Goal: Task Accomplishment & Management: Contribute content

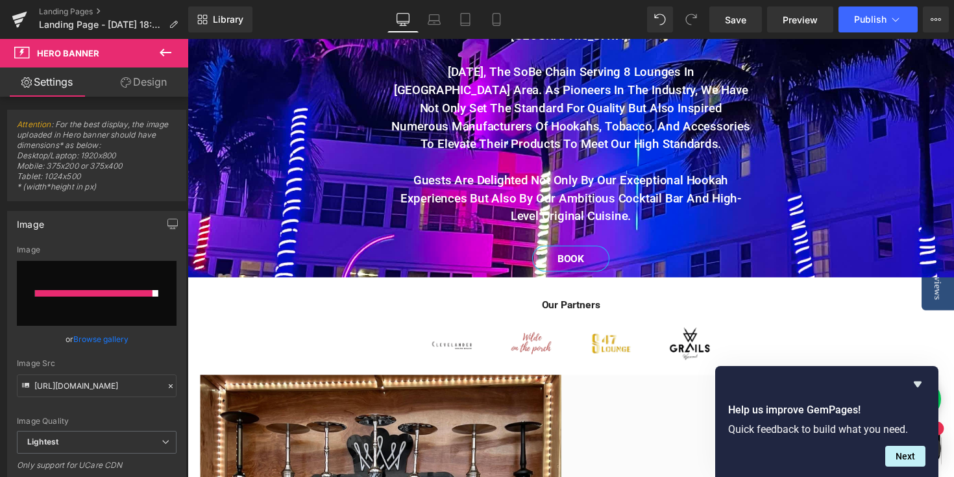
scroll to position [459, 0]
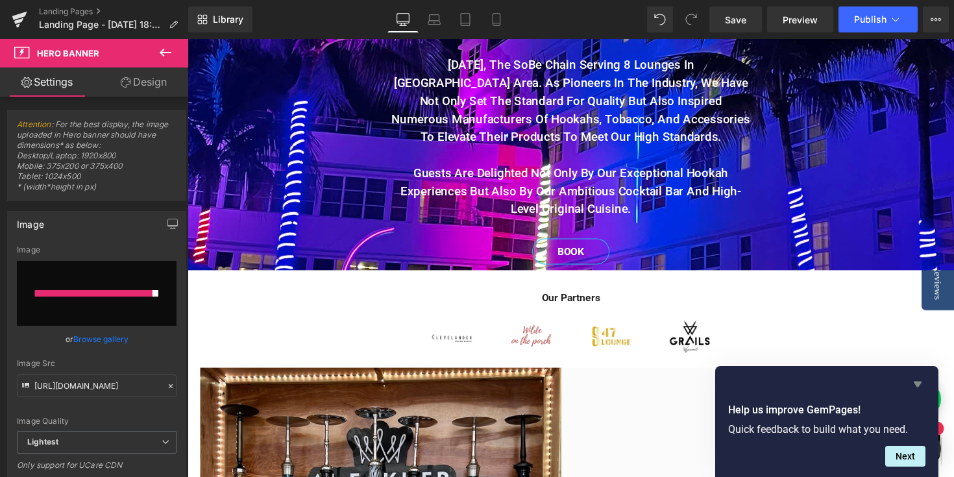
click at [921, 383] on icon "Hide survey" at bounding box center [918, 385] width 8 height 6
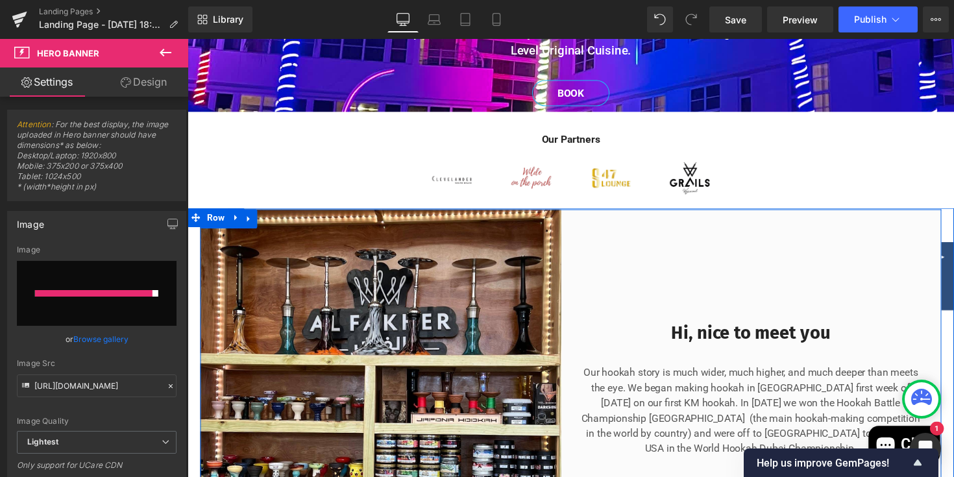
scroll to position [620, 0]
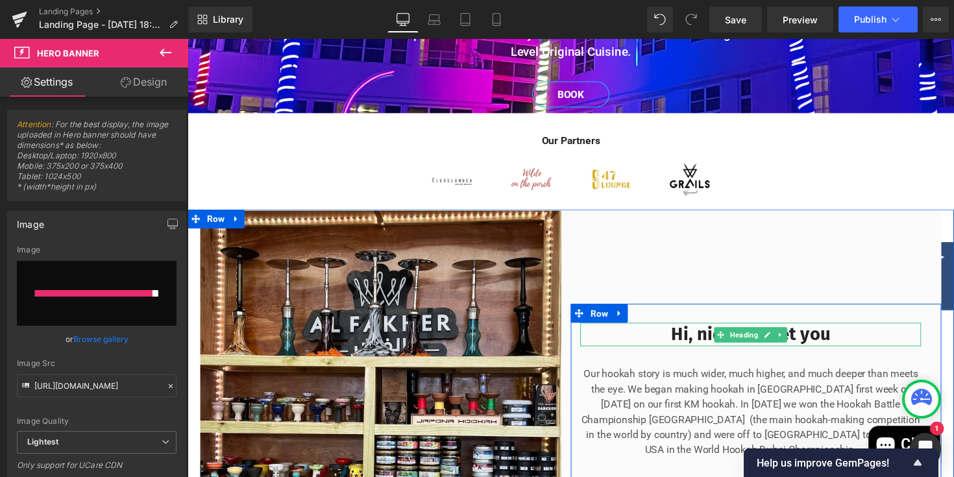
click at [861, 335] on h2 "Hi, nice to meet you" at bounding box center [764, 341] width 349 height 23
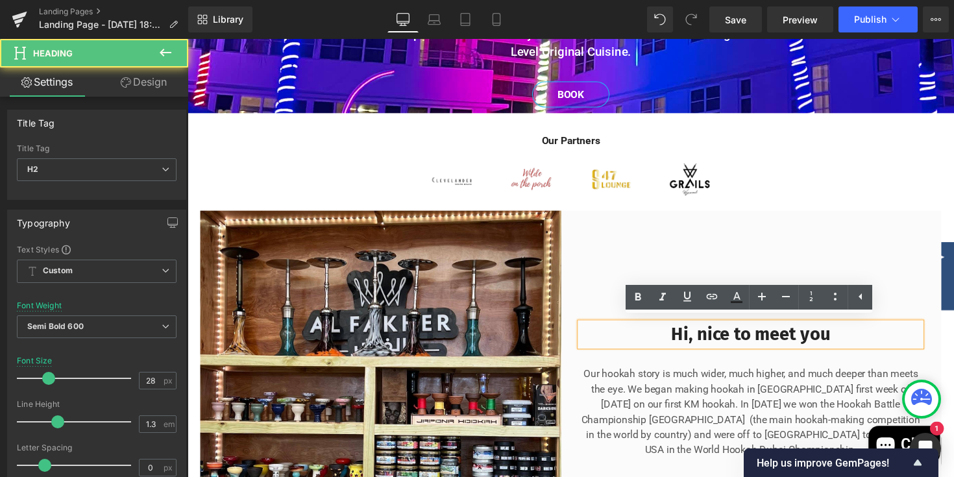
click at [859, 336] on h2 "Hi, nice to meet you" at bounding box center [764, 341] width 349 height 23
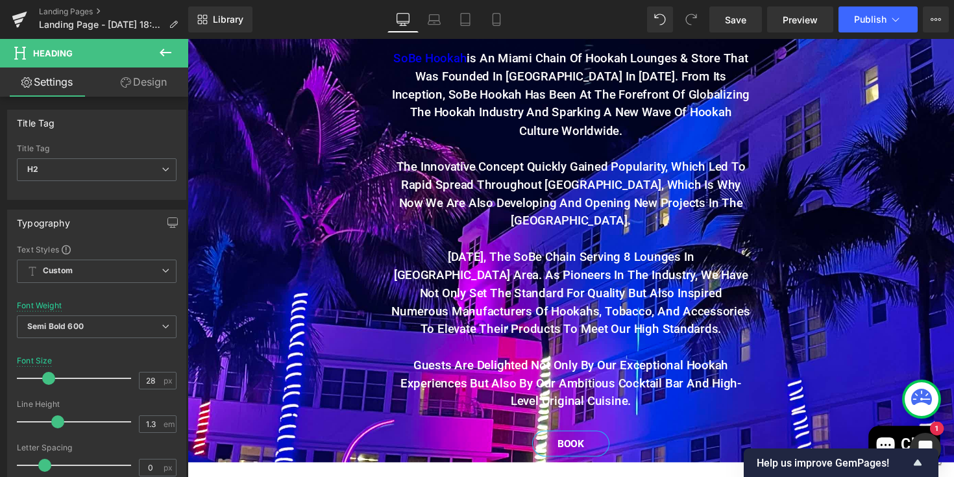
scroll to position [260, 0]
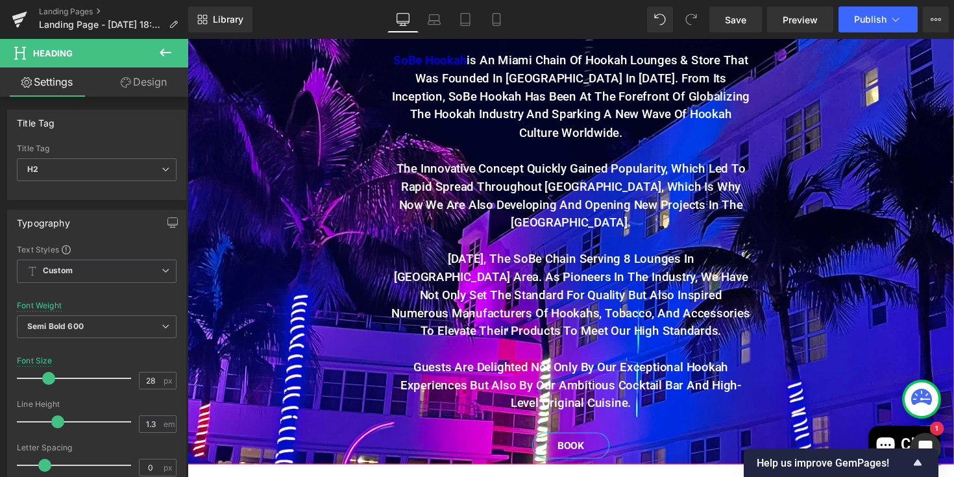
click at [320, 245] on span "Our Story Heading SoBe Hookah is an Miami chain of hookah lounges & Store that …" at bounding box center [580, 228] width 785 height 491
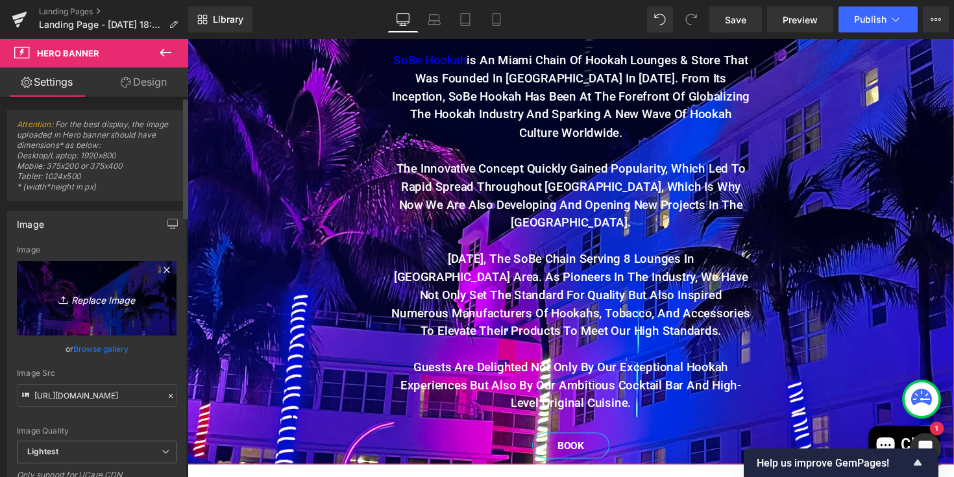
click at [113, 286] on link "Replace Image" at bounding box center [97, 298] width 160 height 75
type input "C:\fakepath\IMG_8827.png"
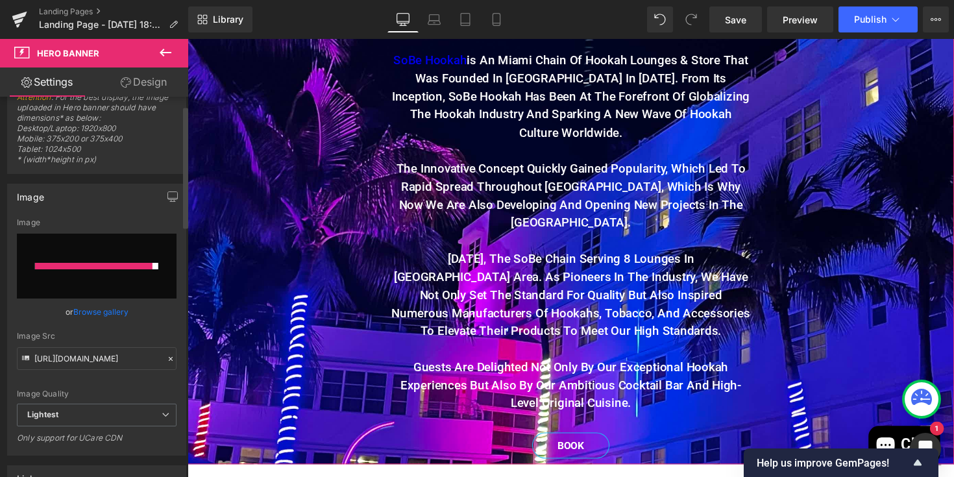
scroll to position [26, 0]
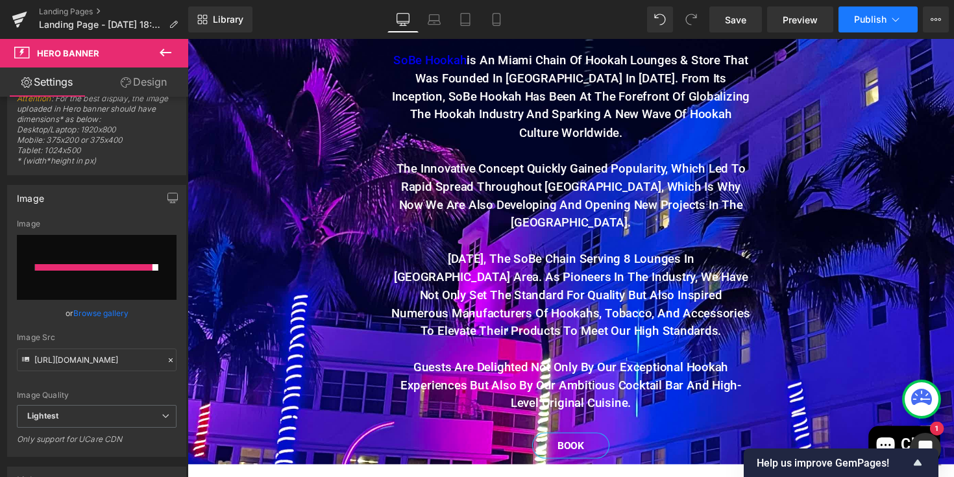
click at [876, 21] on span "Publish" at bounding box center [870, 19] width 32 height 10
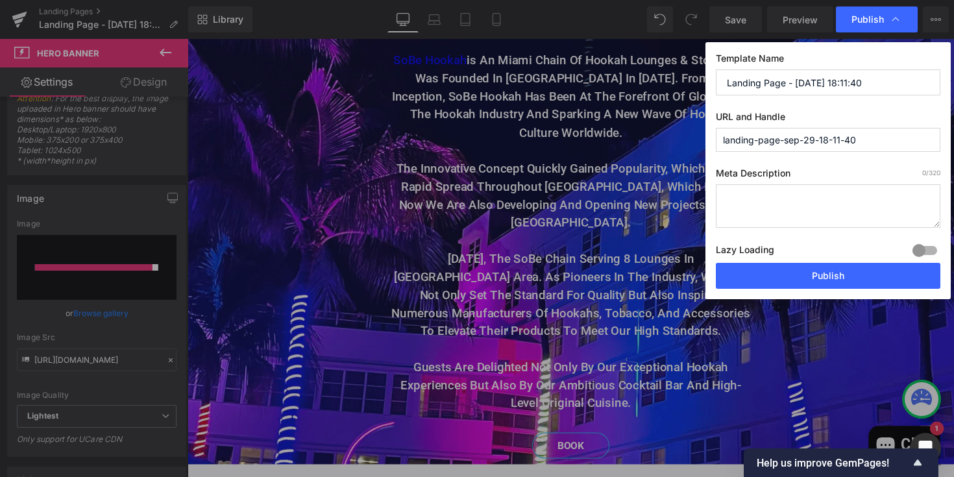
click at [867, 85] on input "Landing Page - Sep 29, 18:11:40" at bounding box center [828, 82] width 225 height 26
type input "L"
type input "H"
type input "SoBe Hookah-About Us"
click at [876, 145] on input "landing-page-sep-29-18-11-40" at bounding box center [828, 140] width 225 height 24
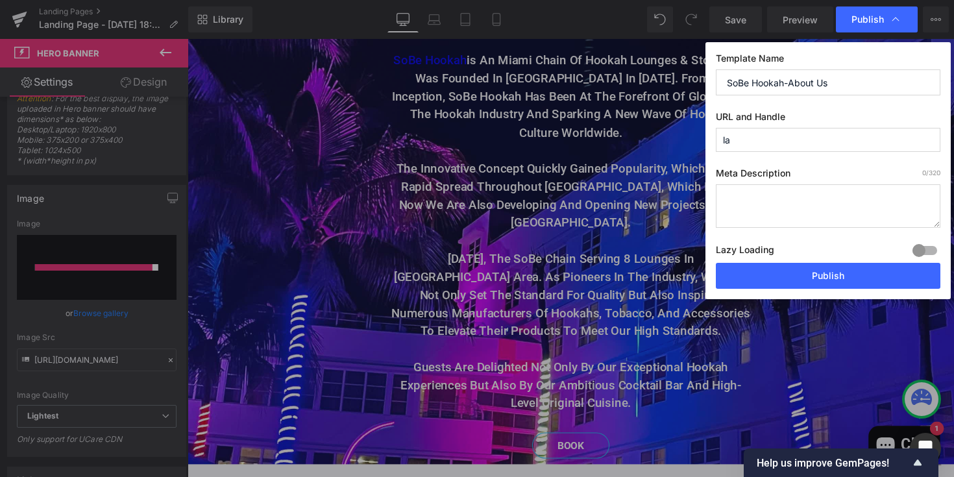
type input "l"
type input "s"
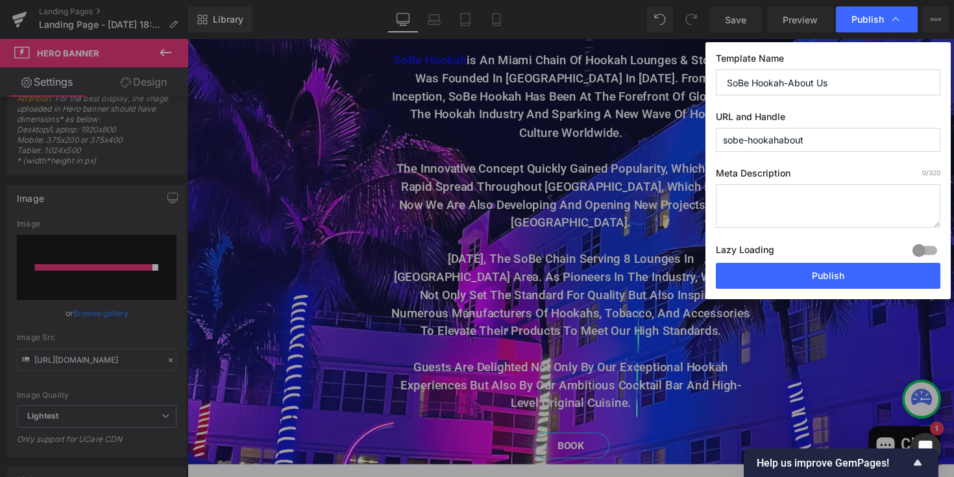
click at [774, 140] on input "sobe-hookahabout" at bounding box center [828, 140] width 225 height 24
click at [784, 138] on input "sobe-hooka-habout" at bounding box center [828, 140] width 225 height 24
click at [808, 139] on input "sobe-hookah-about" at bounding box center [828, 140] width 225 height 24
click at [809, 138] on input "sobe-hookah-aboutus" at bounding box center [828, 140] width 225 height 24
type input "sobe-hookah-about-us"
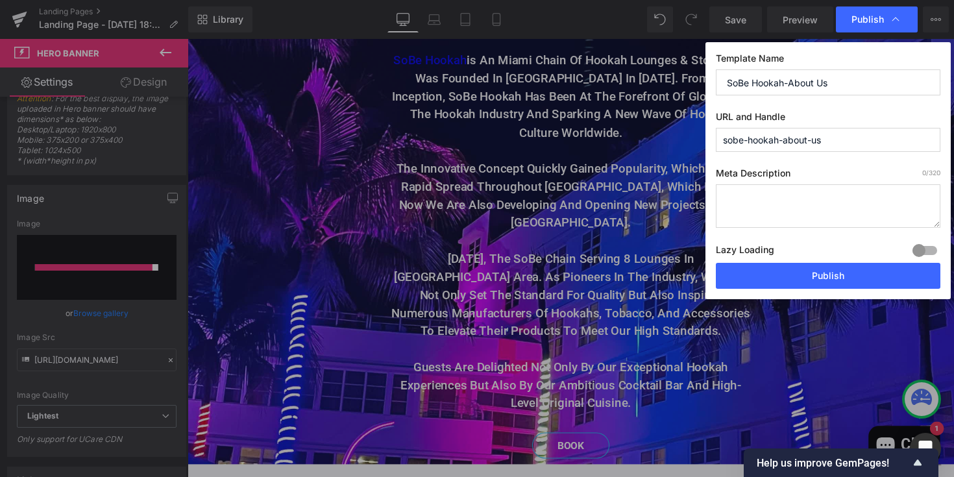
click at [836, 169] on label "Meta Description 0 /320" at bounding box center [828, 175] width 225 height 17
click at [807, 196] on textarea at bounding box center [828, 205] width 225 height 43
type textarea "SoBe Hookah About Us"
click at [928, 251] on div at bounding box center [924, 250] width 31 height 21
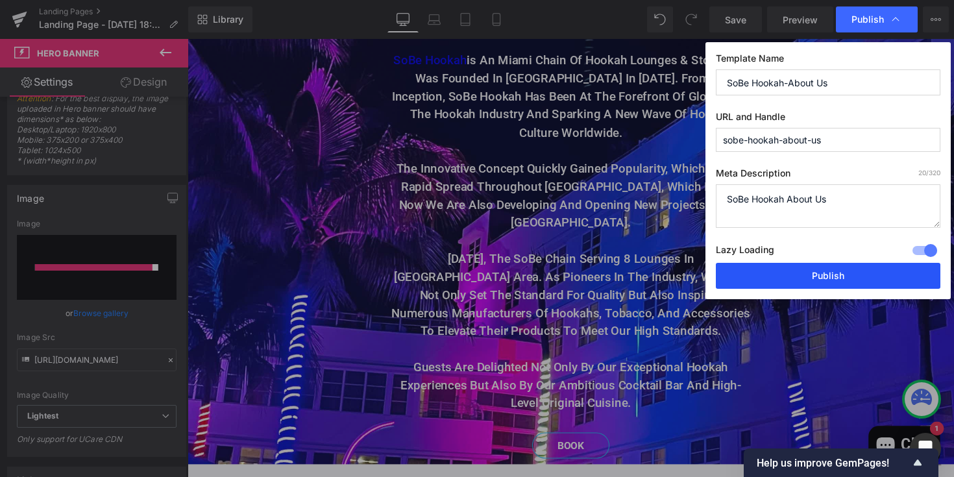
click at [913, 278] on button "Publish" at bounding box center [828, 276] width 225 height 26
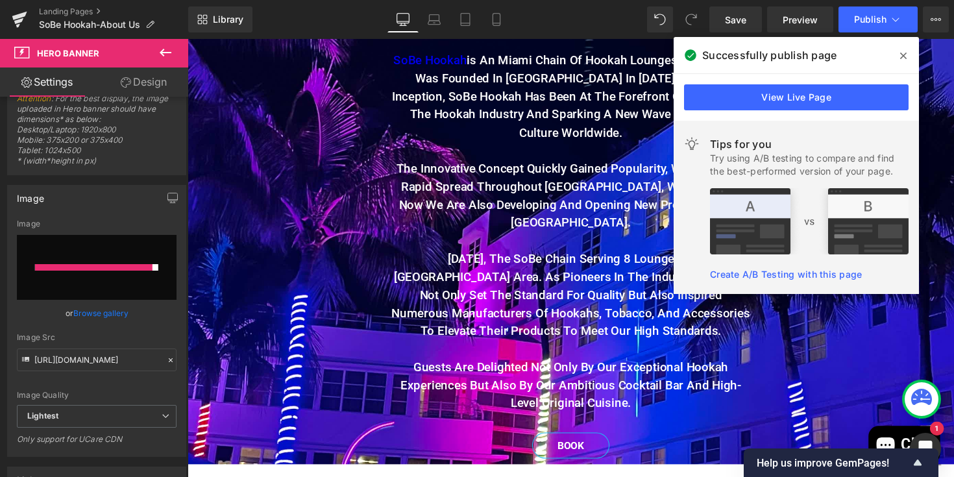
click at [905, 60] on icon at bounding box center [903, 56] width 6 height 10
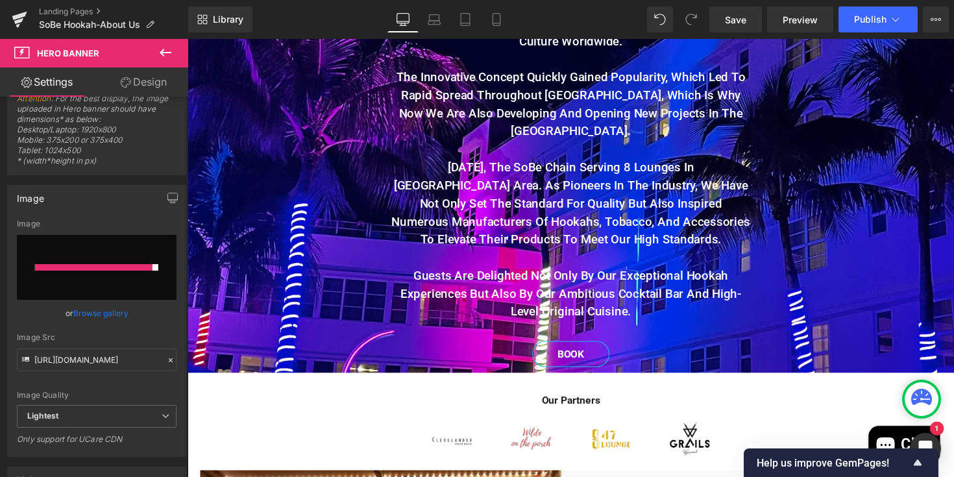
scroll to position [366, 0]
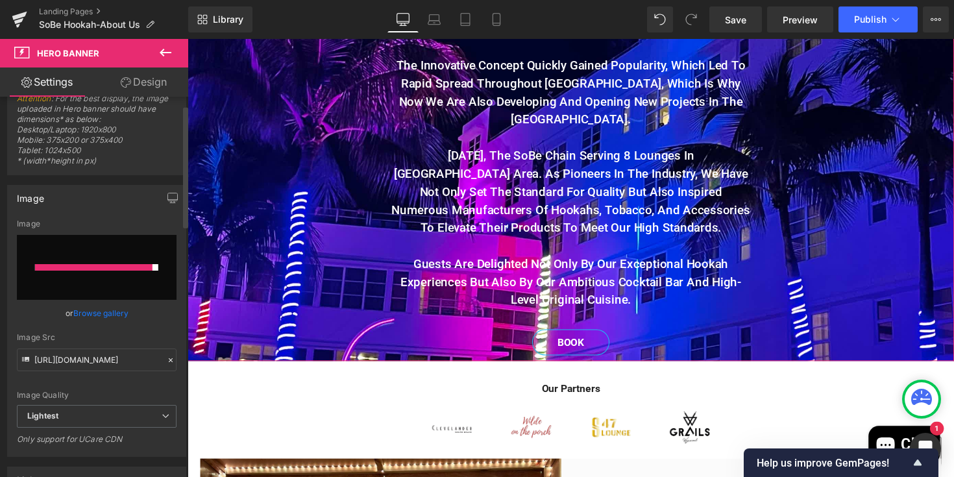
click at [97, 314] on link "Browse gallery" at bounding box center [100, 313] width 55 height 23
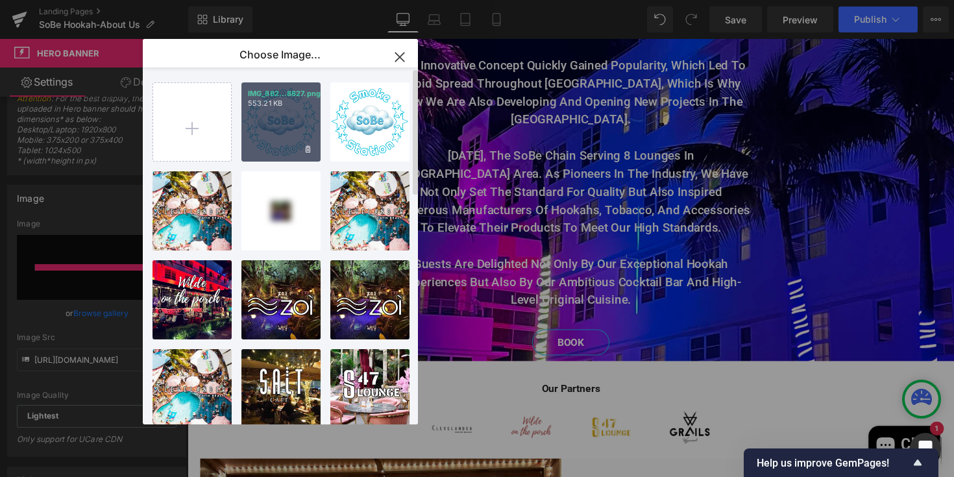
click at [264, 128] on div "IMG_882...8827.png 553.21 KB" at bounding box center [280, 121] width 79 height 79
type input "https://ucarecdn.com/73985d81-aa58-4ae0-951b-fcc1b6d2a100/-/format/auto/-/previ…"
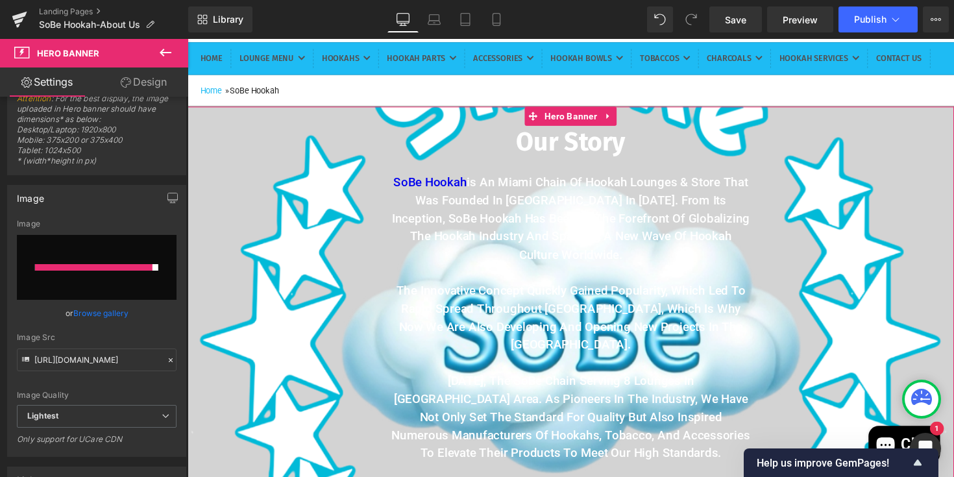
scroll to position [130, 0]
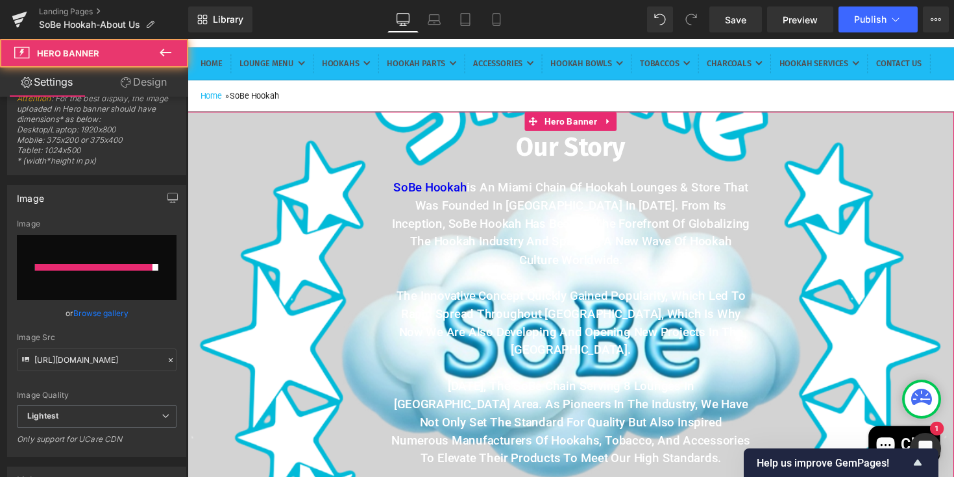
click at [256, 218] on span "Our Story Heading SoBe Hookah is an Miami chain of hookah lounges & Store that …" at bounding box center [580, 359] width 785 height 491
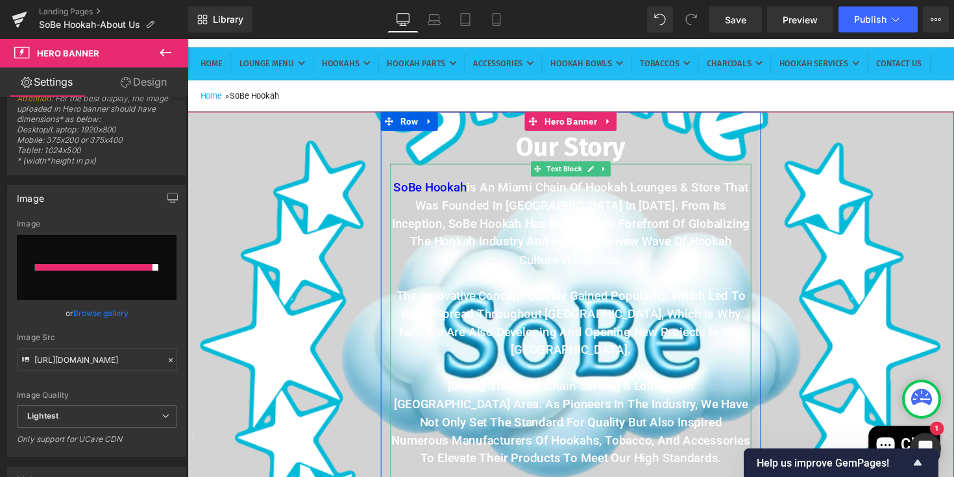
click at [460, 262] on strong "SoBe Hookah is an Miami chain of hookah lounges & Store that was founded in Mia…" at bounding box center [580, 228] width 367 height 89
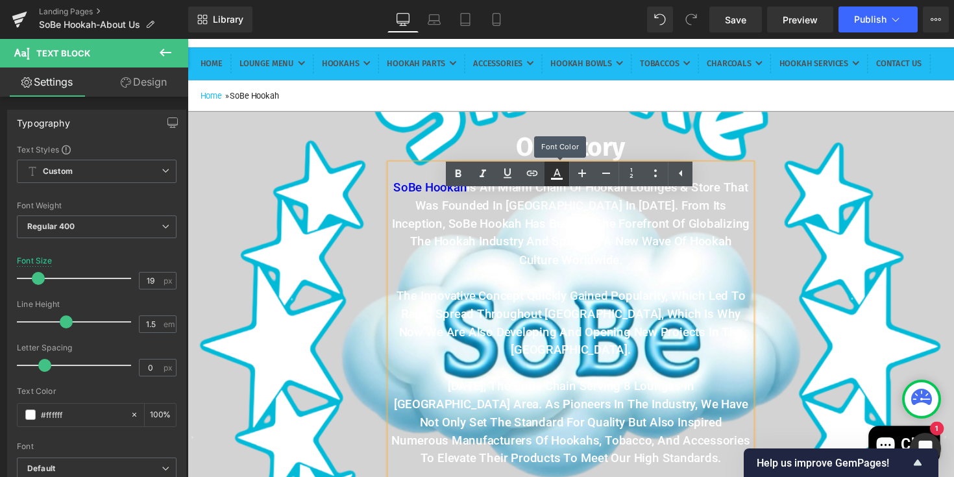
click at [553, 173] on icon at bounding box center [557, 174] width 16 height 16
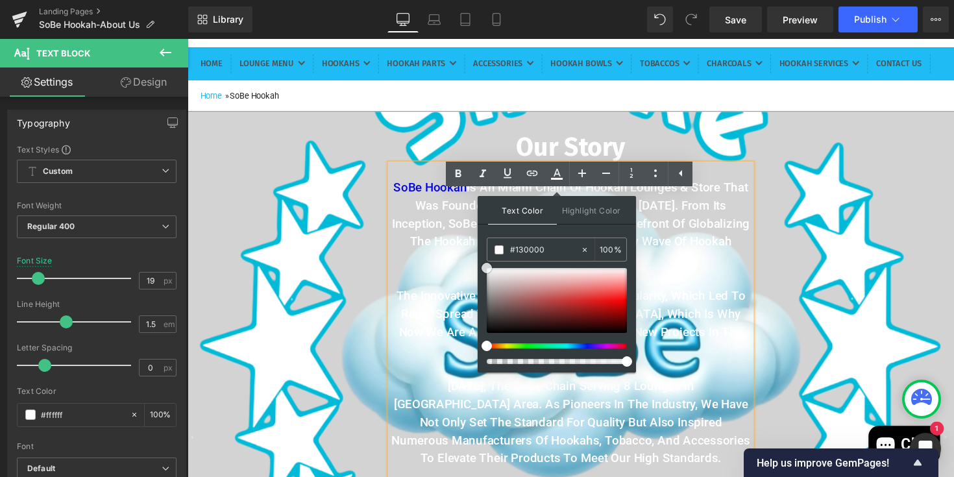
click at [617, 330] on div at bounding box center [557, 300] width 140 height 65
click at [495, 334] on div at bounding box center [557, 316] width 140 height 96
click at [499, 332] on div at bounding box center [557, 300] width 140 height 65
click at [381, 323] on span "Our Story Heading SoBe Hookah is an Miami chain of hookah lounges & Store that …" at bounding box center [580, 359] width 785 height 491
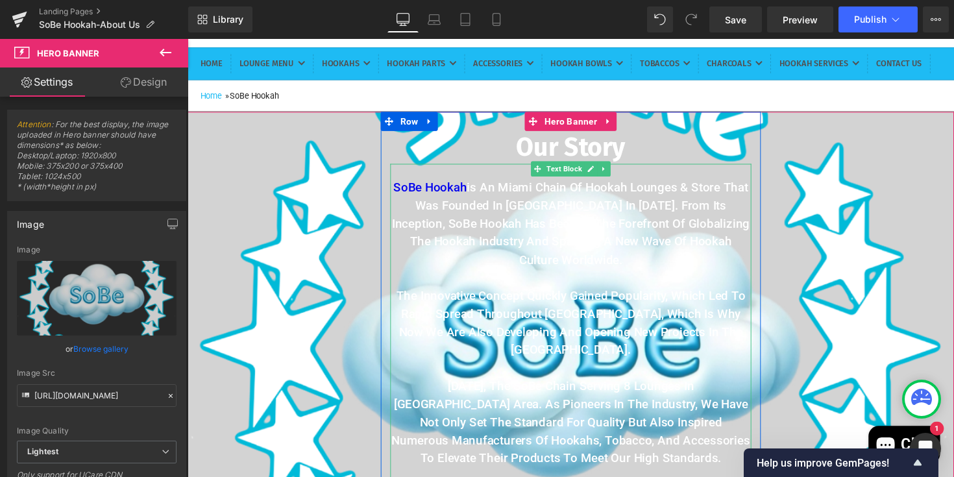
click at [513, 293] on p at bounding box center [580, 284] width 370 height 19
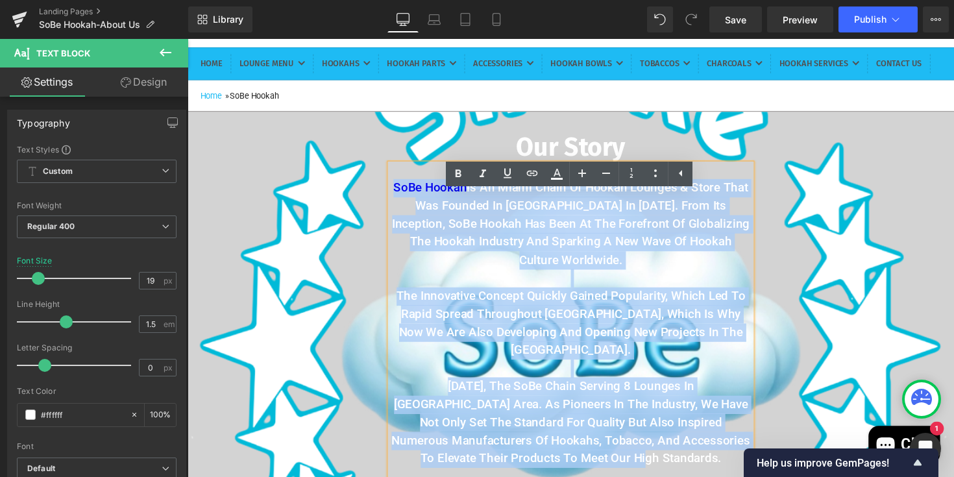
drag, startPoint x: 396, startPoint y: 222, endPoint x: 691, endPoint y: 459, distance: 378.1
click at [691, 459] on div "SoBe Hookah is an Miami chain of hookah lounges & Store that was founded in Mia…" at bounding box center [580, 370] width 370 height 406
copy div "SoBe Hookah is an Miami chain of hookah lounges & Store that was founded in Mia…"
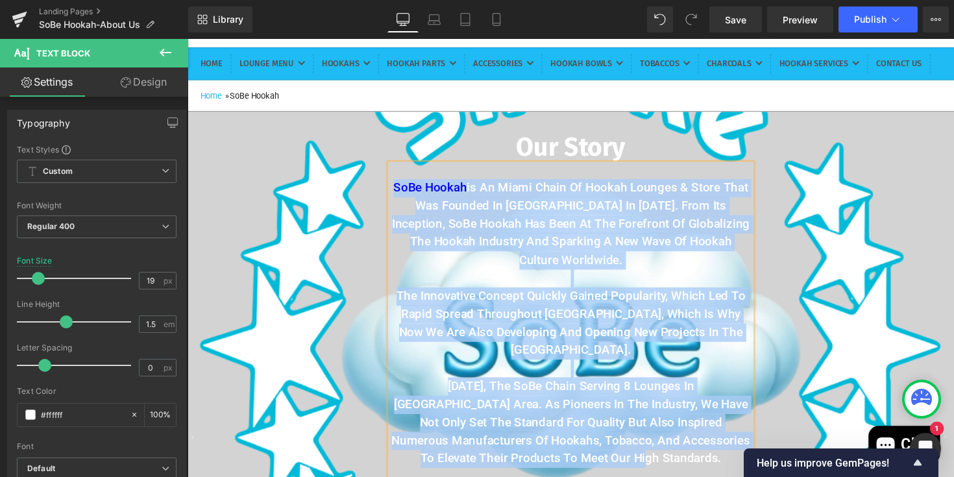
copy div "SoBe Hookah is an Miami chain of hookah lounges & Store that was founded in Mia…"
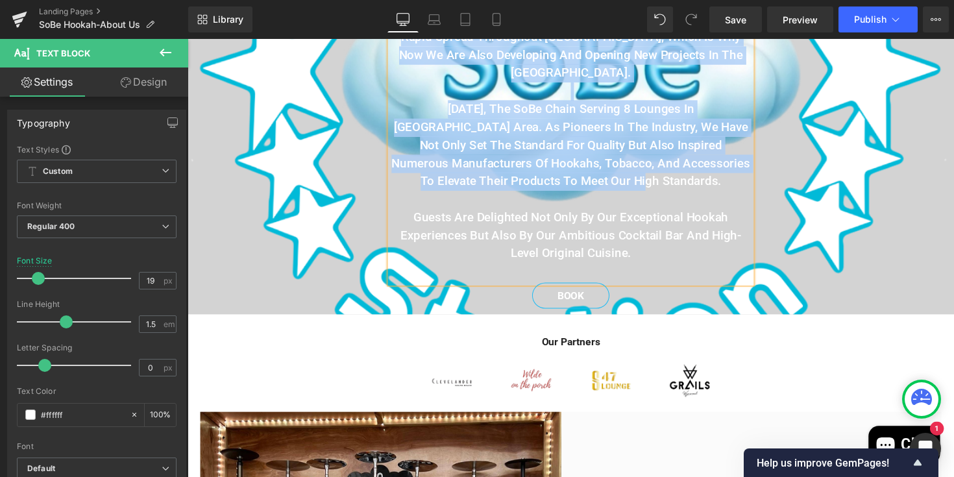
scroll to position [393, 0]
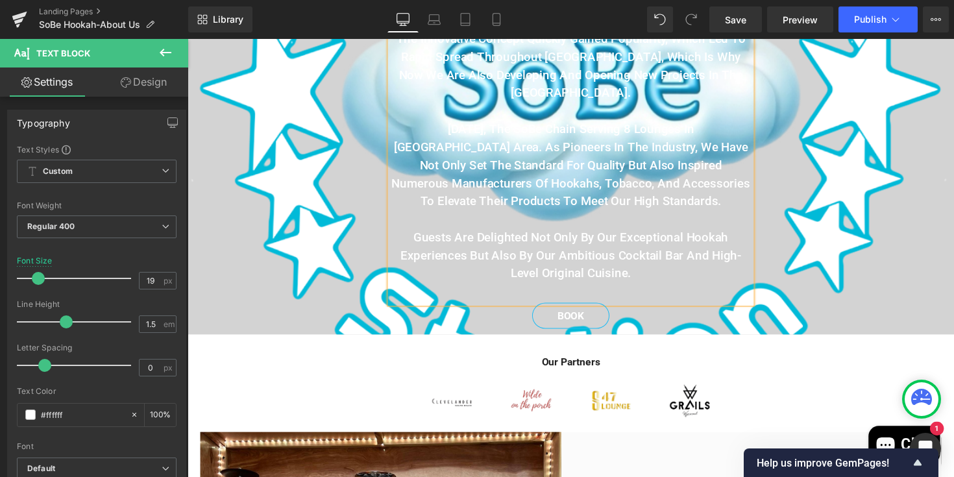
click at [653, 278] on p "Guests are delighted not only by our exceptional hookah experiences but also by…" at bounding box center [580, 261] width 370 height 56
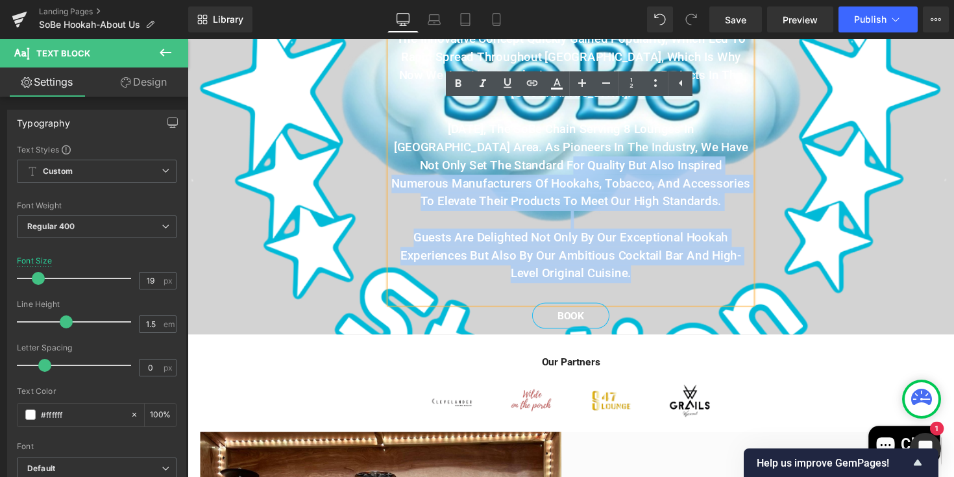
drag, startPoint x: 653, startPoint y: 278, endPoint x: 461, endPoint y: 167, distance: 221.9
click at [461, 167] on div "SoBe Hookah is an Miami chain of hookah lounges & Store that was founded in Mia…" at bounding box center [580, 106] width 370 height 406
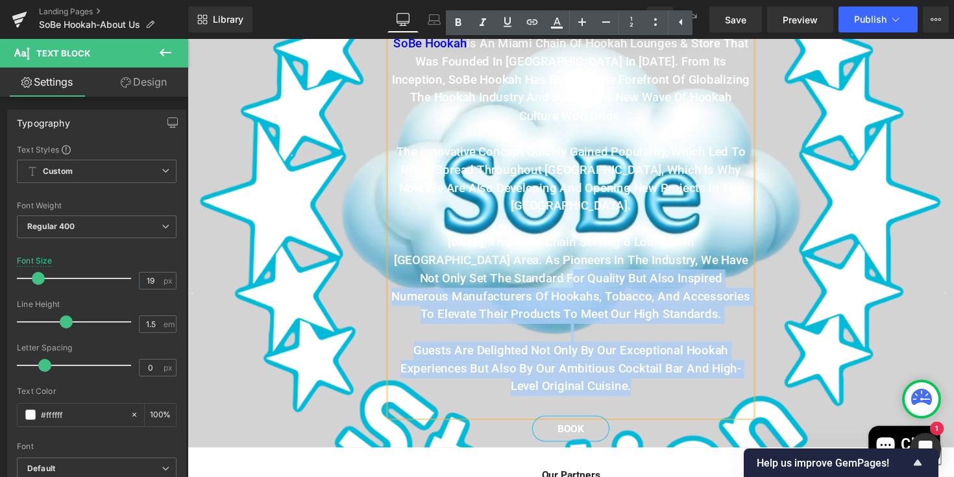
scroll to position [260, 0]
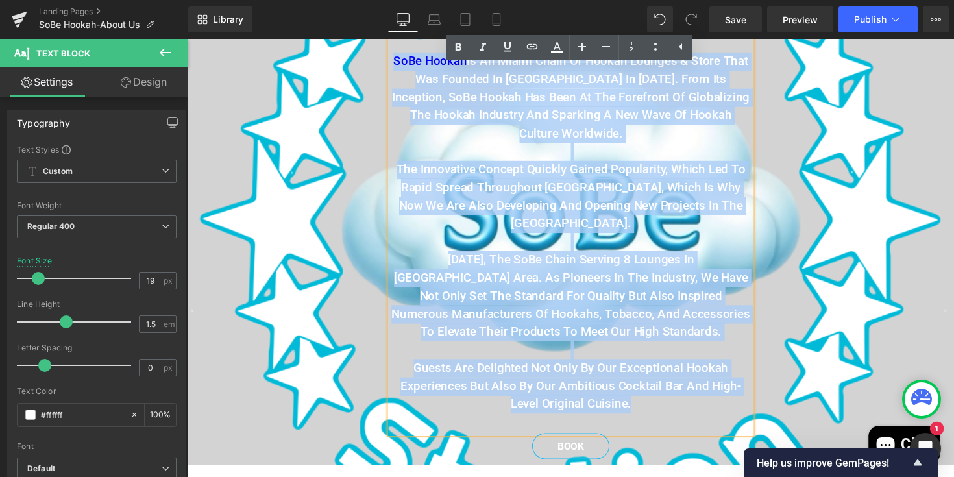
drag, startPoint x: 400, startPoint y: 90, endPoint x: 618, endPoint y: 429, distance: 403.0
click at [619, 430] on div "SoBe Hookah is an Miami chain of hookah lounges & Store that was founded in Mia…" at bounding box center [580, 240] width 370 height 406
drag, startPoint x: 756, startPoint y: 355, endPoint x: 578, endPoint y: 323, distance: 180.8
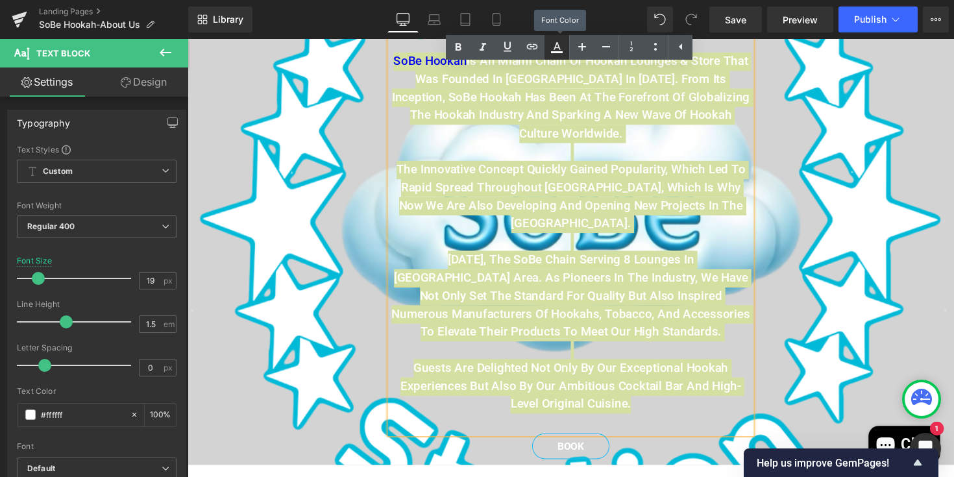
click at [554, 47] on icon at bounding box center [557, 48] width 16 height 16
type input "#ffffff"
type input "100"
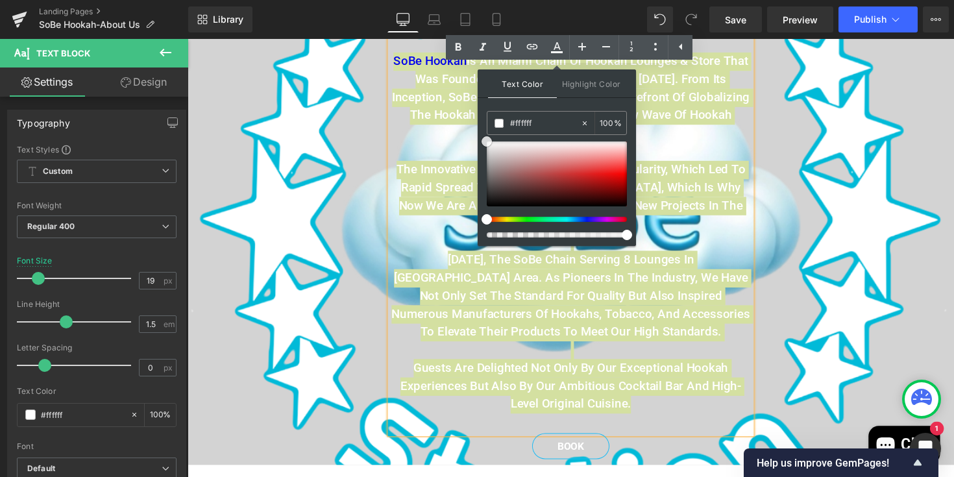
type input "#0f0e0e"
click at [493, 203] on div at bounding box center [557, 174] width 140 height 65
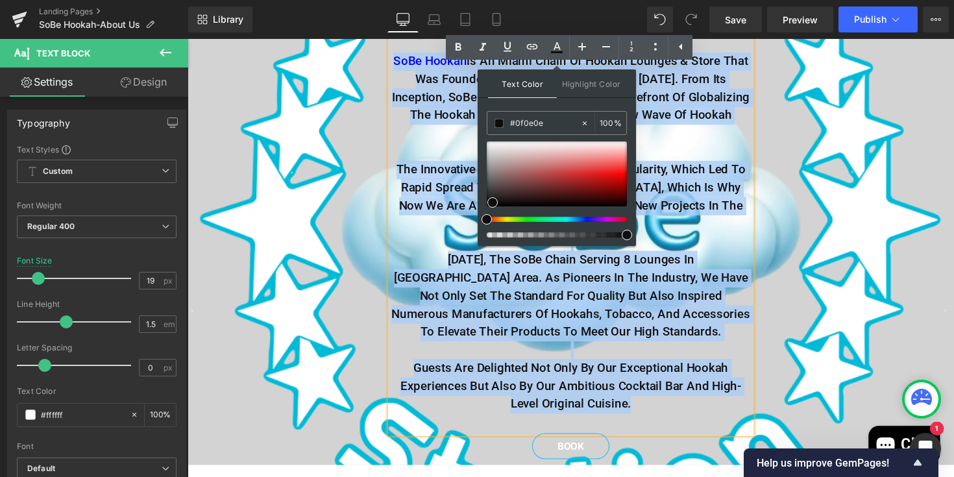
click at [801, 328] on span "Our Story Heading SoBe Hookah is an Miami chain of hookah lounges & Store that …" at bounding box center [580, 229] width 785 height 491
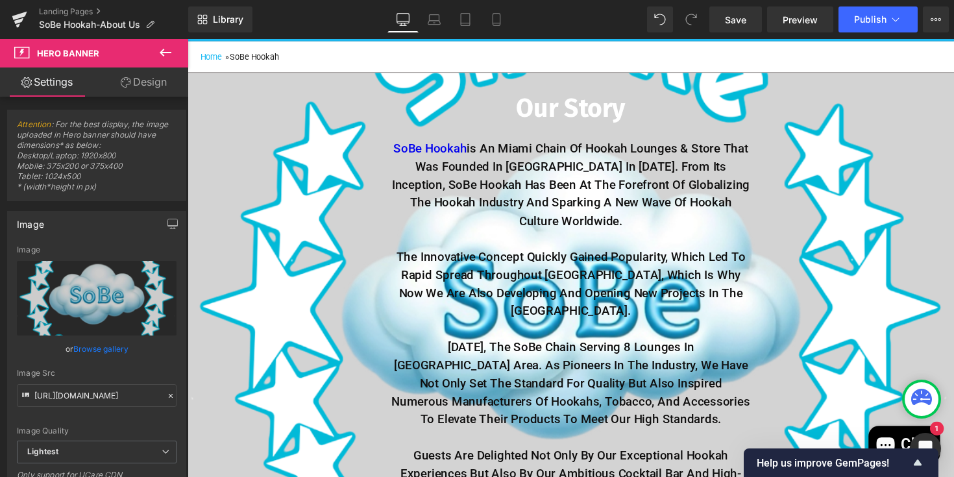
scroll to position [156, 0]
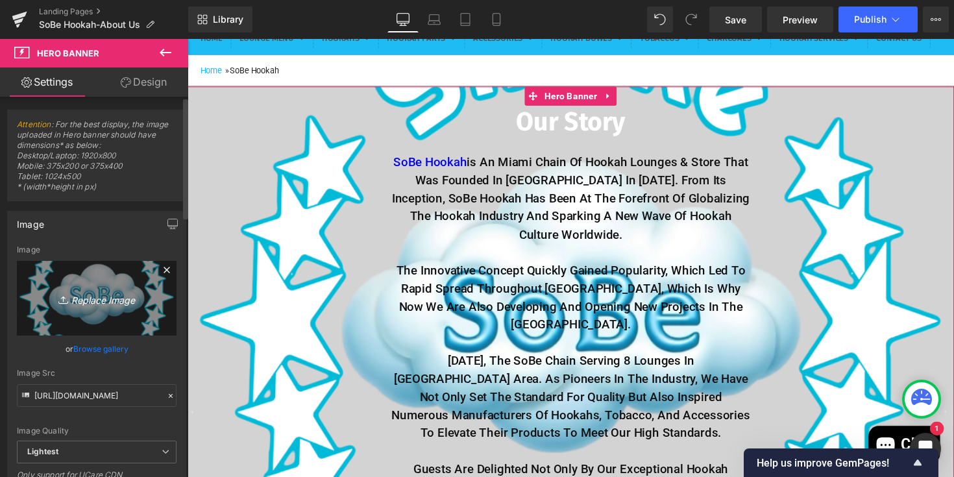
click at [164, 307] on link "Replace Image" at bounding box center [97, 298] width 160 height 75
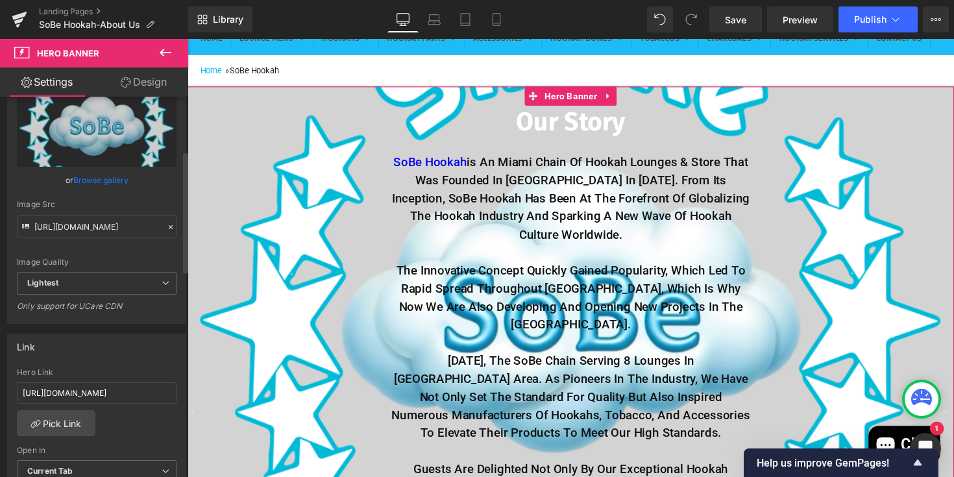
scroll to position [170, 0]
click at [154, 284] on span "Lightest" at bounding box center [97, 282] width 160 height 23
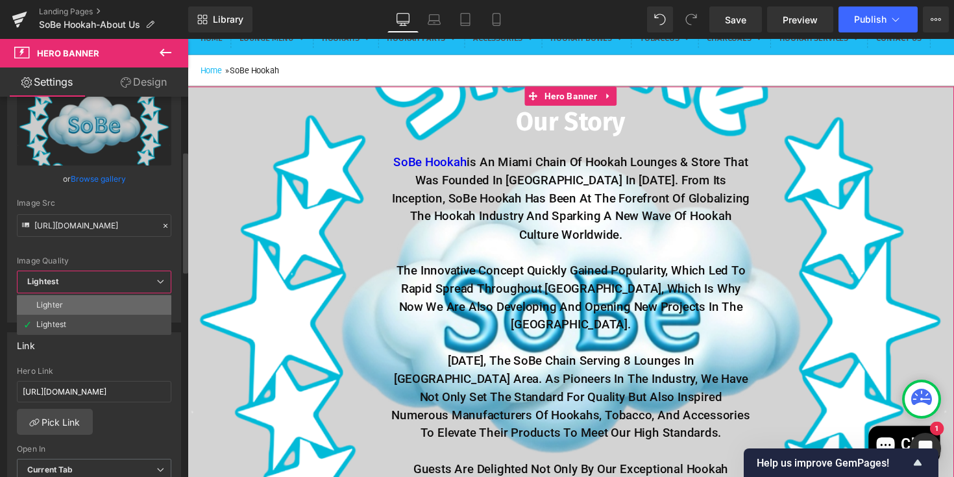
click at [119, 306] on li "Lighter" at bounding box center [94, 304] width 154 height 19
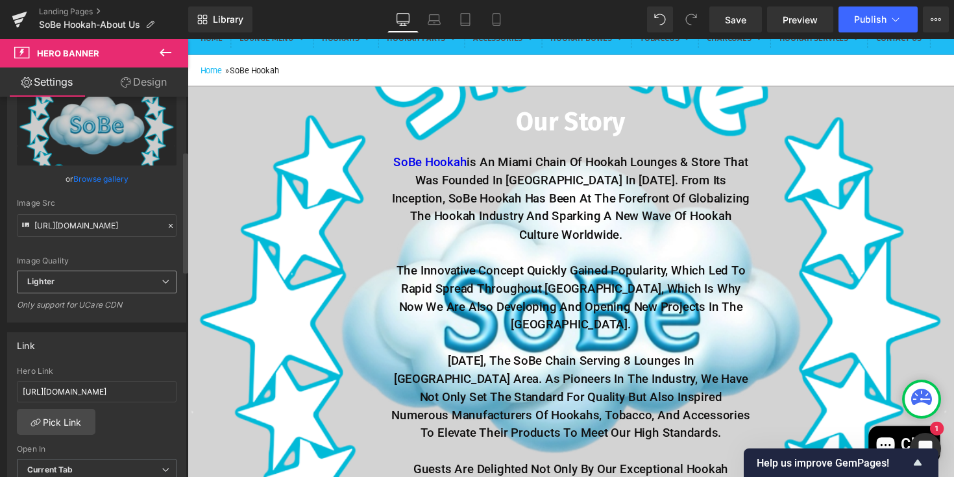
click at [139, 276] on span "Lighter" at bounding box center [97, 282] width 160 height 23
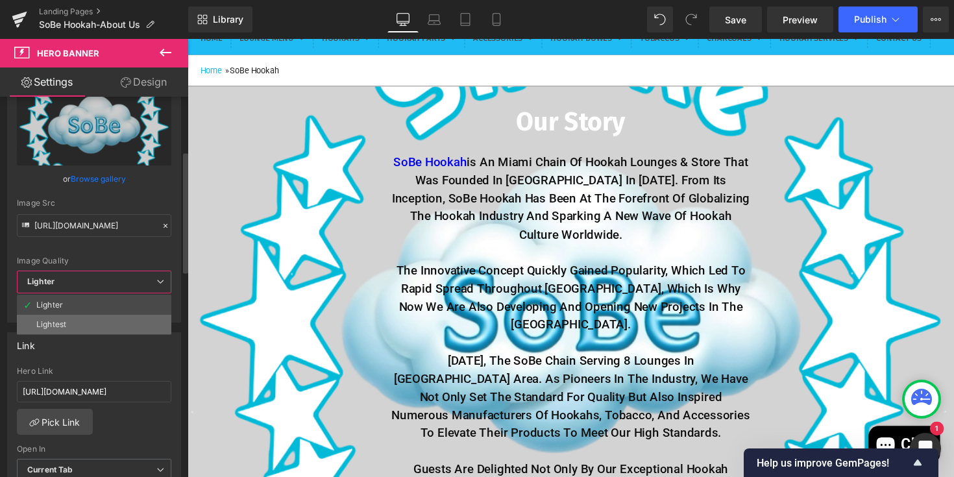
click at [127, 319] on li "Lightest" at bounding box center [94, 324] width 154 height 19
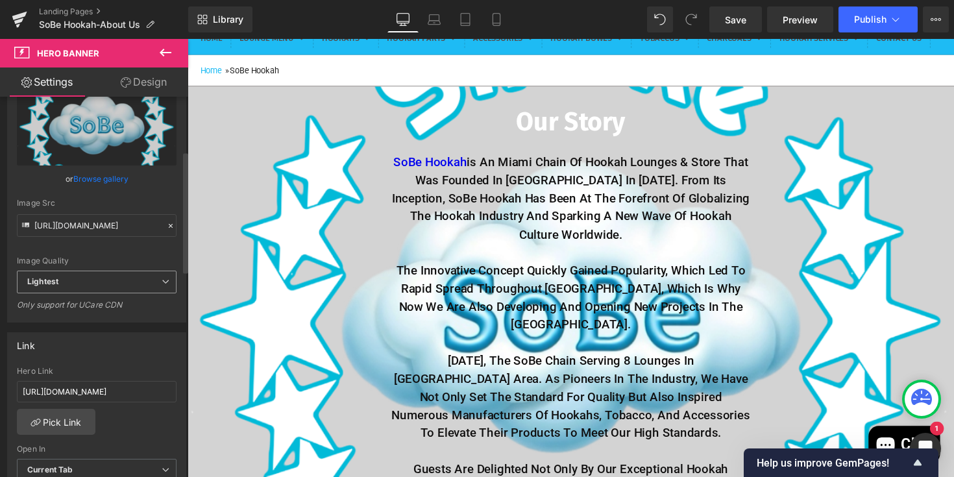
type input "https://ucarecdn.com/73985d81-aa58-4ae0-951b-fcc1b6d2a100/-/format/auto/-/previ…"
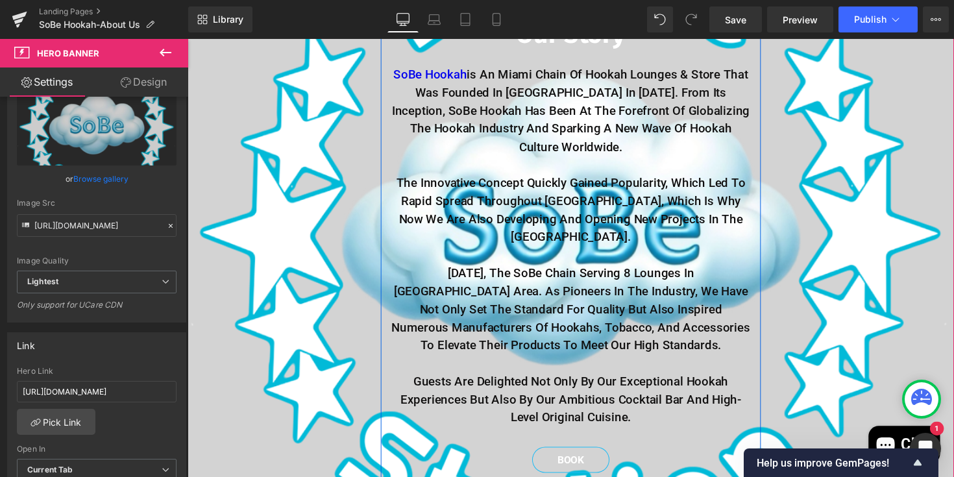
scroll to position [253, 0]
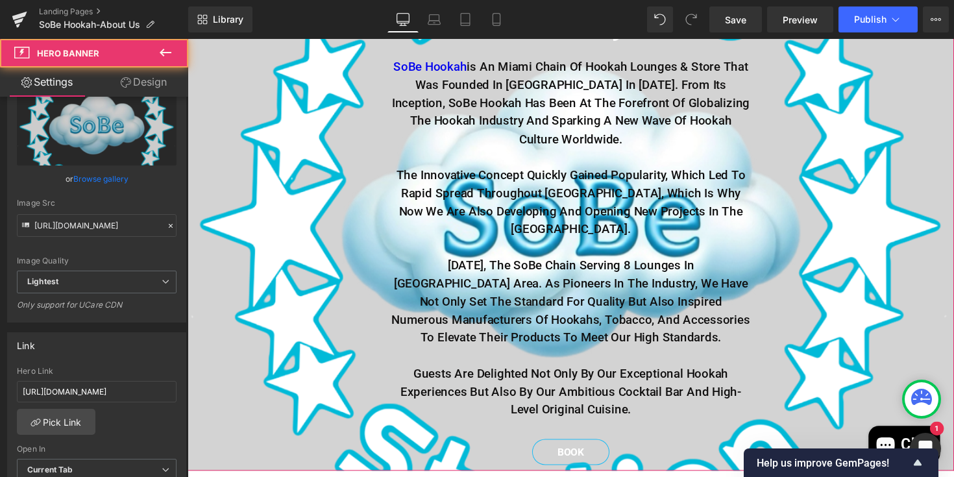
click at [304, 307] on span "Our Story Heading SoBe Hookah is an Miami chain of hookah lounges & Store that …" at bounding box center [580, 235] width 785 height 491
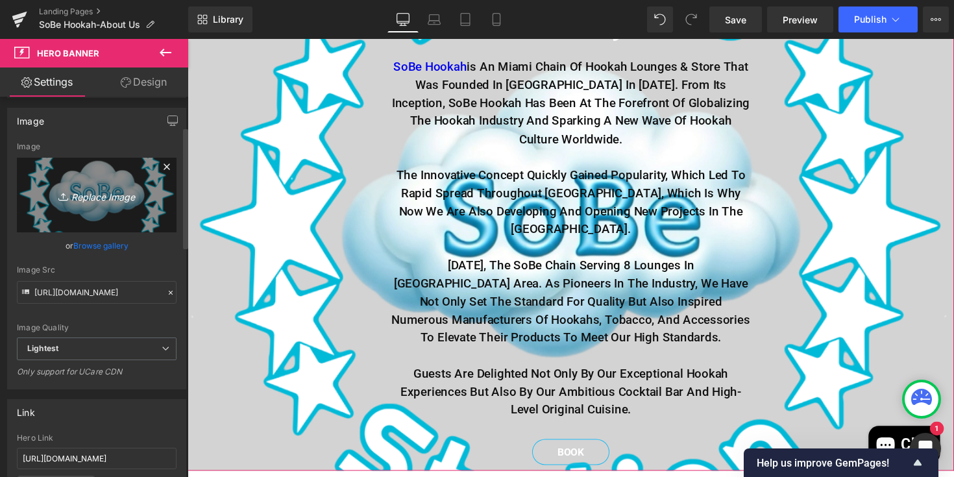
scroll to position [91, 0]
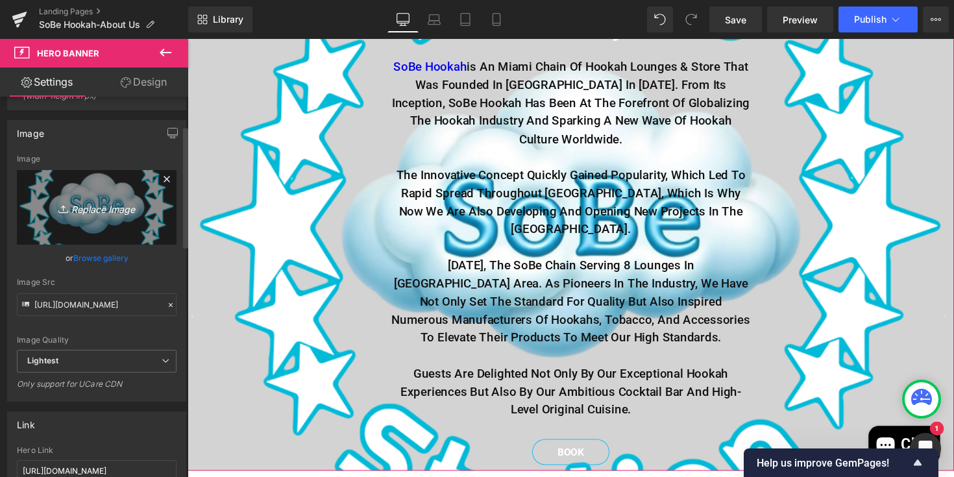
click at [103, 209] on icon "Replace Image" at bounding box center [97, 207] width 104 height 16
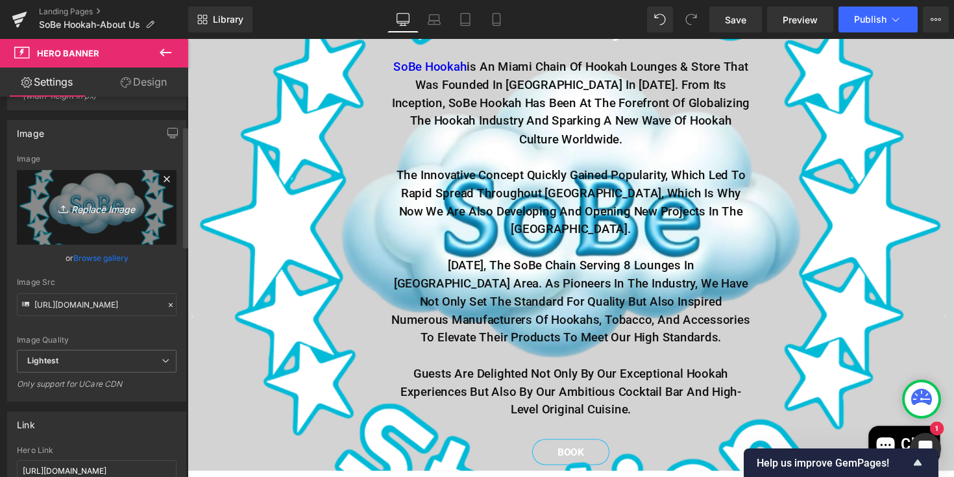
type input "C:\fakepath\IMG_7601.png"
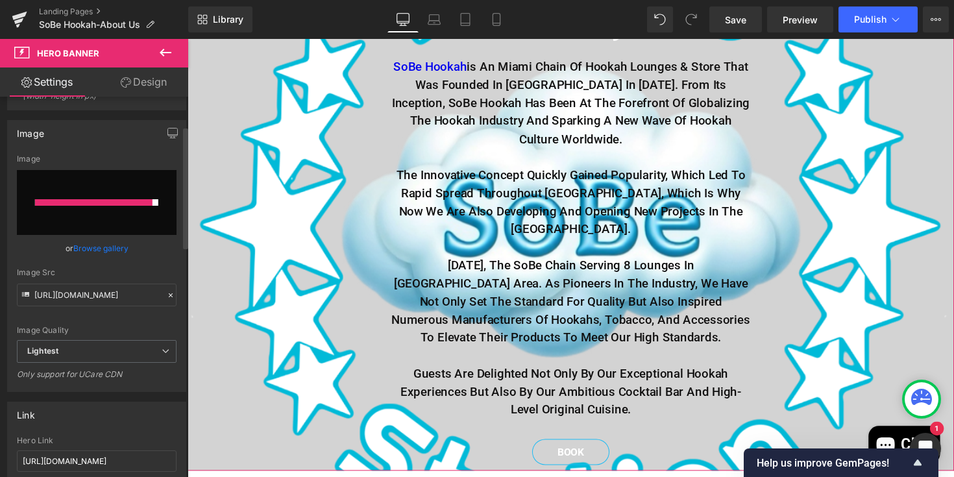
click at [127, 209] on input "file" at bounding box center [97, 202] width 160 height 65
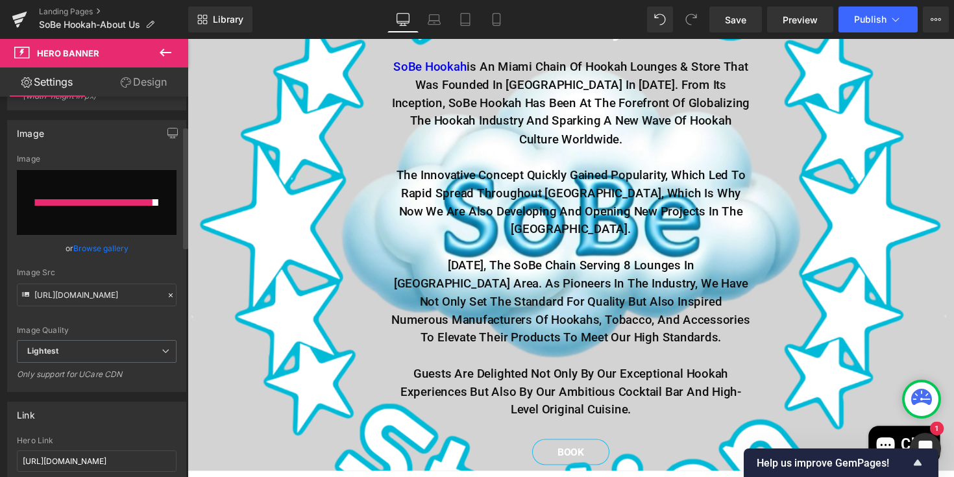
type input "C:\fakepath\IMG_7601.png"
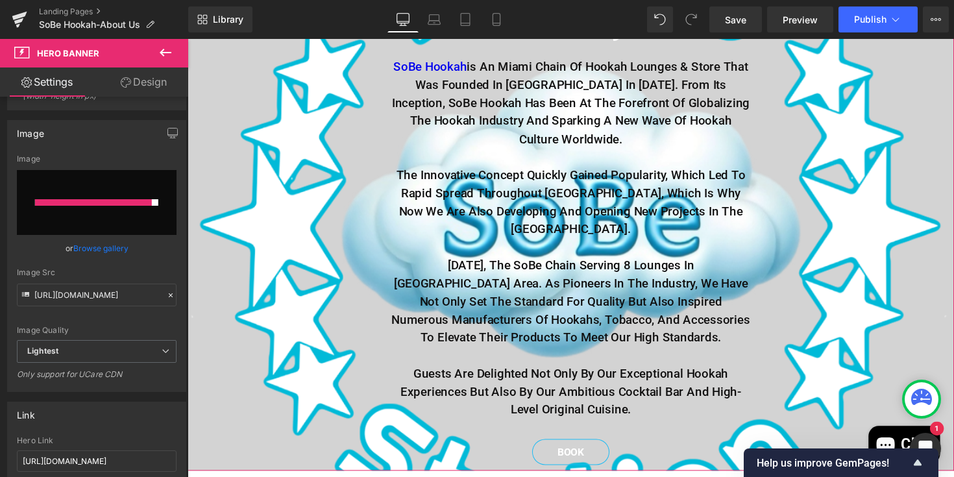
type input "https://ucarecdn.com/31402579-5274-495e-b44a-3ef218d4d0e8/-/format/auto/-/previ…"
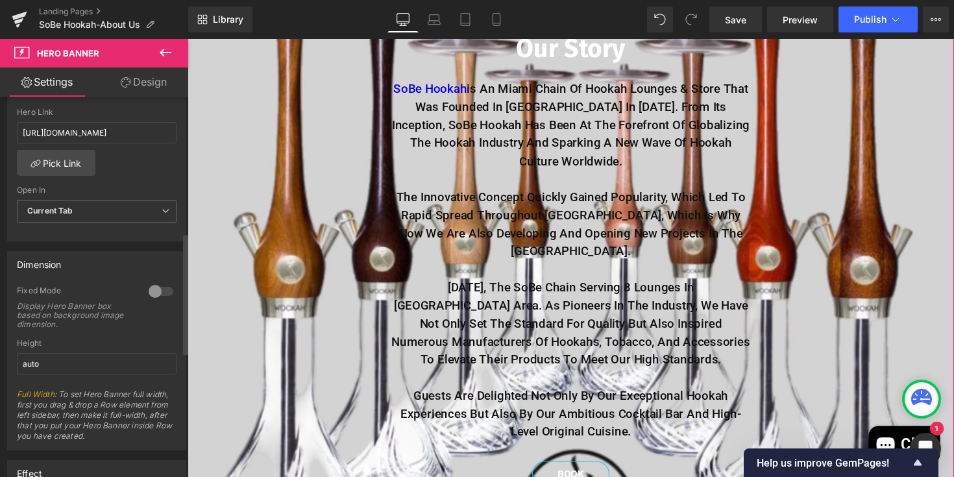
scroll to position [425, 0]
click at [155, 292] on div at bounding box center [160, 295] width 31 height 21
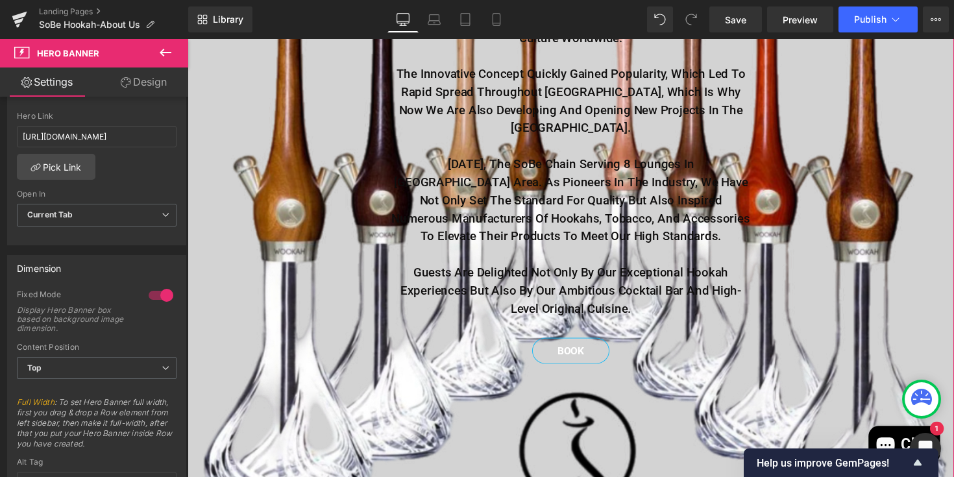
scroll to position [436, 0]
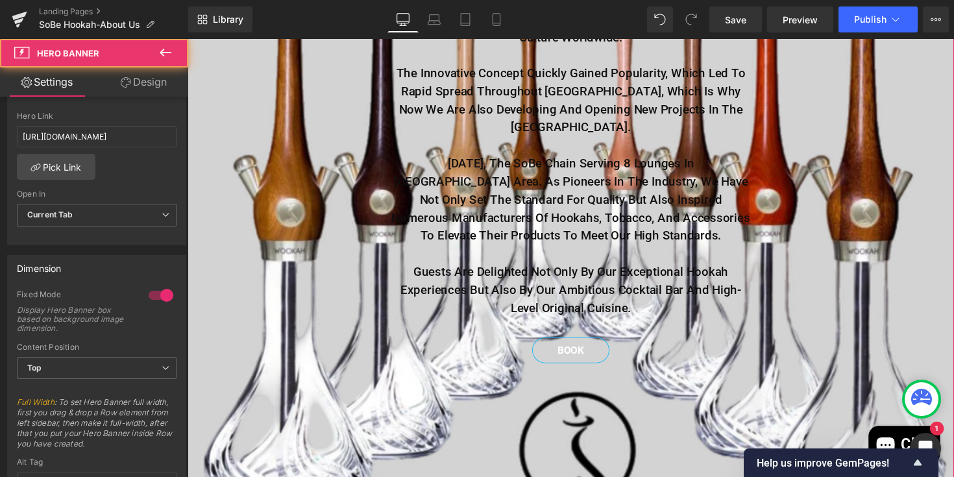
click at [242, 314] on span "Our Story Heading SoBe Hookah is an Miami chain of hookah lounges & Store that …" at bounding box center [580, 131] width 785 height 491
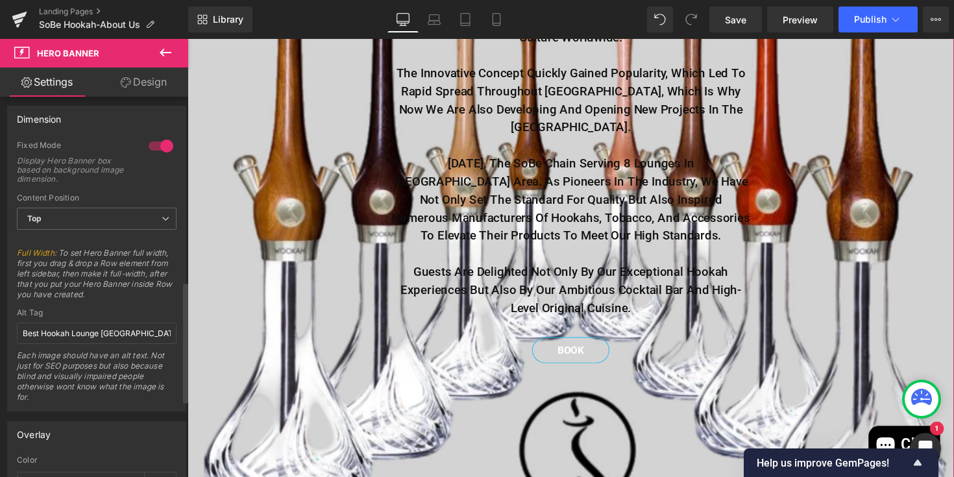
scroll to position [583, 0]
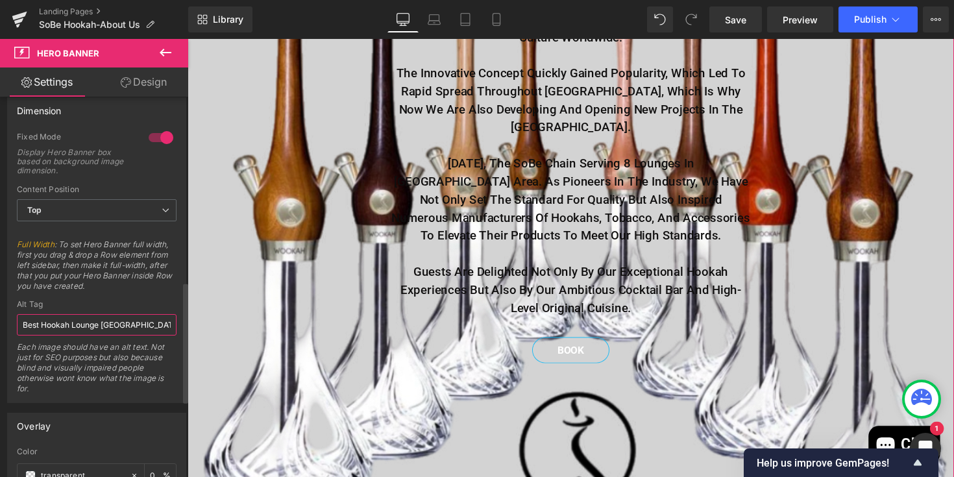
click at [101, 326] on input "Best Hookah Lounge Miami" at bounding box center [97, 324] width 160 height 21
click at [157, 352] on div "Each image should have an alt text. Not just for SEO purposes but also because …" at bounding box center [97, 372] width 160 height 60
click at [138, 328] on input "Best Hookah In Miami" at bounding box center [97, 324] width 160 height 21
type input "Best Hookah In Miami-SoBe Hookah"
click at [161, 371] on div "Each image should have an alt text. Not just for SEO purposes but also because …" at bounding box center [97, 372] width 160 height 60
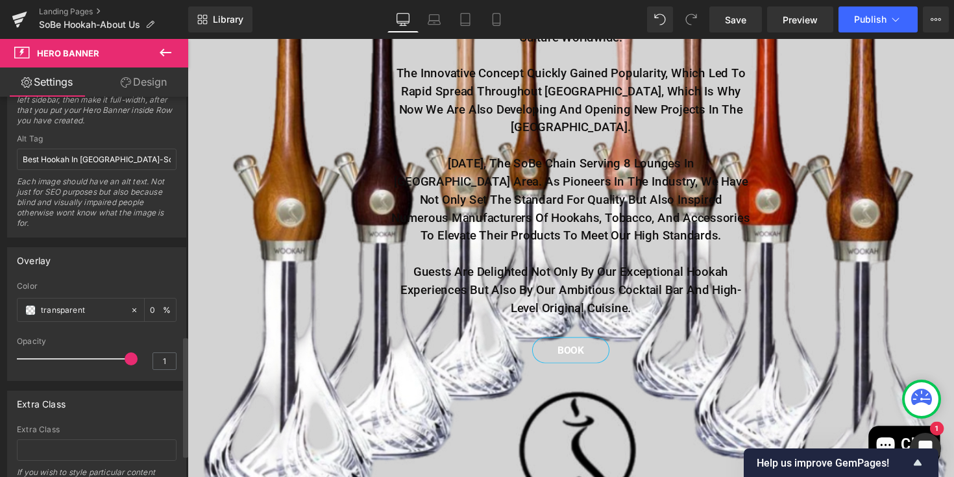
scroll to position [756, 0]
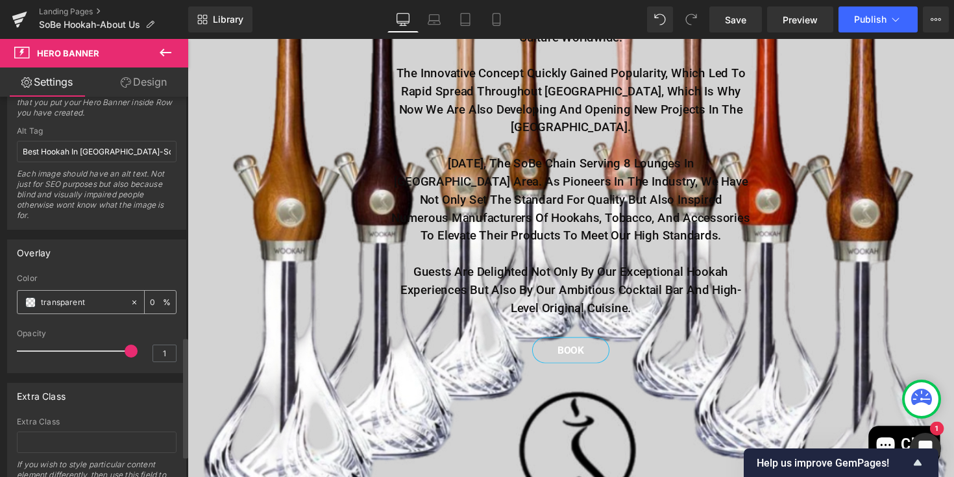
click at [98, 308] on input "transparent" at bounding box center [82, 302] width 83 height 14
drag, startPoint x: 124, startPoint y: 350, endPoint x: 66, endPoint y: 338, distance: 59.1
click at [66, 338] on div at bounding box center [77, 351] width 108 height 26
click at [86, 360] on div at bounding box center [77, 351] width 108 height 26
click at [58, 351] on div at bounding box center [77, 351] width 108 height 26
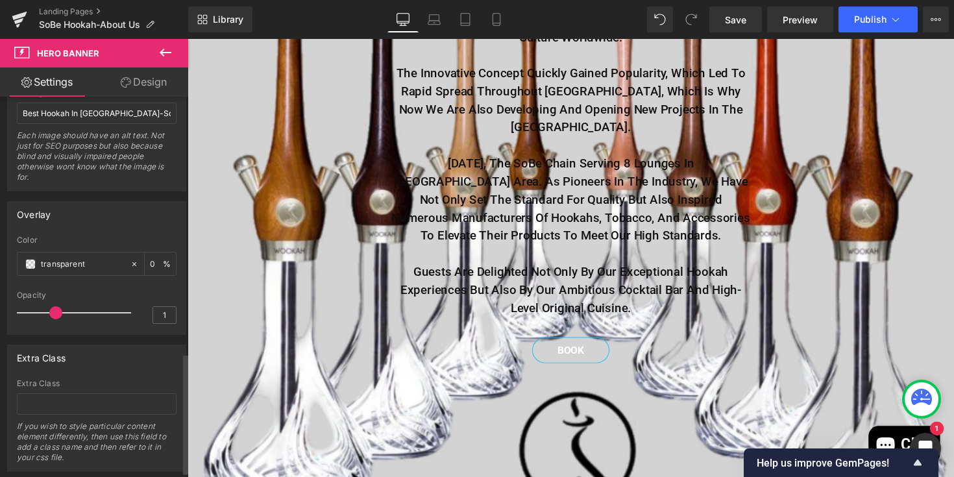
scroll to position [809, 0]
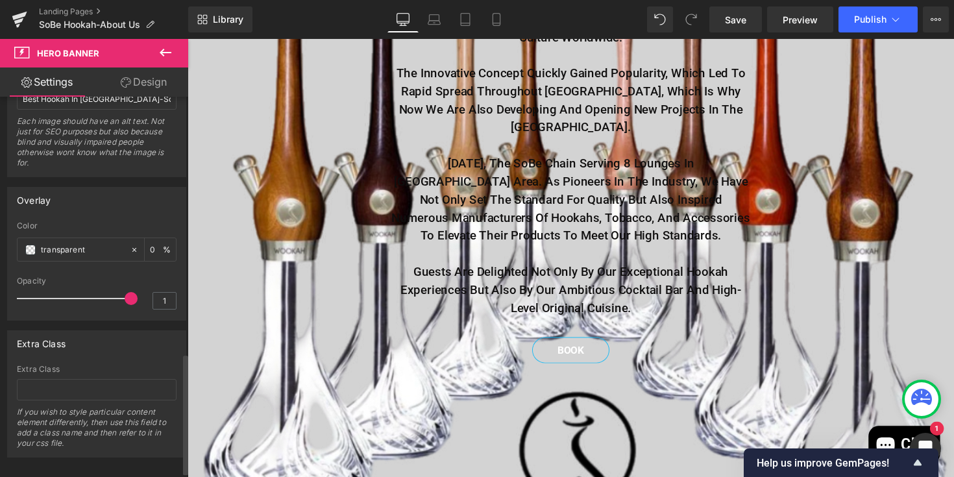
drag, startPoint x: 58, startPoint y: 301, endPoint x: 141, endPoint y: 298, distance: 83.2
click at [141, 298] on div "Opacity 1" at bounding box center [97, 298] width 160 height 43
click at [273, 340] on span "Our Story Heading SoBe Hookah is an Miami chain of hookah lounges & Store that …" at bounding box center [580, 131] width 785 height 491
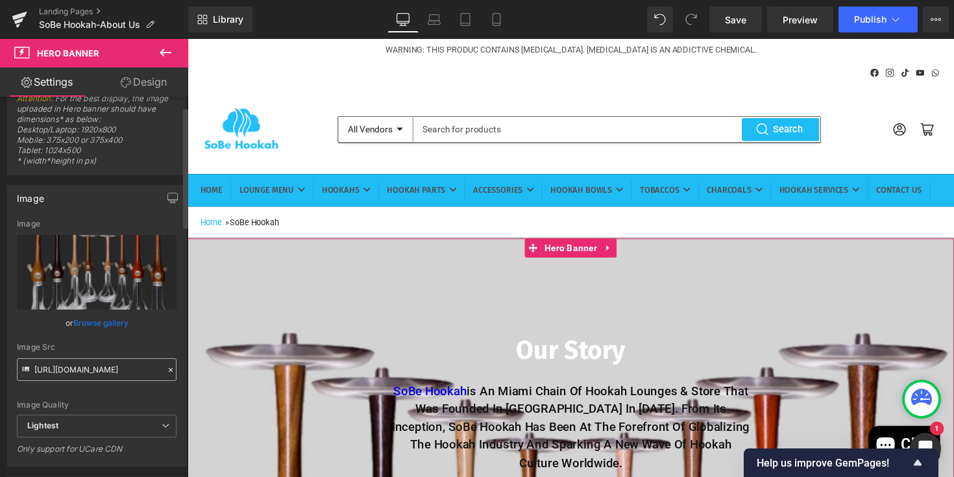
scroll to position [25, 0]
click at [138, 84] on link "Design" at bounding box center [144, 82] width 94 height 29
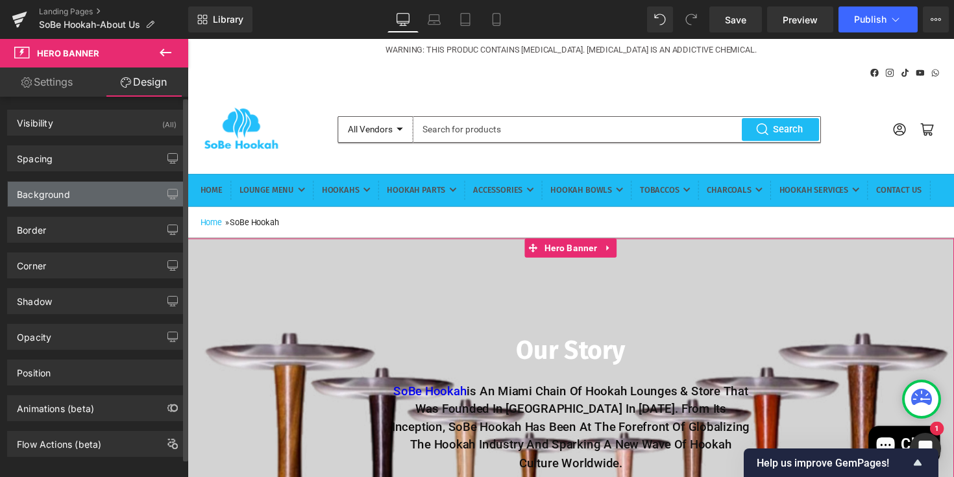
click at [93, 201] on div "Background" at bounding box center [97, 194] width 178 height 25
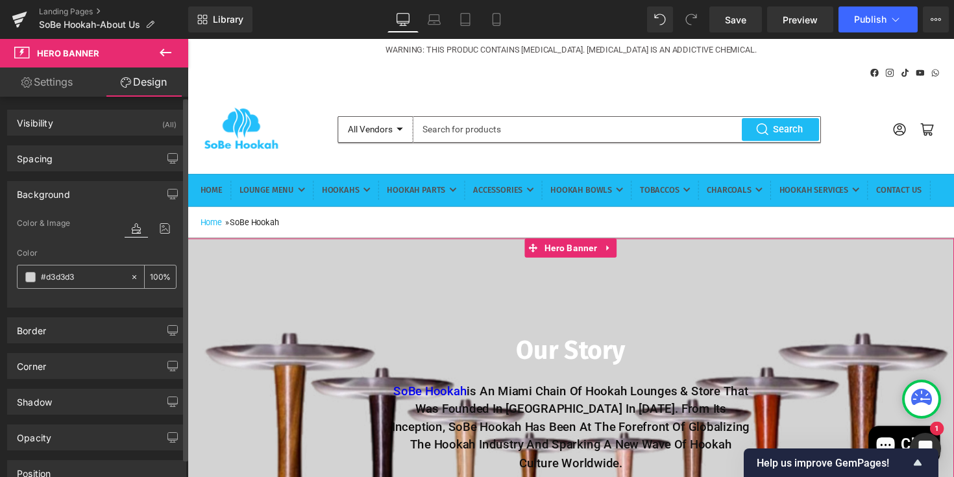
click at [31, 278] on span at bounding box center [30, 277] width 10 height 10
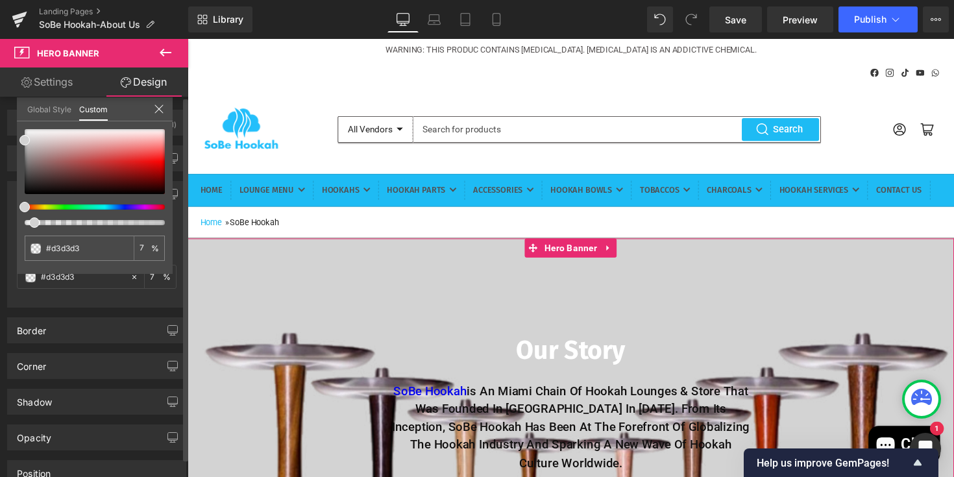
click at [30, 223] on div at bounding box center [89, 222] width 140 height 5
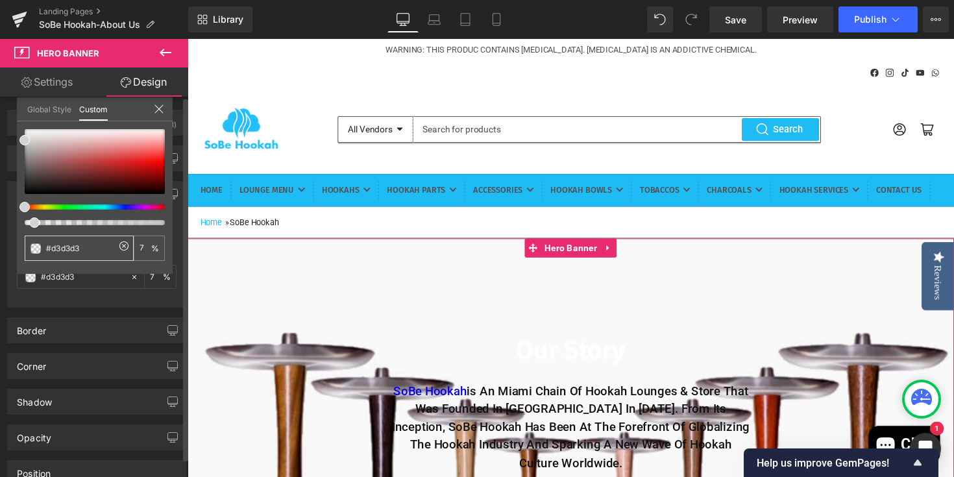
click at [38, 248] on span at bounding box center [36, 248] width 10 height 10
click at [145, 245] on input "100" at bounding box center [146, 247] width 12 height 9
type input "7"
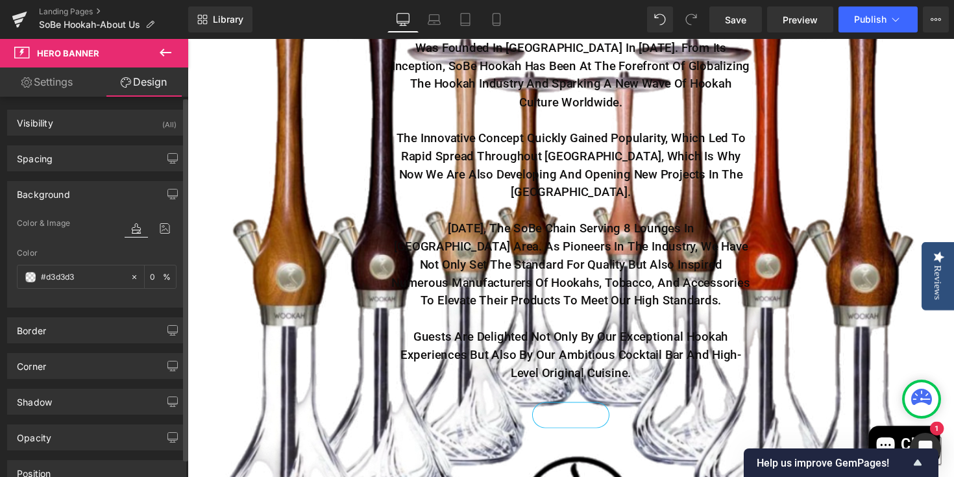
scroll to position [369, 0]
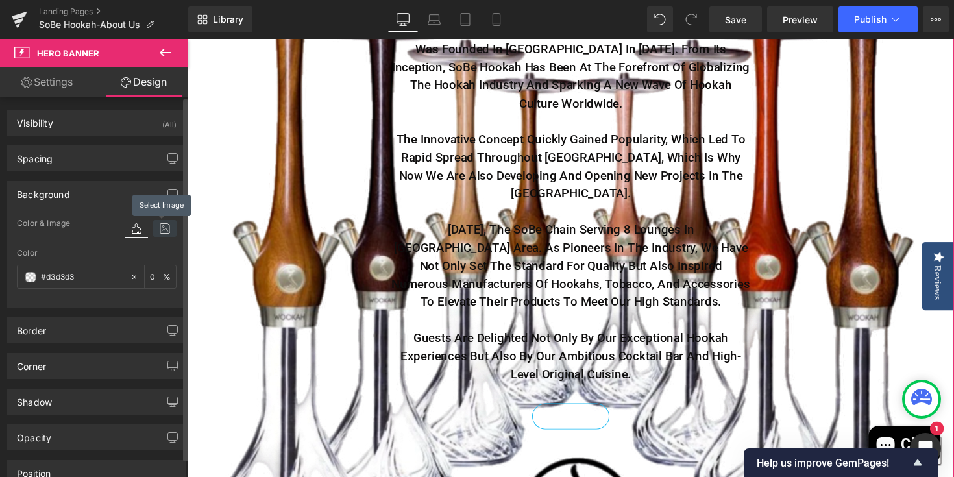
click at [158, 225] on icon at bounding box center [164, 228] width 23 height 17
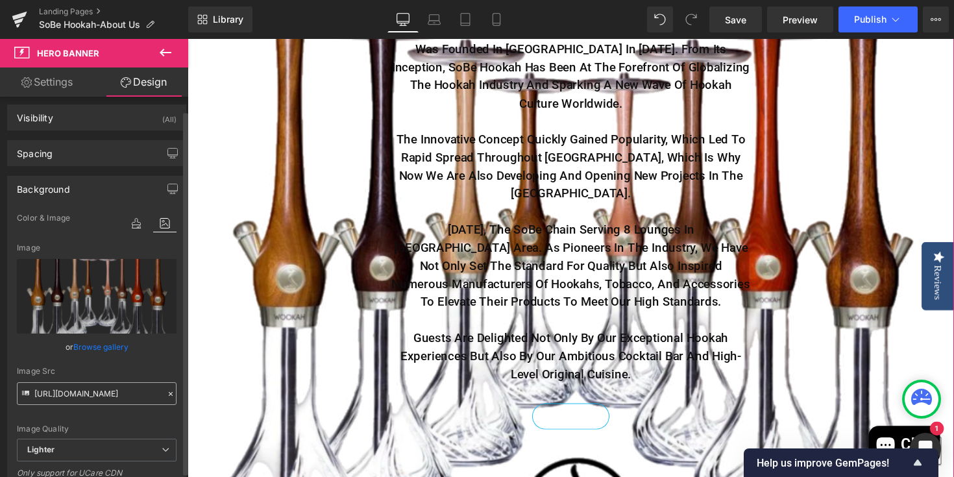
scroll to position [3, 0]
click at [136, 232] on icon at bounding box center [136, 225] width 23 height 17
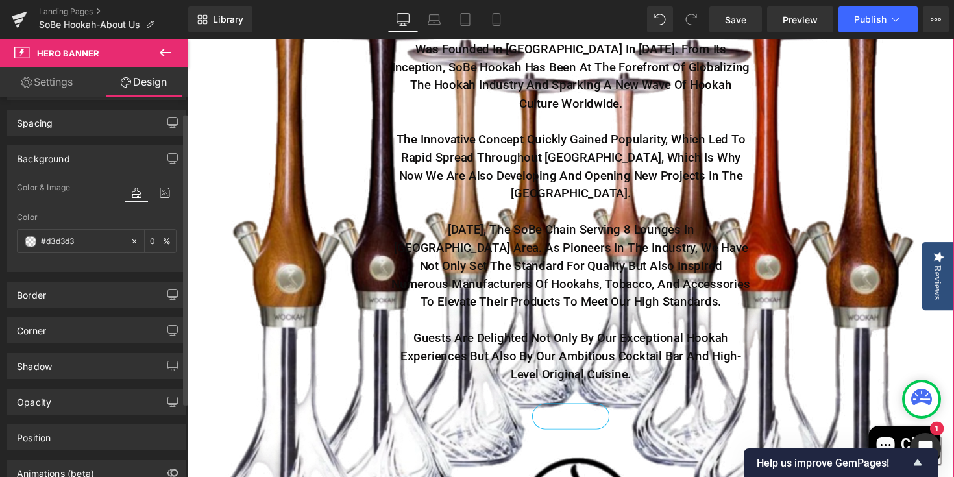
scroll to position [0, 0]
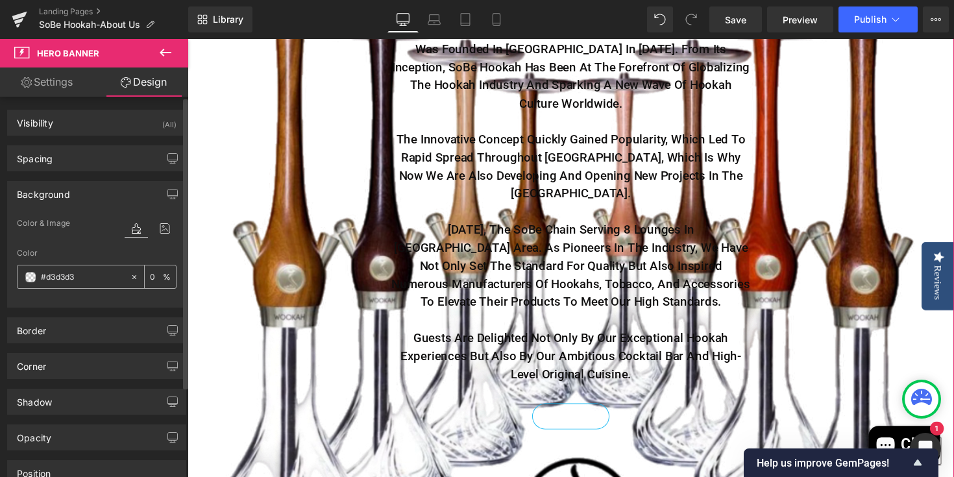
click at [130, 273] on icon at bounding box center [134, 277] width 9 height 9
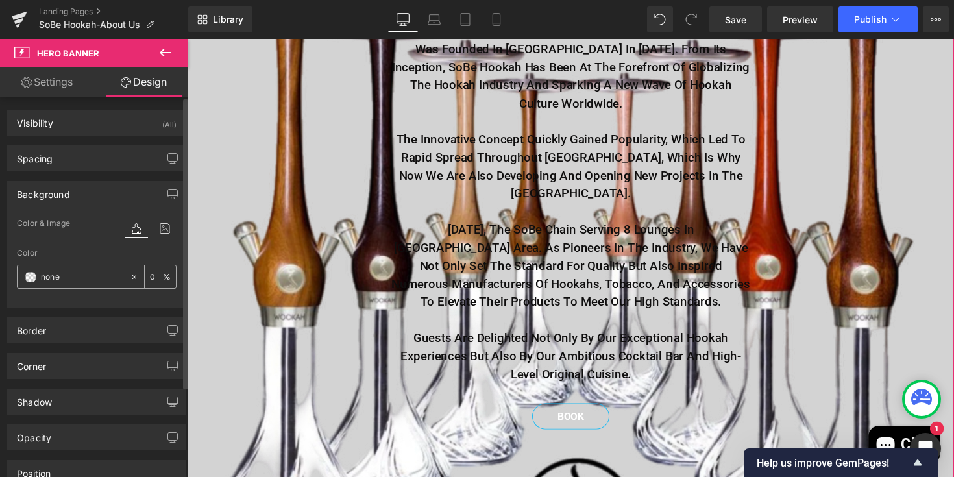
click at [130, 273] on icon at bounding box center [134, 277] width 9 height 9
click at [27, 278] on span at bounding box center [30, 277] width 10 height 10
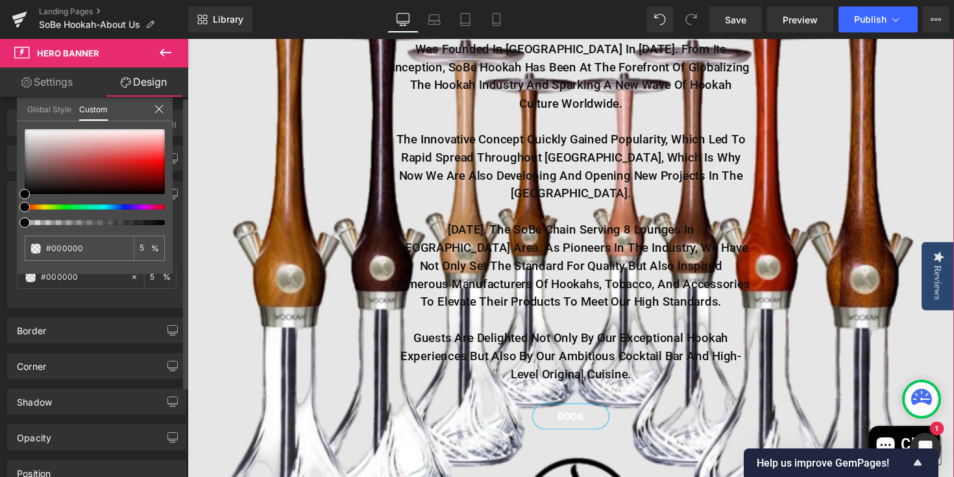
drag, startPoint x: 27, startPoint y: 222, endPoint x: 0, endPoint y: 226, distance: 27.5
click at [0, 225] on div "Background Color & Image color Color #d3d3d3 100 % Image Replace Image Upload i…" at bounding box center [97, 239] width 194 height 136
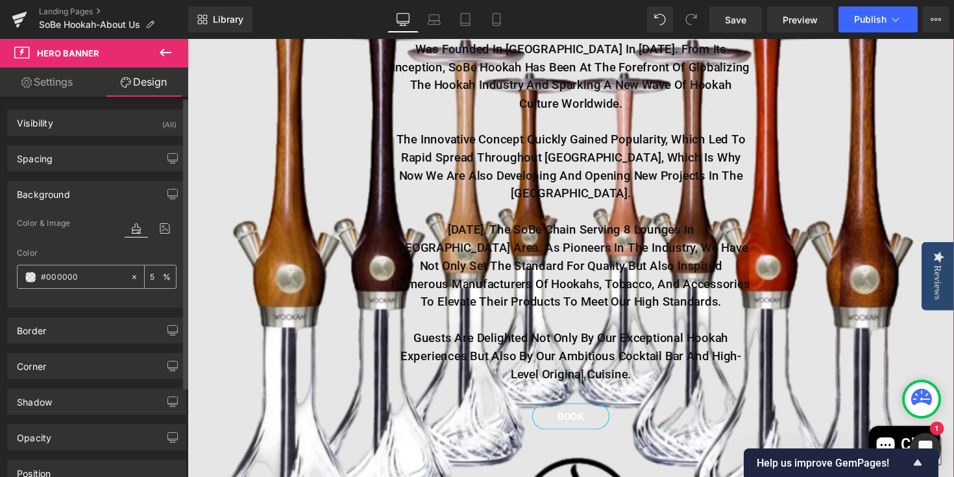
click at [150, 278] on input "100" at bounding box center [156, 276] width 13 height 14
type input "5"
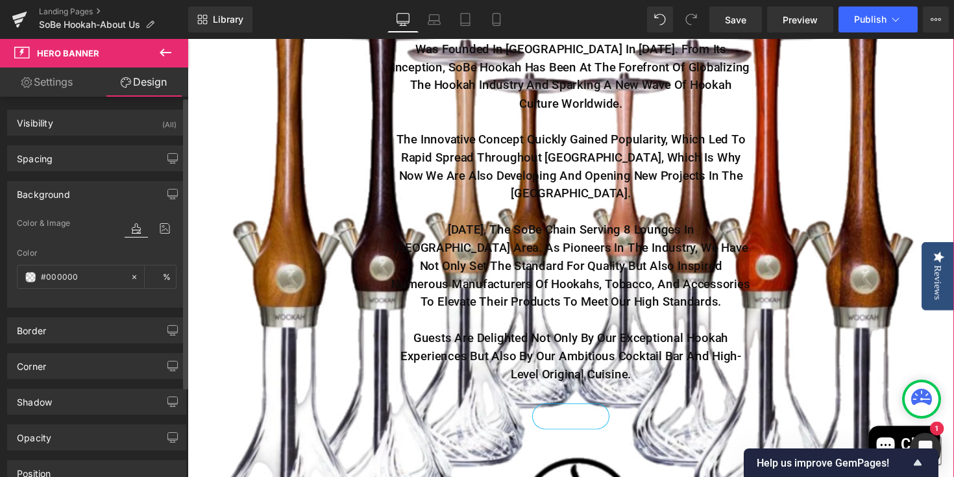
click at [115, 313] on div "Border Border Style Custom Custom Setup Global Style Custom Setup Global Style …" at bounding box center [97, 326] width 194 height 36
click at [124, 119] on div "Visibility (All)" at bounding box center [97, 122] width 178 height 25
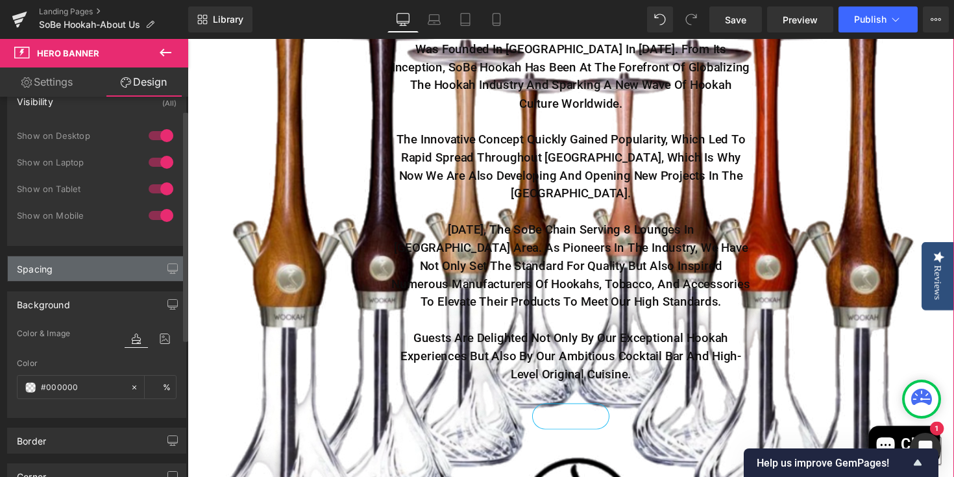
scroll to position [22, 0]
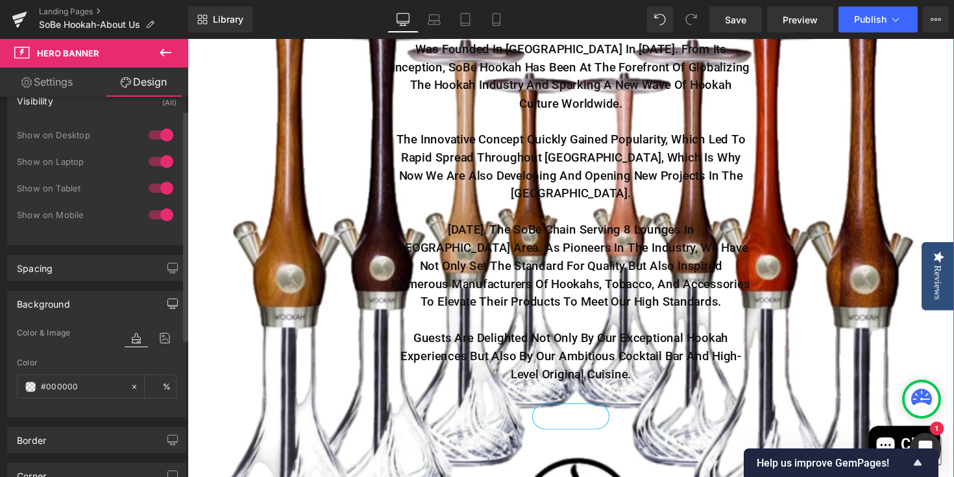
click at [170, 302] on icon "button" at bounding box center [172, 304] width 10 height 10
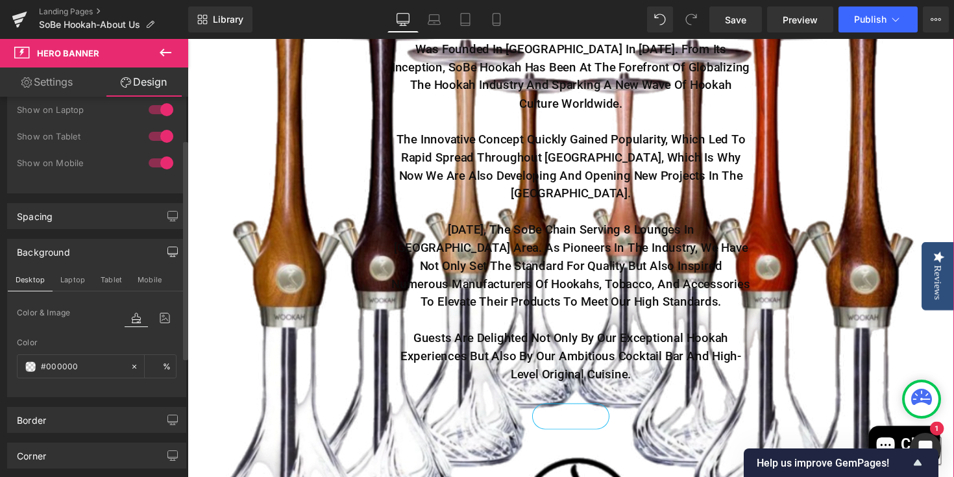
scroll to position [75, 0]
click at [161, 317] on icon at bounding box center [164, 316] width 23 height 17
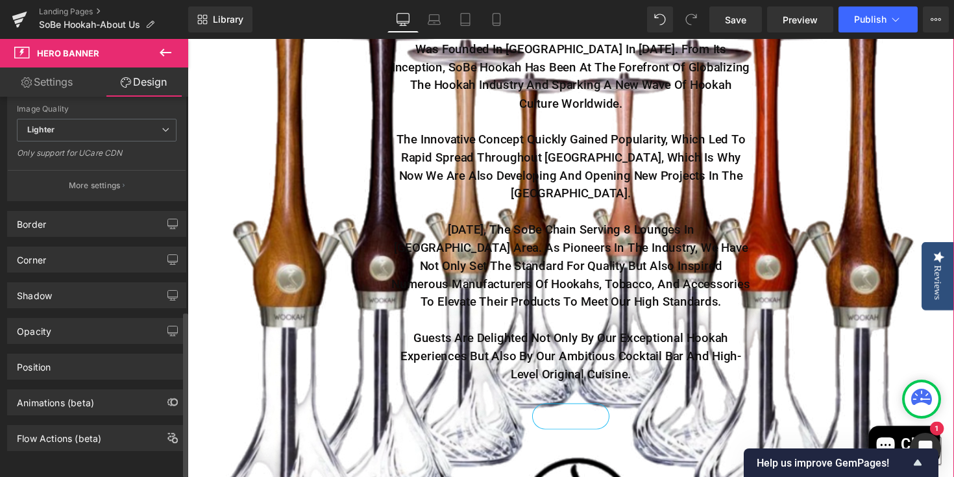
scroll to position [500, 0]
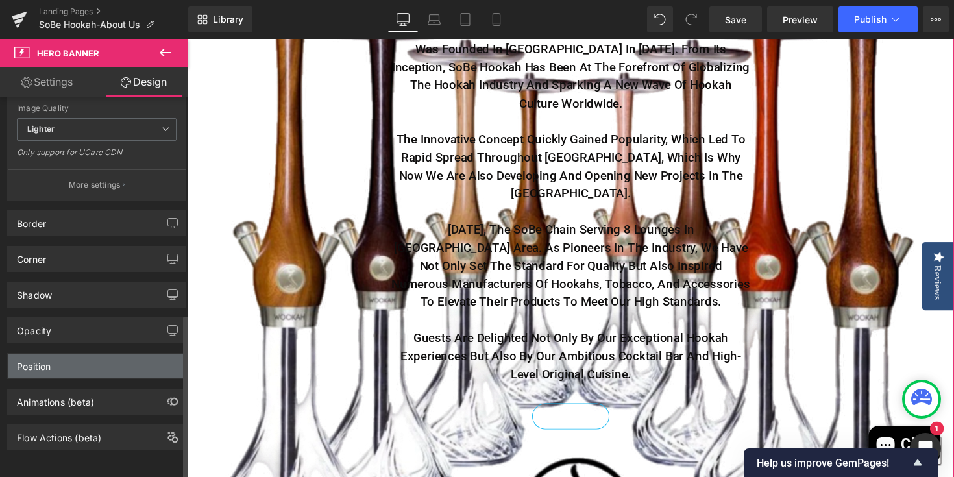
click at [80, 360] on div "Position" at bounding box center [97, 366] width 178 height 25
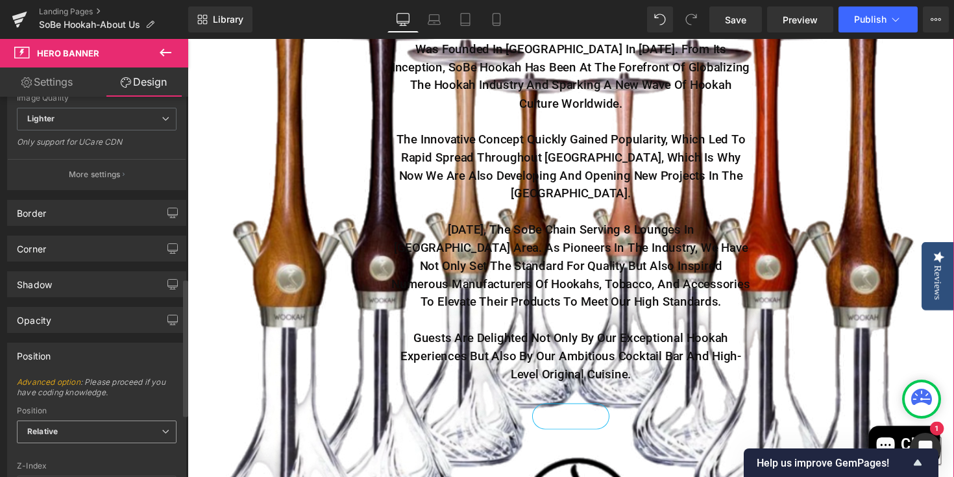
click at [125, 435] on span "Relative" at bounding box center [97, 432] width 160 height 23
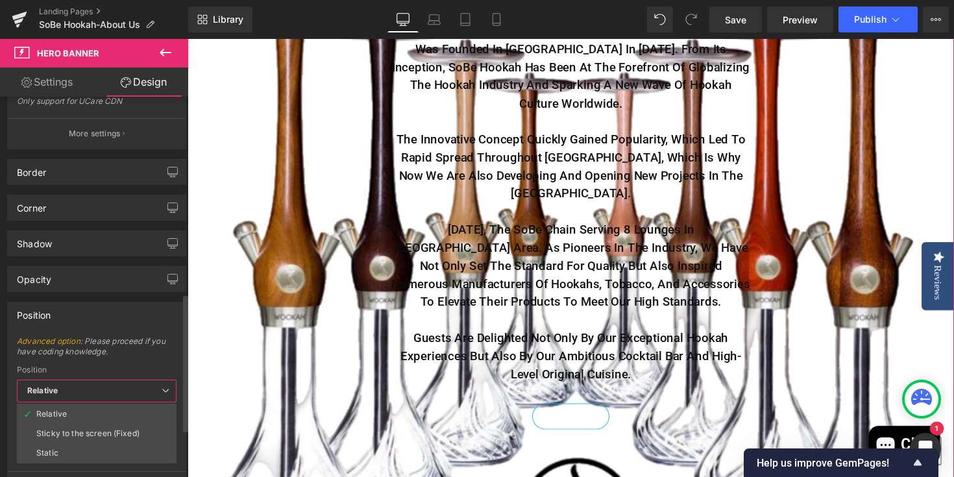
scroll to position [542, 0]
click at [116, 434] on div "Sticky to the screen (Fixed)" at bounding box center [87, 432] width 103 height 9
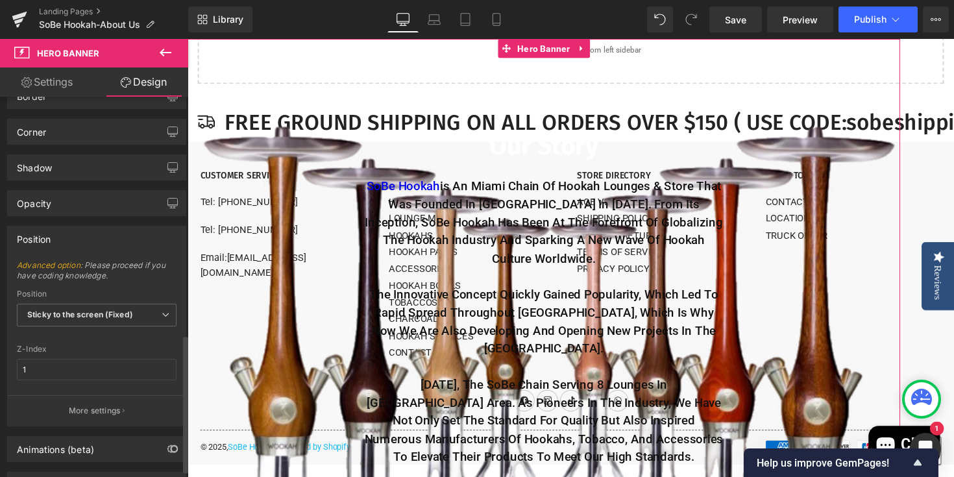
scroll to position [674, 0]
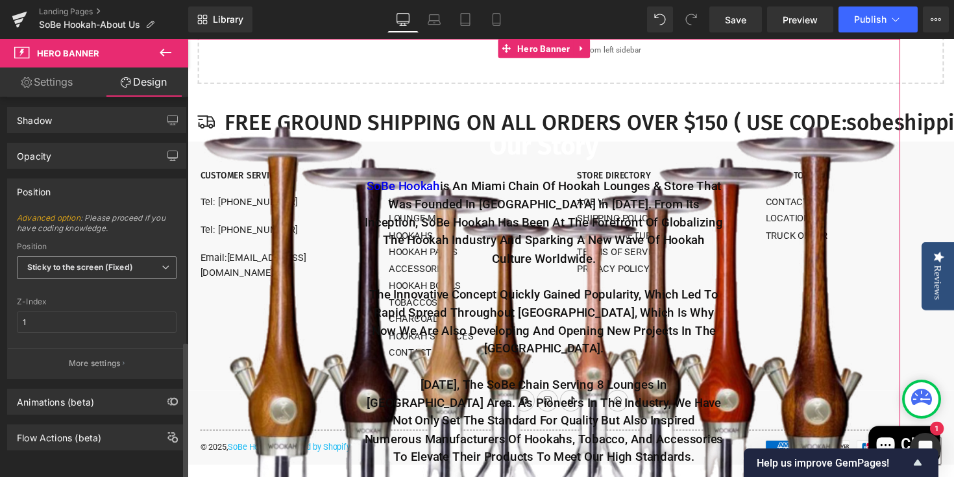
click at [148, 256] on span "Sticky to the screen (Fixed)" at bounding box center [97, 267] width 160 height 23
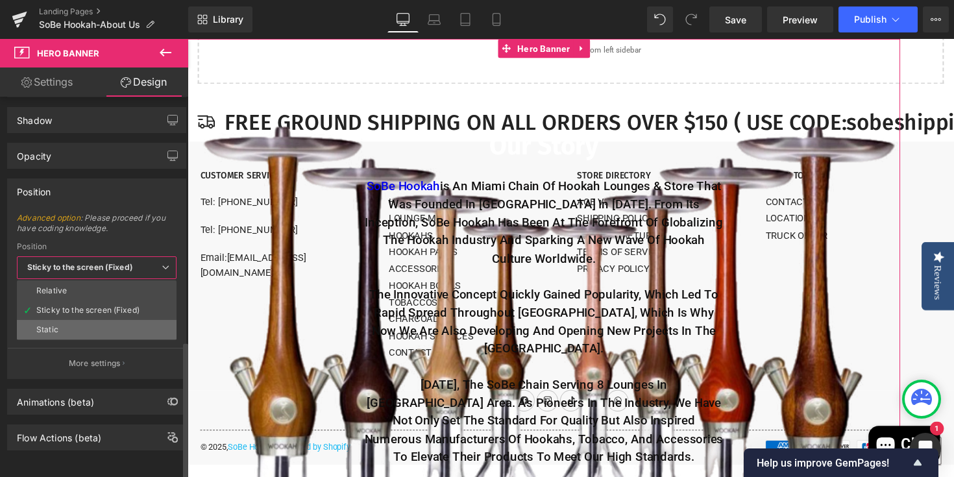
click at [118, 320] on li "Static" at bounding box center [97, 329] width 160 height 19
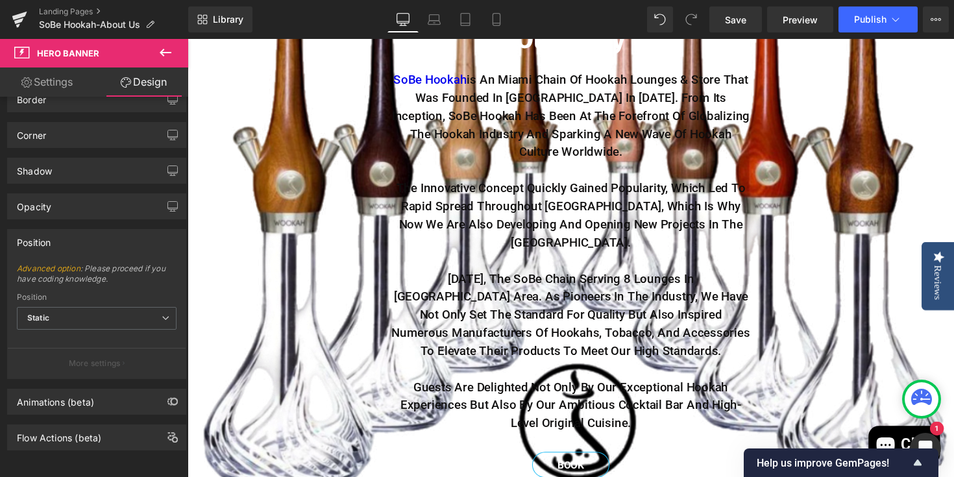
scroll to position [537, 0]
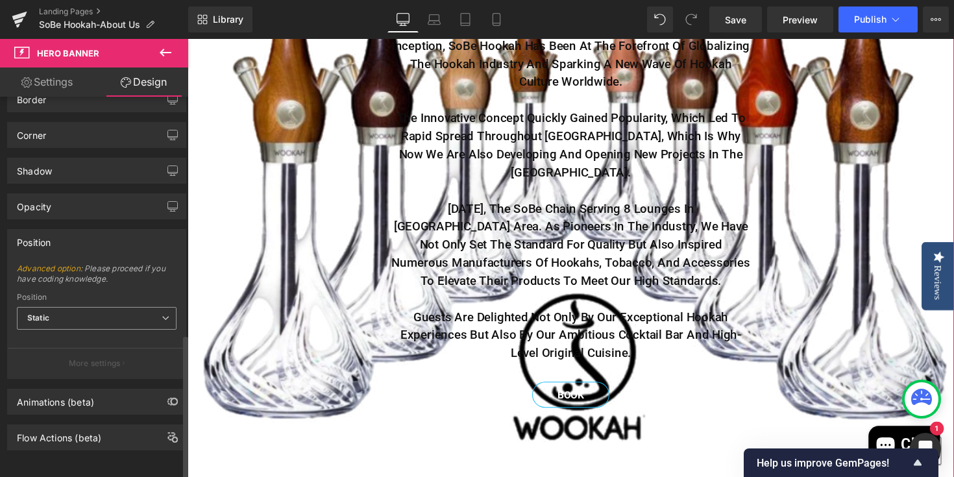
click at [91, 307] on span "Static" at bounding box center [97, 318] width 160 height 23
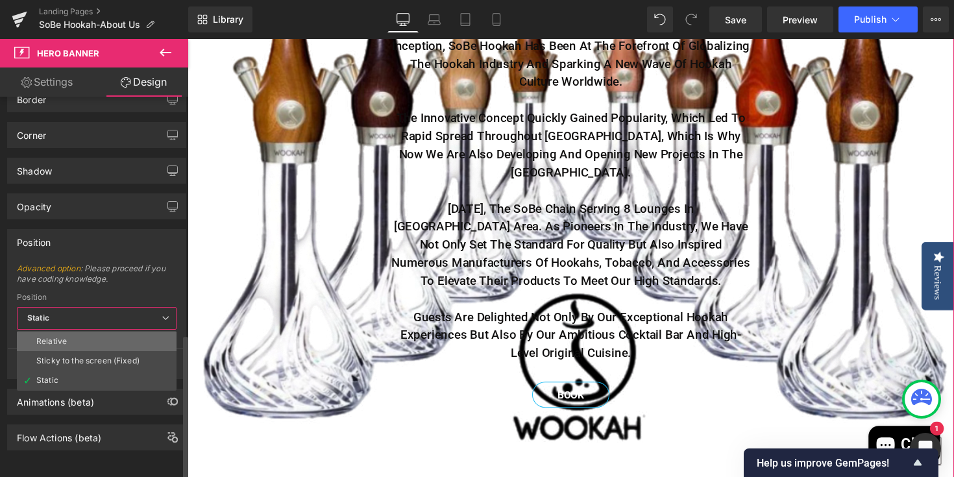
click at [81, 332] on li "Relative" at bounding box center [97, 341] width 160 height 19
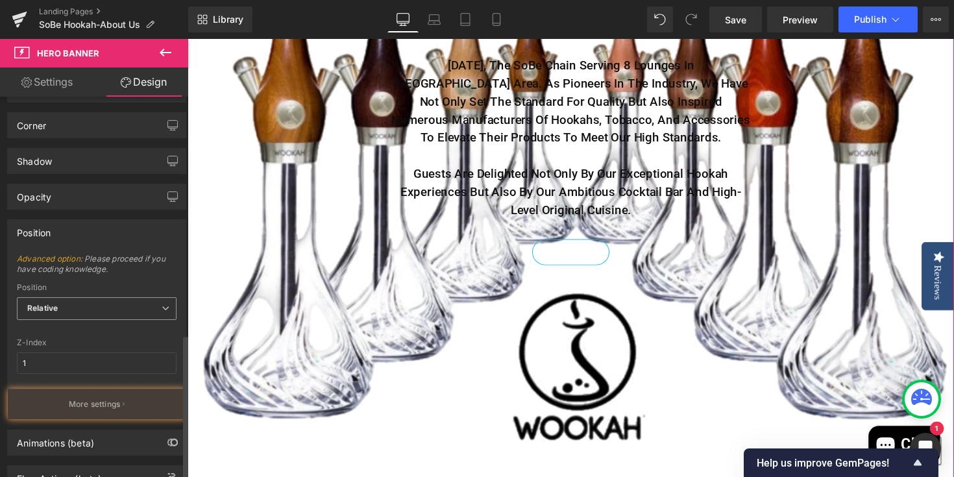
scroll to position [674, 0]
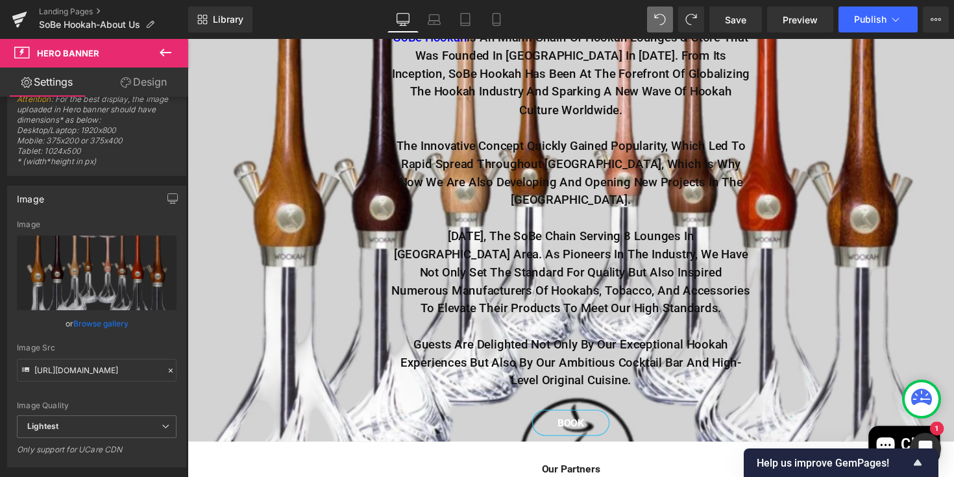
scroll to position [284, 0]
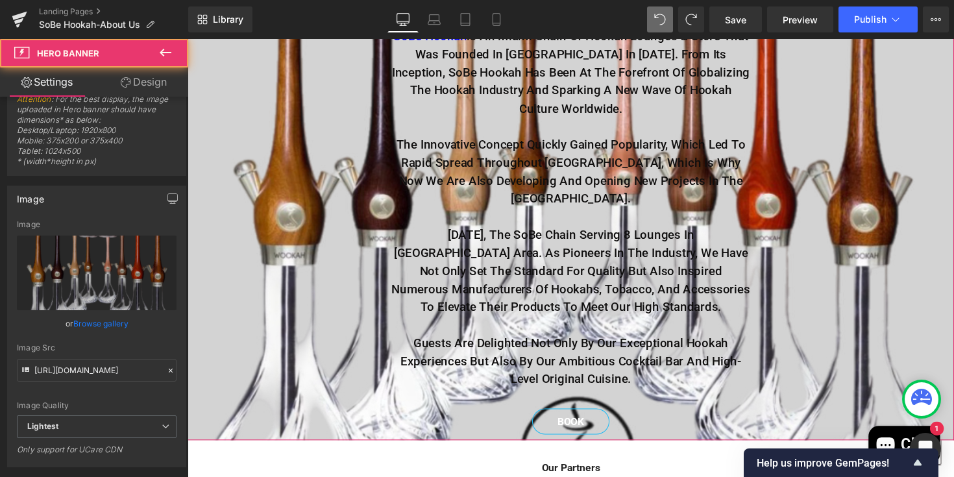
click at [247, 280] on span "Our Story Heading SoBe Hookah is an Miami chain of hookah lounges & Store that …" at bounding box center [580, 204] width 785 height 491
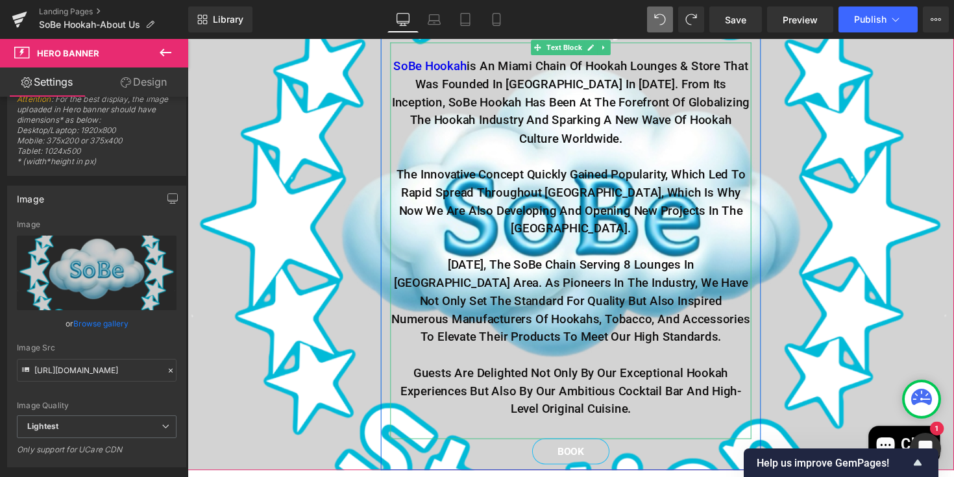
scroll to position [258, 0]
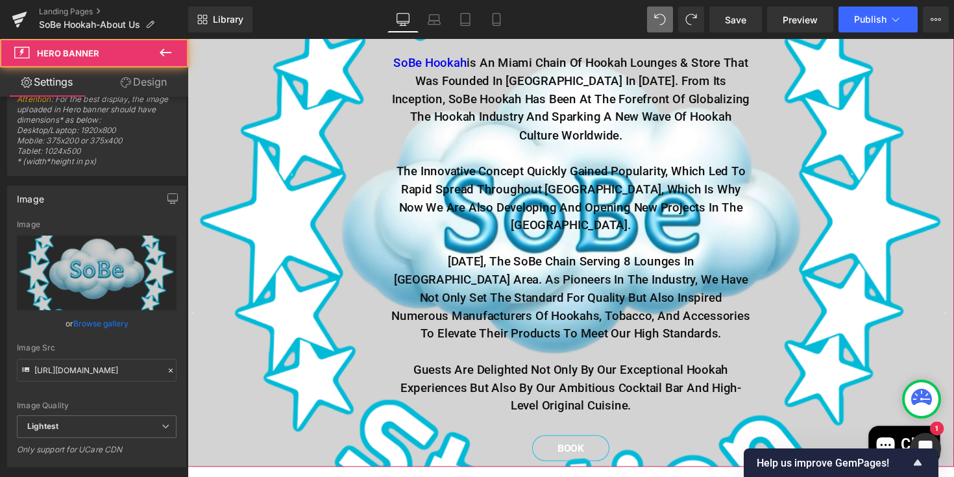
click at [321, 317] on span "Our Story Heading SoBe Hookah is an Miami chain of hookah lounges & Store that …" at bounding box center [580, 231] width 785 height 491
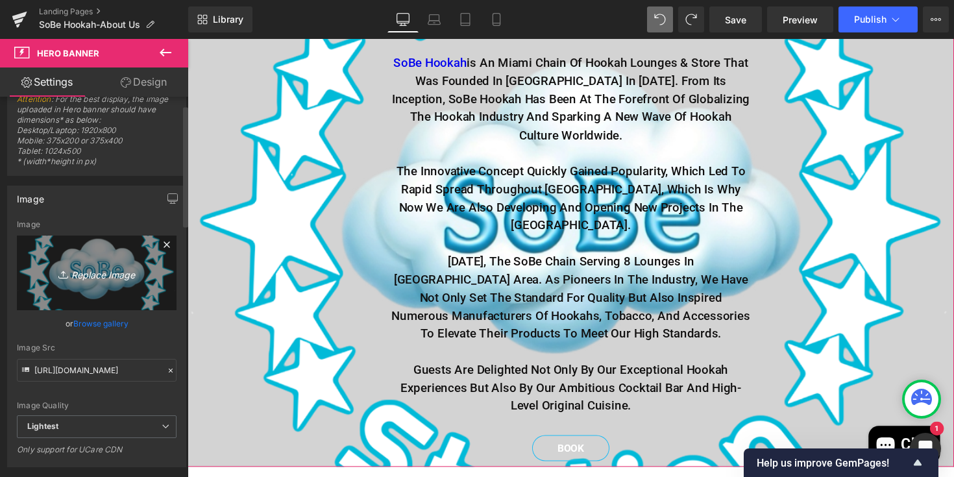
click at [156, 282] on link "Replace Image" at bounding box center [97, 273] width 160 height 75
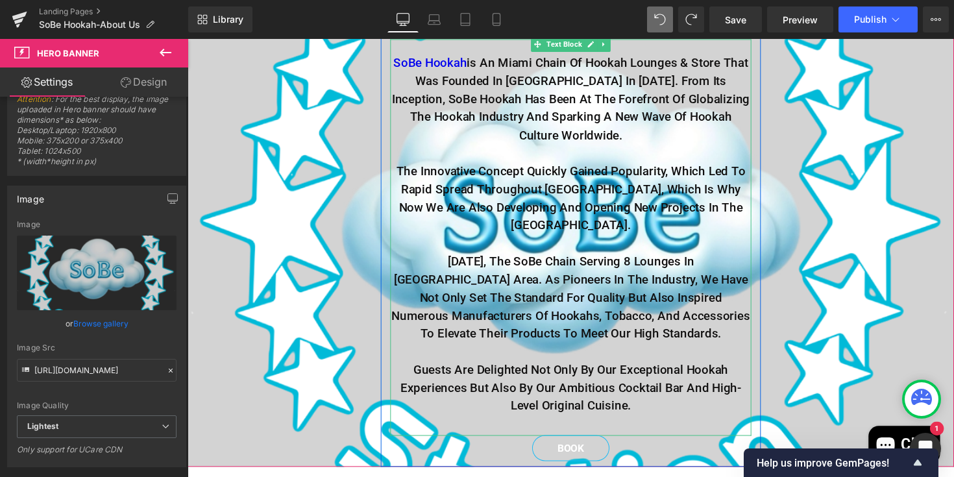
click at [479, 227] on strong "The innovative concept quickly gained popularity, which led to rapid spread thr…" at bounding box center [581, 202] width 358 height 71
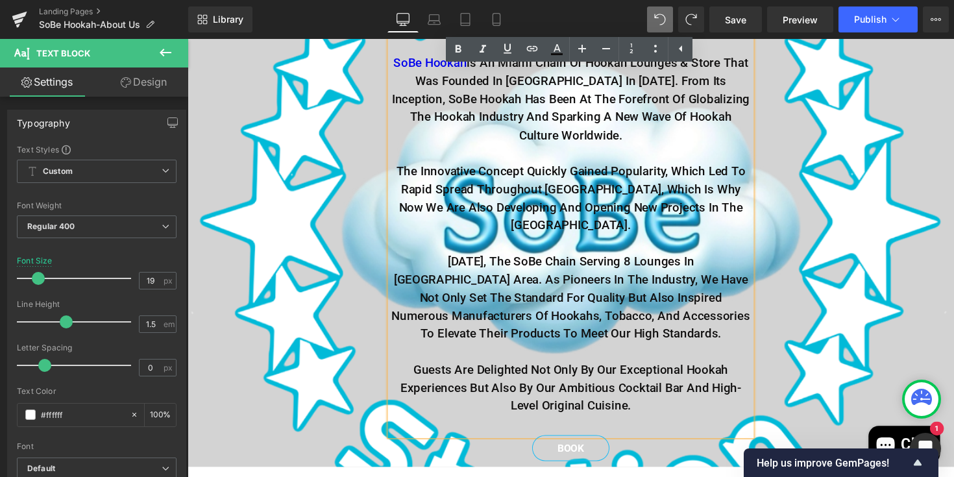
click at [560, 117] on strong "SoBe Hookah is an Miami chain of hookah lounges & Store that was founded in Mia…" at bounding box center [580, 100] width 367 height 89
click at [680, 50] on icon at bounding box center [681, 49] width 16 height 16
click at [661, 47] on icon at bounding box center [656, 49] width 16 height 16
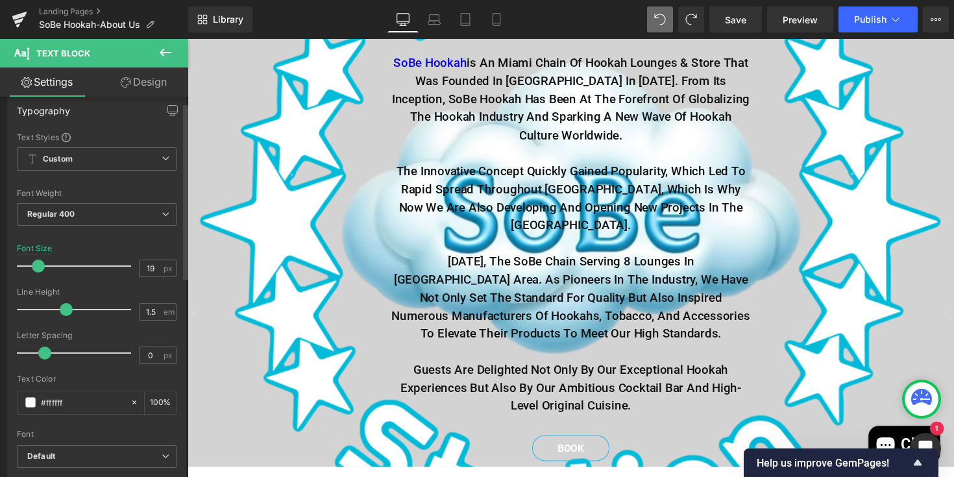
scroll to position [0, 0]
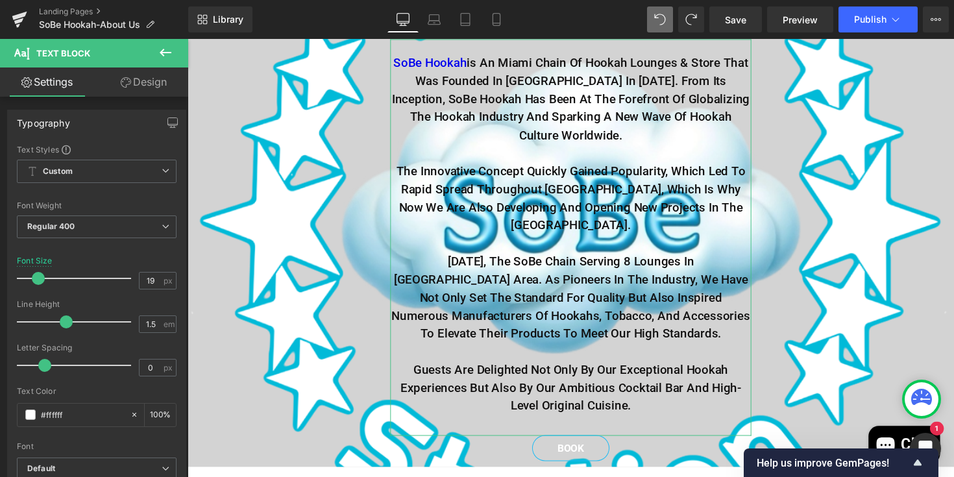
click at [142, 85] on link "Design" at bounding box center [144, 82] width 94 height 29
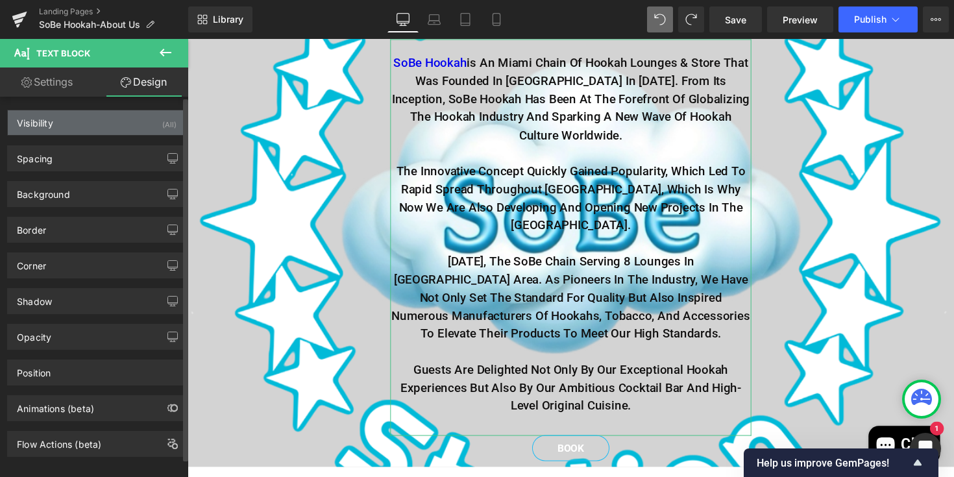
click at [97, 129] on div "Visibility (All)" at bounding box center [97, 122] width 178 height 25
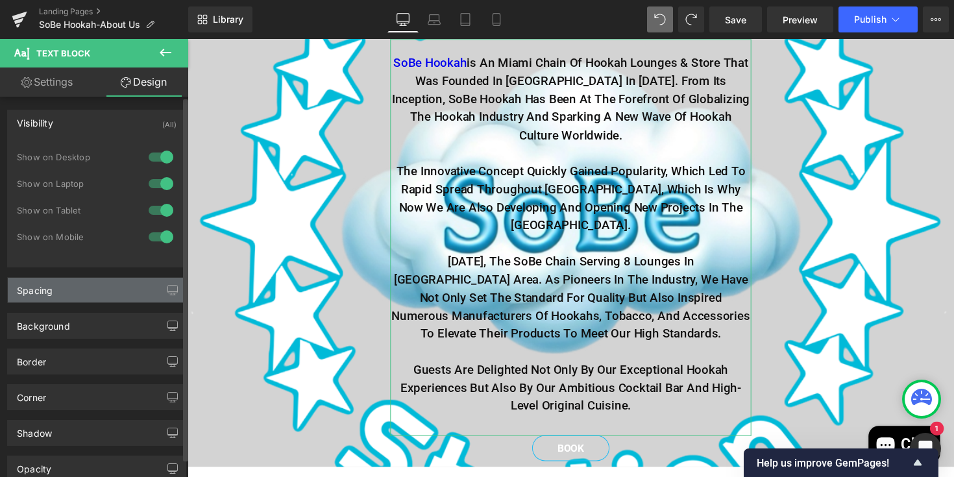
click at [89, 284] on div "Spacing" at bounding box center [97, 290] width 178 height 25
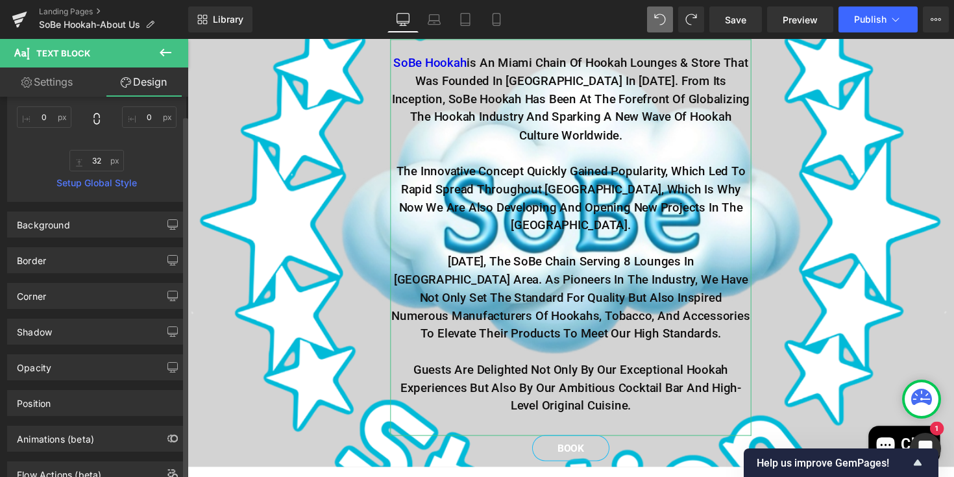
scroll to position [397, 0]
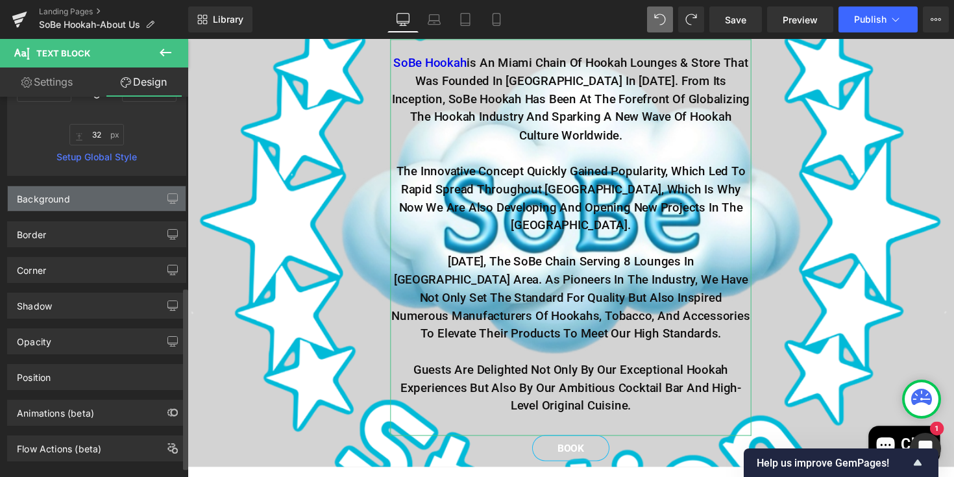
click at [86, 204] on div "Background" at bounding box center [97, 198] width 178 height 25
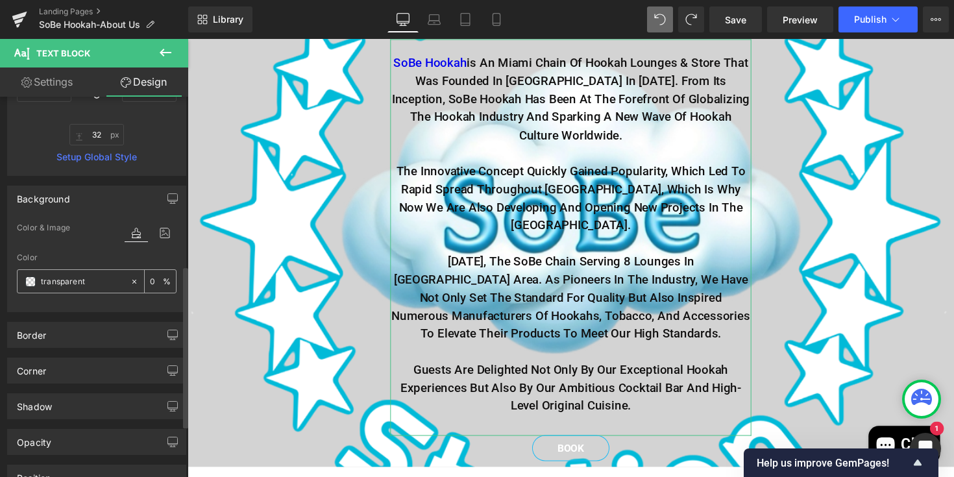
click at [132, 280] on icon at bounding box center [134, 281] width 4 height 4
click at [97, 283] on input "transparent" at bounding box center [82, 282] width 83 height 14
click at [29, 277] on span at bounding box center [30, 282] width 10 height 10
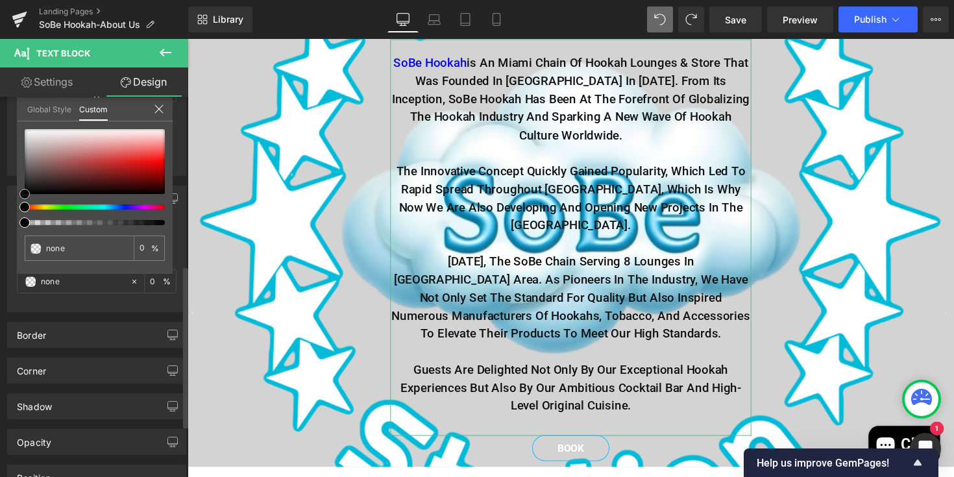
click at [32, 131] on div at bounding box center [95, 161] width 140 height 65
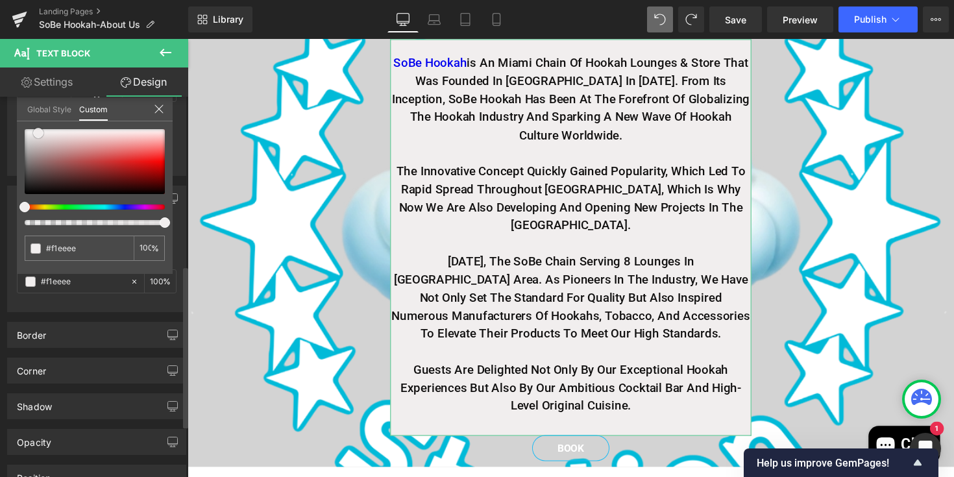
click at [36, 133] on span at bounding box center [38, 133] width 10 height 10
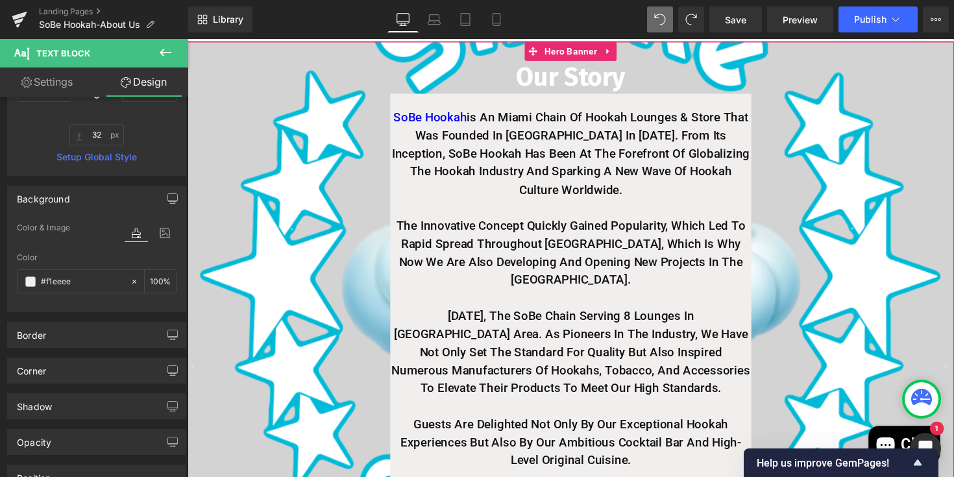
scroll to position [204, 0]
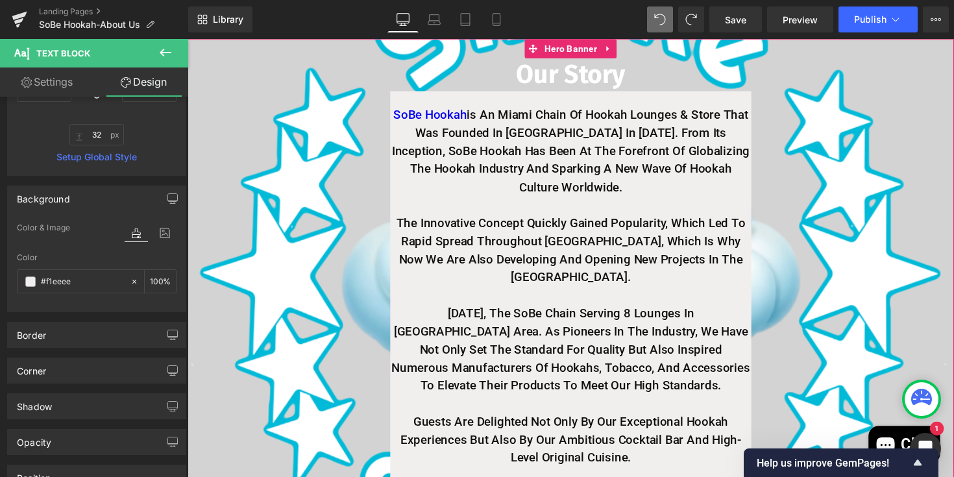
click at [292, 332] on span "Our Story Heading SoBe Hookah is an Miami chain of hookah lounges & Store that …" at bounding box center [580, 284] width 785 height 491
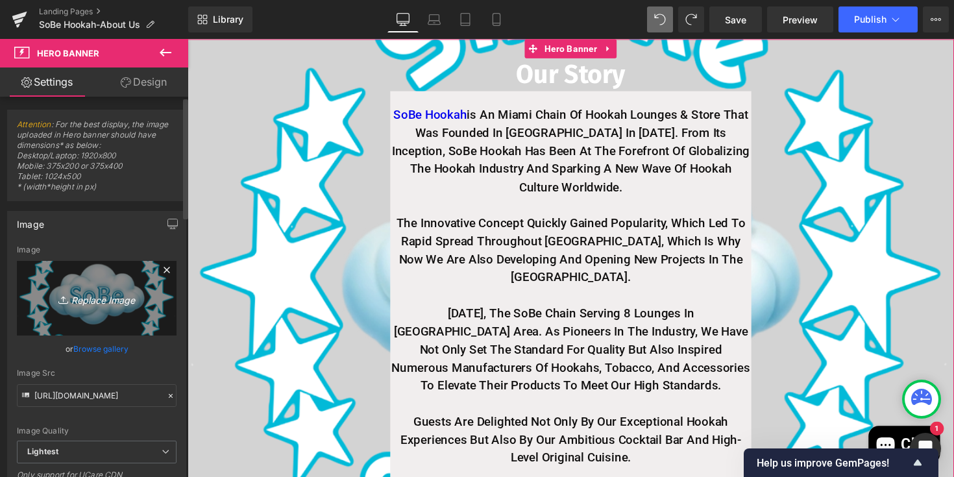
click at [132, 300] on icon "Replace Image" at bounding box center [97, 298] width 104 height 16
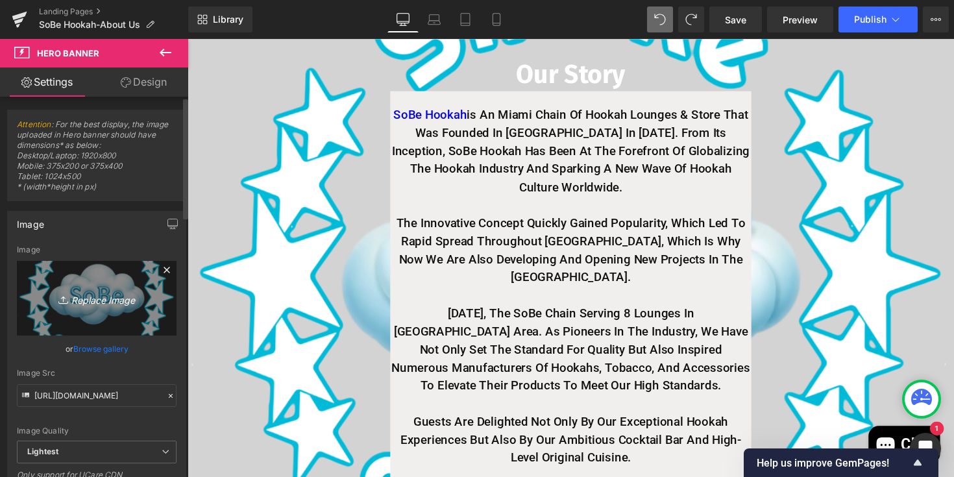
type input "C:\fakepath\IMG_7601.png"
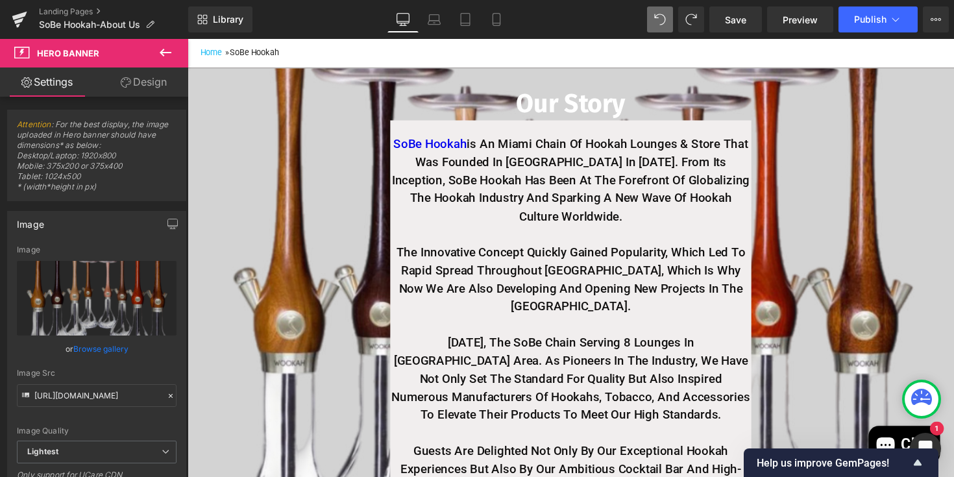
scroll to position [175, 0]
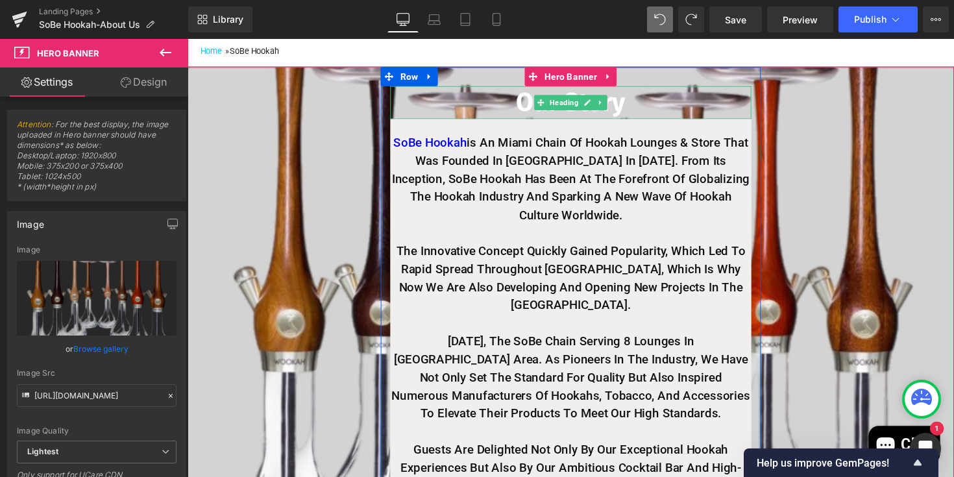
click at [528, 121] on h2 "Our Story" at bounding box center [580, 105] width 370 height 34
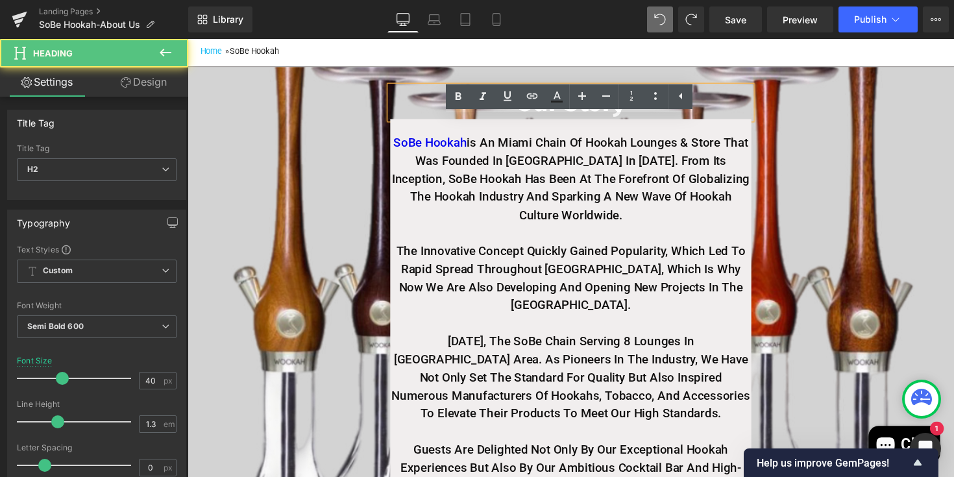
click at [578, 121] on h2 "Our Story" at bounding box center [580, 105] width 370 height 34
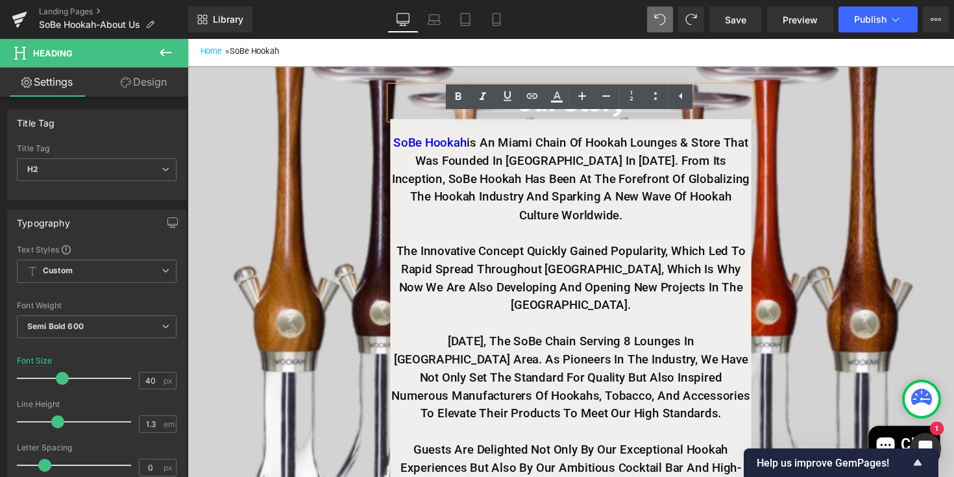
click at [636, 121] on h2 "Our Story" at bounding box center [580, 105] width 370 height 34
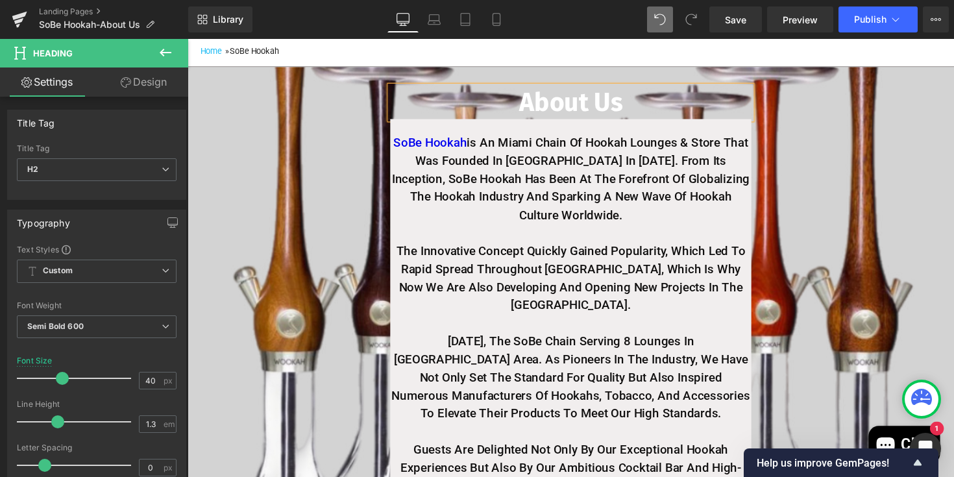
click at [525, 121] on h2 "About Us" at bounding box center [580, 105] width 370 height 34
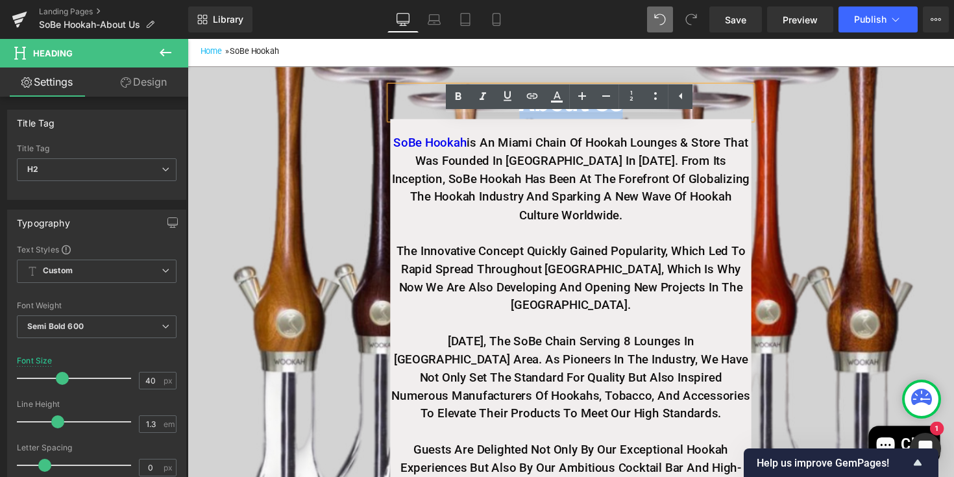
drag, startPoint x: 525, startPoint y: 138, endPoint x: 635, endPoint y: 135, distance: 109.7
click at [635, 121] on h2 "About Us" at bounding box center [580, 105] width 370 height 34
click at [558, 100] on icon at bounding box center [557, 97] width 16 height 16
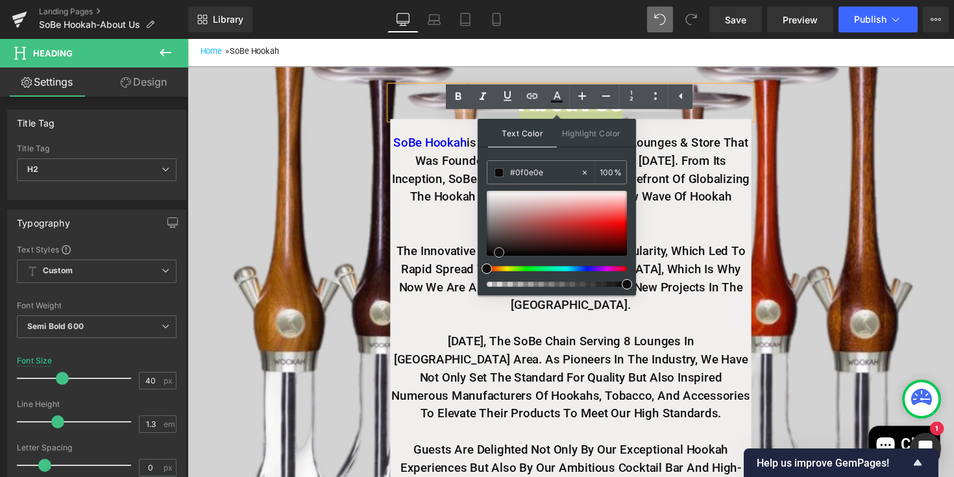
click at [499, 253] on div at bounding box center [557, 223] width 140 height 65
click at [506, 254] on div at bounding box center [557, 223] width 140 height 65
click at [586, 295] on div at bounding box center [557, 291] width 140 height 8
click at [604, 325] on p at bounding box center [580, 331] width 370 height 19
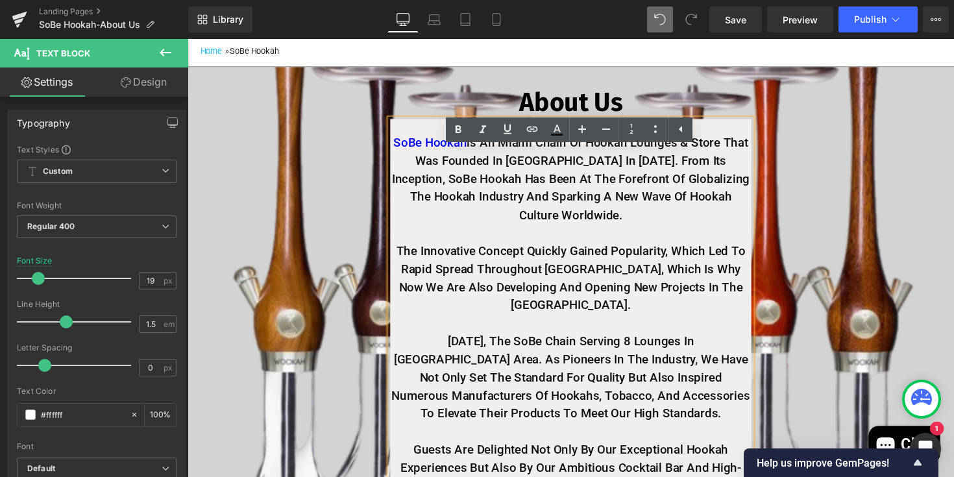
click at [341, 208] on span "About Us Heading SoBe Hookah is an Miami chain of hookah lounges & Store that w…" at bounding box center [580, 313] width 785 height 491
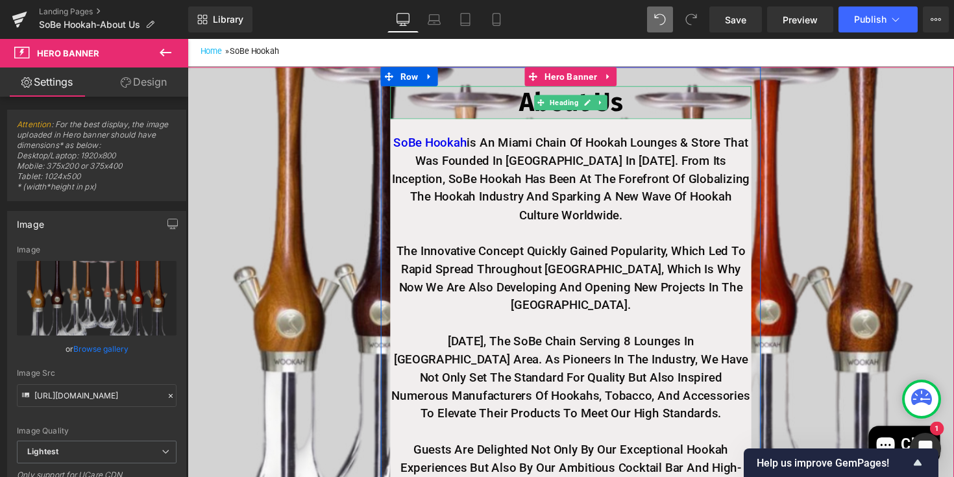
click at [533, 120] on span "About Us" at bounding box center [581, 104] width 106 height 31
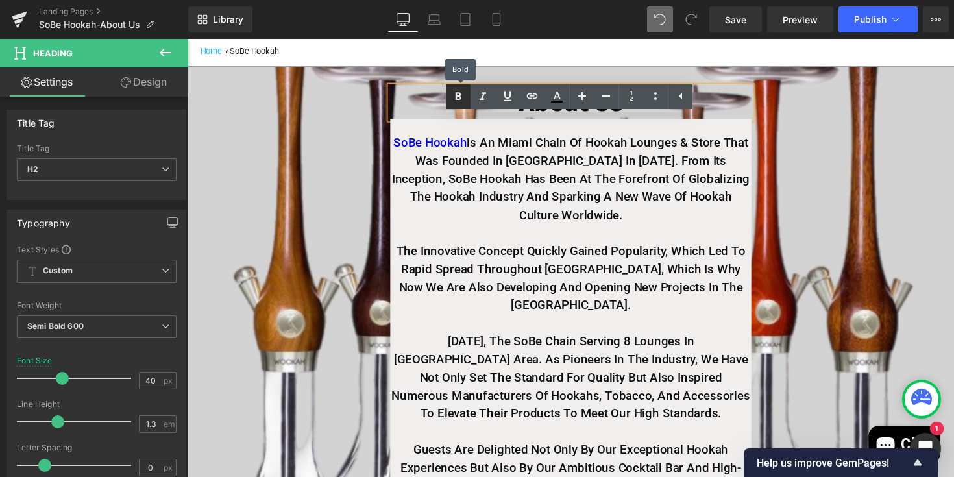
click at [465, 99] on icon at bounding box center [459, 97] width 16 height 16
click at [685, 97] on icon at bounding box center [681, 96] width 16 height 16
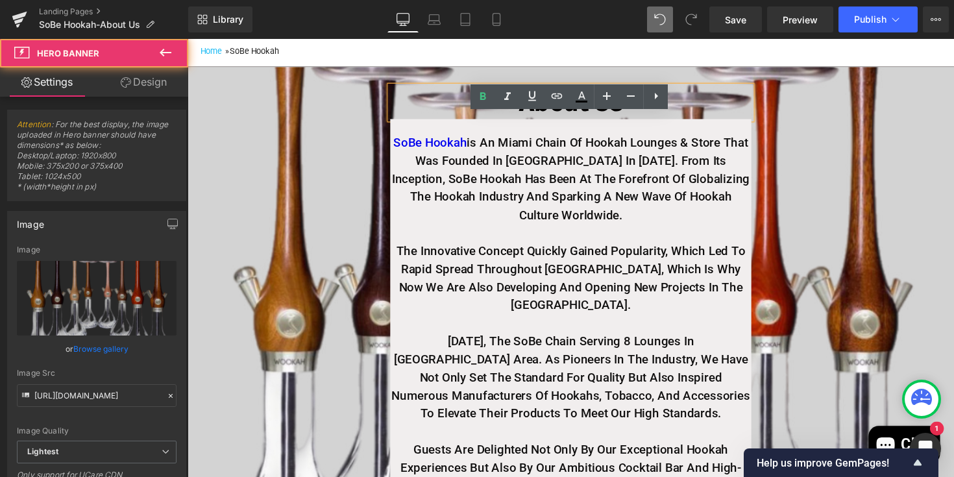
click at [796, 148] on span "About Us Heading SoBe Hookah is an Miami chain of hookah lounges & Store that w…" at bounding box center [580, 313] width 785 height 491
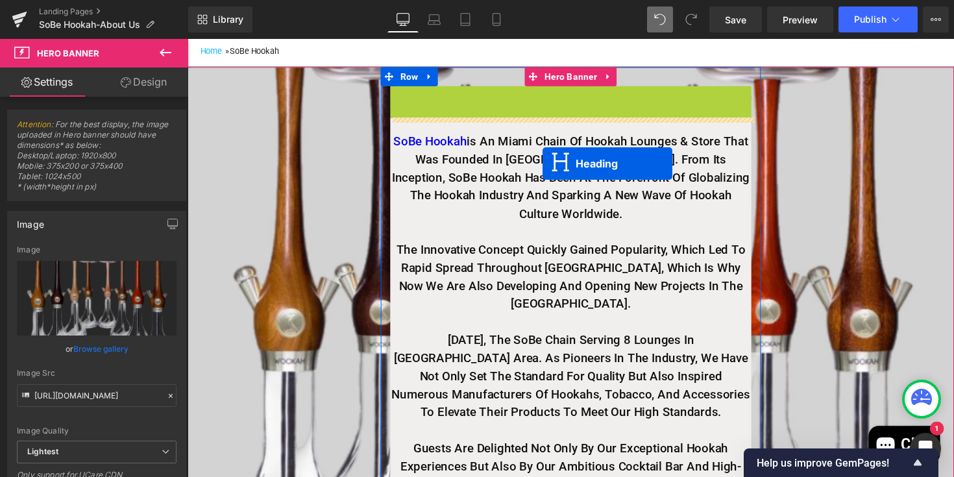
drag, startPoint x: 550, startPoint y: 138, endPoint x: 551, endPoint y: 166, distance: 27.9
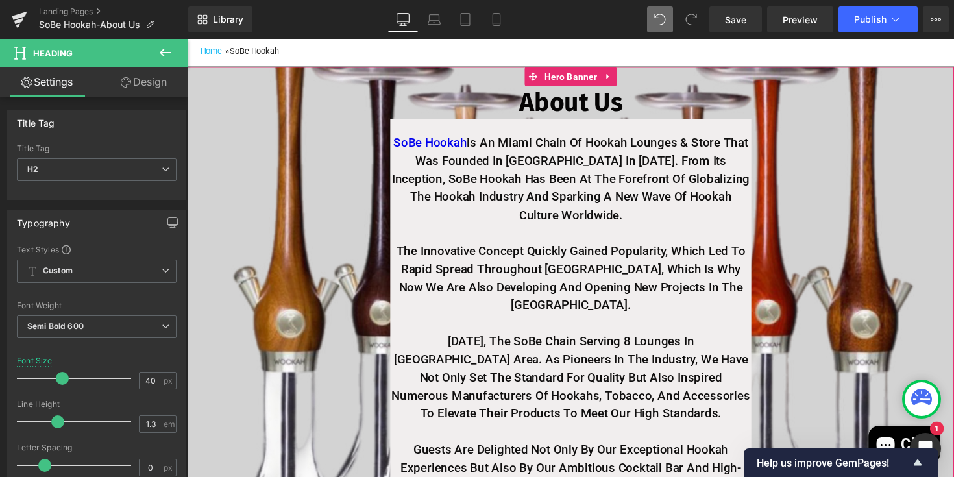
click at [832, 184] on span "About Us Heading SoBe Hookah is an Miami chain of hookah lounges & Store that w…" at bounding box center [580, 313] width 785 height 491
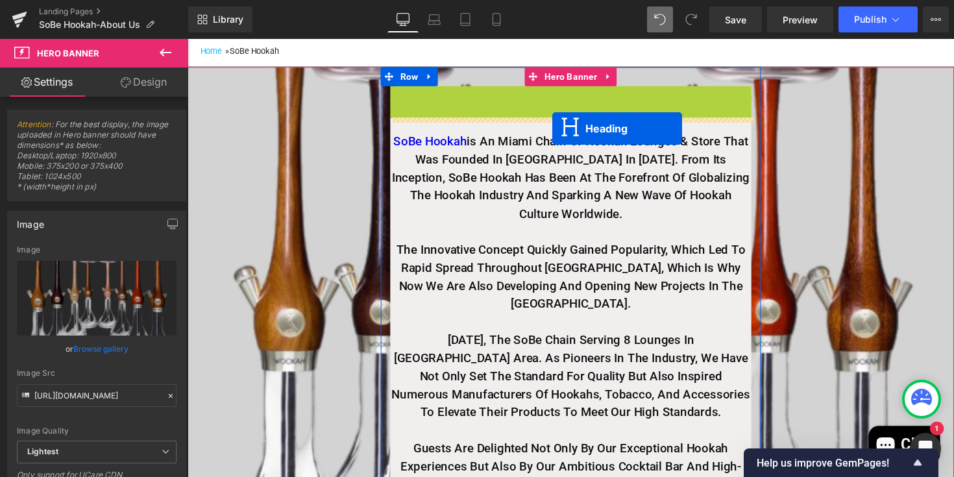
drag, startPoint x: 552, startPoint y: 131, endPoint x: 562, endPoint y: 130, distance: 9.8
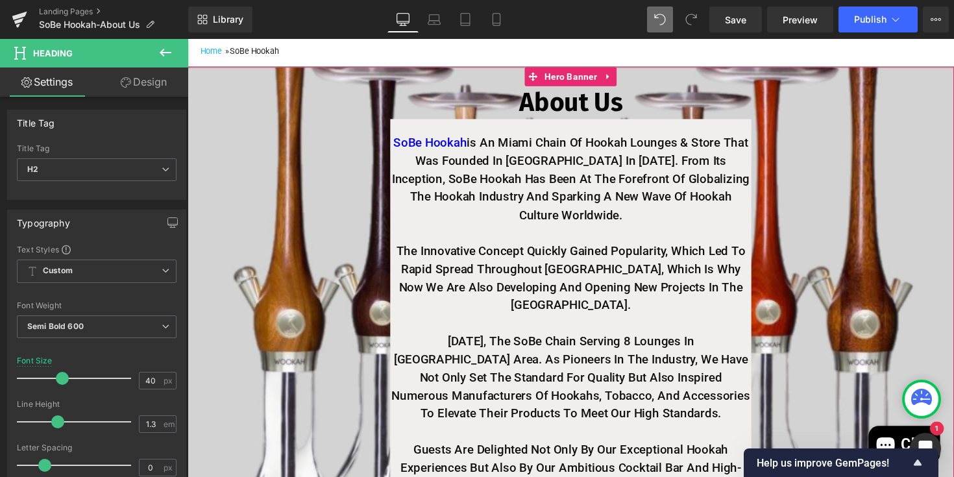
click at [355, 183] on span "About Us Heading SoBe Hookah is an Miami chain of hookah lounges & Store that w…" at bounding box center [580, 313] width 785 height 491
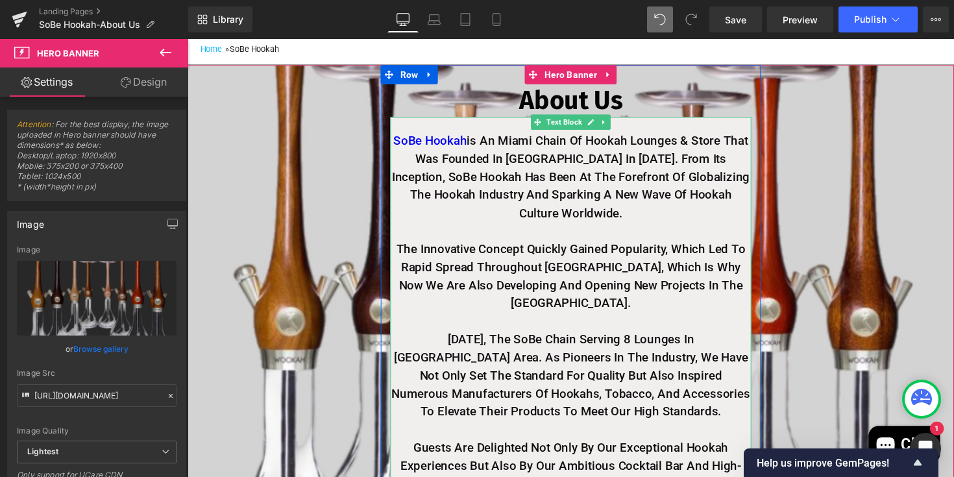
scroll to position [179, 0]
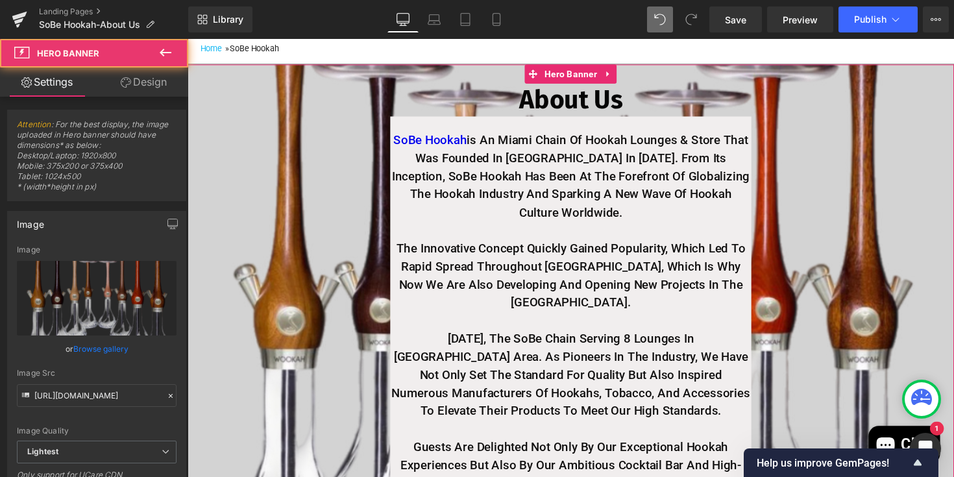
click at [251, 277] on span "About Us Heading SoBe Hookah is an Miami chain of hookah lounges & Store that w…" at bounding box center [580, 310] width 785 height 491
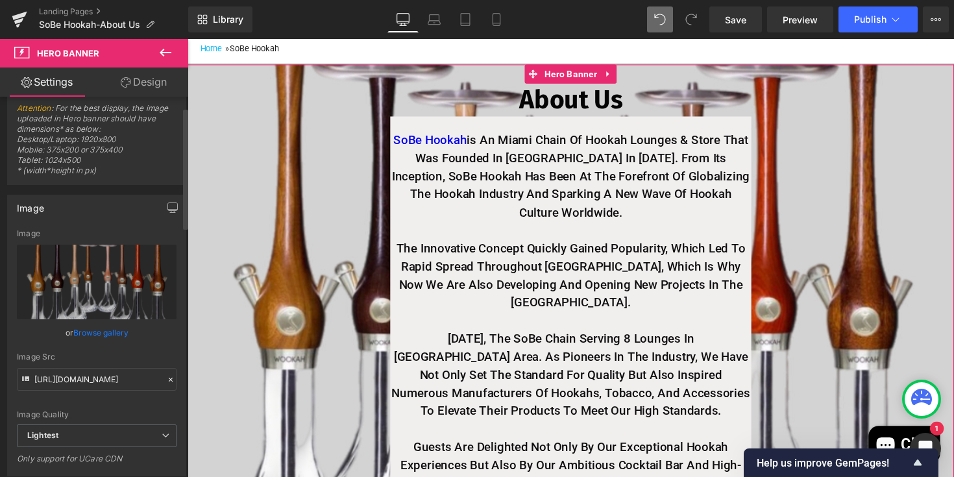
scroll to position [0, 0]
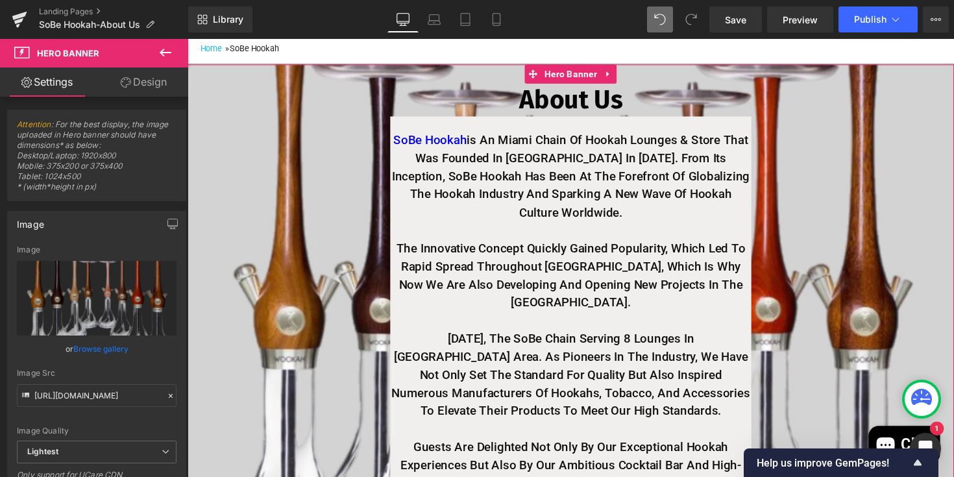
click at [143, 84] on link "Design" at bounding box center [144, 82] width 94 height 29
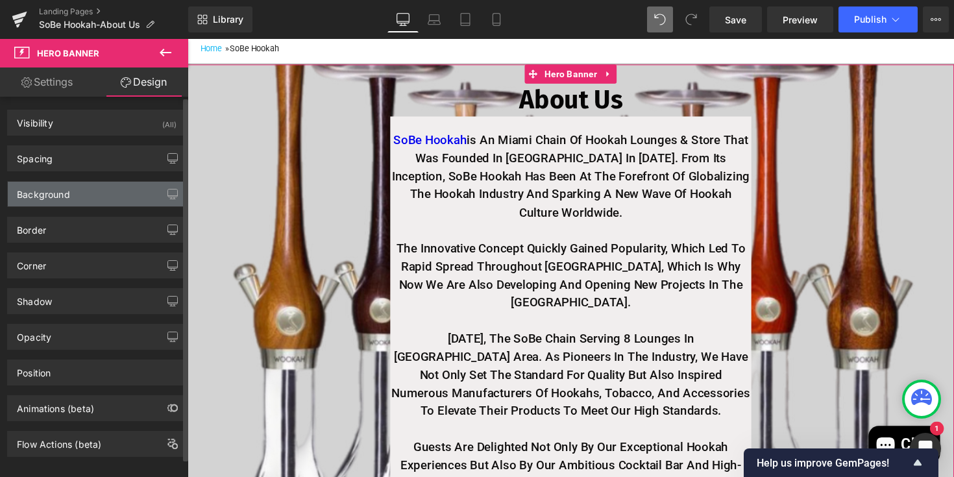
click at [90, 188] on div "Background" at bounding box center [97, 194] width 178 height 25
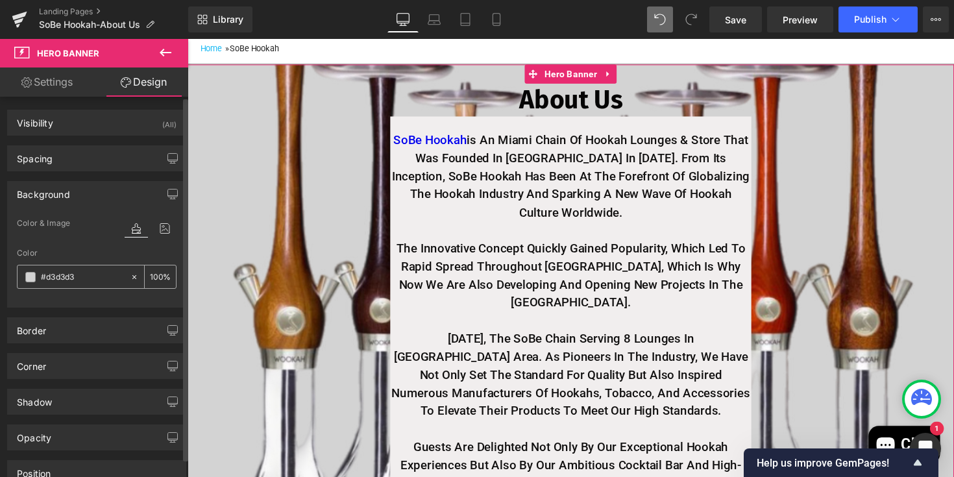
click at [35, 277] on span at bounding box center [30, 277] width 10 height 10
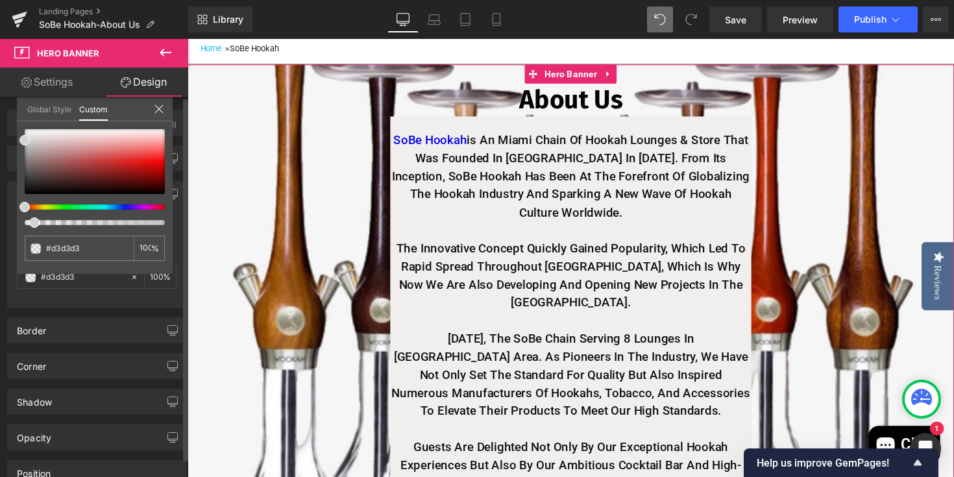
click at [29, 224] on div at bounding box center [89, 222] width 140 height 5
click at [30, 223] on span at bounding box center [34, 222] width 10 height 10
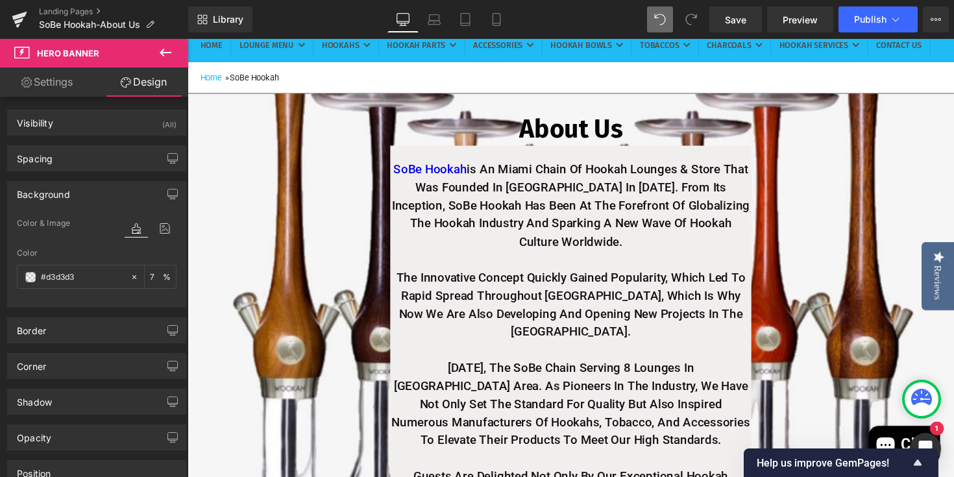
scroll to position [147, 0]
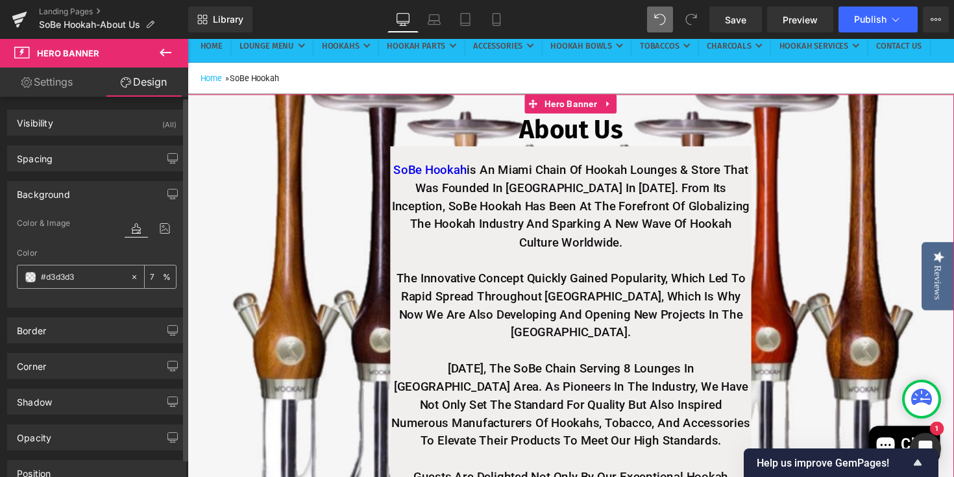
click at [31, 280] on span at bounding box center [30, 277] width 10 height 10
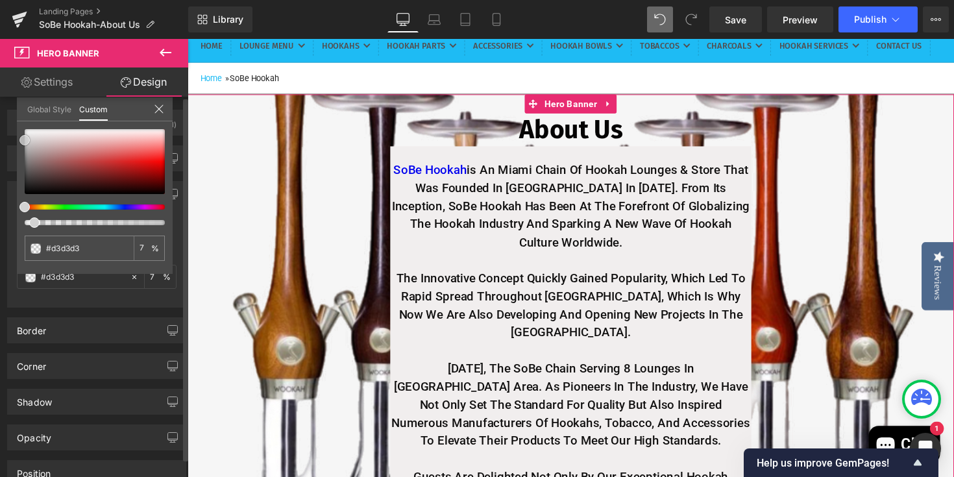
click at [29, 192] on div at bounding box center [95, 161] width 140 height 65
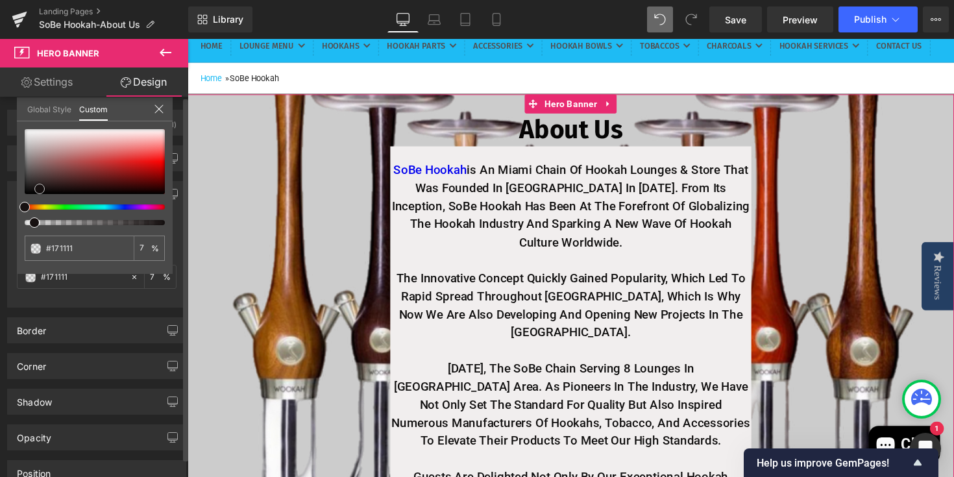
click at [40, 189] on div at bounding box center [95, 161] width 140 height 65
click at [57, 188] on div at bounding box center [95, 161] width 140 height 65
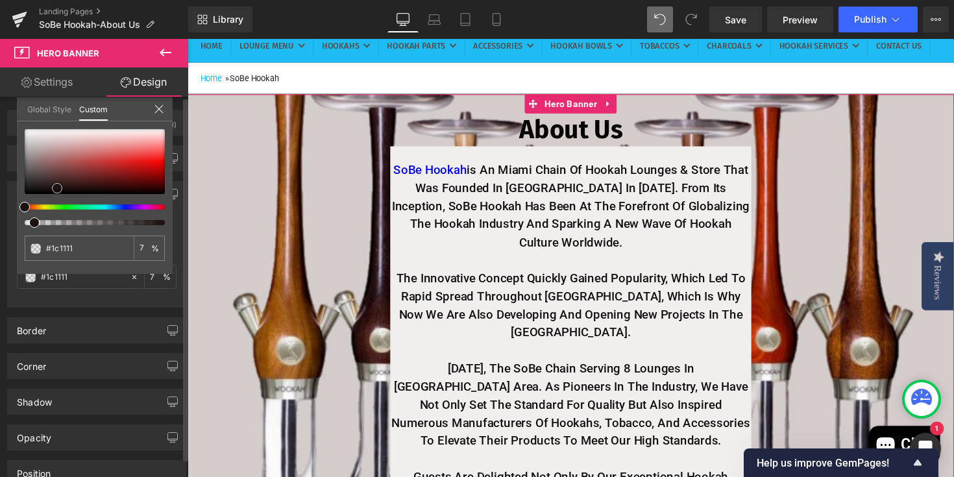
click at [136, 188] on div at bounding box center [95, 161] width 140 height 65
click at [161, 195] on div at bounding box center [95, 177] width 140 height 96
click at [92, 191] on div at bounding box center [95, 161] width 140 height 65
click at [34, 247] on span at bounding box center [36, 248] width 10 height 10
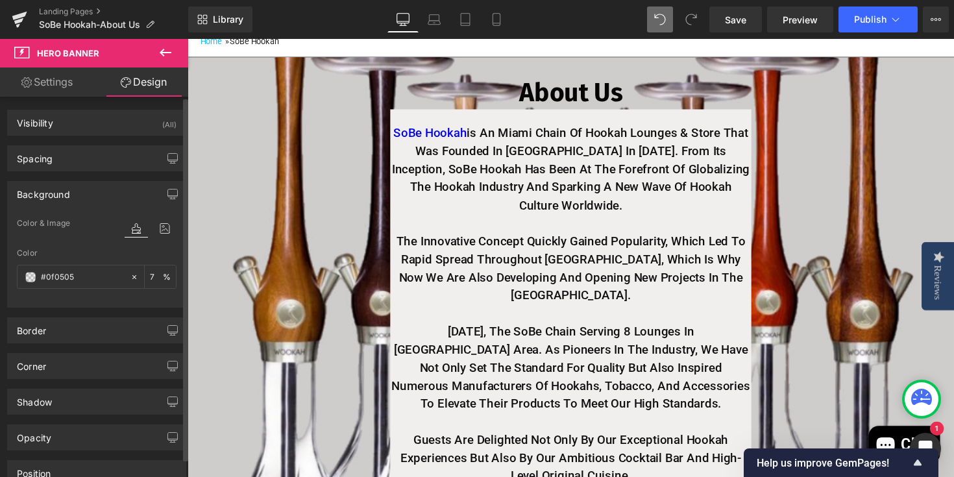
scroll to position [187, 0]
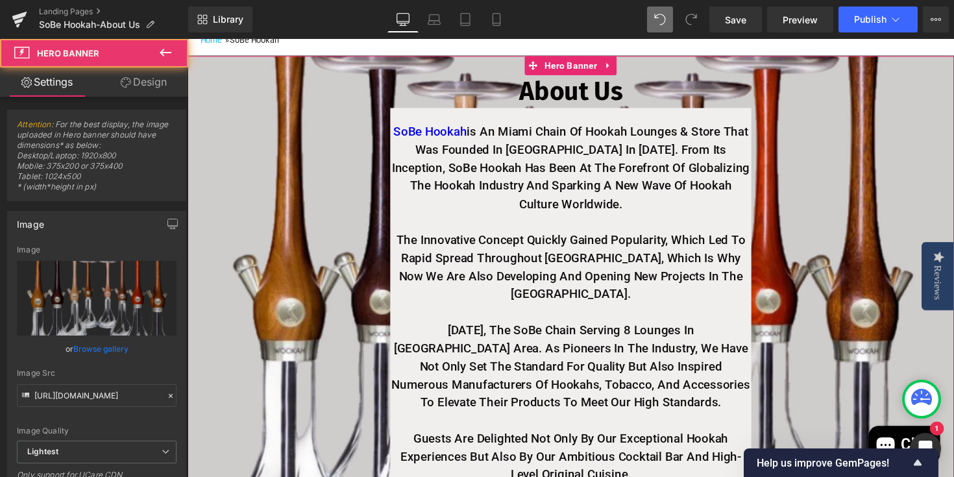
click at [360, 154] on span "About Us Heading SoBe Hookah is an Miami chain of hookah lounges & Store that w…" at bounding box center [580, 301] width 785 height 491
click at [373, 122] on span "About Us Heading SoBe Hookah is an Miami chain of hookah lounges & Store that w…" at bounding box center [580, 301] width 785 height 491
click at [236, 153] on span "About Us Heading SoBe Hookah is an Miami chain of hookah lounges & Store that w…" at bounding box center [580, 301] width 785 height 491
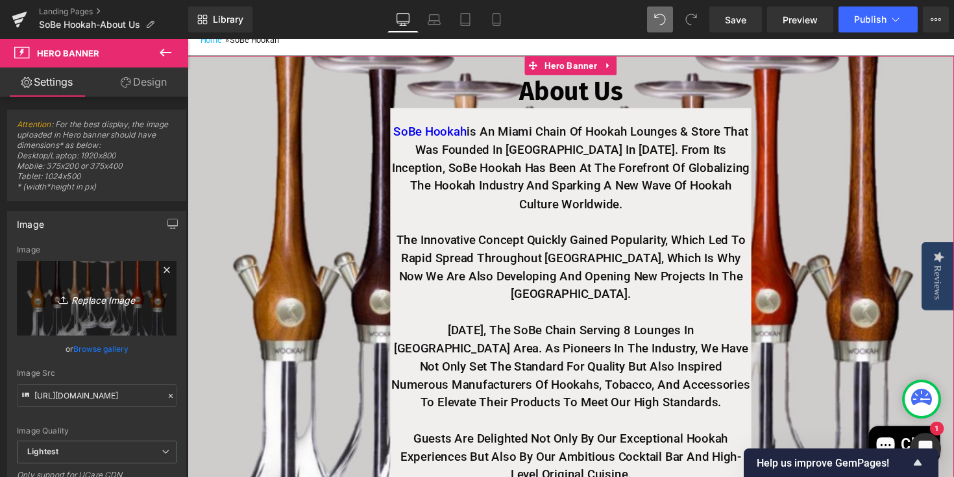
click at [92, 296] on icon "Replace Image" at bounding box center [97, 298] width 104 height 16
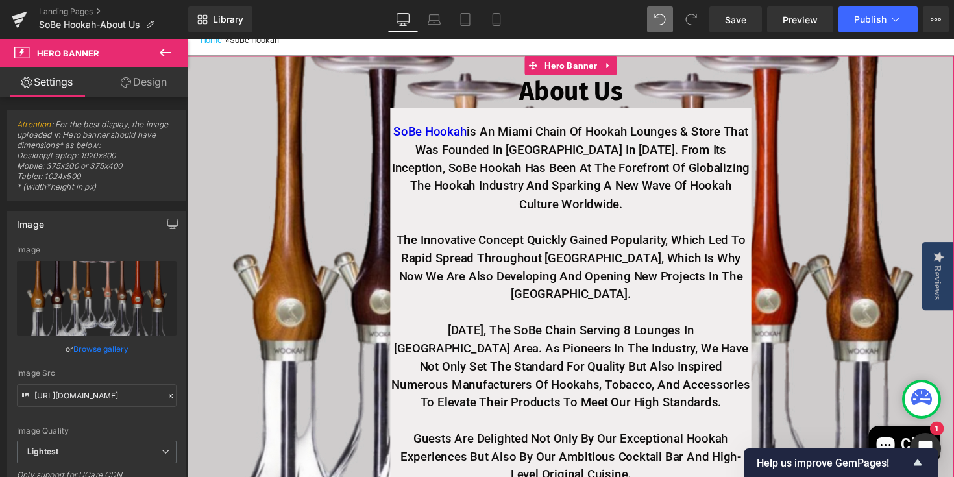
click at [99, 348] on link "Browse gallery" at bounding box center [100, 349] width 55 height 23
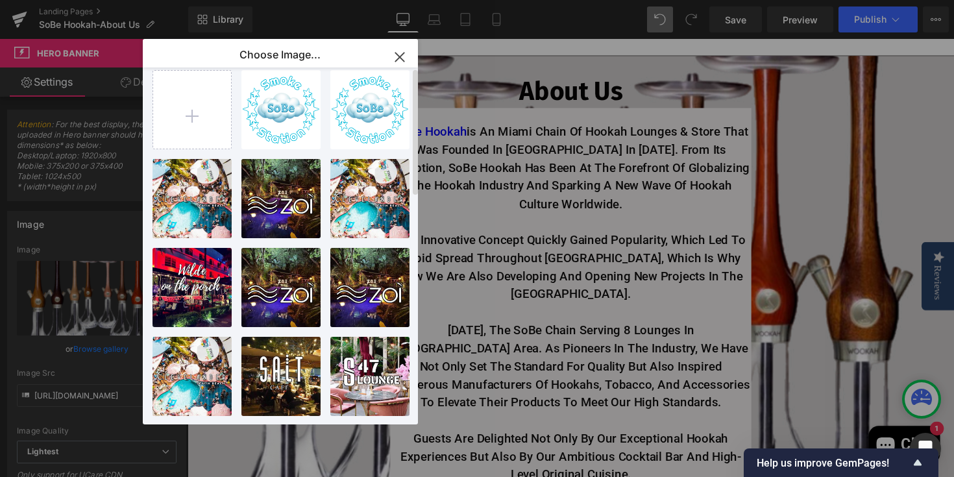
scroll to position [0, 0]
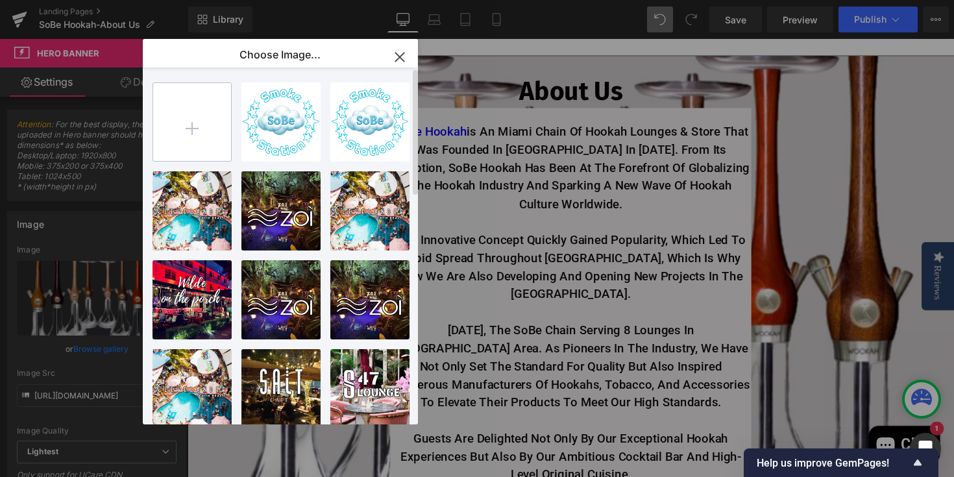
click at [192, 134] on input "file" at bounding box center [192, 122] width 78 height 78
type input "C:\fakepath\download-1.jpg"
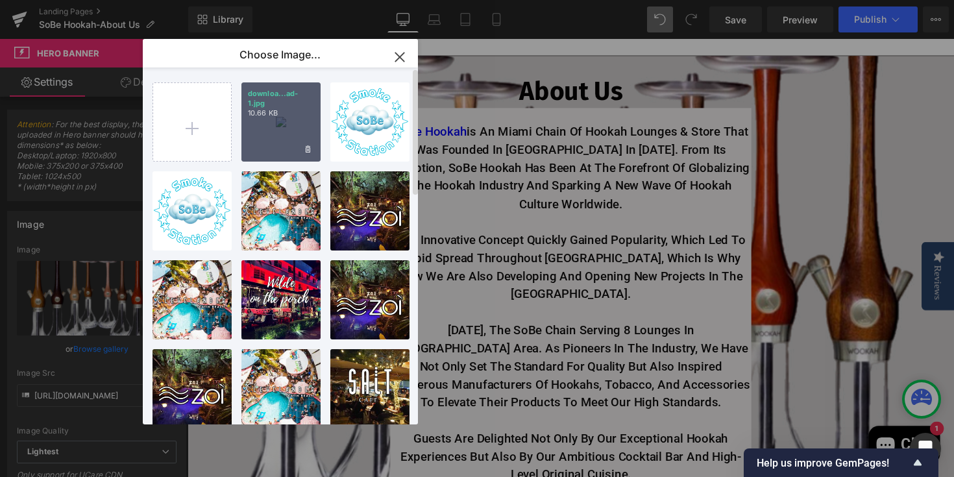
click at [297, 142] on div "downloa...ad-1.jpg 10.66 KB" at bounding box center [280, 121] width 79 height 79
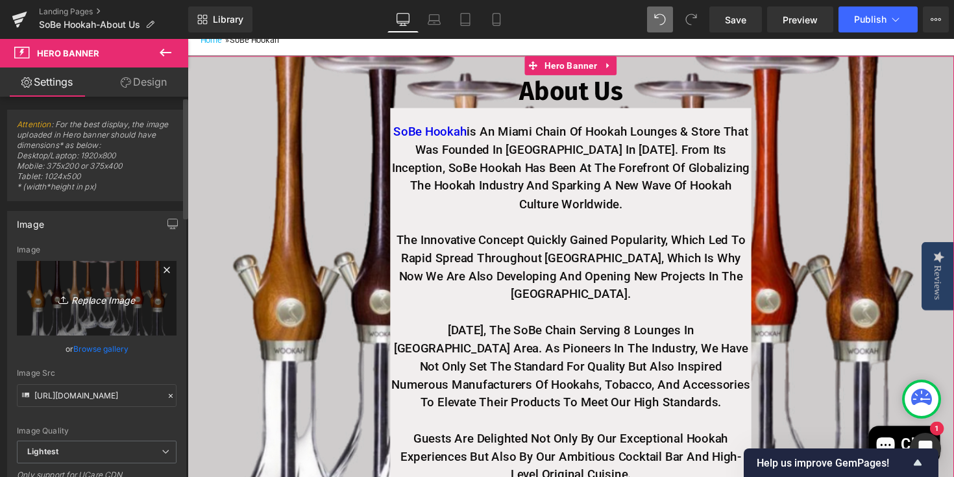
click at [97, 304] on icon "Replace Image" at bounding box center [97, 298] width 104 height 16
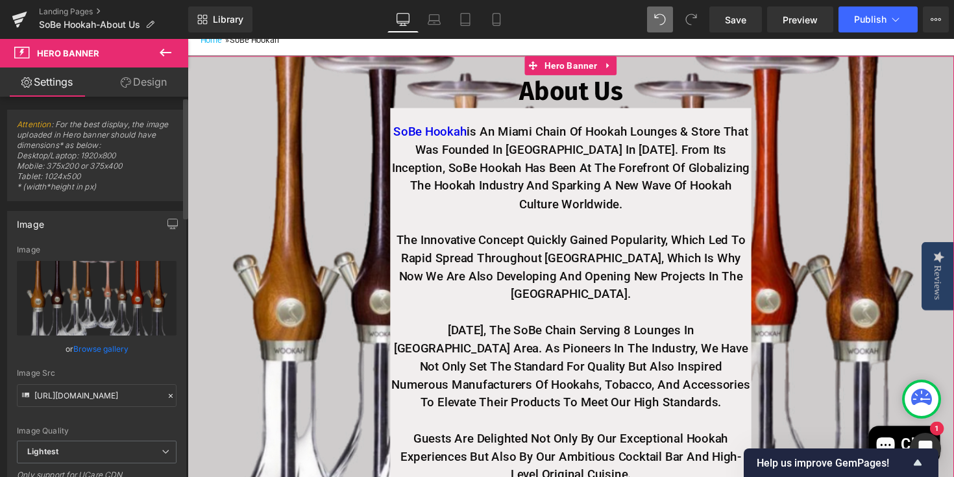
click at [96, 349] on link "Browse gallery" at bounding box center [100, 349] width 55 height 23
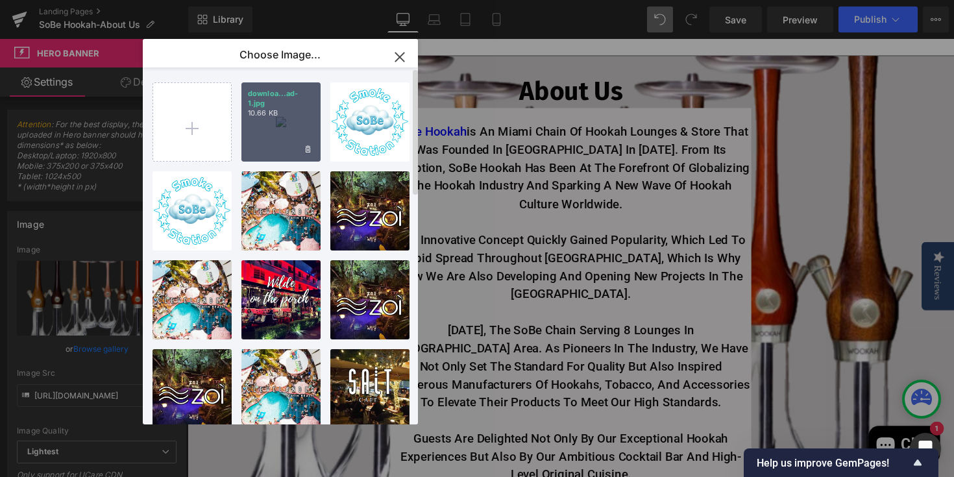
click at [275, 110] on p "10.66 KB" at bounding box center [281, 113] width 66 height 10
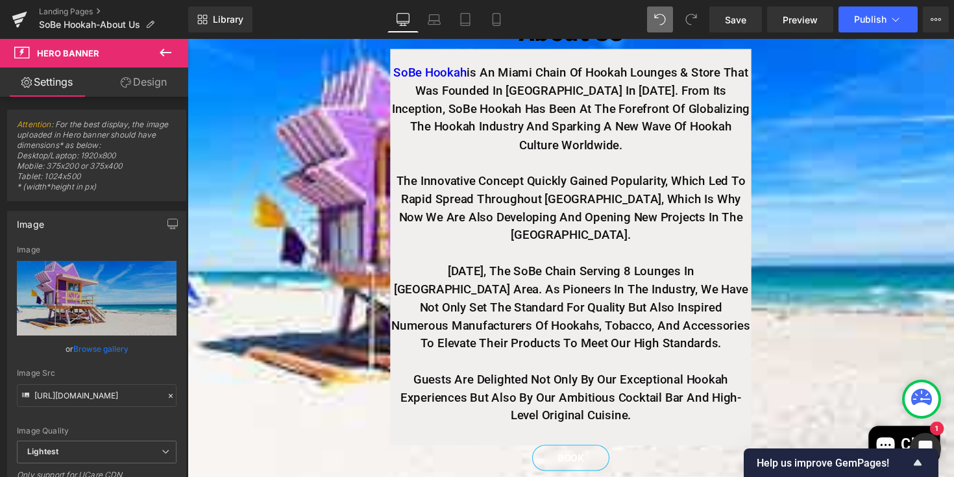
scroll to position [248, 0]
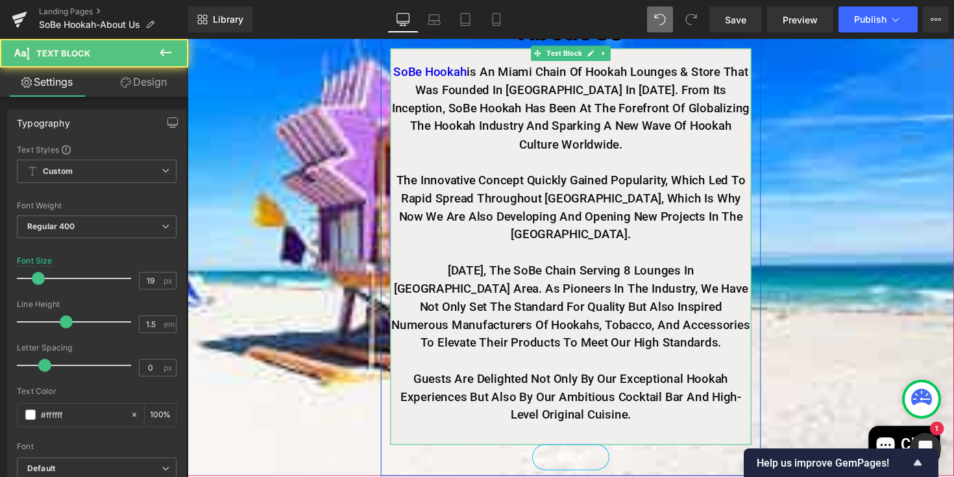
drag, startPoint x: 549, startPoint y: 181, endPoint x: 601, endPoint y: 187, distance: 52.9
click at [601, 175] on p at bounding box center [580, 165] width 370 height 19
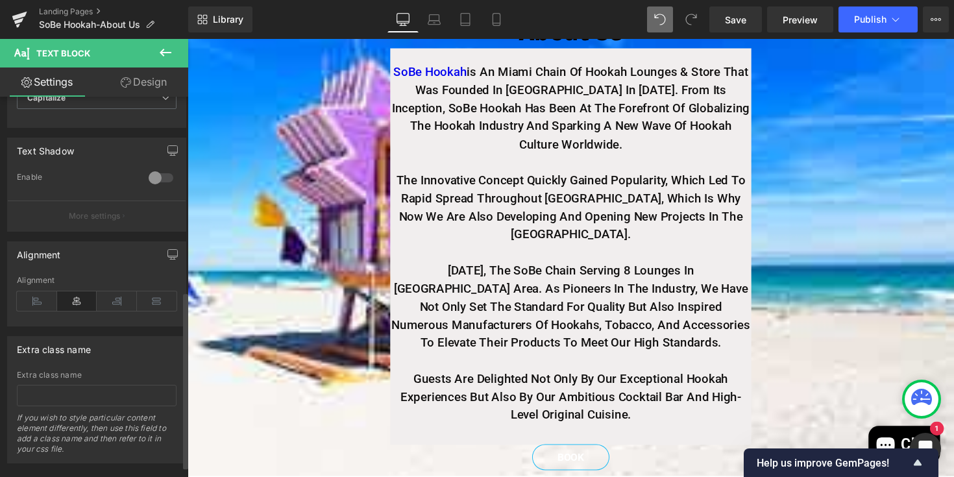
scroll to position [420, 0]
click at [154, 300] on icon at bounding box center [157, 299] width 40 height 19
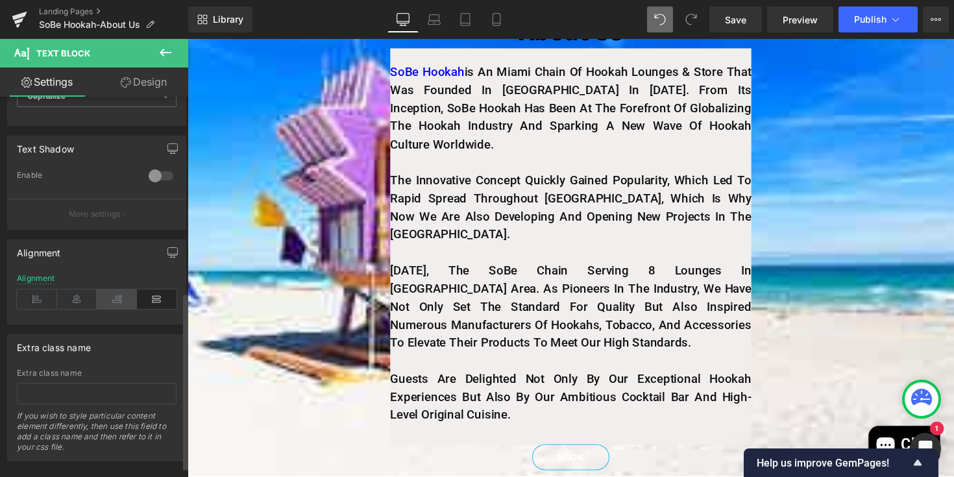
click at [119, 300] on icon at bounding box center [117, 299] width 40 height 19
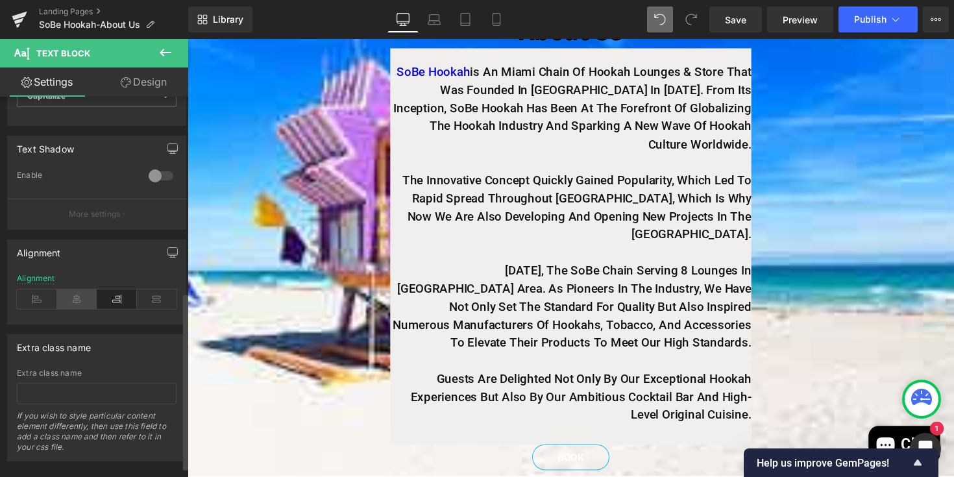
click at [77, 297] on icon at bounding box center [77, 299] width 40 height 19
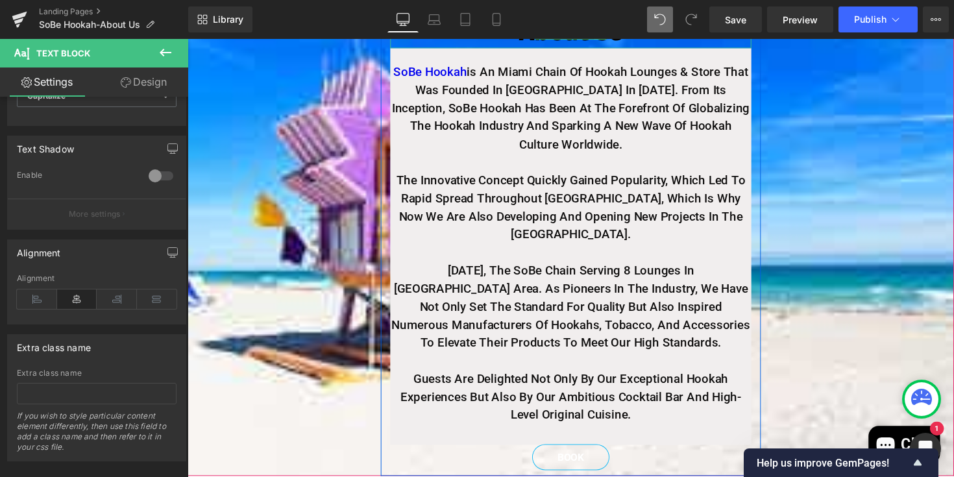
click at [616, 40] on link at bounding box center [611, 32] width 14 height 16
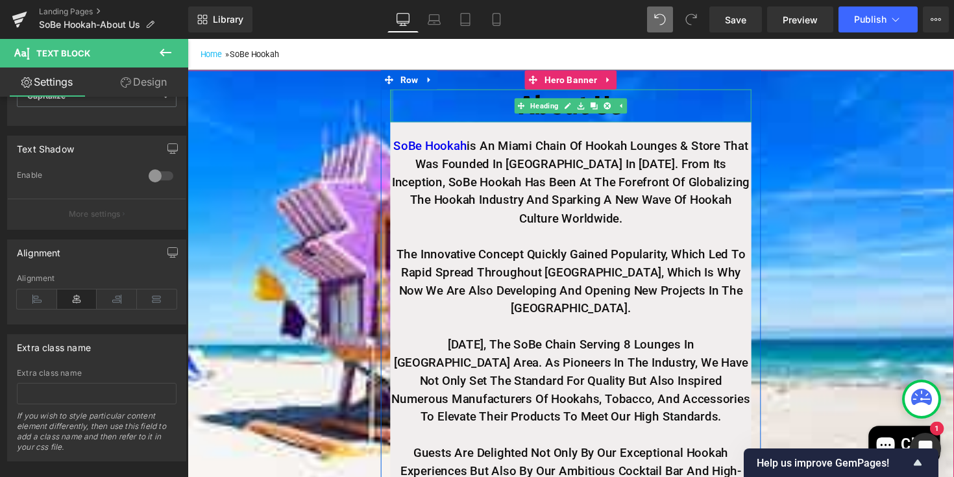
scroll to position [173, 0]
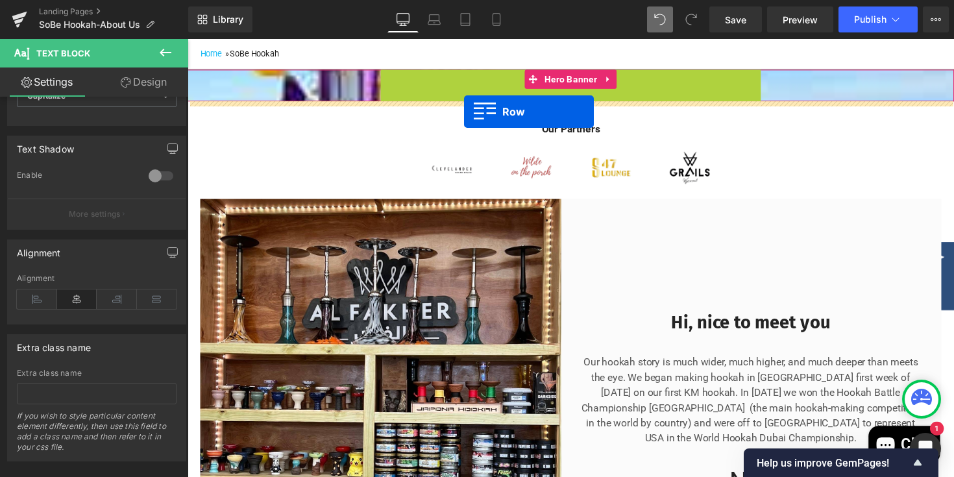
drag, startPoint x: 394, startPoint y: 110, endPoint x: 471, endPoint y: 114, distance: 76.7
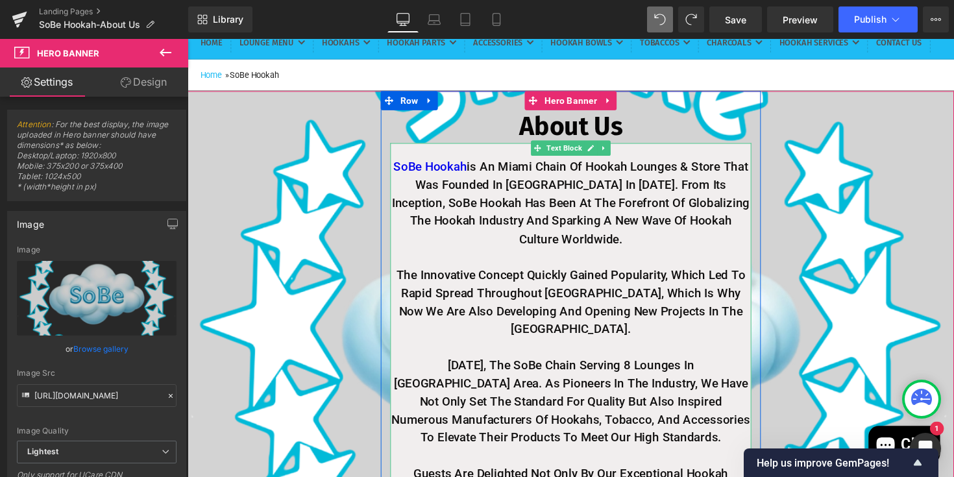
scroll to position [150, 0]
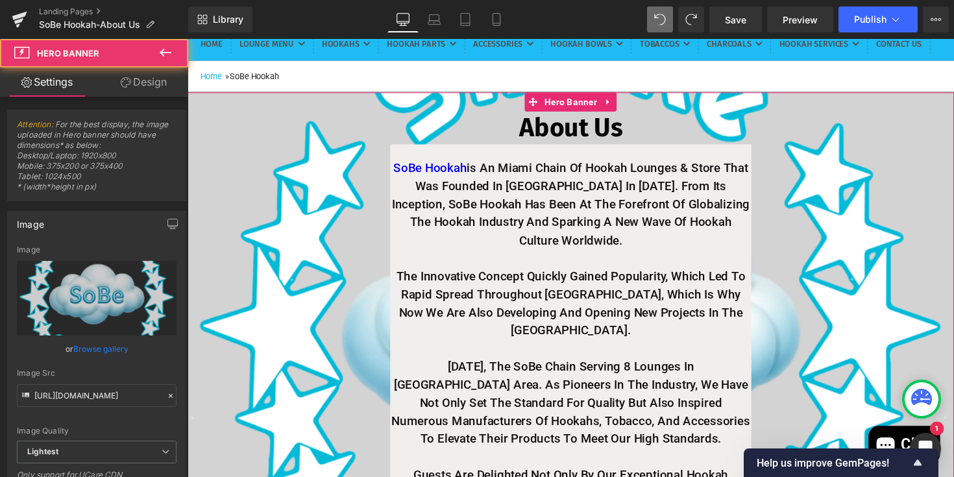
click at [806, 265] on span "About Us Heading SoBe Hookah is an Miami chain of hookah lounges & Store that w…" at bounding box center [580, 338] width 785 height 491
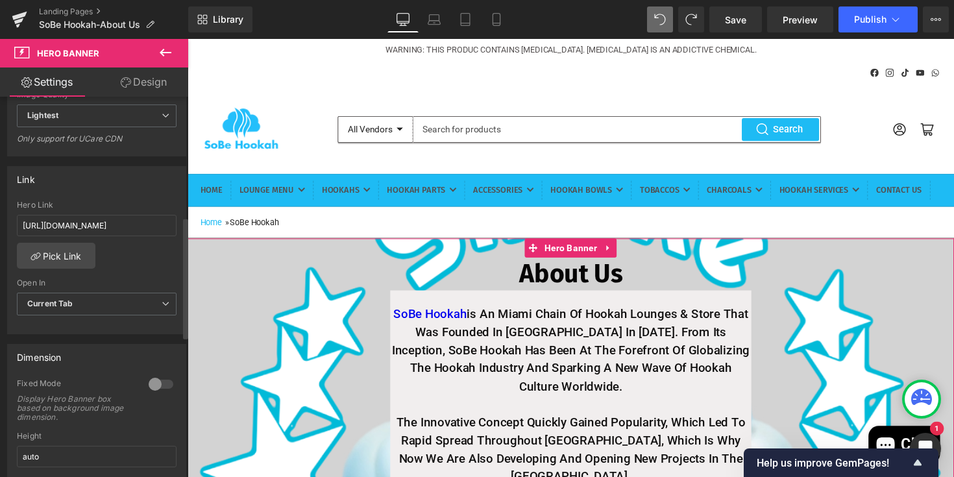
scroll to position [819, 0]
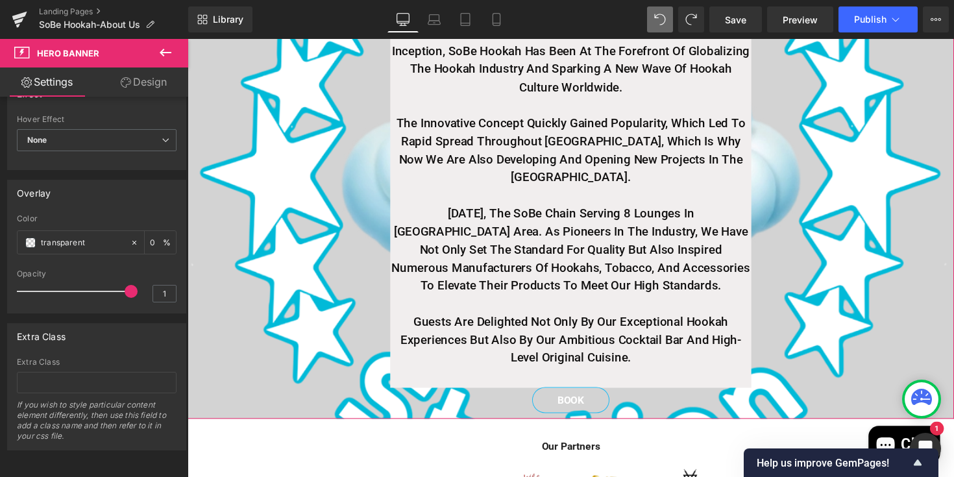
scroll to position [482, 0]
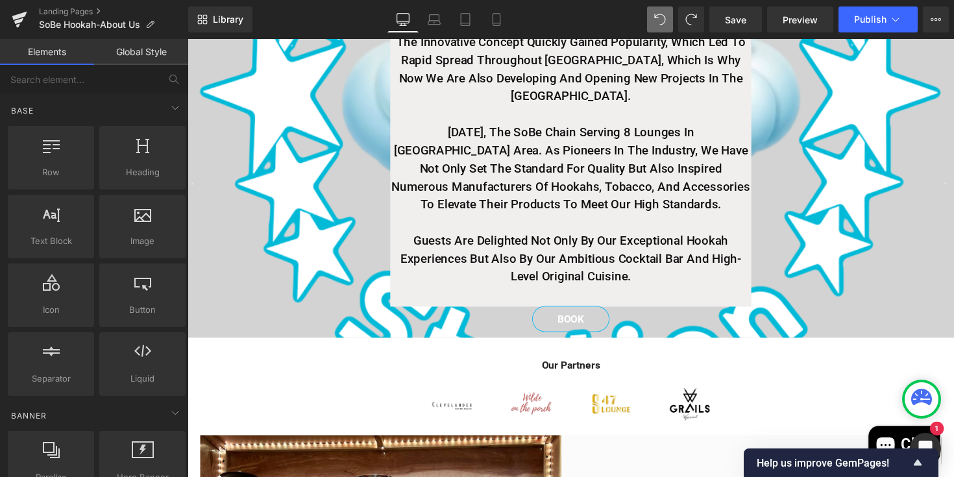
scroll to position [387, 0]
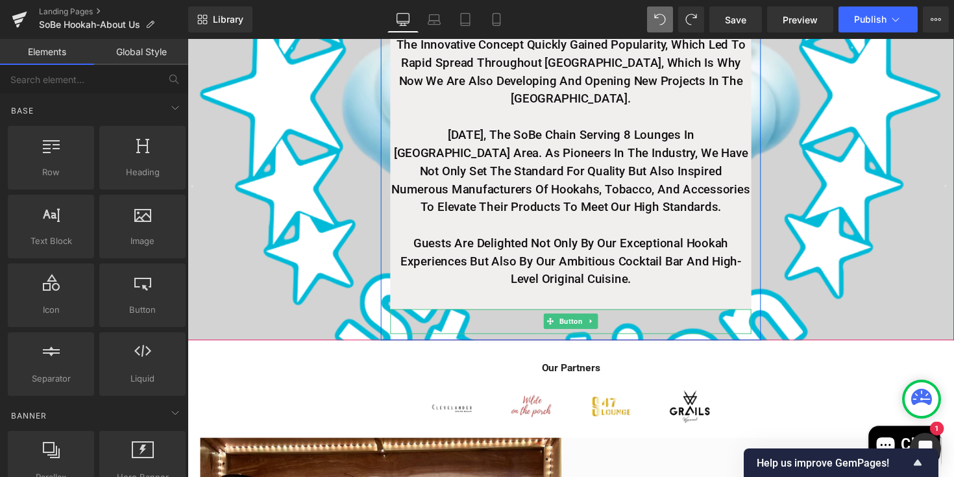
click at [545, 327] on link "BOOK" at bounding box center [580, 328] width 78 height 25
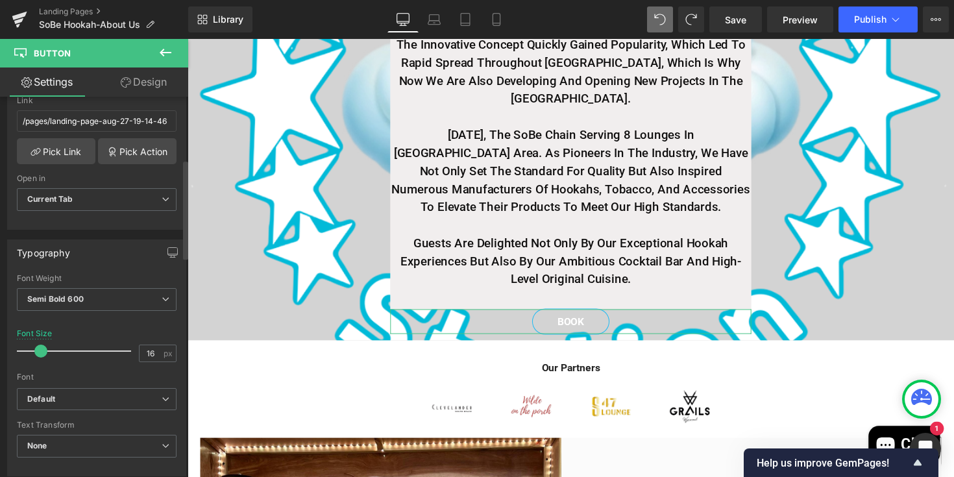
scroll to position [246, 0]
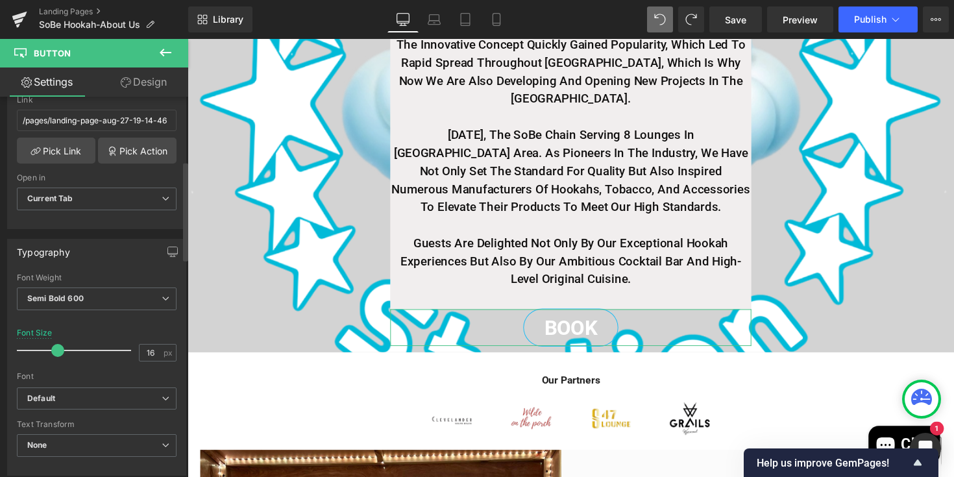
drag, startPoint x: 40, startPoint y: 349, endPoint x: 56, endPoint y: 349, distance: 16.2
click at [56, 349] on span at bounding box center [57, 350] width 13 height 13
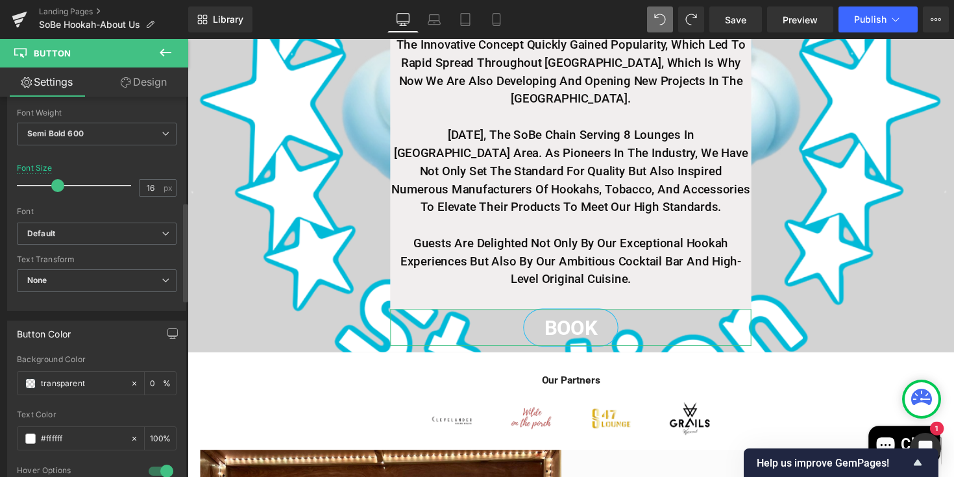
scroll to position [414, 0]
click at [29, 380] on span at bounding box center [30, 381] width 10 height 10
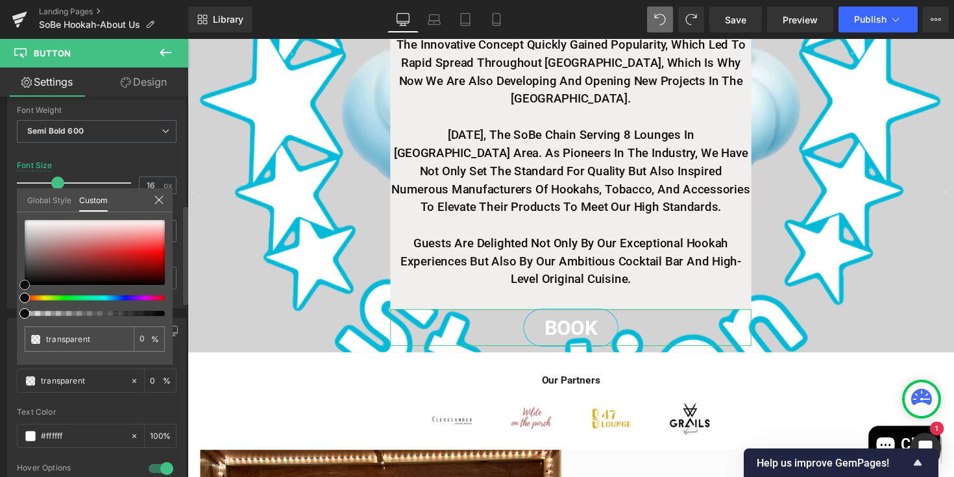
click at [137, 260] on div at bounding box center [95, 252] width 140 height 65
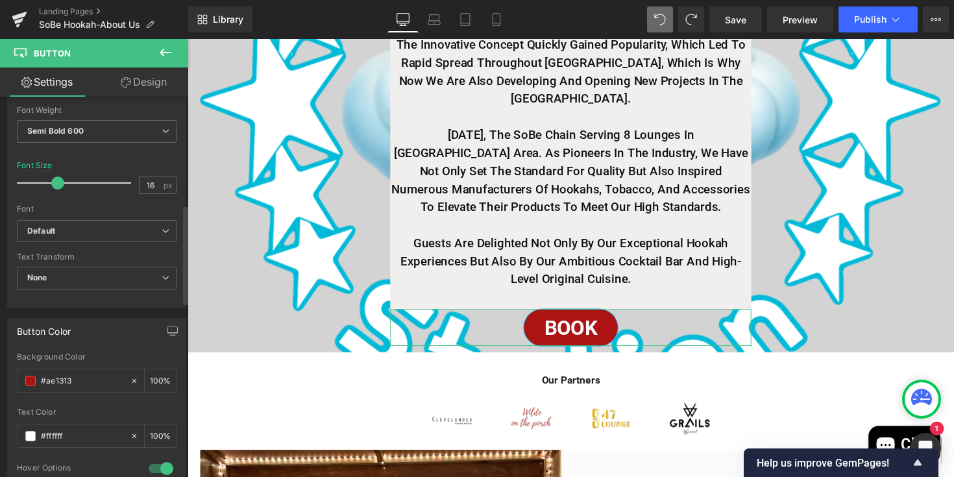
drag, startPoint x: 56, startPoint y: 182, endPoint x: 36, endPoint y: 184, distance: 20.9
click at [45, 184] on div at bounding box center [77, 183] width 108 height 26
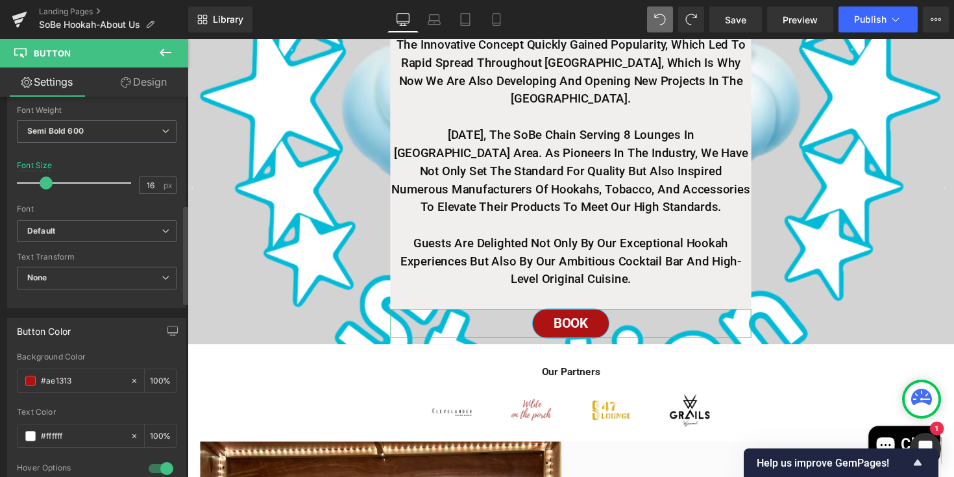
click at [76, 208] on div "Font" at bounding box center [97, 208] width 160 height 9
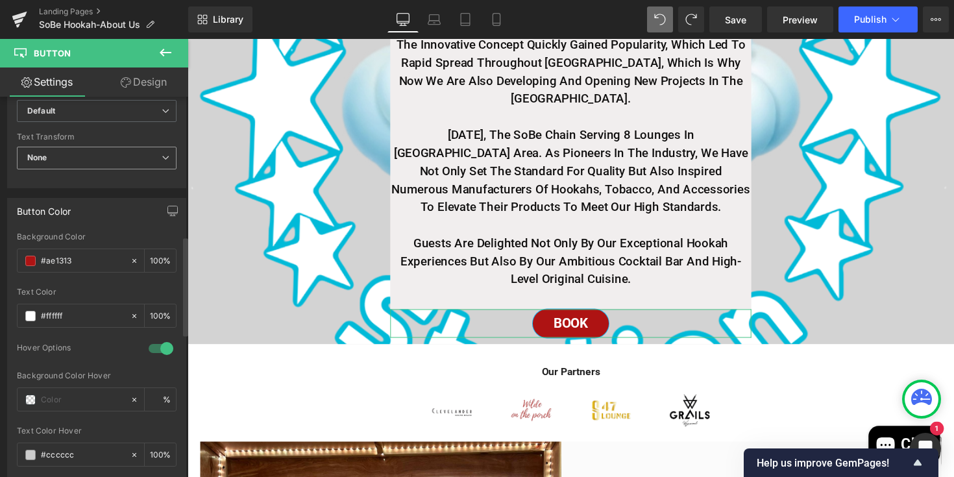
scroll to position [536, 0]
click at [33, 308] on span at bounding box center [30, 313] width 10 height 10
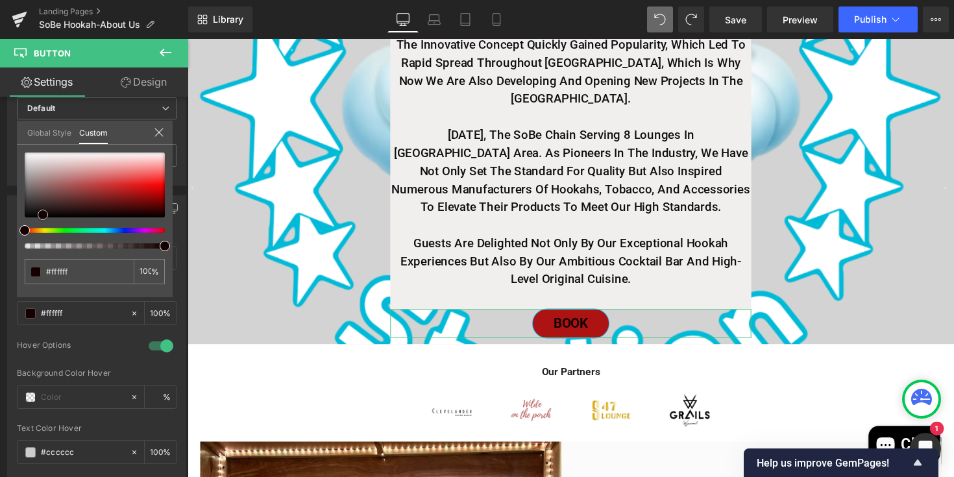
click at [43, 215] on div at bounding box center [95, 185] width 140 height 65
click at [47, 167] on div at bounding box center [95, 185] width 140 height 65
click at [43, 160] on div at bounding box center [95, 185] width 140 height 65
click at [31, 155] on div at bounding box center [95, 185] width 140 height 65
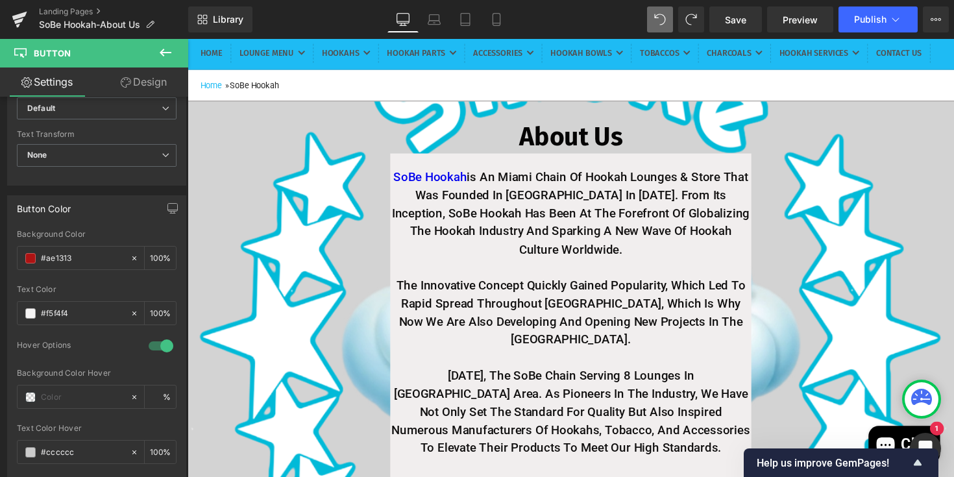
scroll to position [138, 0]
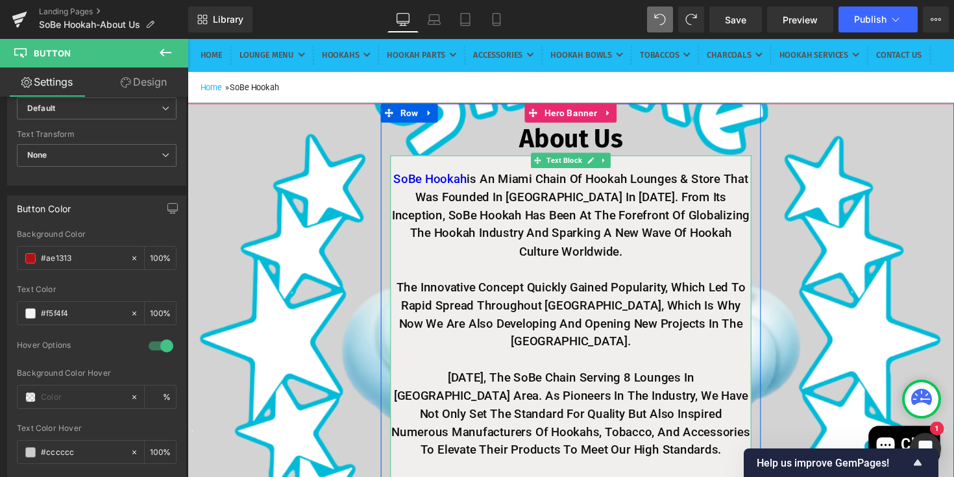
click at [442, 202] on div "SoBe Hookah is an Miami chain of hookah lounges & Store that was founded in Mia…" at bounding box center [580, 361] width 370 height 406
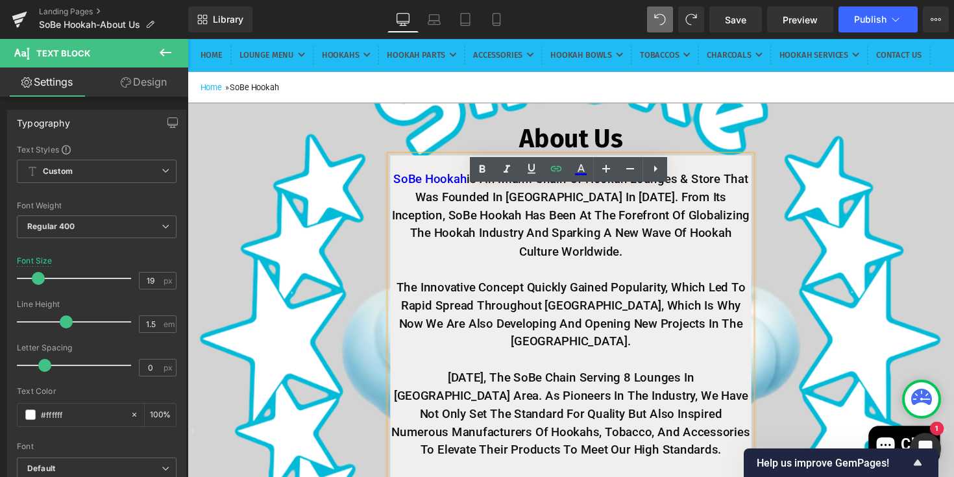
click at [451, 200] on div "SoBe Hookah is an Miami chain of hookah lounges & Store that was founded in Mia…" at bounding box center [580, 361] width 370 height 406
click at [482, 196] on div "SoBe Hookah is an Miami chain of hookah lounges & Store that was founded in Mia…" at bounding box center [580, 361] width 370 height 406
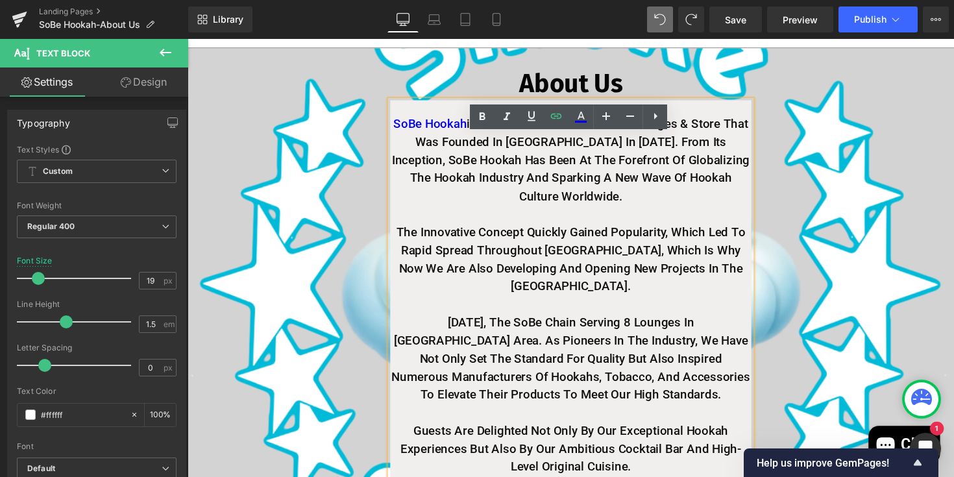
scroll to position [190, 0]
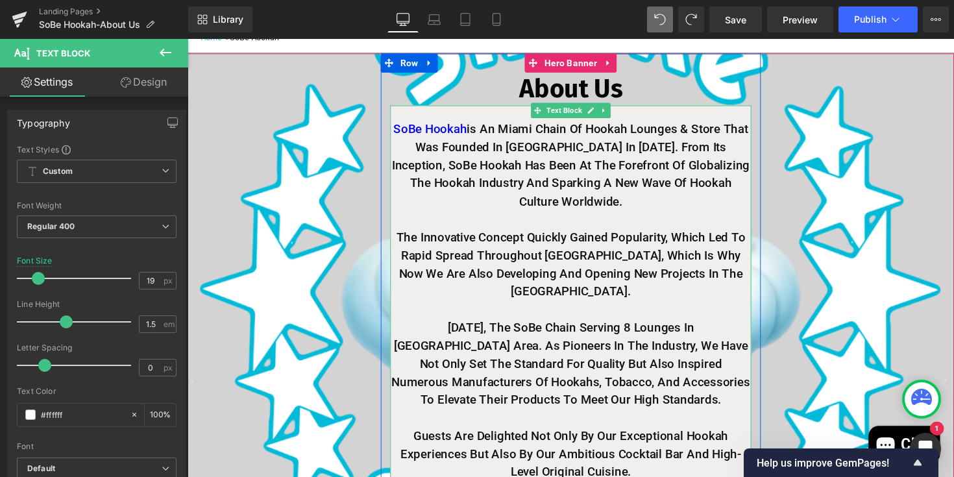
click at [422, 234] on p at bounding box center [580, 224] width 370 height 19
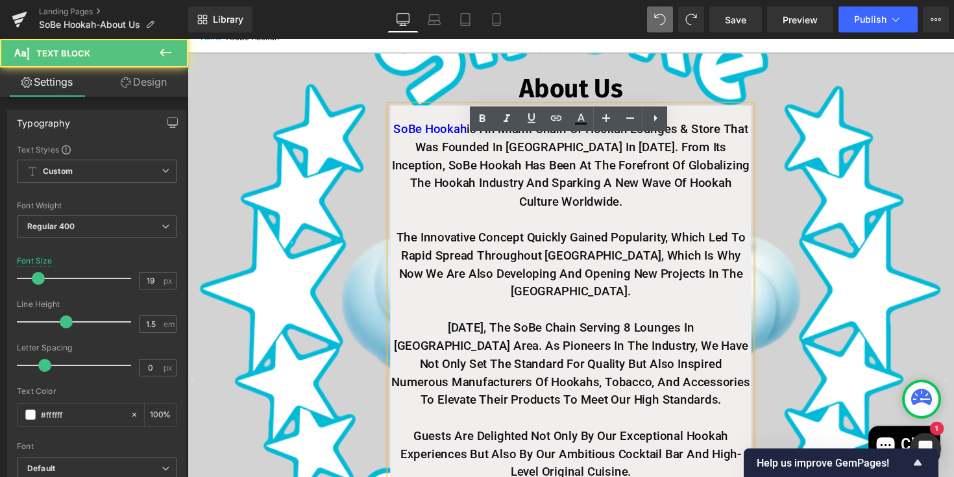
click at [433, 297] on p "The innovative concept quickly gained popularity, which led to rapid spread thr…" at bounding box center [580, 271] width 370 height 74
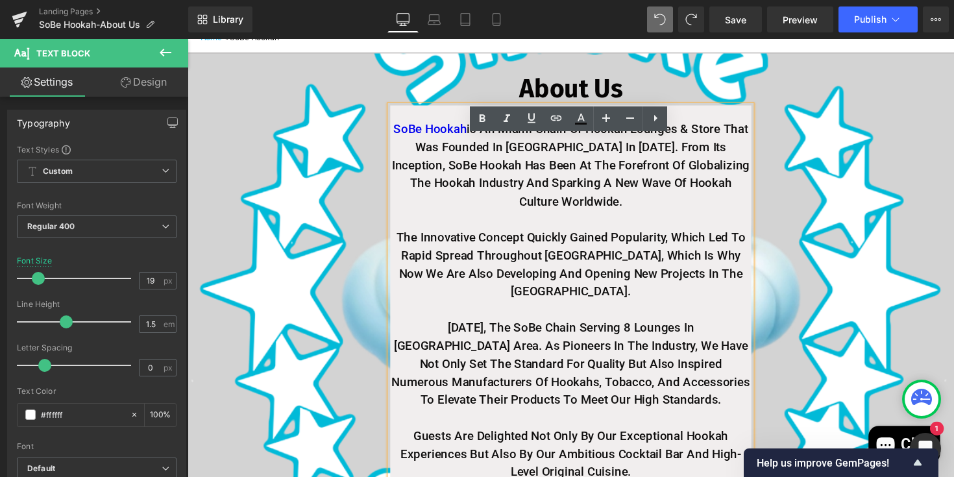
click at [358, 327] on span "About Us Heading SoBe Hookah is an Miami chain of hookah lounges & Store that w…" at bounding box center [580, 301] width 785 height 495
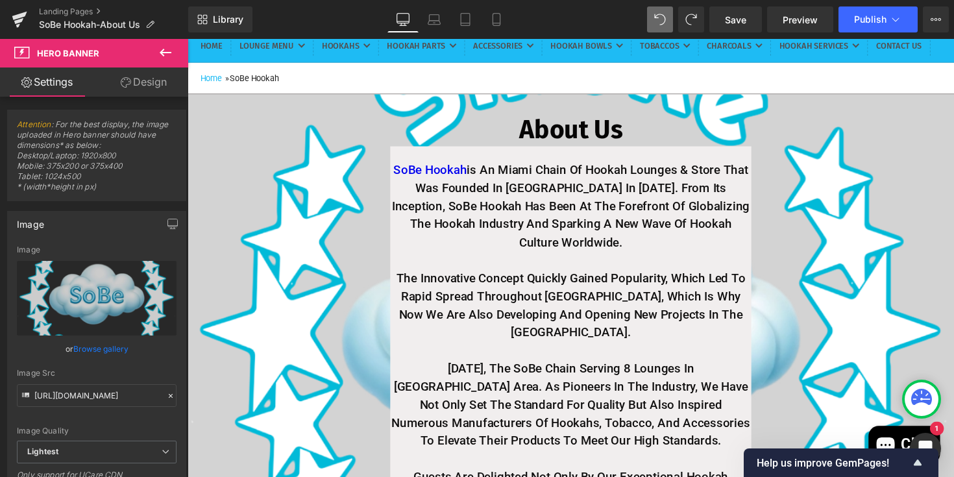
scroll to position [146, 0]
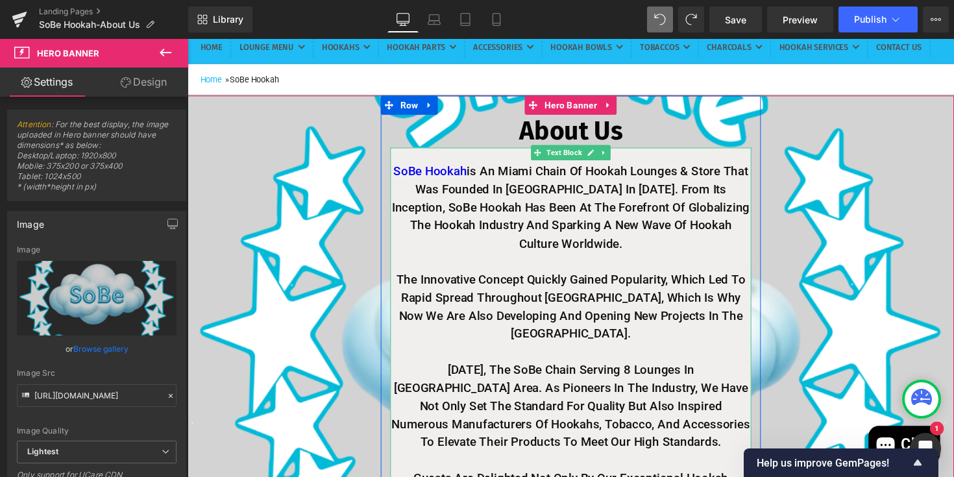
click at [474, 210] on strong "SoBe Hookah is an Miami chain of hookah lounges & Store that was founded in Mia…" at bounding box center [580, 211] width 367 height 89
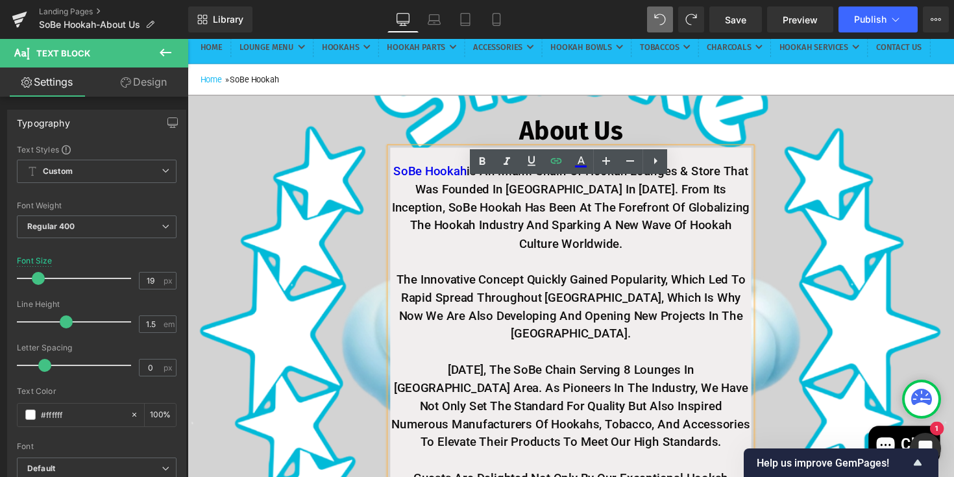
click at [478, 210] on strong "SoBe Hookah is an Miami chain of hookah lounges & Store that was founded in Mia…" at bounding box center [580, 211] width 367 height 89
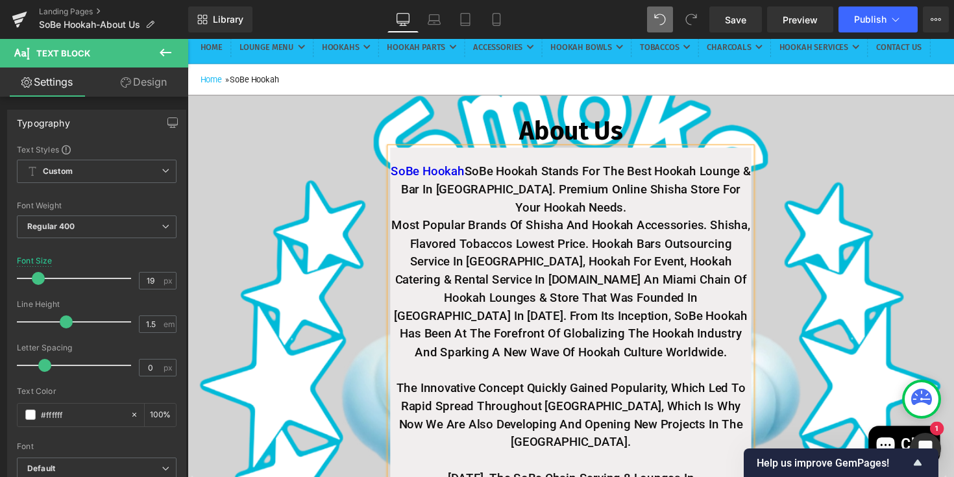
click at [556, 206] on strong "SoBe Hookah SoBe Hookah Stands For The Best Hookah Lounge & Bar In Miami. Premi…" at bounding box center [580, 193] width 369 height 52
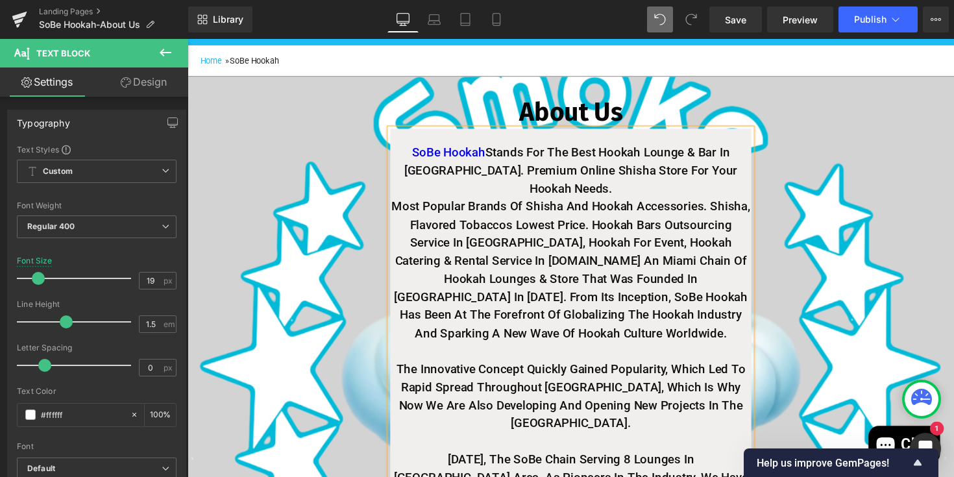
scroll to position [167, 0]
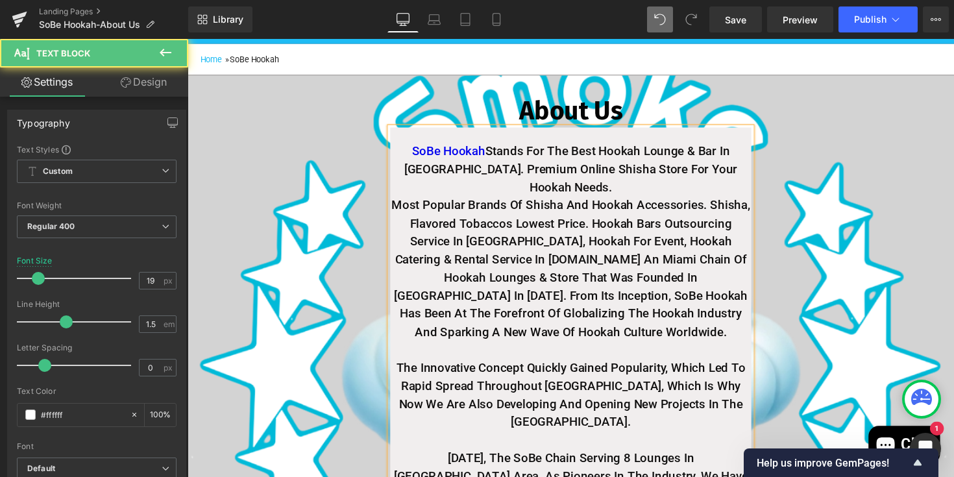
click at [608, 186] on strong "SoBe Hookah Stands For The Best Hookah Lounge & Bar In Miami. Premium Online Sh…" at bounding box center [580, 173] width 341 height 52
click at [628, 221] on strong "Most Popular Brands of Shisha and Hookah Accessories. Shisha, Flavored Tobaccos…" at bounding box center [580, 274] width 367 height 145
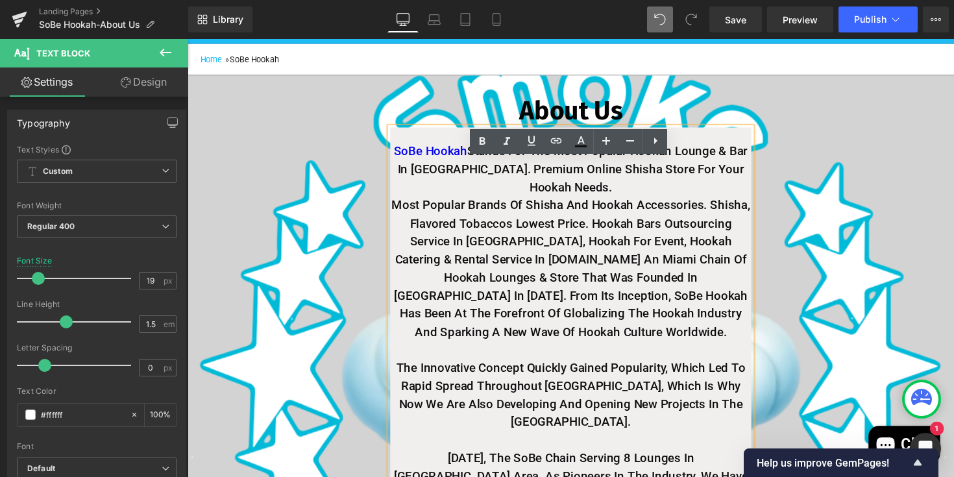
click at [452, 199] on strong "SoBe Hookah Stands For The Most popular Hookah Lounge & Bar In Miami. Premium O…" at bounding box center [580, 173] width 363 height 52
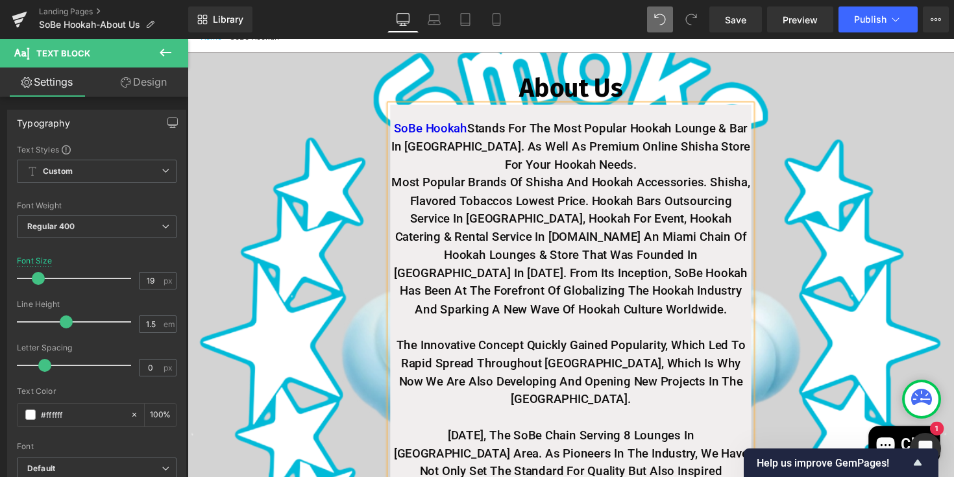
scroll to position [194, 0]
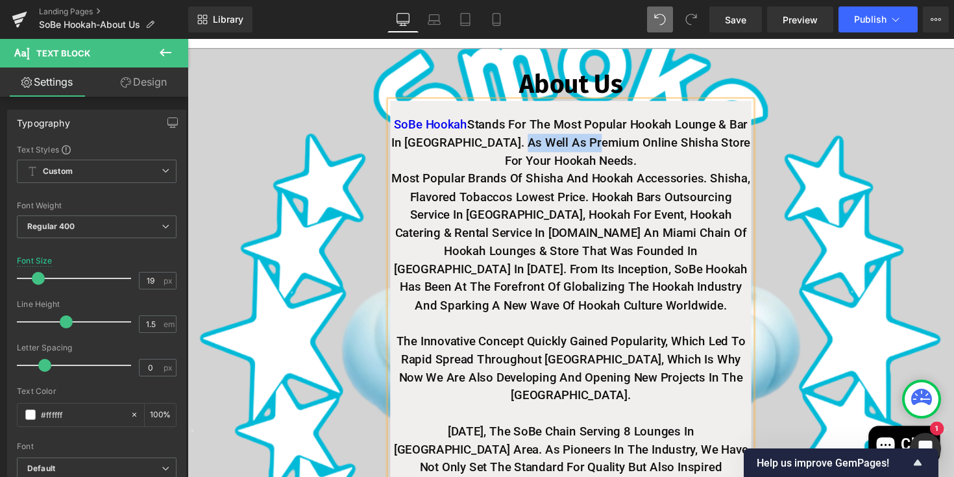
drag, startPoint x: 530, startPoint y: 177, endPoint x: 610, endPoint y: 177, distance: 79.8
click at [610, 171] on strong "SoBe Hookah Stands For The Most popular Hookah Lounge & Bar In Miami. As Well A…" at bounding box center [581, 145] width 368 height 52
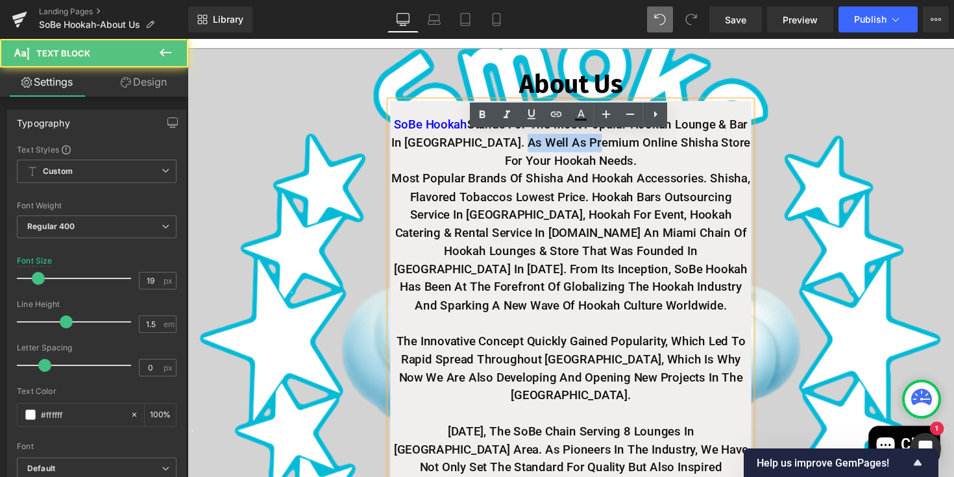
click at [610, 171] on strong "SoBe Hookah Stands For The Most popular Hookah Lounge & Bar In Miami. As Well A…" at bounding box center [581, 145] width 368 height 52
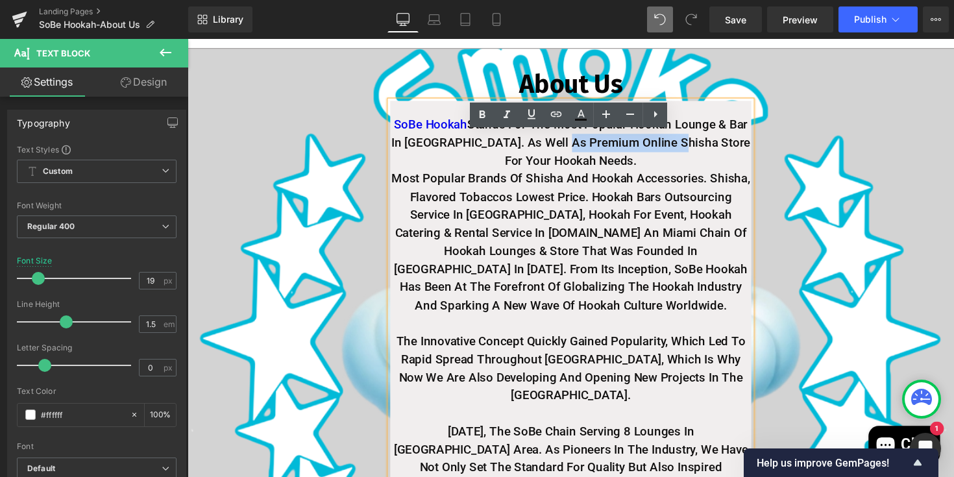
drag, startPoint x: 584, startPoint y: 178, endPoint x: 693, endPoint y: 178, distance: 109.7
click at [693, 171] on strong "SoBe Hookah Stands For The Most popular Hookah Lounge & Bar In Miami. As Well A…" at bounding box center [581, 145] width 368 height 52
click at [558, 112] on icon at bounding box center [557, 114] width 16 height 16
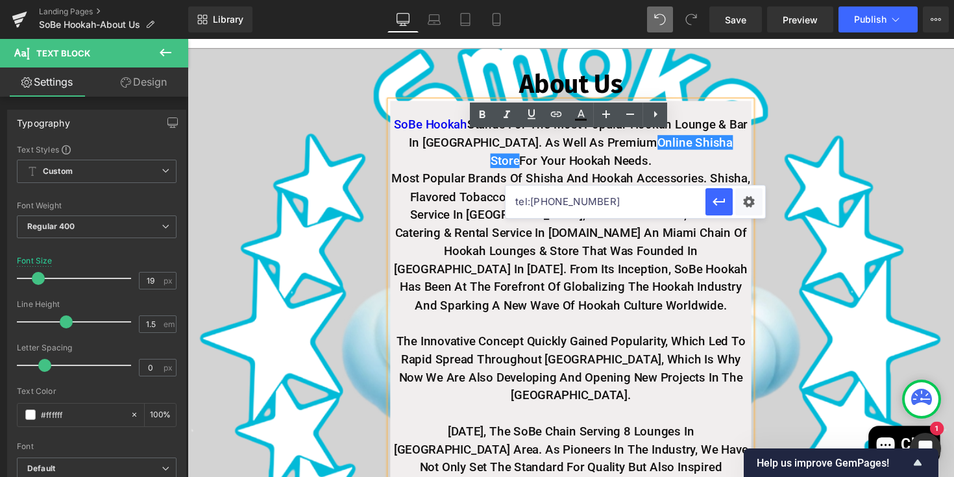
click at [584, 210] on input "tel:13053362409" at bounding box center [606, 202] width 200 height 32
paste input "SoBe Hookah Stands For The Best Hookah Lounge & Bar In Miami. Premium Online Sh…"
type input "S"
click at [576, 215] on input "text" at bounding box center [606, 202] width 200 height 32
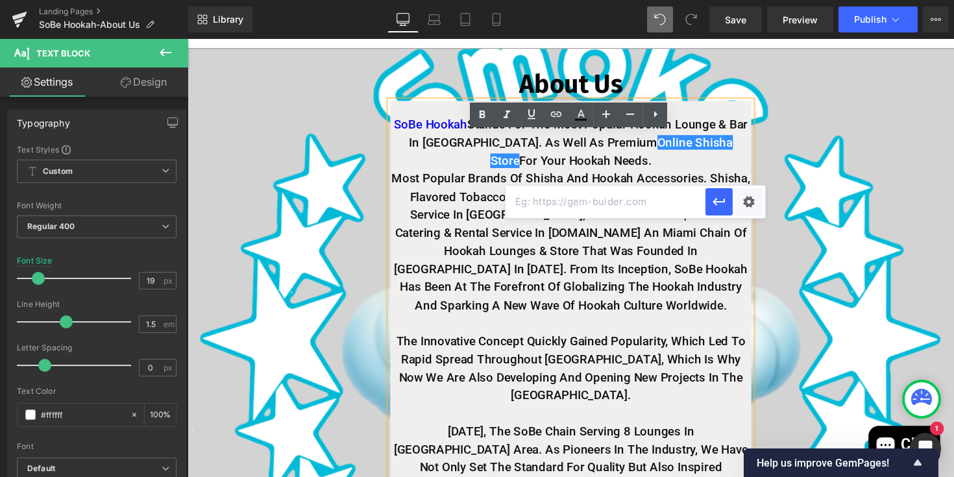
paste input "SoBe Hookah Stands For The Best Hookah Lounge & Bar In Miami. Premium Online Sh…"
type input "SoBe Hookah Stands For The Best Hookah Lounge & Bar In Miami. Premium Online Sh…"
click at [723, 205] on icon "button" at bounding box center [719, 202] width 16 height 16
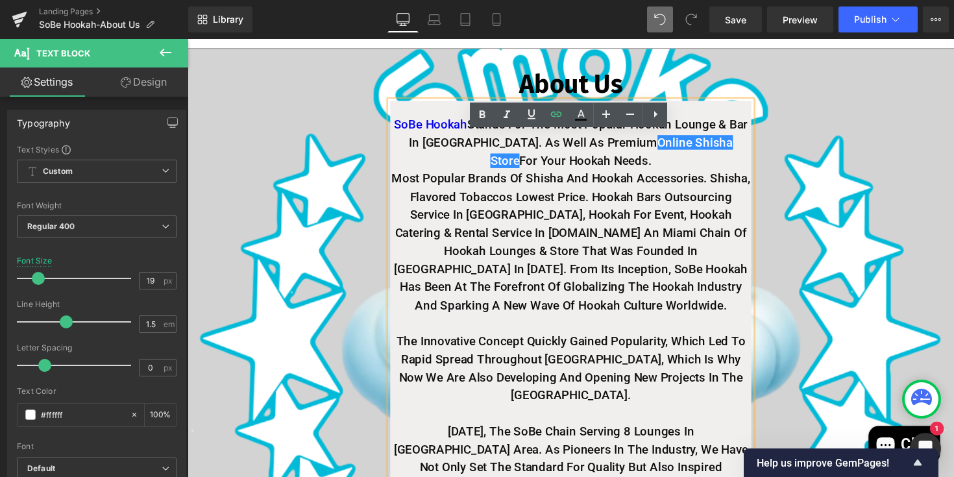
scroll to position [0, 0]
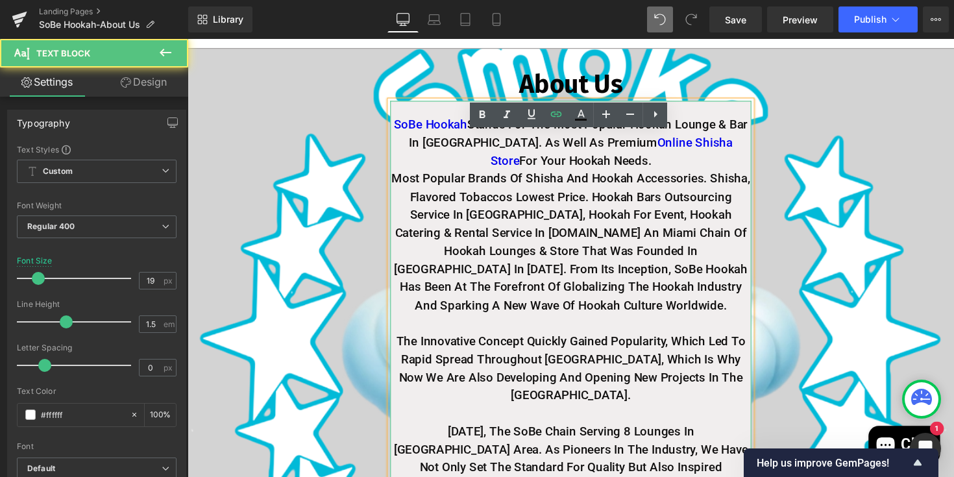
click at [673, 208] on strong "Most Popular Brands of Shisha and Hookah Accessories. Shisha, Flavored Tobaccos…" at bounding box center [580, 247] width 367 height 145
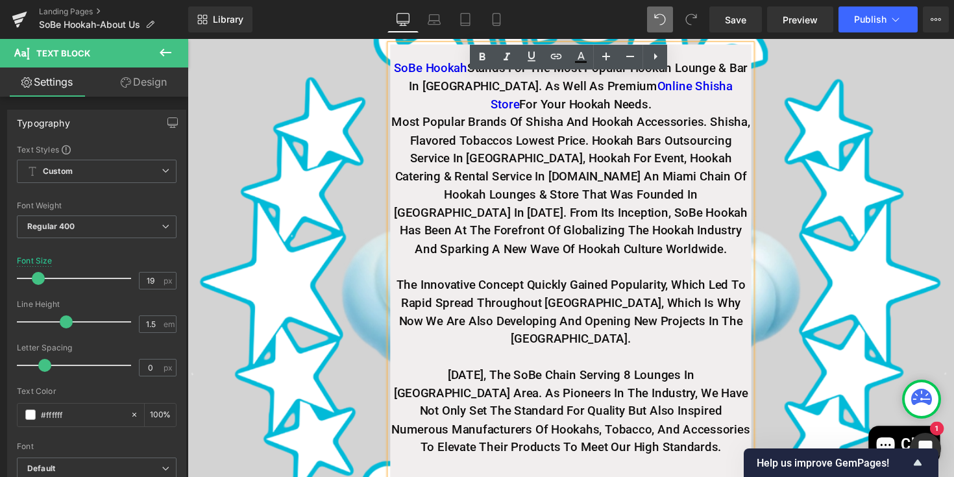
scroll to position [260, 0]
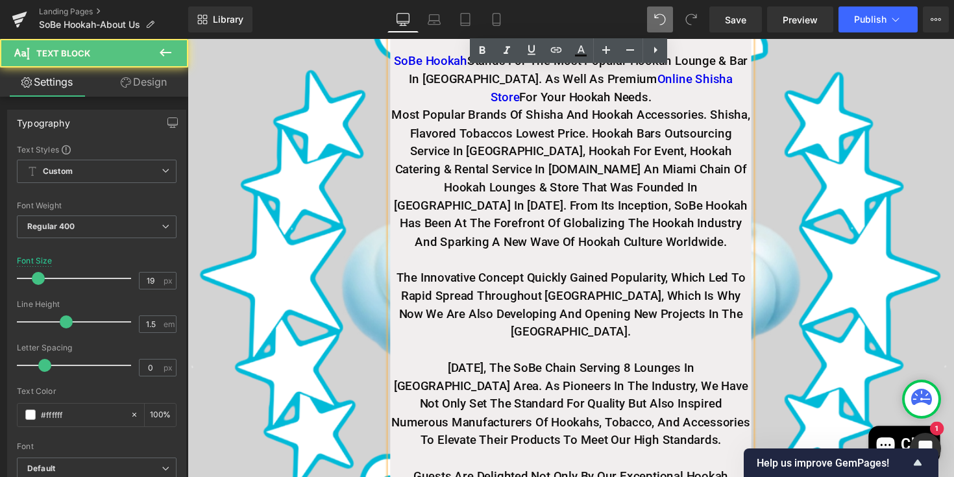
click at [503, 167] on strong "Most Popular Brands of Shisha and Hookah Accessories. Shisha, Flavored Tobaccos…" at bounding box center [580, 181] width 367 height 145
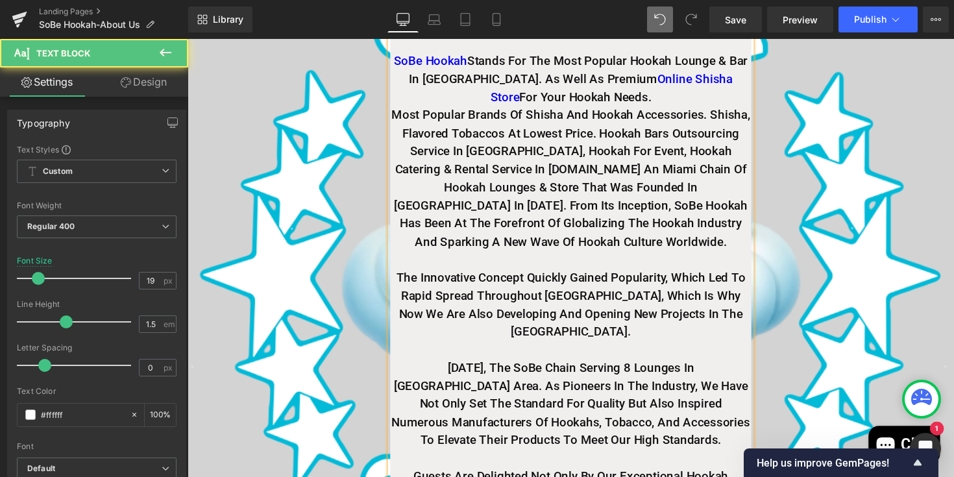
click at [601, 167] on strong "Most Popular Brands of Shisha and Hookah Accessories. Shisha, Flavored Tobaccos…" at bounding box center [580, 181] width 367 height 145
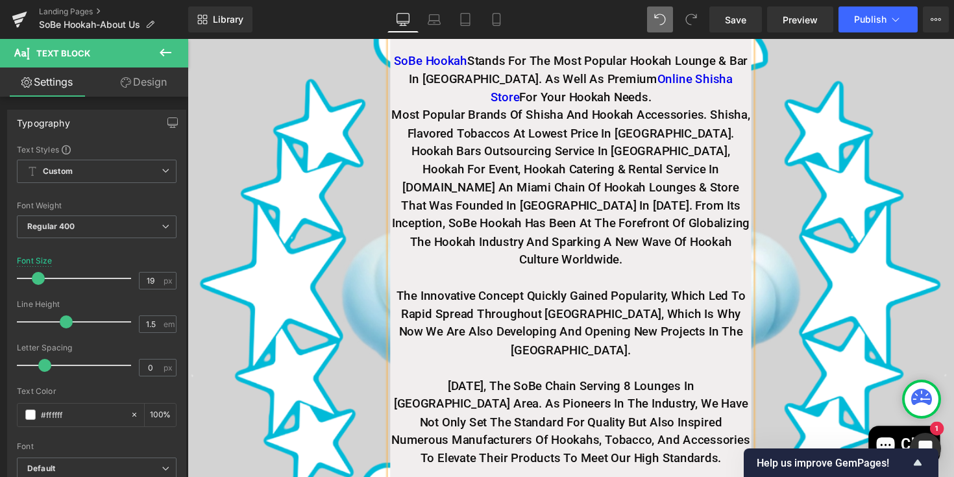
click at [559, 186] on strong "Most Popular Brands of Shisha and Hookah Accessories. Shisha, Flavored Tobaccos…" at bounding box center [580, 190] width 367 height 163
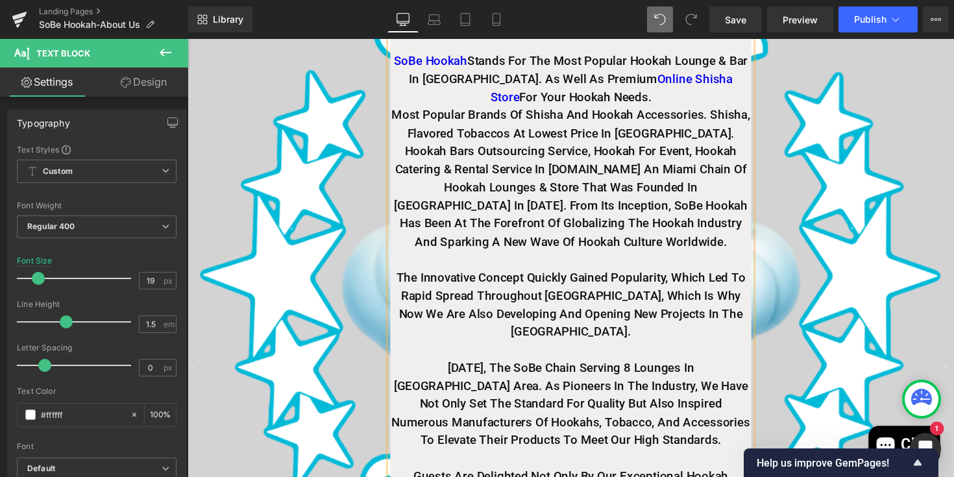
click at [513, 189] on strong "Most Popular Brands of Shisha and Hookah Accessories. Shisha, Flavored Tobaccos…" at bounding box center [580, 181] width 367 height 145
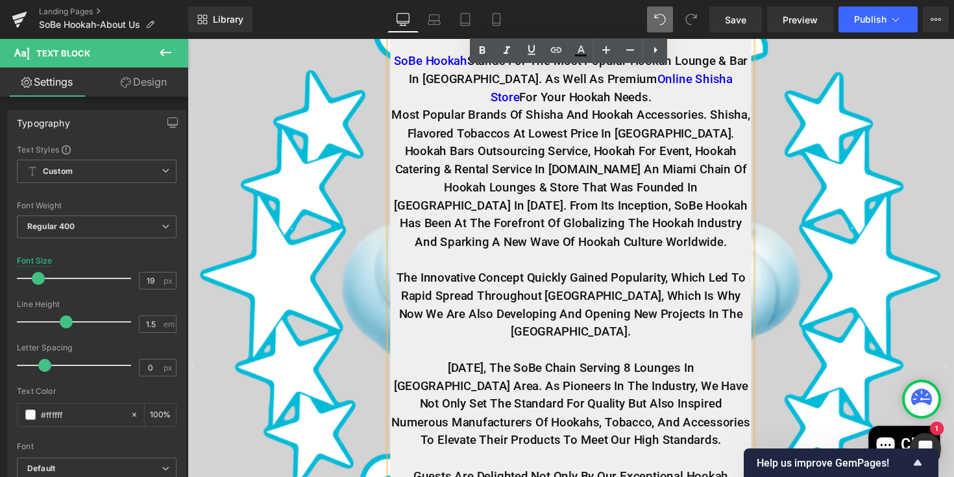
click at [512, 189] on strong "Most Popular Brands of Shisha and Hookah Accessories. Shisha, Flavored Tobaccos…" at bounding box center [580, 181] width 367 height 145
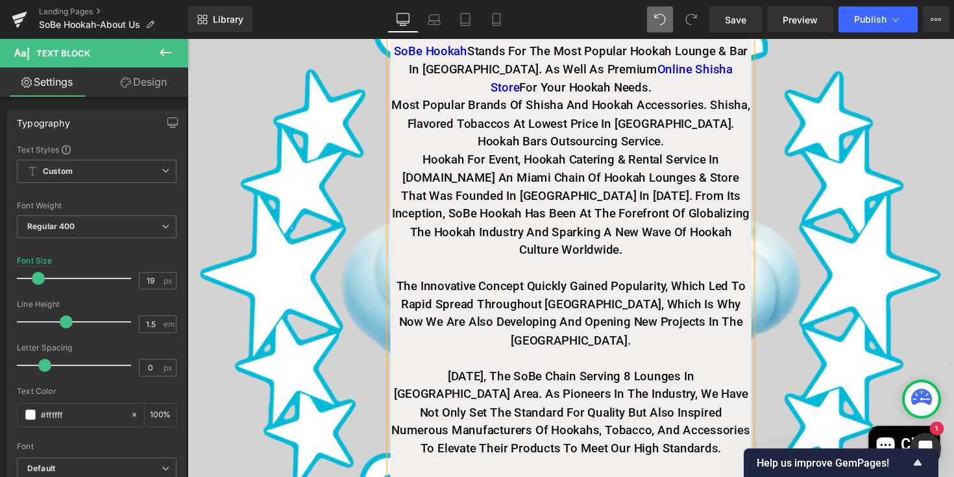
scroll to position [270, 0]
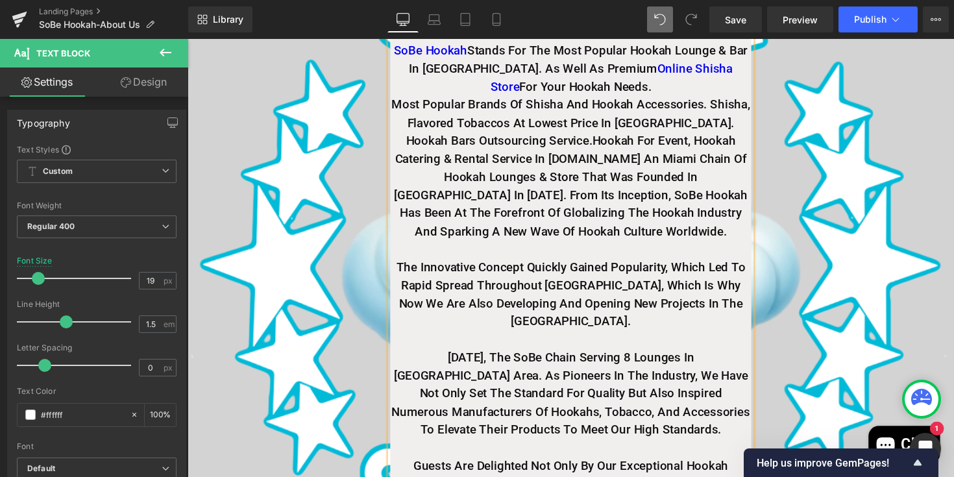
click at [534, 195] on strong "Hookah for Event, Hookah Catering & Rental Service In Miami.is an Miami chain o…" at bounding box center [580, 190] width 362 height 108
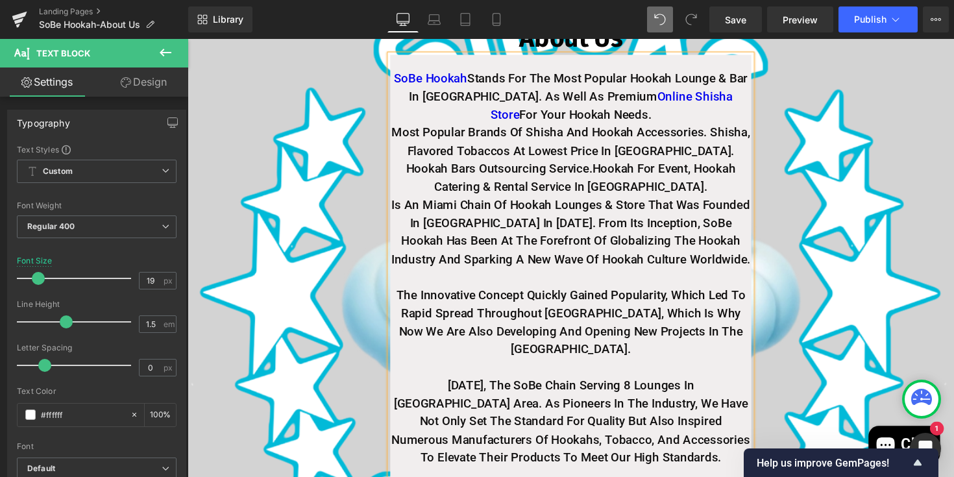
scroll to position [244, 0]
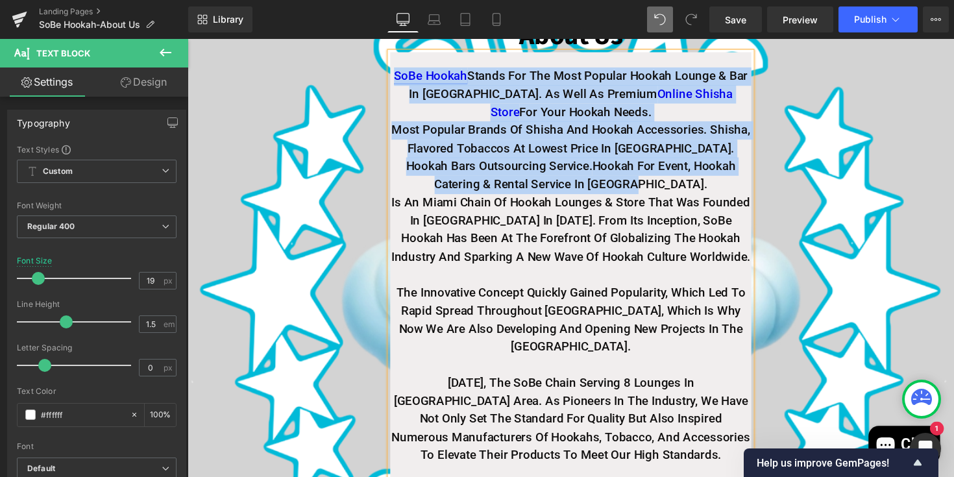
drag, startPoint x: 650, startPoint y: 221, endPoint x: 401, endPoint y: 112, distance: 272.7
click at [401, 112] on div "SoBe Hookah Stands For The Most popular Hookah Lounge & Bar In Miami. As Well A…" at bounding box center [580, 311] width 370 height 517
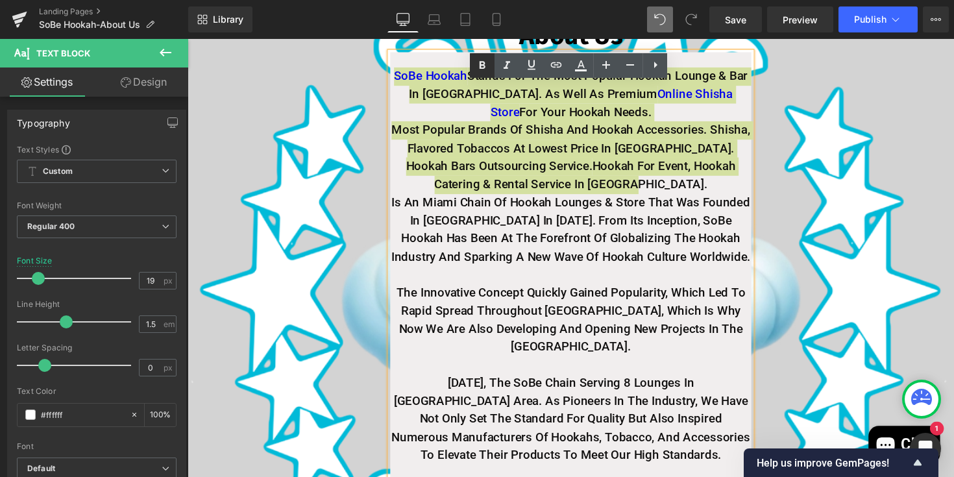
click at [480, 66] on icon at bounding box center [483, 66] width 6 height 8
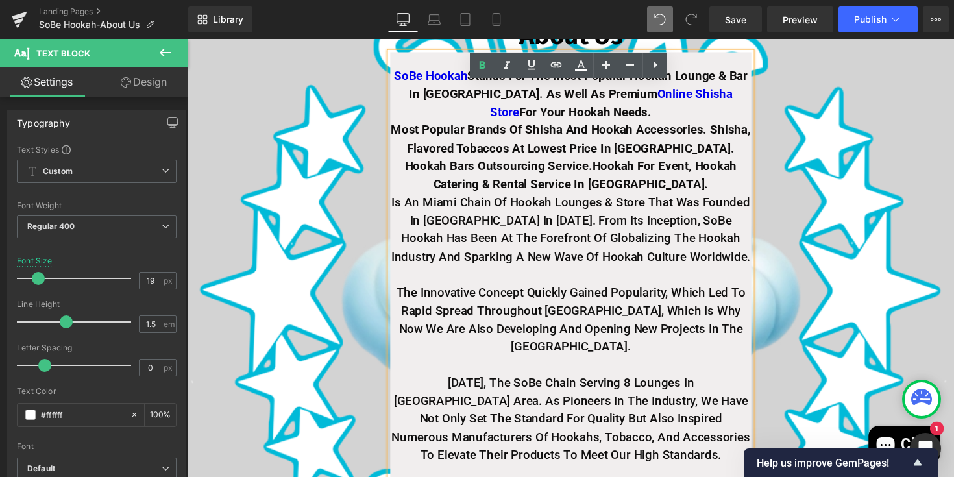
click at [831, 245] on span "About Us Heading SoBe Hookah Stands For The Most popular Hookah Lounge & Bar In…" at bounding box center [580, 302] width 785 height 606
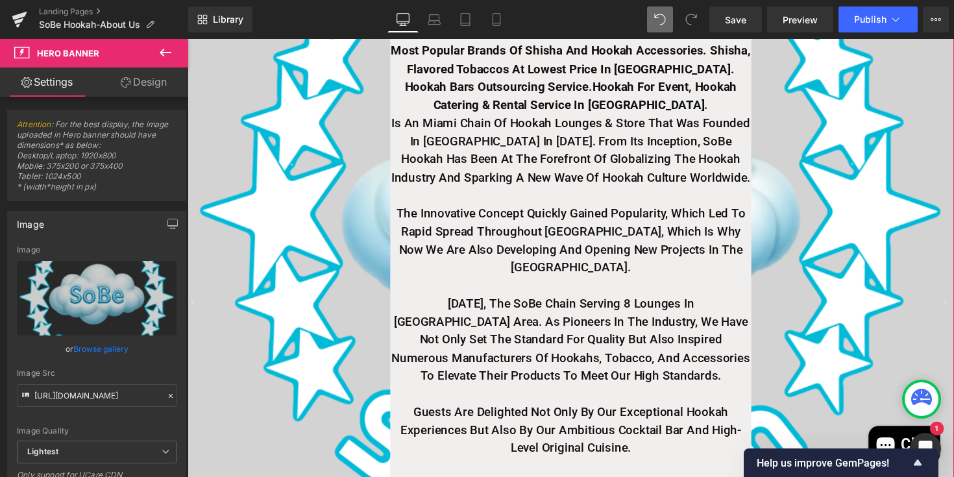
scroll to position [327, 0]
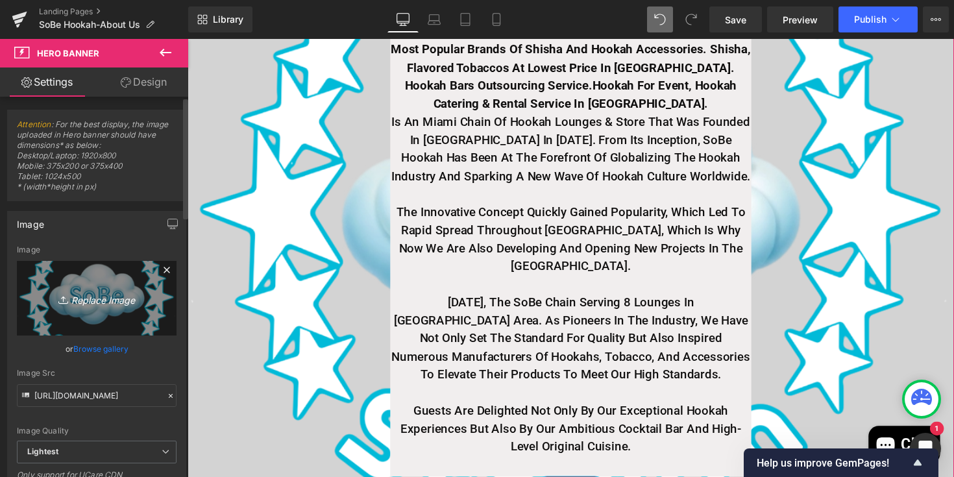
click at [123, 284] on link "Replace Image" at bounding box center [97, 298] width 160 height 75
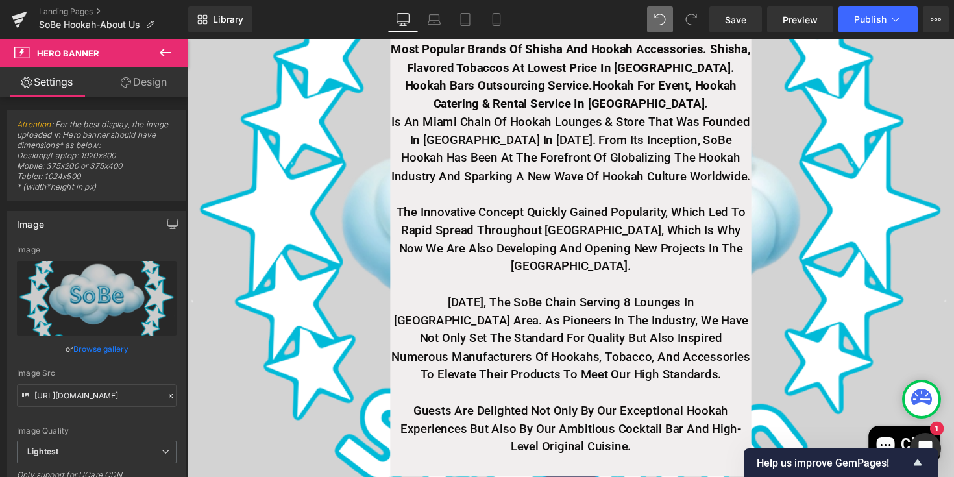
type input "C:\fakepath\IMG_8792.PNG"
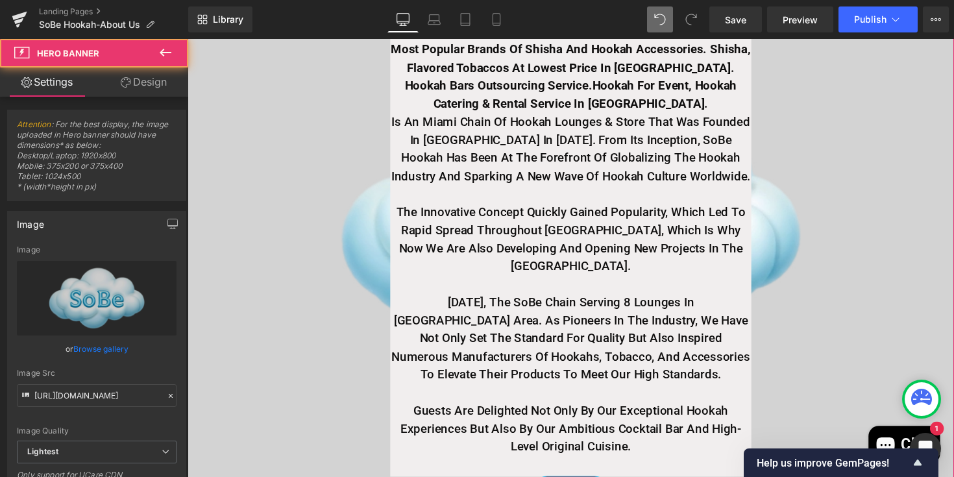
click at [804, 273] on span "About Us Heading SoBe Hookah Stands For The Most popular Hookah Lounge & Bar In…" at bounding box center [580, 220] width 785 height 606
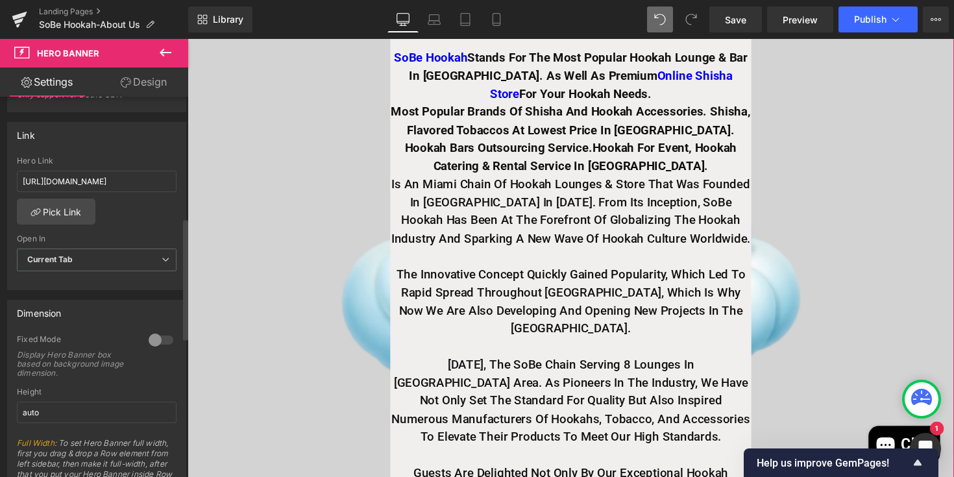
scroll to position [380, 0]
click at [158, 339] on div at bounding box center [160, 340] width 31 height 21
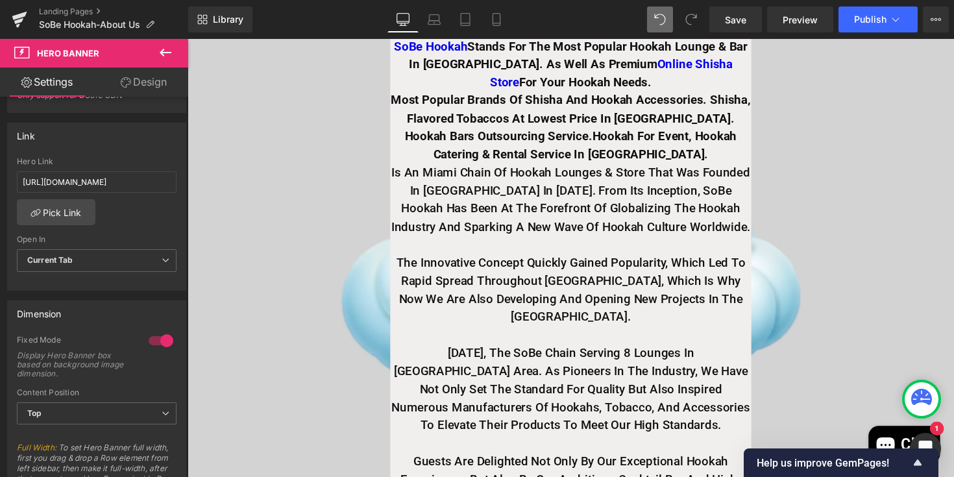
scroll to position [402, 0]
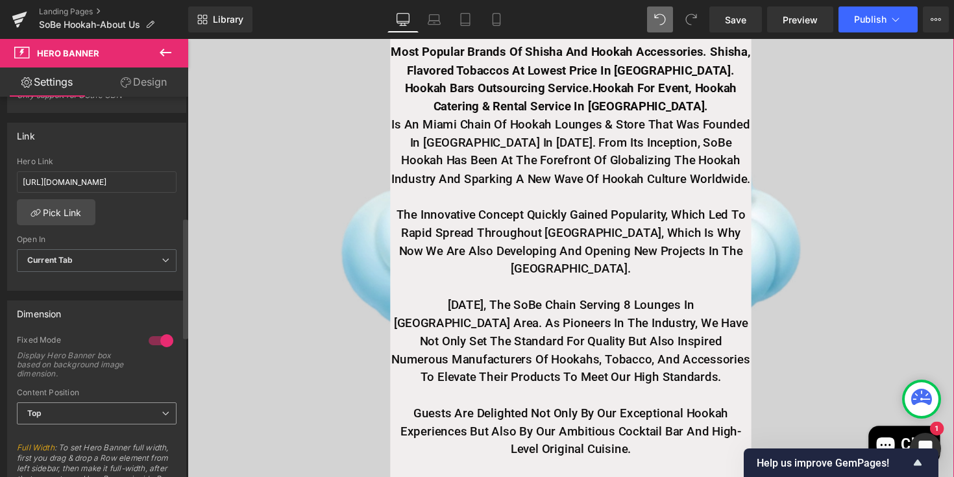
click at [142, 415] on span "Top" at bounding box center [97, 413] width 160 height 23
click at [150, 413] on span "Top" at bounding box center [94, 413] width 154 height 23
click at [153, 342] on div at bounding box center [160, 340] width 31 height 21
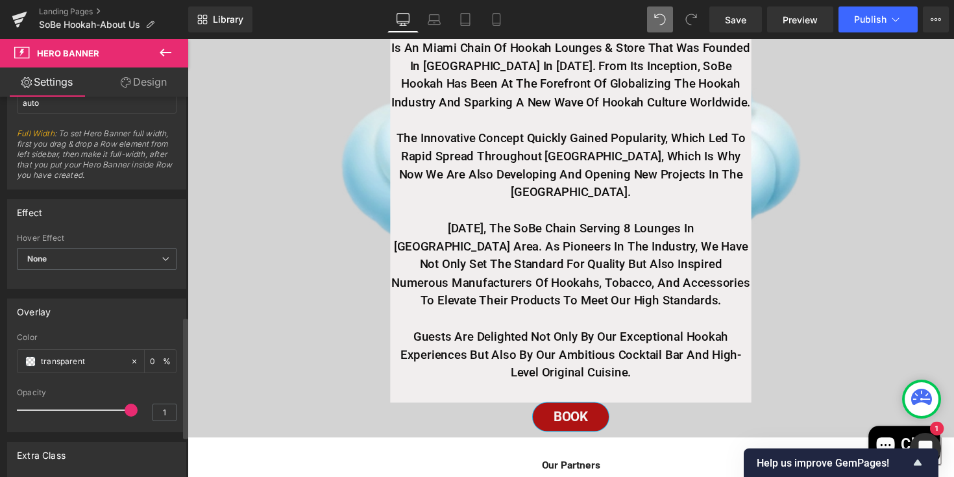
scroll to position [696, 0]
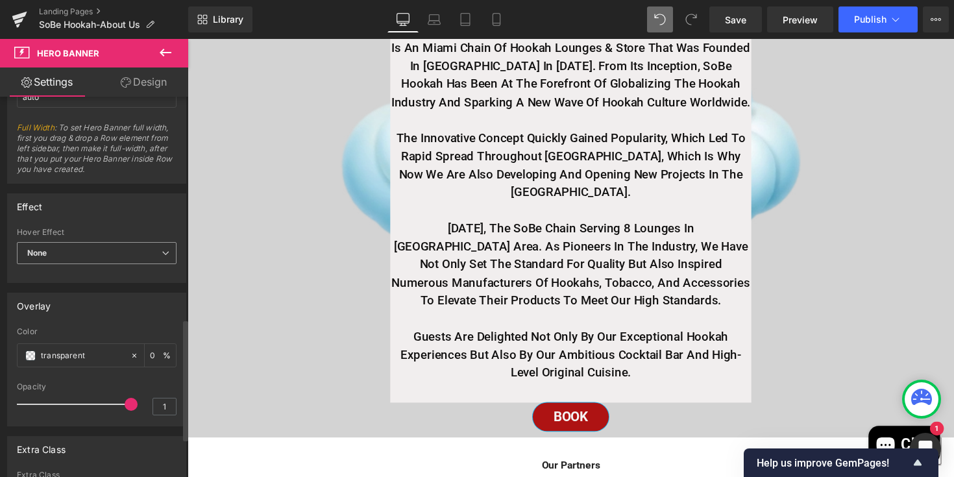
click at [120, 247] on span "None" at bounding box center [97, 253] width 160 height 23
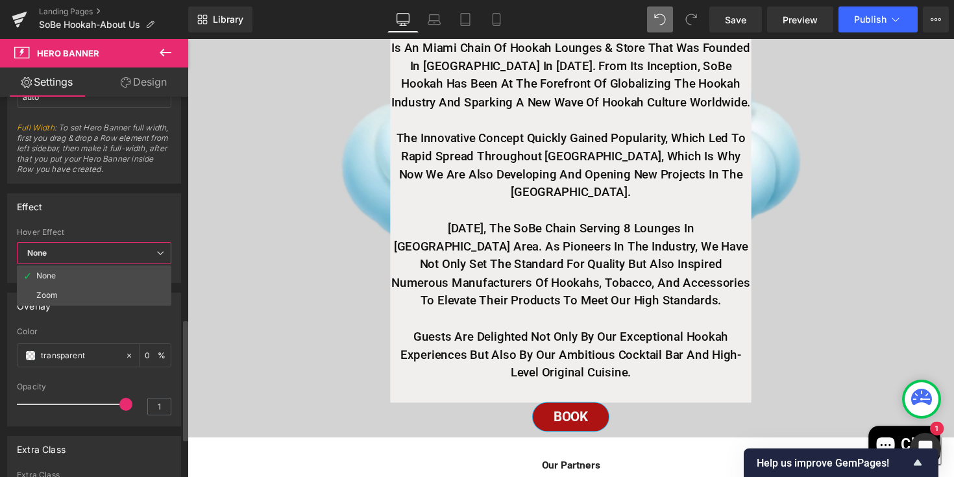
click at [120, 247] on span "None" at bounding box center [94, 253] width 154 height 23
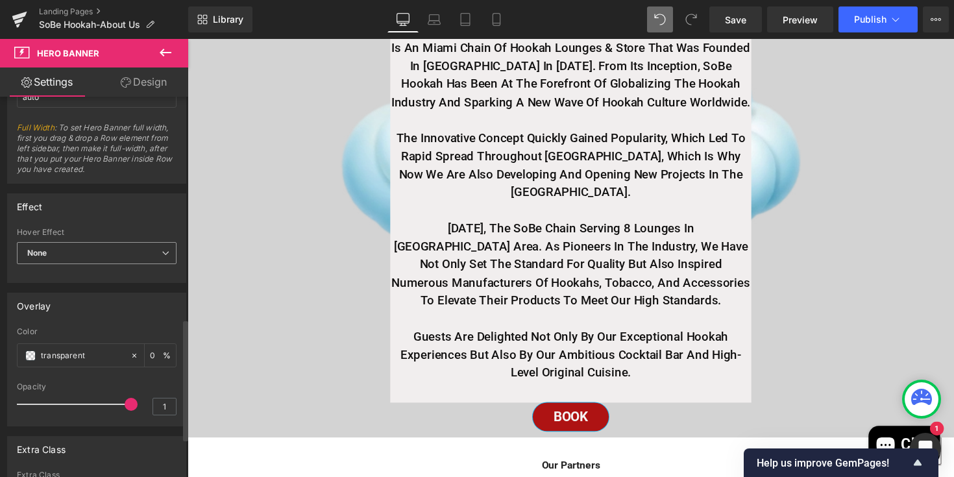
click at [120, 247] on span "None" at bounding box center [97, 253] width 160 height 23
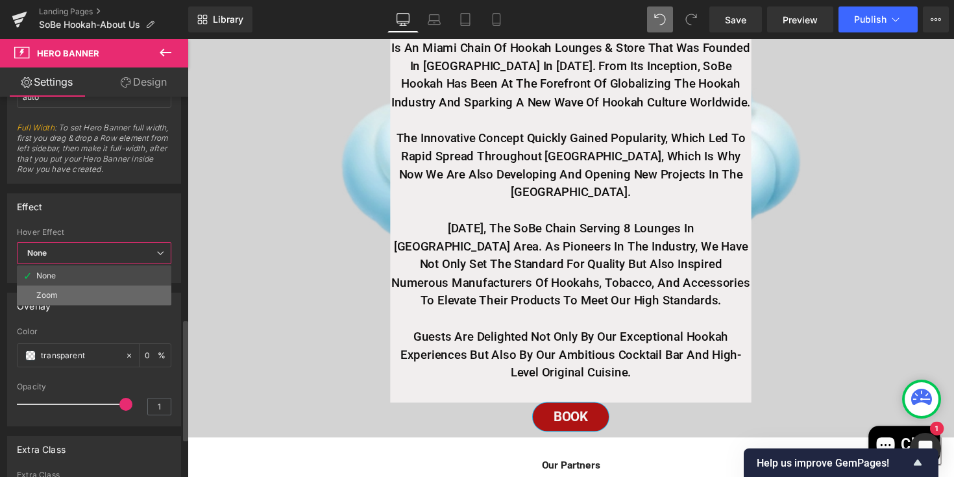
click at [95, 302] on li "Zoom" at bounding box center [94, 295] width 154 height 19
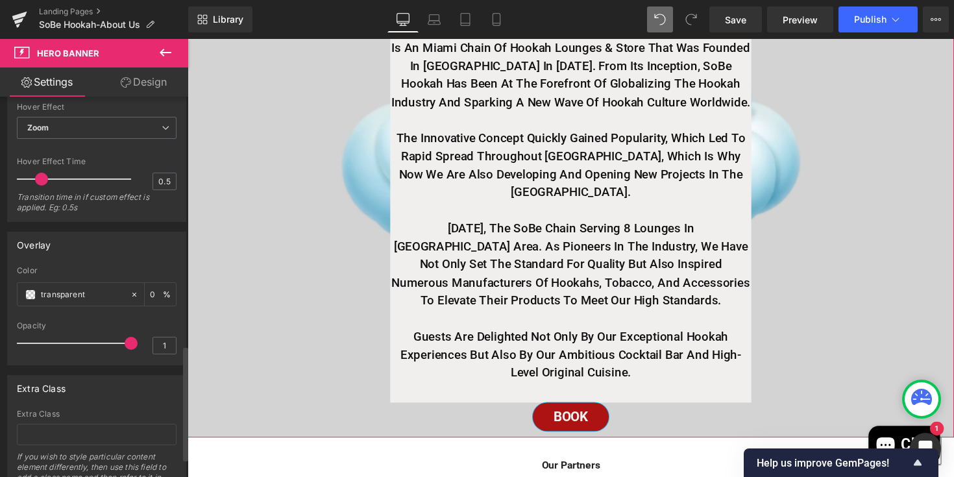
scroll to position [823, 0]
click at [29, 300] on div "transparent" at bounding box center [74, 292] width 112 height 23
click at [29, 293] on span at bounding box center [30, 293] width 10 height 10
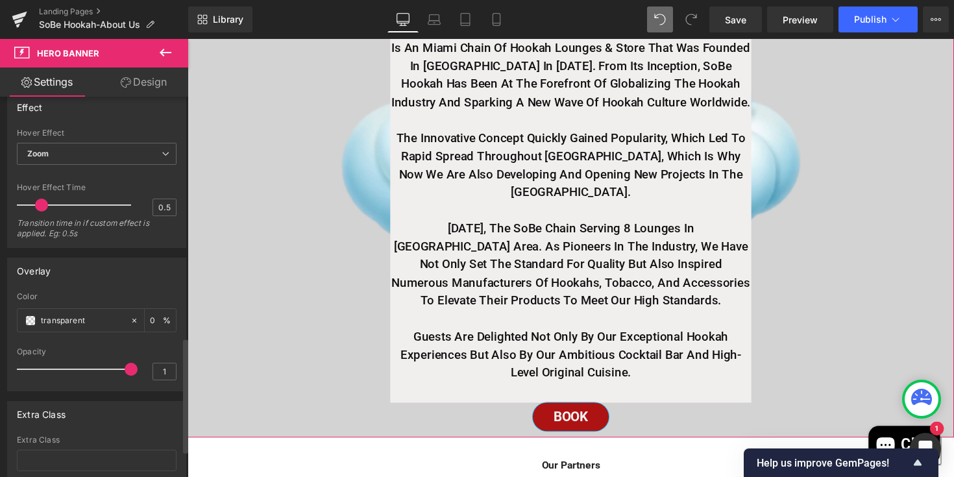
scroll to position [768, 0]
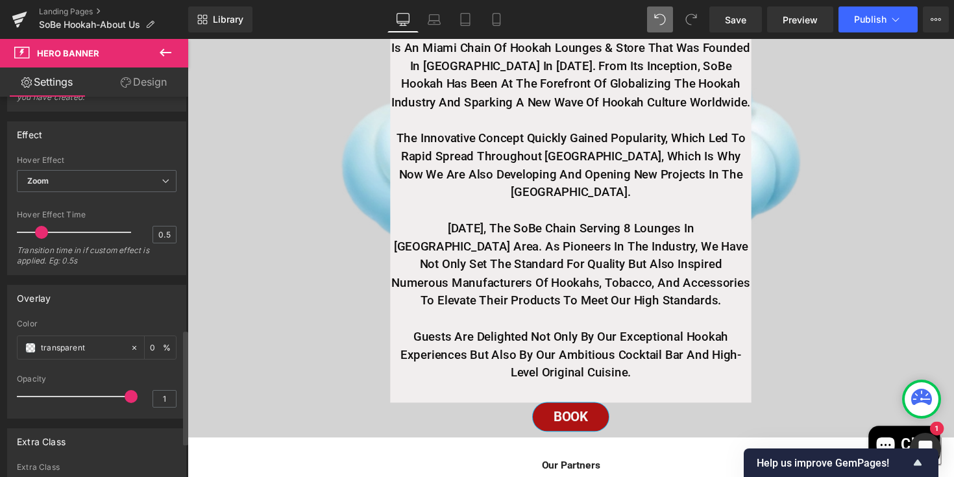
click at [165, 53] on icon at bounding box center [166, 53] width 16 height 16
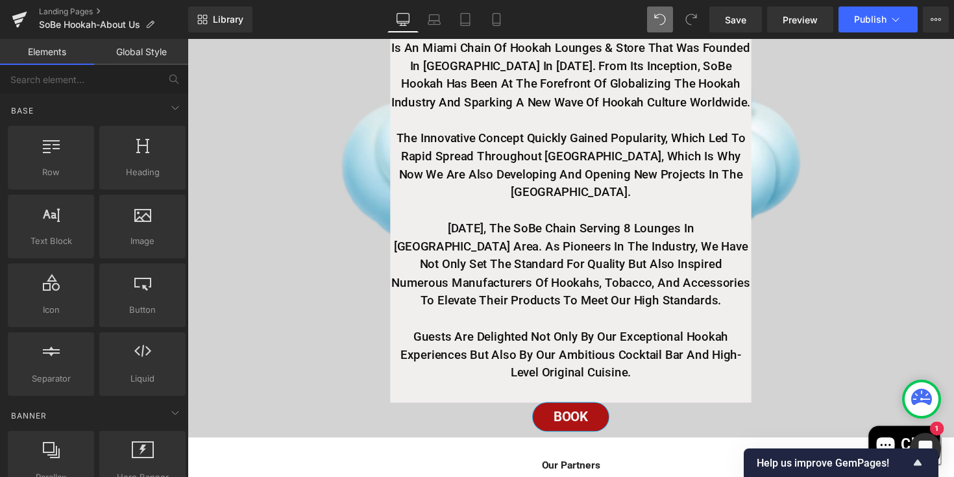
click at [58, 55] on link "Elements" at bounding box center [47, 52] width 94 height 26
click at [169, 110] on icon at bounding box center [175, 108] width 16 height 16
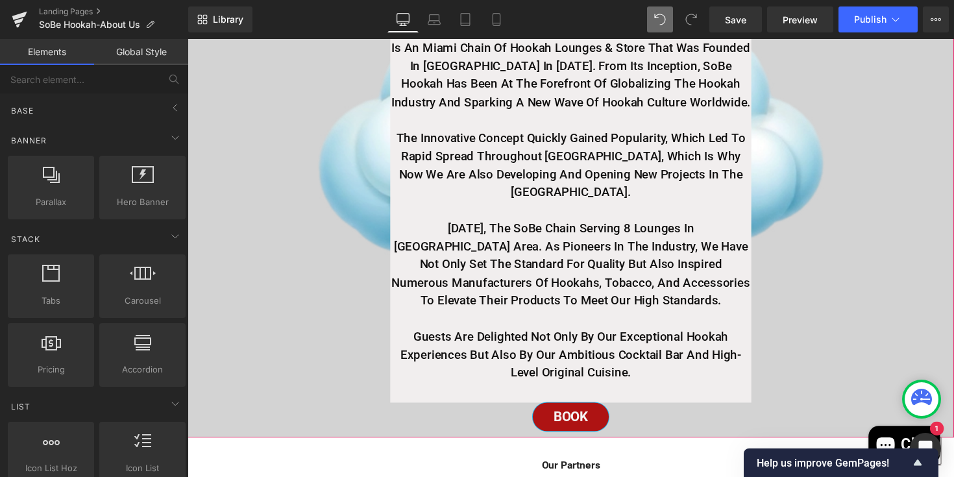
click at [267, 228] on span "About Us Heading SoBe Hookah Stands For The Most popular Hookah Lounge & Bar In…" at bounding box center [580, 144] width 785 height 606
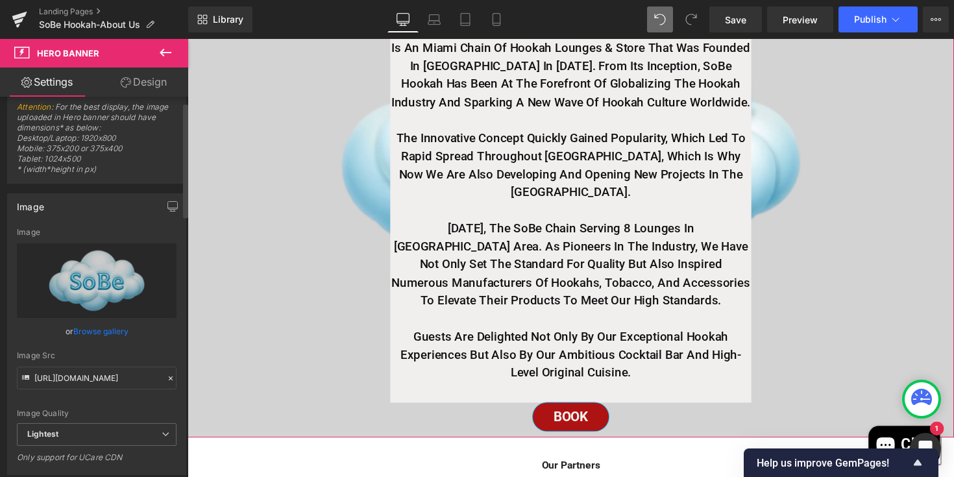
scroll to position [0, 0]
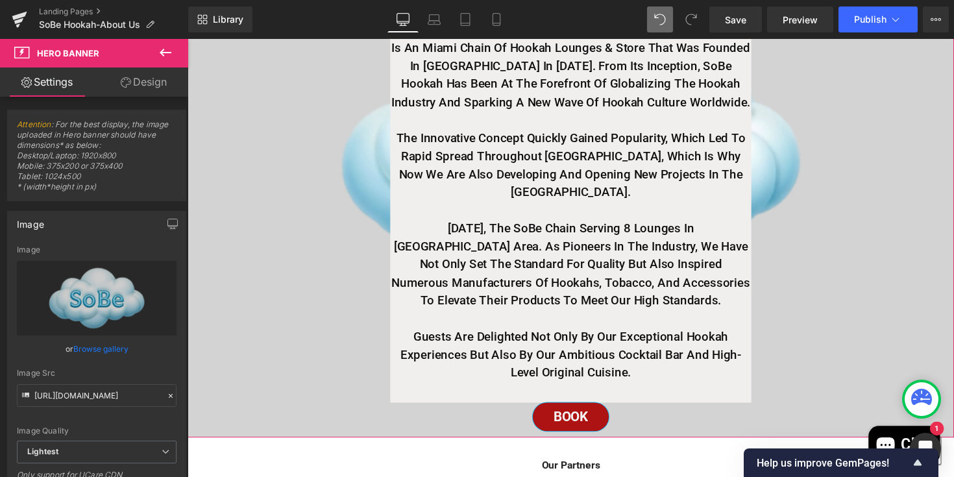
click at [142, 82] on link "Design" at bounding box center [144, 82] width 94 height 29
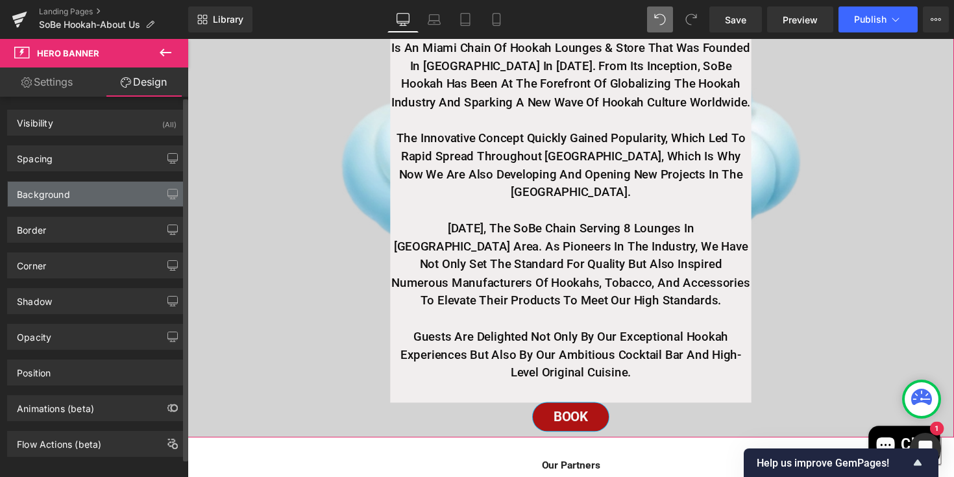
click at [70, 201] on div "Background" at bounding box center [97, 194] width 178 height 25
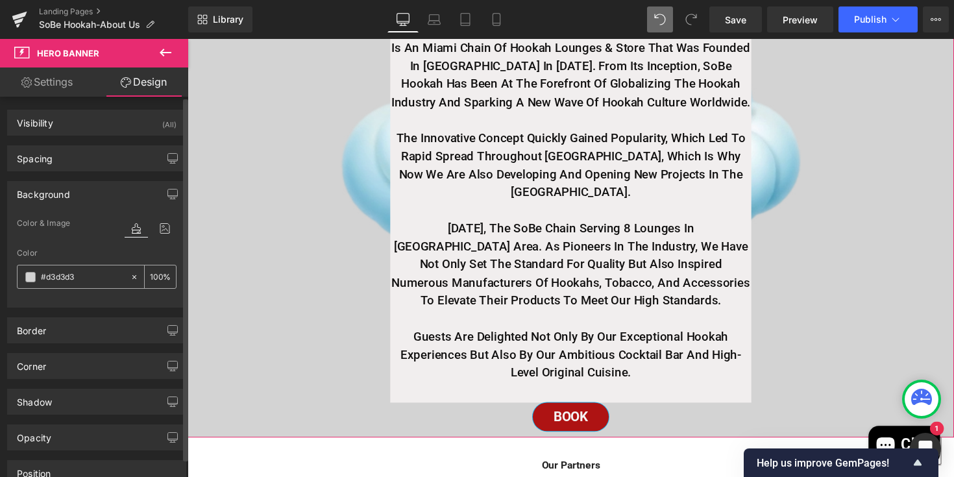
click at [32, 277] on span at bounding box center [30, 277] width 10 height 10
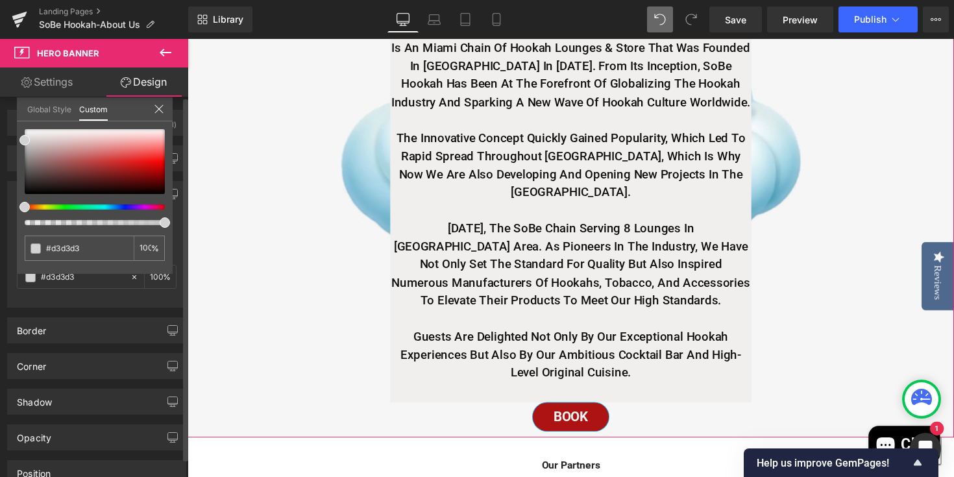
click at [30, 221] on div at bounding box center [89, 222] width 140 height 5
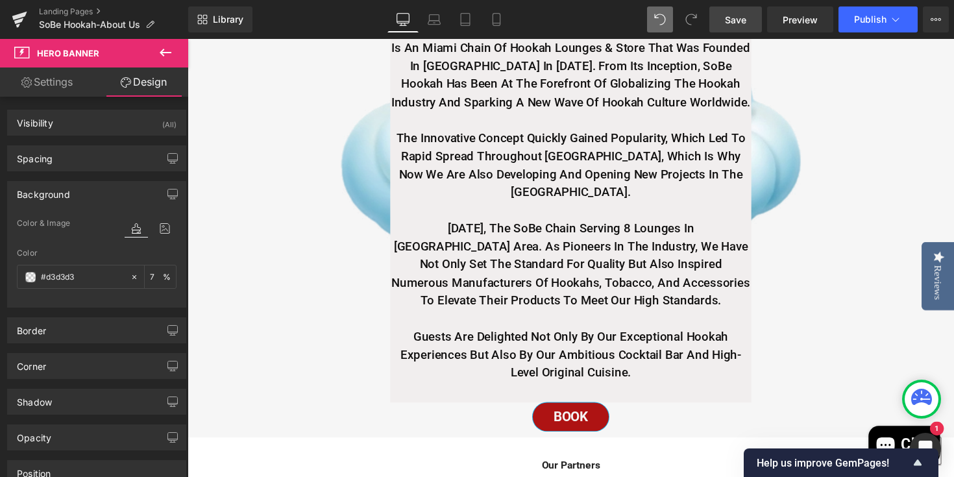
click at [743, 19] on span "Save" at bounding box center [735, 20] width 21 height 14
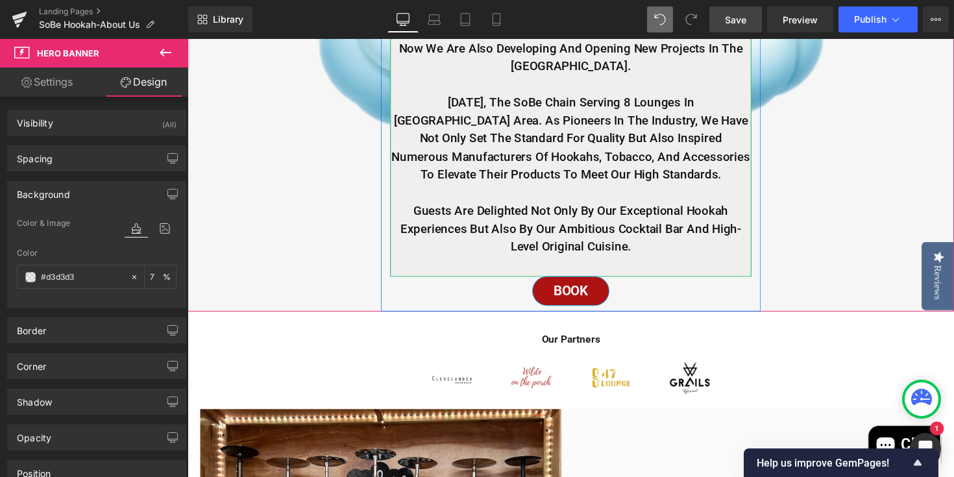
scroll to position [532, 0]
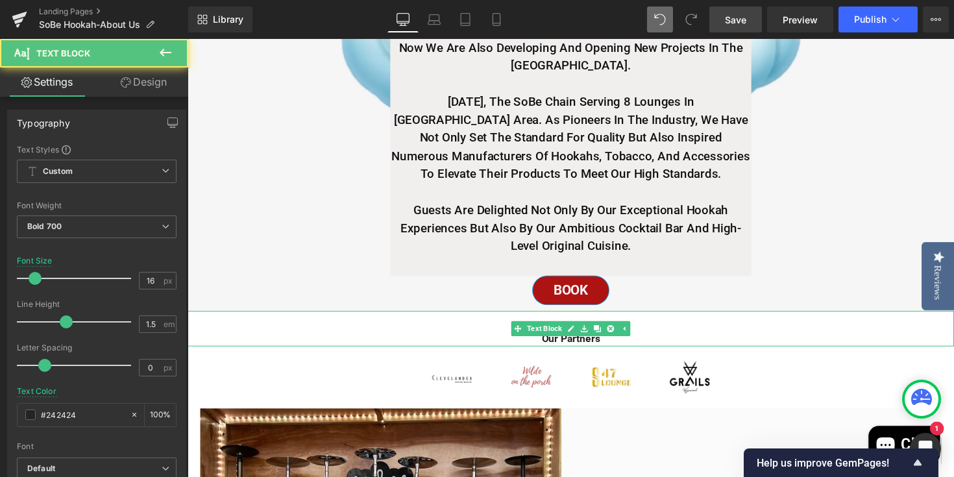
click at [636, 354] on p "Our Partners" at bounding box center [580, 346] width 785 height 16
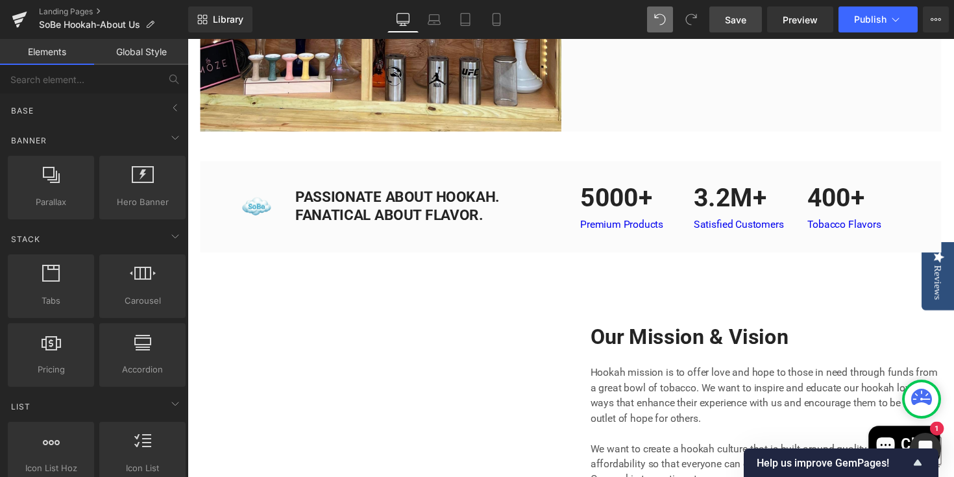
scroll to position [1245, 0]
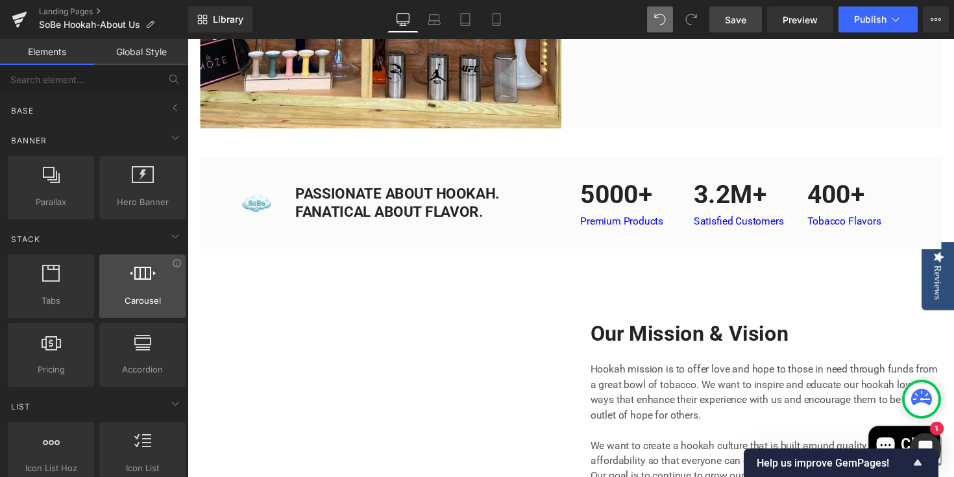
click at [143, 301] on span "Carousel" at bounding box center [142, 301] width 79 height 14
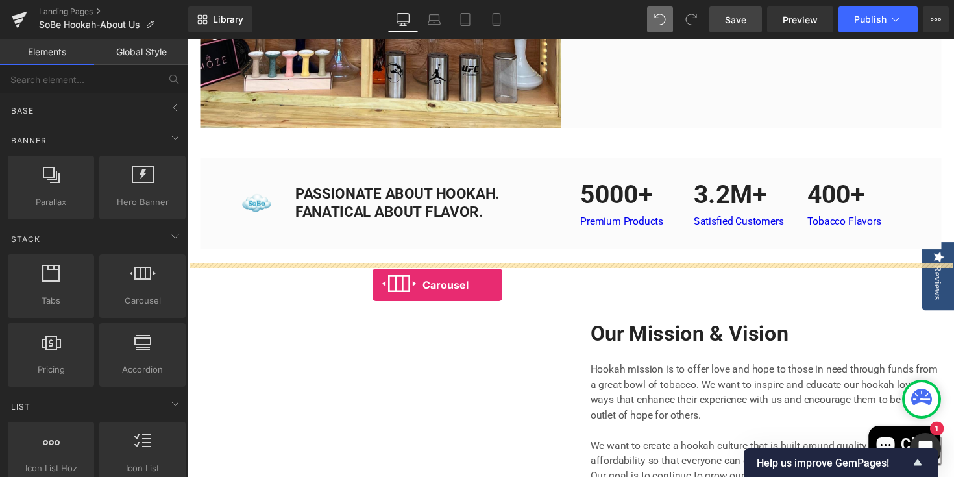
drag, startPoint x: 324, startPoint y: 318, endPoint x: 377, endPoint y: 290, distance: 60.4
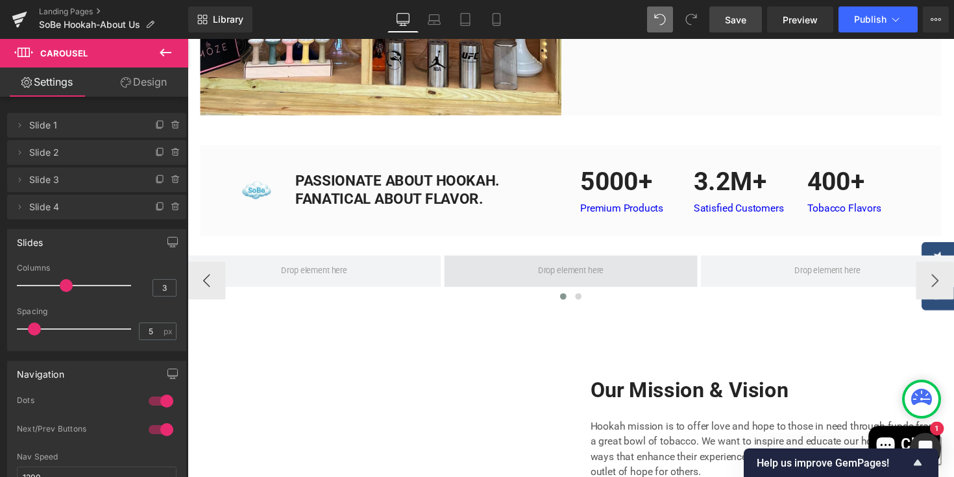
scroll to position [1253, 0]
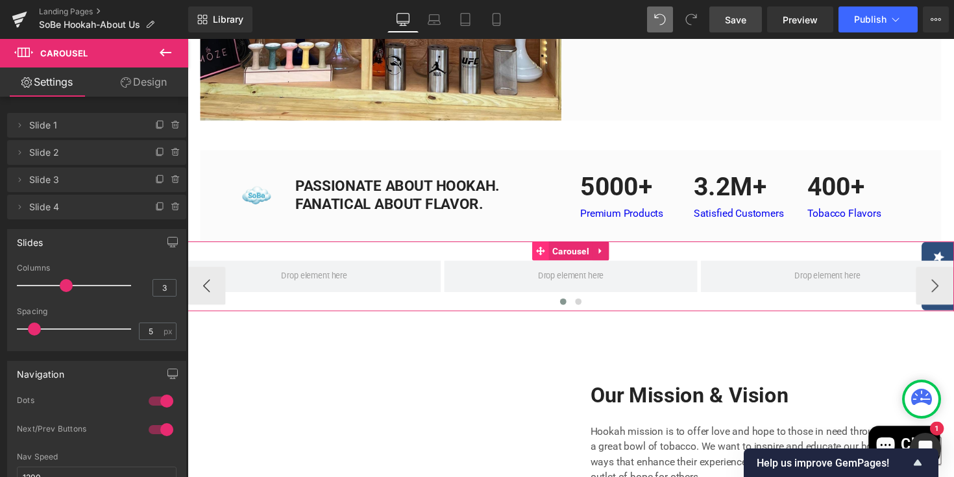
click at [550, 261] on icon at bounding box center [549, 256] width 9 height 9
click at [614, 261] on icon at bounding box center [611, 256] width 9 height 10
click at [623, 261] on icon at bounding box center [619, 256] width 9 height 9
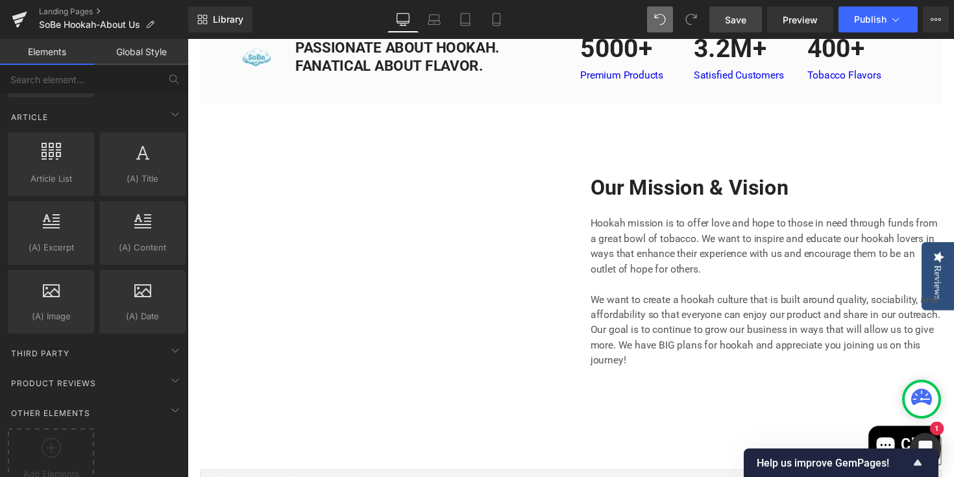
scroll to position [2136, 0]
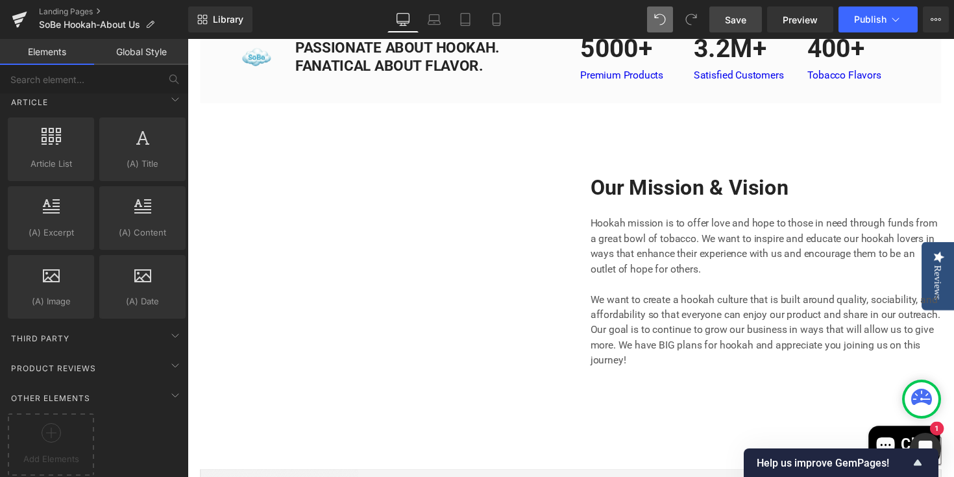
click at [132, 51] on link "Global Style" at bounding box center [141, 52] width 94 height 26
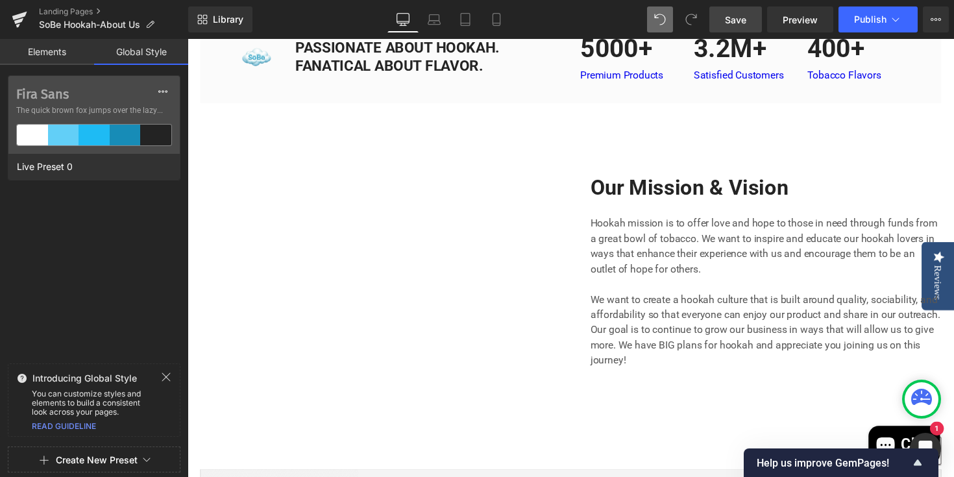
click at [49, 51] on link "Elements" at bounding box center [47, 52] width 94 height 26
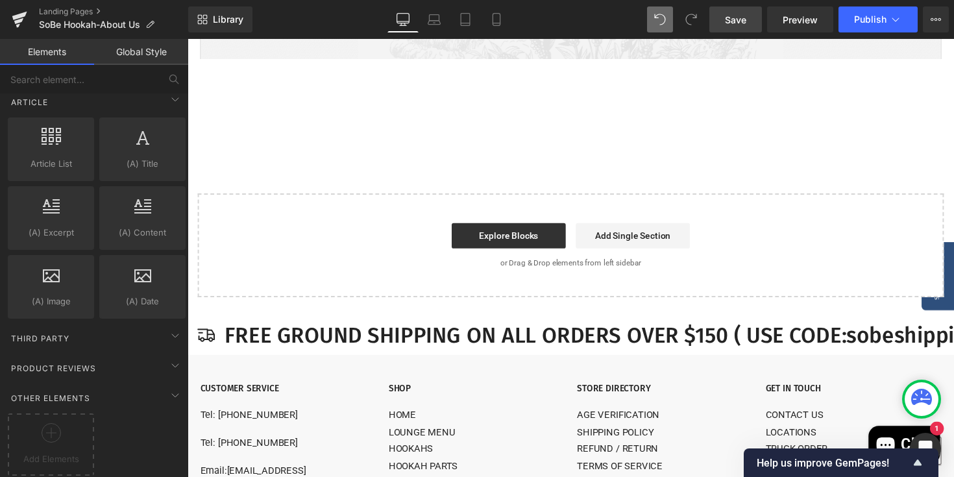
scroll to position [1992, 0]
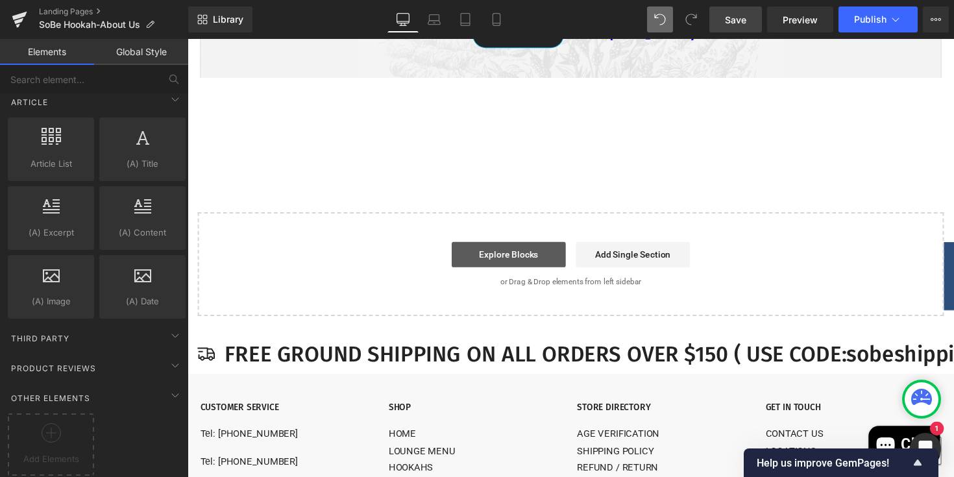
click at [555, 269] on link "Explore Blocks" at bounding box center [516, 260] width 117 height 26
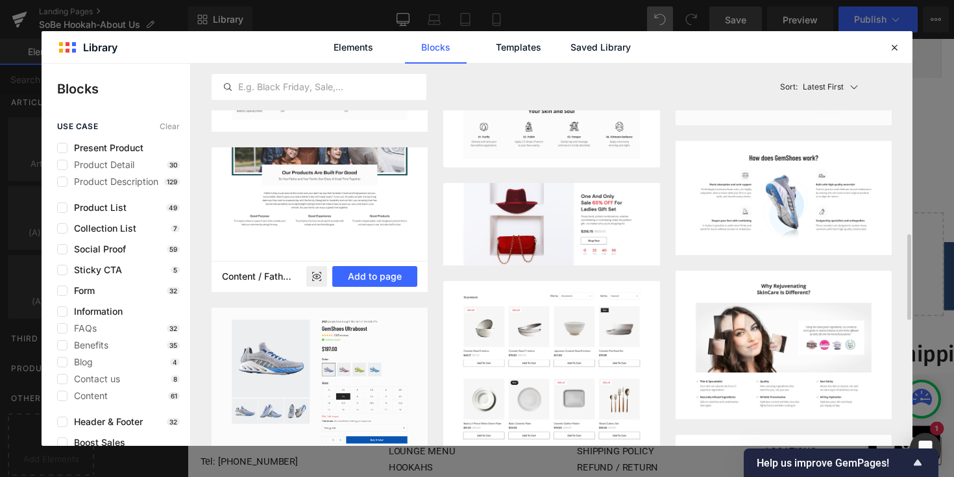
scroll to position [739, 0]
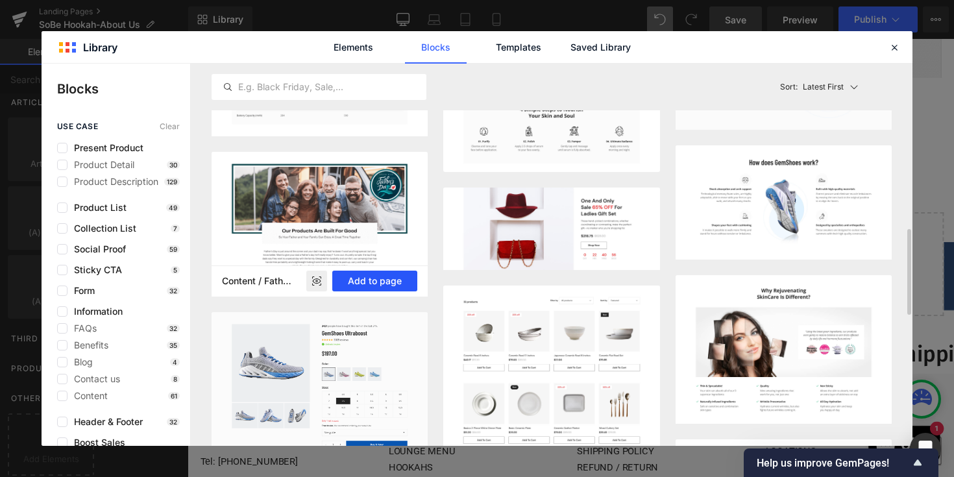
click at [378, 278] on button "Add to page" at bounding box center [374, 281] width 85 height 21
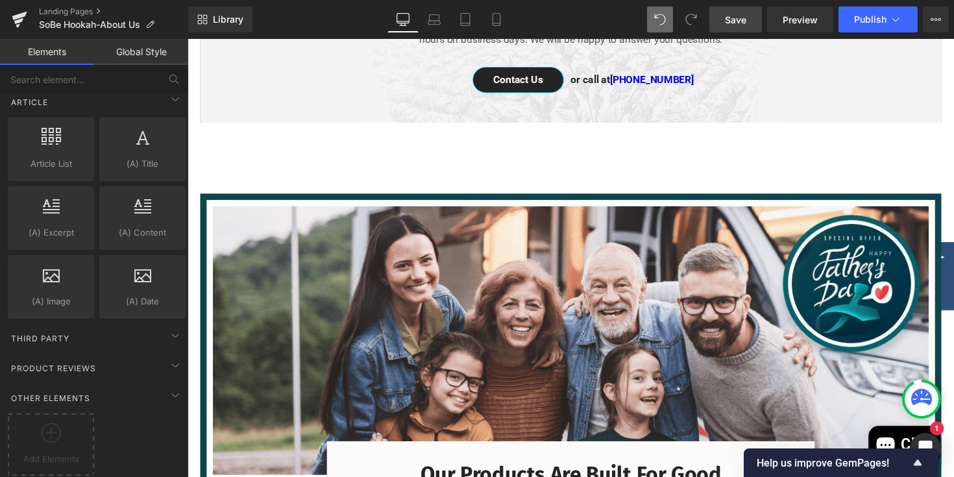
scroll to position [2001, 0]
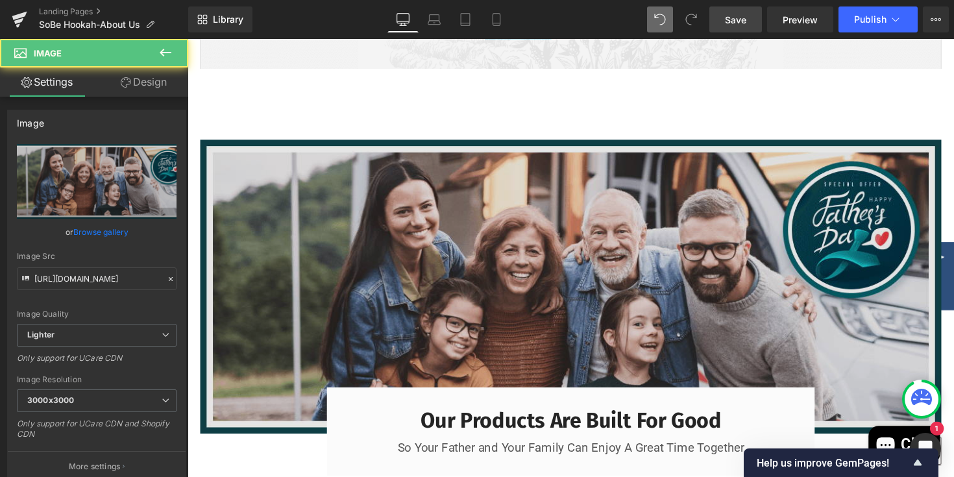
click at [368, 295] on img at bounding box center [580, 292] width 759 height 301
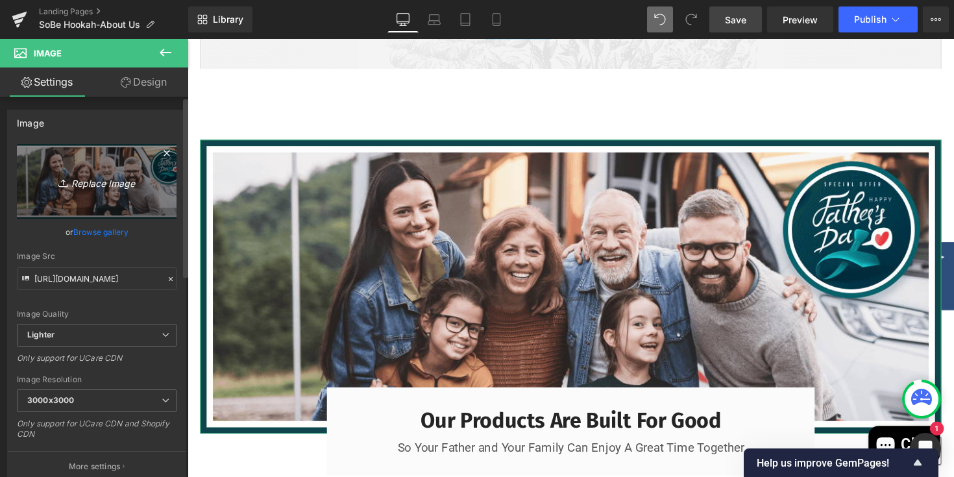
click at [106, 197] on link "Replace Image" at bounding box center [97, 181] width 160 height 75
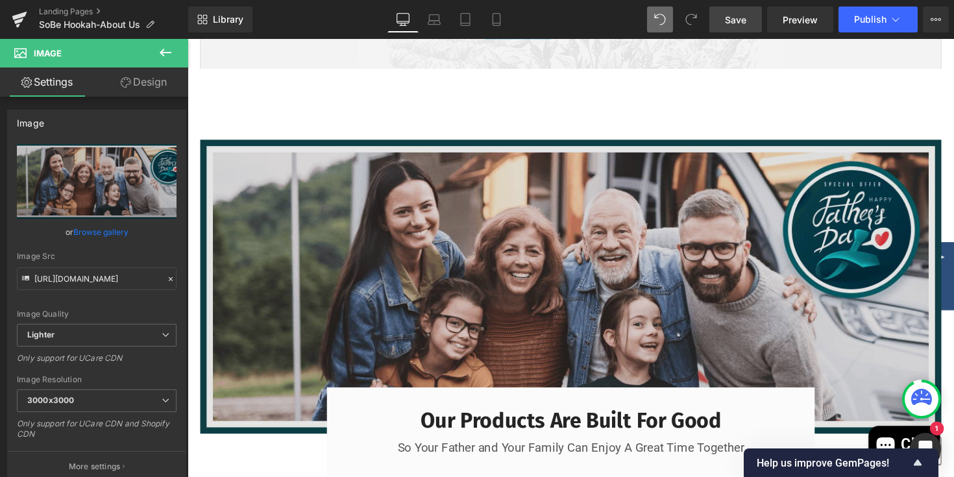
type input "C:\fakepath\IMG_8791.PNG"
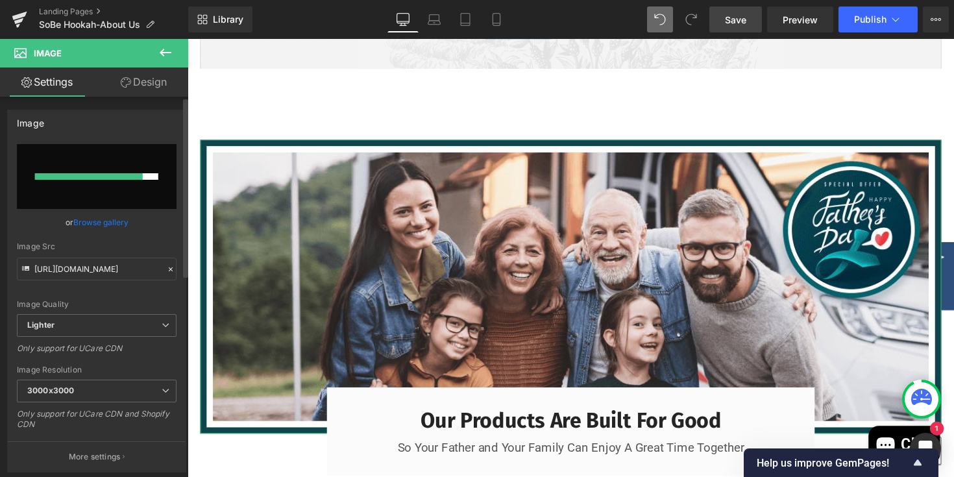
click at [83, 177] on div at bounding box center [89, 176] width 108 height 6
click at [104, 225] on link "Browse gallery" at bounding box center [100, 222] width 55 height 23
click at [866, 23] on span "Publish" at bounding box center [870, 19] width 32 height 10
click at [735, 25] on span "Save" at bounding box center [735, 20] width 21 height 14
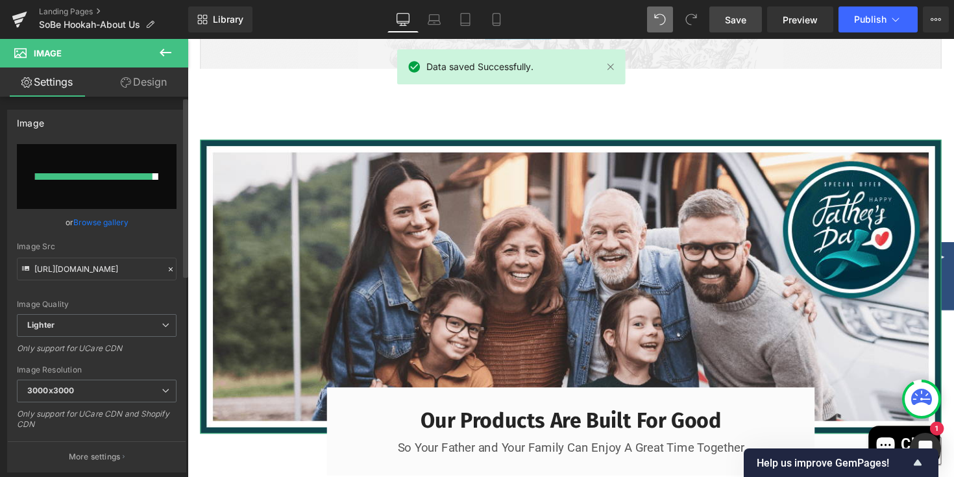
click at [100, 226] on link "Browse gallery" at bounding box center [100, 222] width 55 height 23
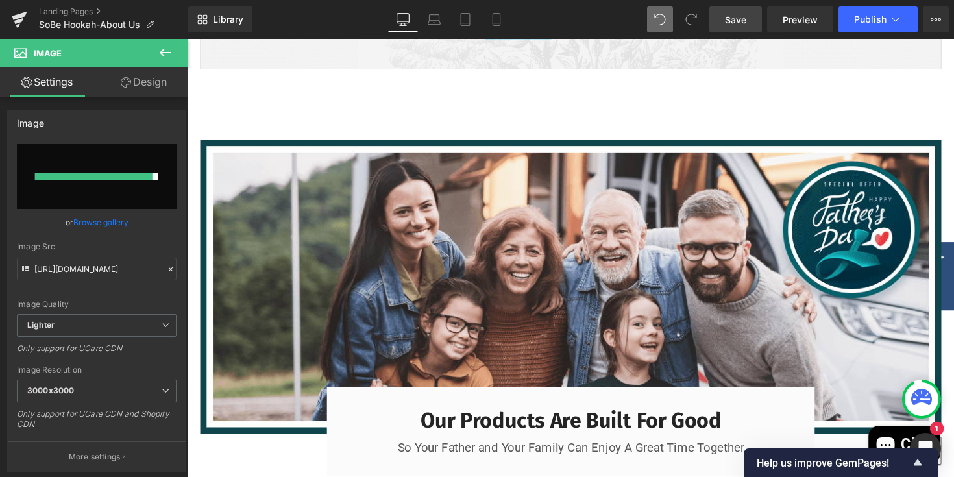
click at [77, 0] on div "Carousel You are previewing how the will restyle your page. You can not edit El…" at bounding box center [477, 0] width 954 height 0
click at [77, 174] on div at bounding box center [93, 176] width 117 height 6
click at [82, 214] on link "Browse gallery" at bounding box center [100, 222] width 55 height 23
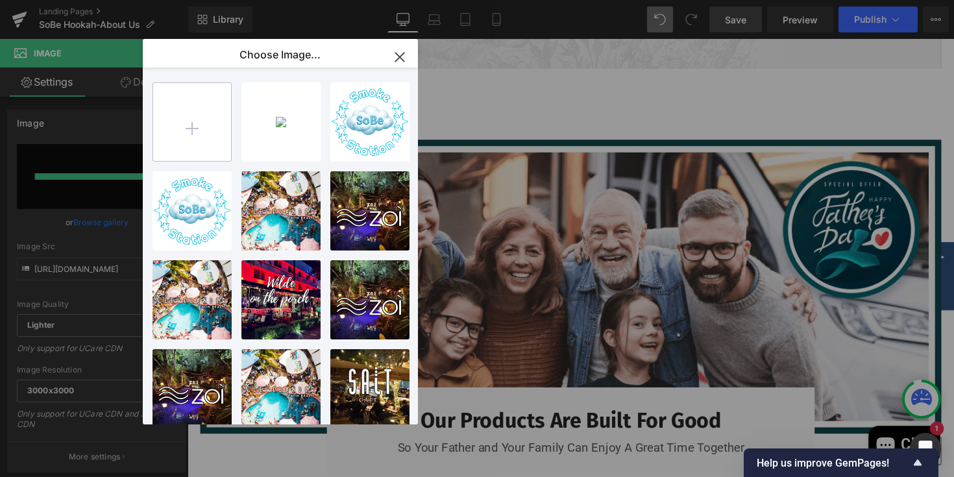
click at [189, 143] on input "file" at bounding box center [192, 122] width 78 height 78
type input "C:\fakepath\IMG_8792.PNG"
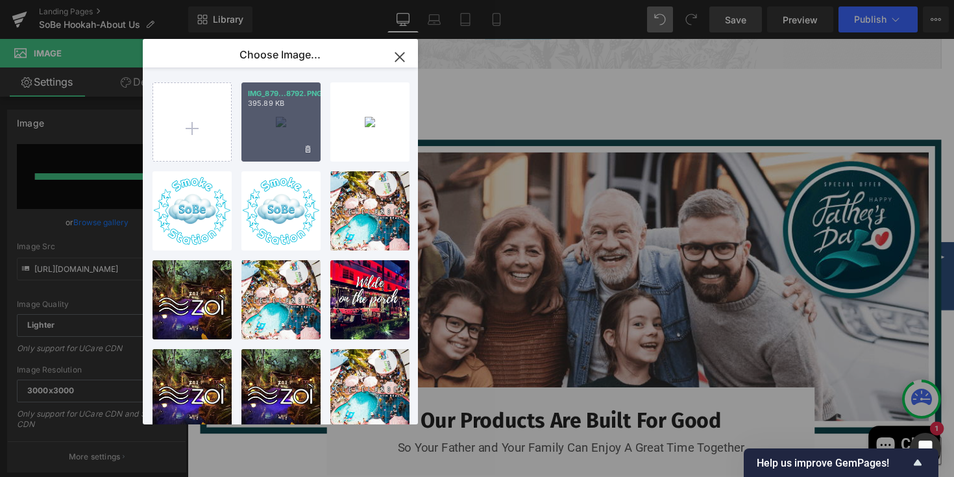
click at [311, 126] on div "IMG_879...8792.PNG 395.89 KB" at bounding box center [280, 121] width 79 height 79
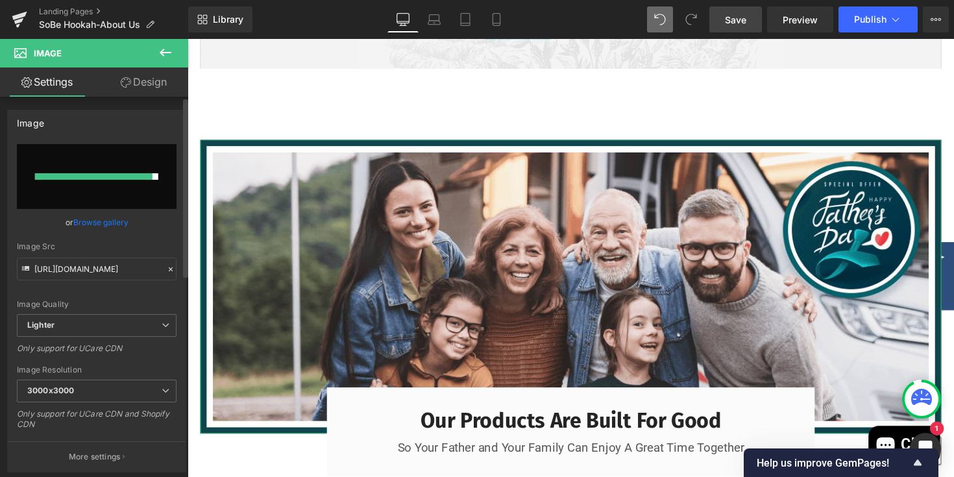
click at [103, 173] on div at bounding box center [93, 176] width 117 height 6
click at [91, 215] on link "Browse gallery" at bounding box center [100, 222] width 55 height 23
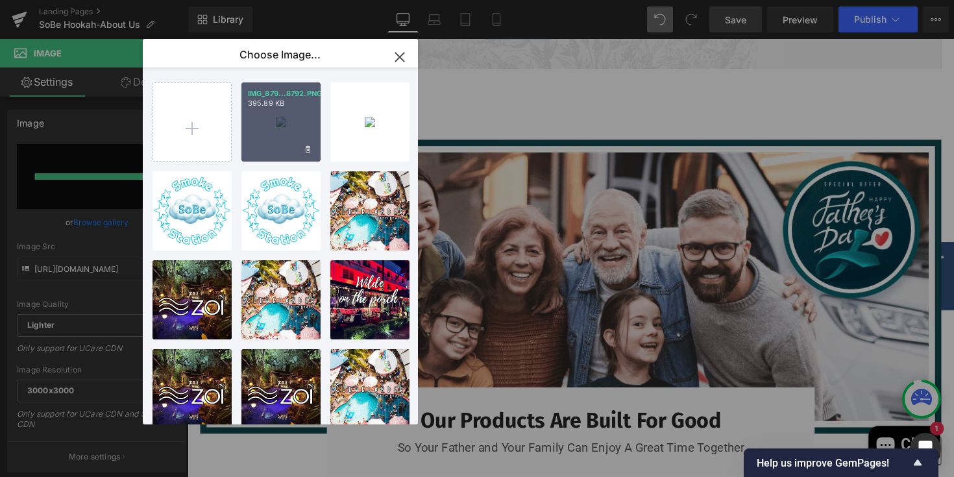
click at [277, 127] on div "IMG_879...8792.PNG 395.89 KB" at bounding box center [280, 121] width 79 height 79
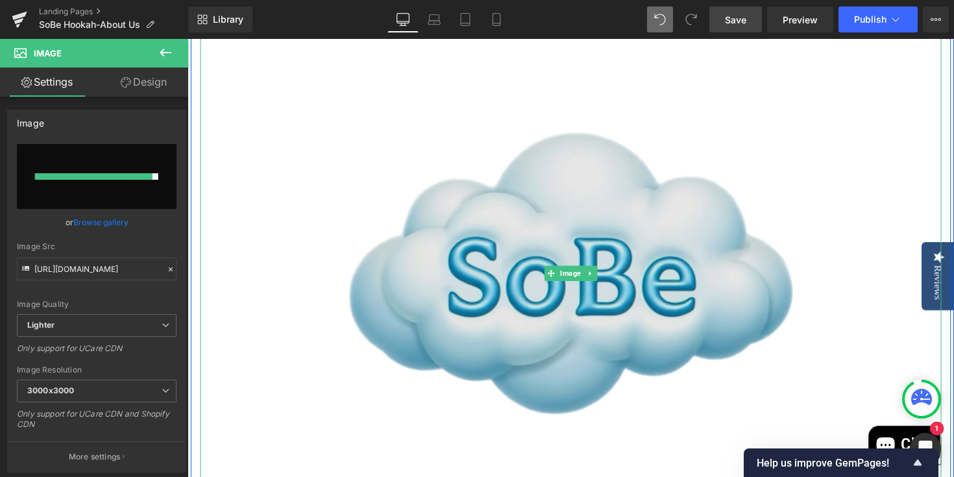
scroll to position [2241, 0]
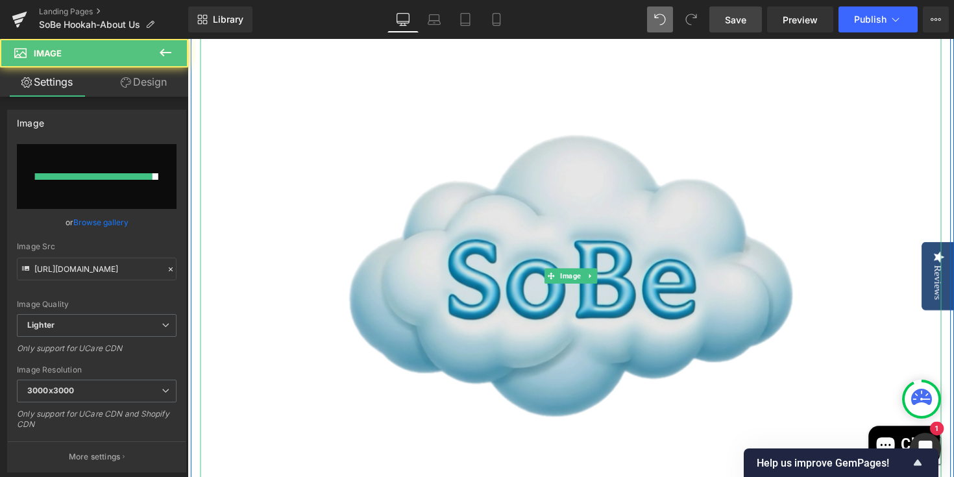
click at [359, 217] on img at bounding box center [580, 281] width 759 height 759
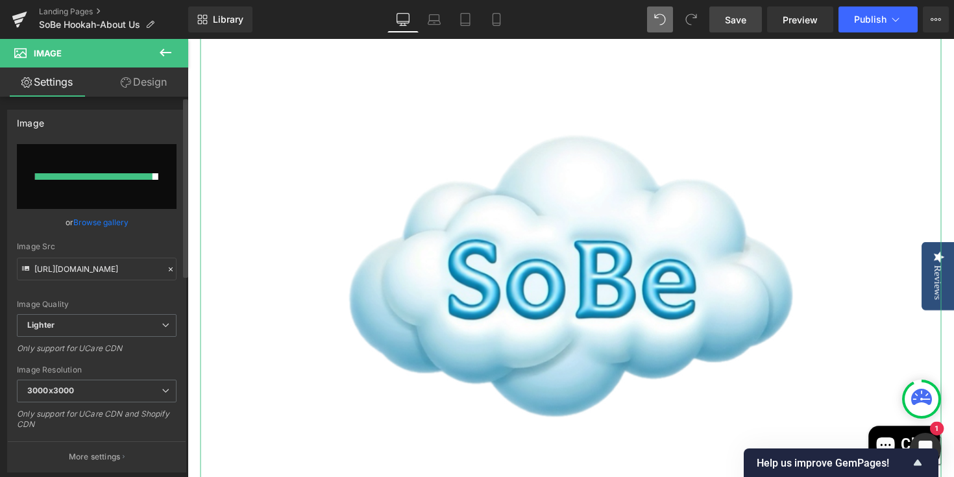
click at [165, 238] on div "Image Quality Lighter Lightest Lighter Lighter Lightest Only support for UCare …" at bounding box center [97, 229] width 160 height 170
click at [739, 21] on span "Save" at bounding box center [735, 20] width 21 height 14
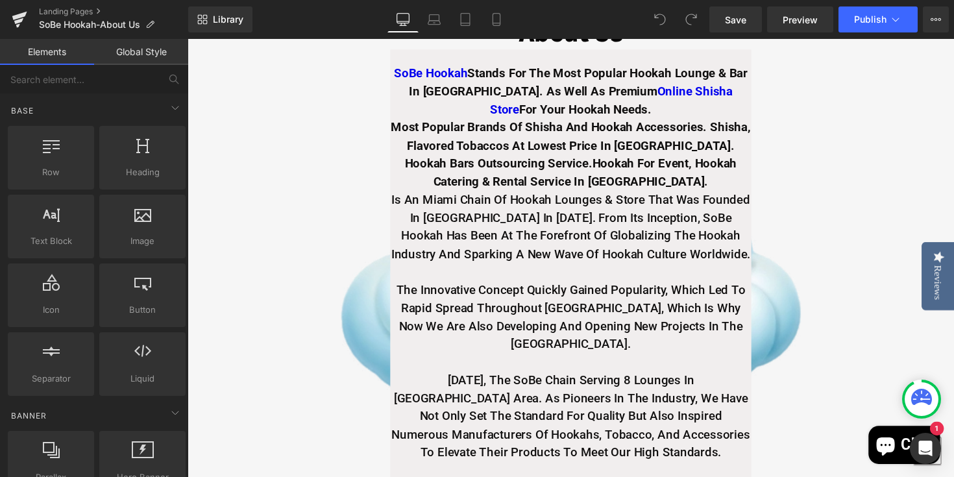
scroll to position [245, 0]
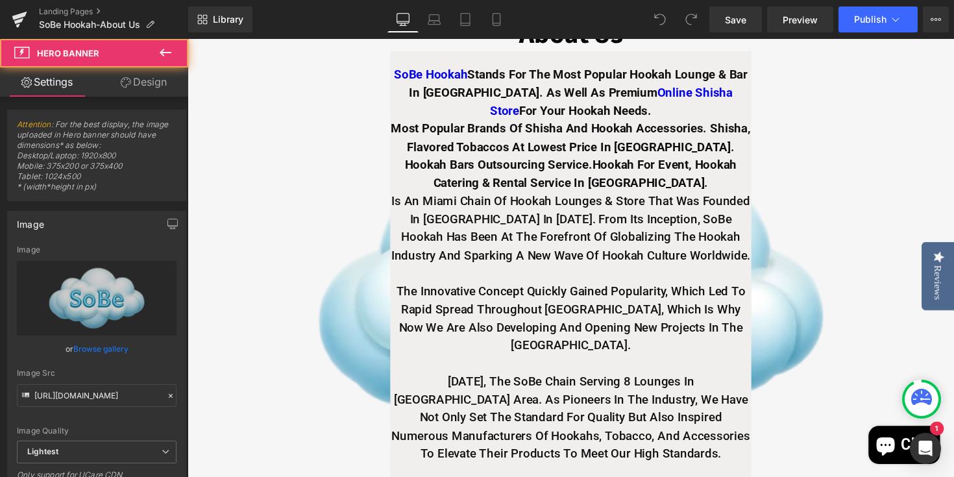
click at [267, 210] on span "About Us Heading SoBe Hookah Stands For The Most popular Hookah Lounge & Bar In…" at bounding box center [580, 301] width 785 height 606
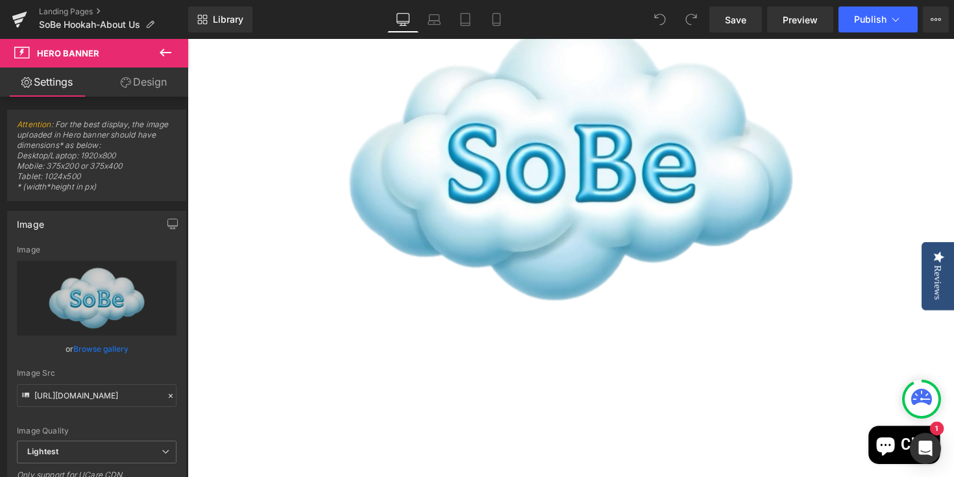
scroll to position [2349, 0]
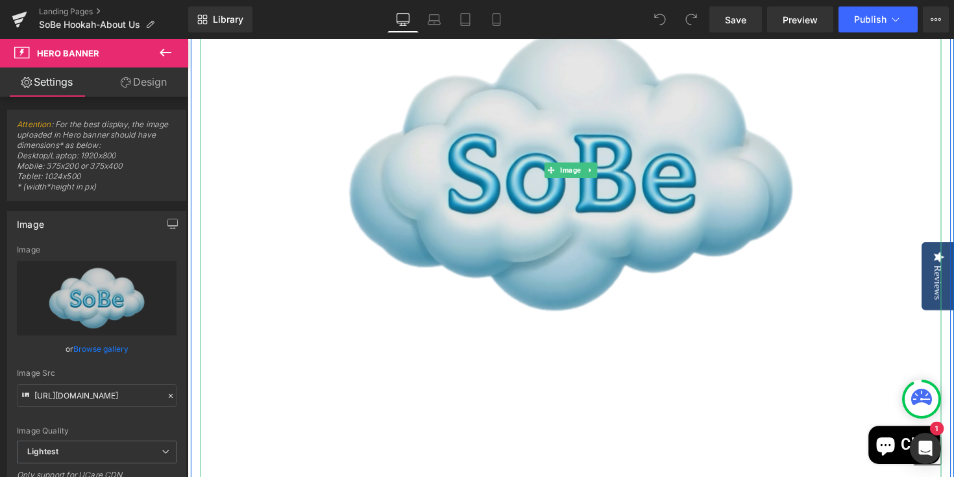
click at [489, 257] on img at bounding box center [580, 173] width 759 height 759
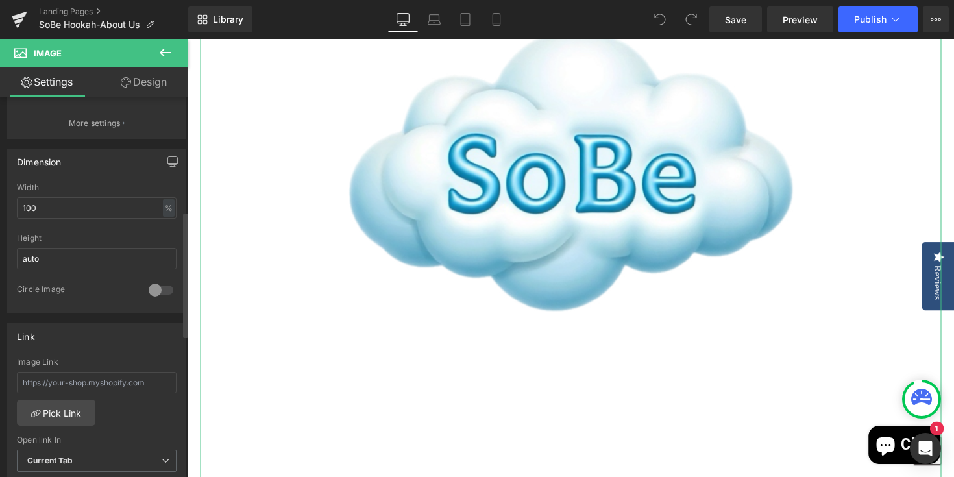
scroll to position [344, 0]
click at [164, 289] on div at bounding box center [160, 289] width 31 height 21
click at [147, 288] on div at bounding box center [160, 289] width 31 height 21
click at [114, 208] on input "100" at bounding box center [97, 207] width 160 height 21
type input "1"
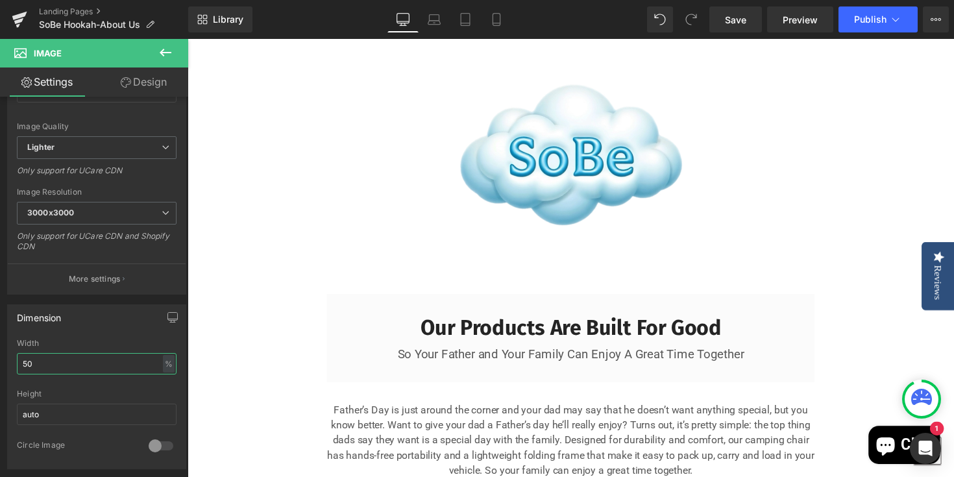
scroll to position [2175, 0]
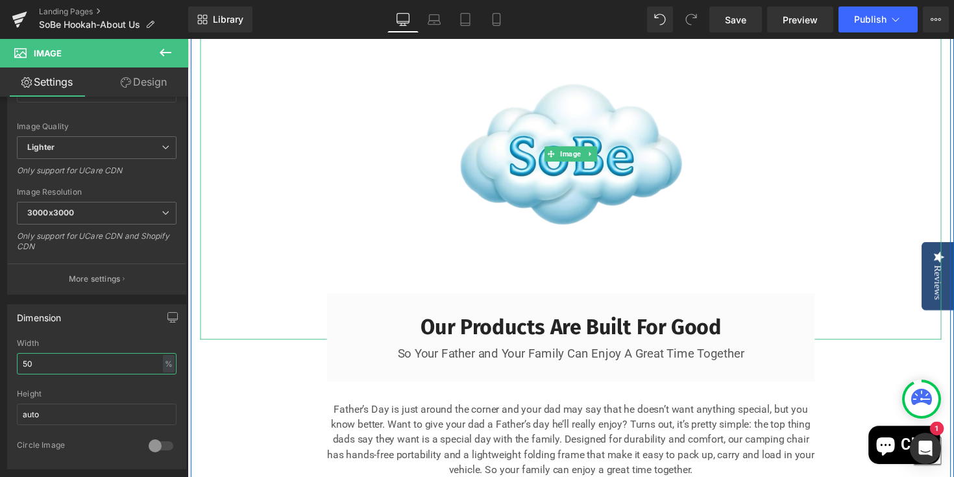
type input "5"
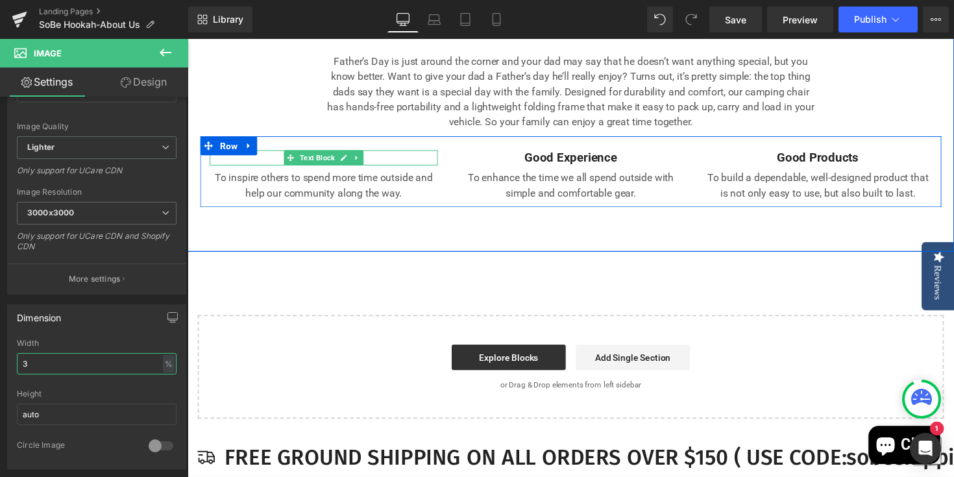
type input "30"
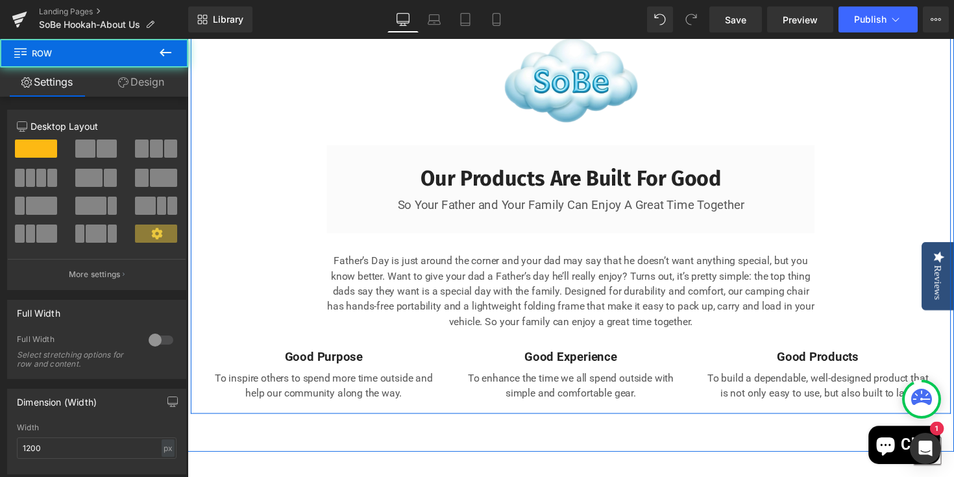
click at [280, 284] on div "Image Our Products Are Built For Good Heading So Your Father and Your Family Ca…" at bounding box center [580, 192] width 779 height 449
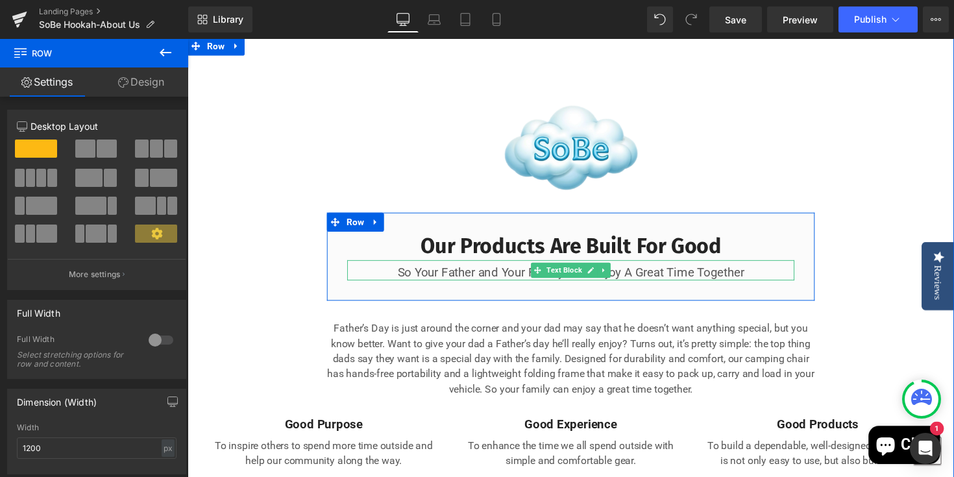
scroll to position [2097, 0]
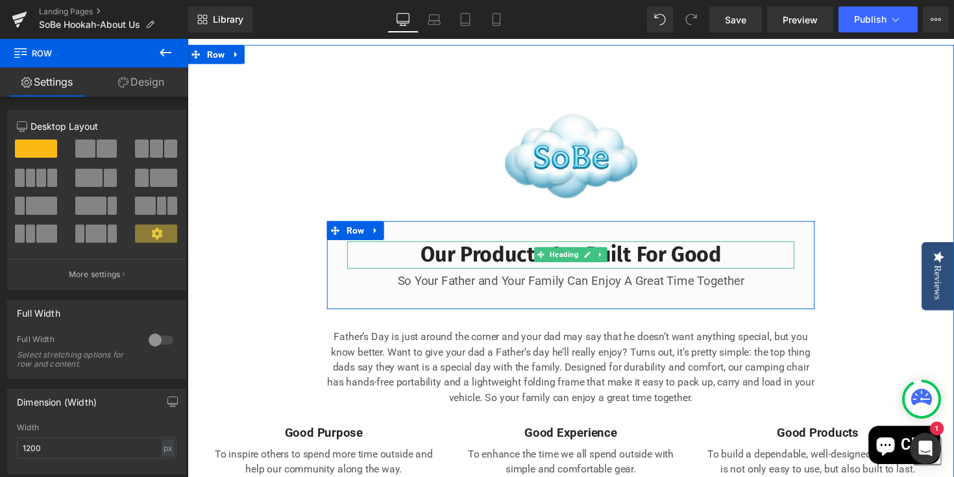
click at [751, 274] on h3 "Our Products Are Built For Good" at bounding box center [580, 261] width 458 height 28
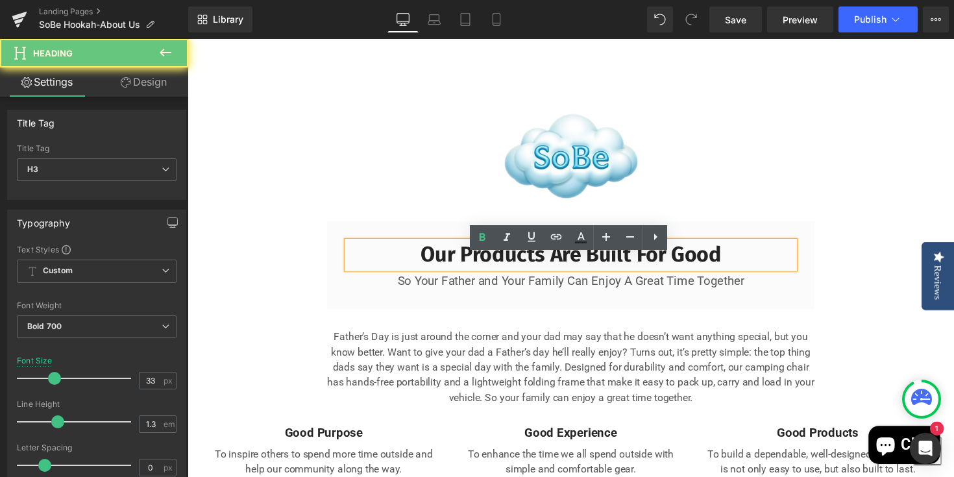
click at [751, 274] on h3 "Our Products Are Built For Good" at bounding box center [580, 261] width 458 height 28
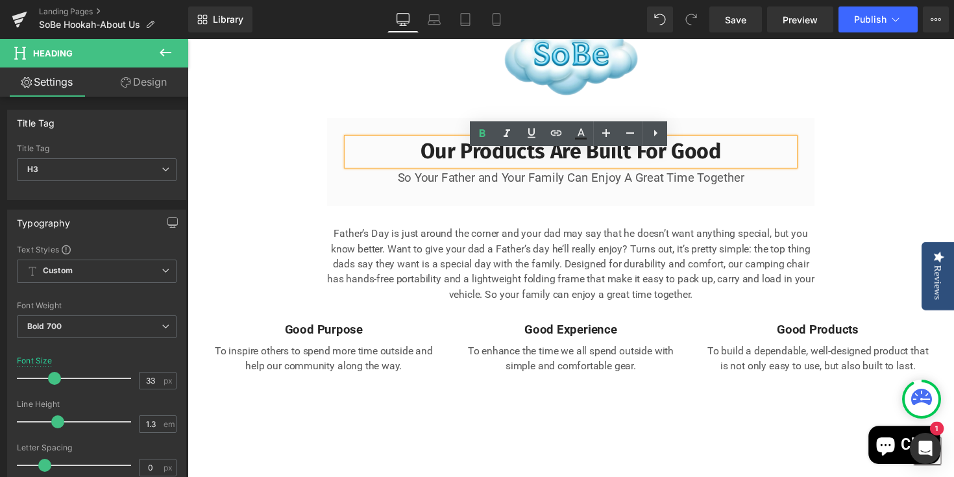
scroll to position [2202, 0]
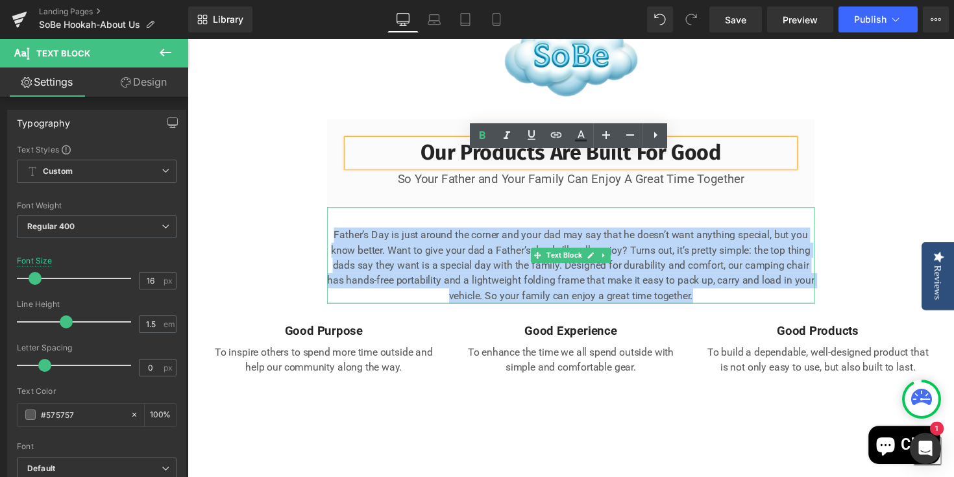
drag, startPoint x: 336, startPoint y: 253, endPoint x: 778, endPoint y: 312, distance: 446.1
click at [778, 310] on p "Father’s Day is just around the corner and your dad may say that he doesn’t wan…" at bounding box center [580, 271] width 500 height 78
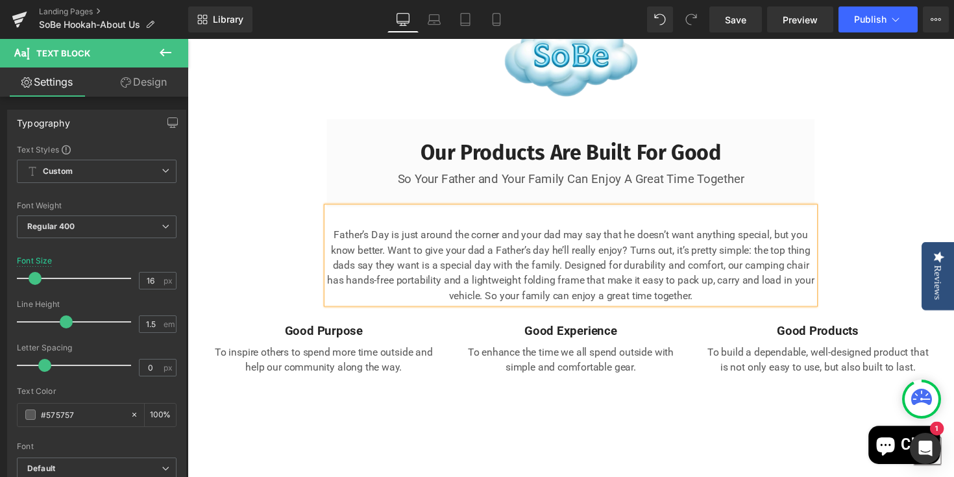
click at [737, 310] on p "Father’s Day is just around the corner and your dad may say that he doesn’t wan…" at bounding box center [580, 271] width 500 height 78
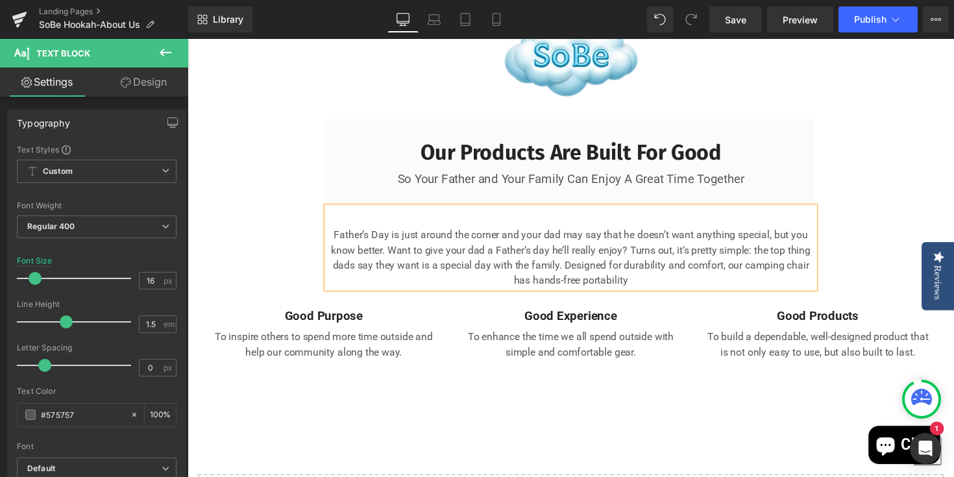
drag, startPoint x: 665, startPoint y: 294, endPoint x: 374, endPoint y: 244, distance: 295.7
click at [374, 244] on div "Father’s Day is just around the corner and your dad may say that he doesn’t wan…" at bounding box center [580, 253] width 500 height 83
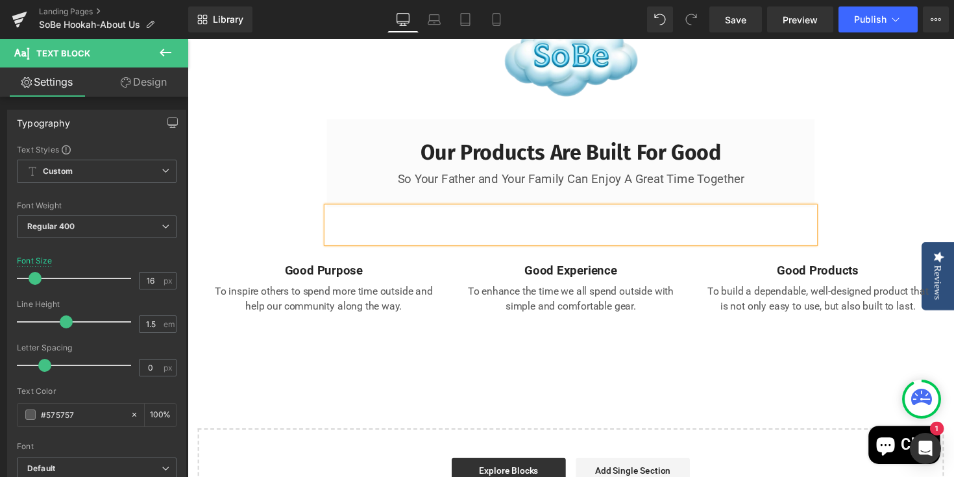
click at [580, 246] on div at bounding box center [580, 230] width 500 height 36
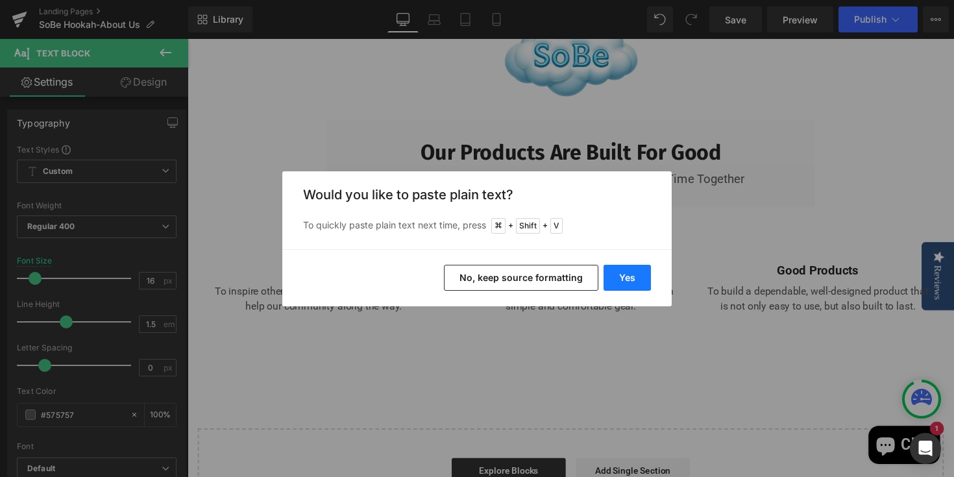
click at [629, 280] on button "Yes" at bounding box center [627, 278] width 47 height 26
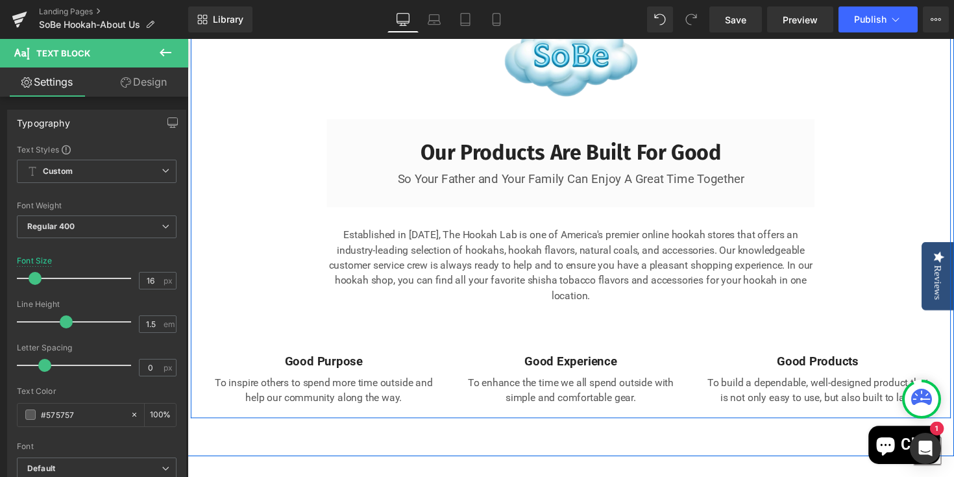
click at [297, 293] on div "Image Our Products Are Built For Good Heading So Your Father and Your Family Ca…" at bounding box center [580, 181] width 779 height 480
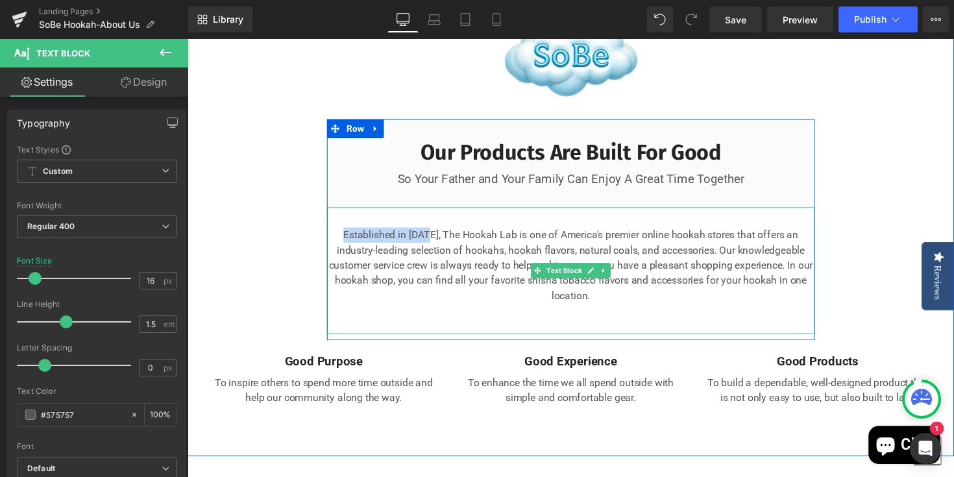
drag, startPoint x: 440, startPoint y: 257, endPoint x: 344, endPoint y: 260, distance: 96.1
click at [344, 260] on div "Established in 2019, The Hookah Lab is one of America's premier online hookah s…" at bounding box center [580, 277] width 500 height 130
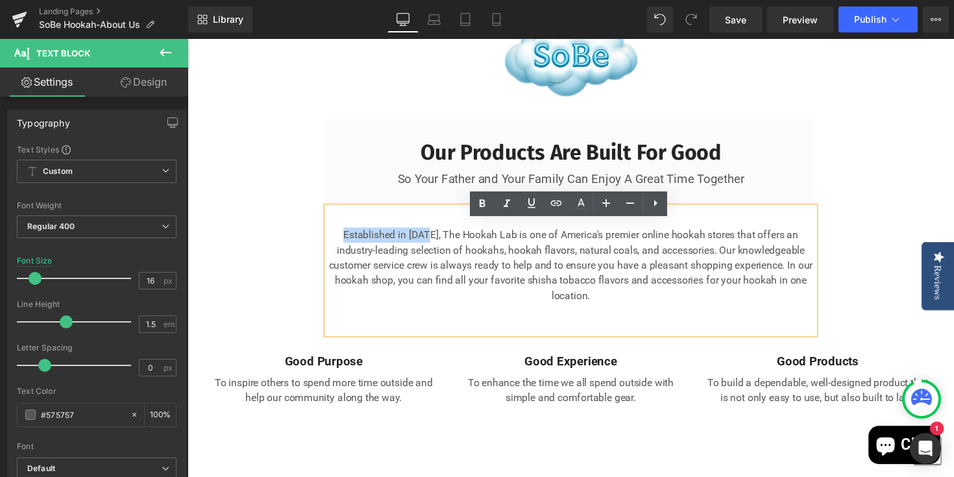
copy div "Established in 2019"
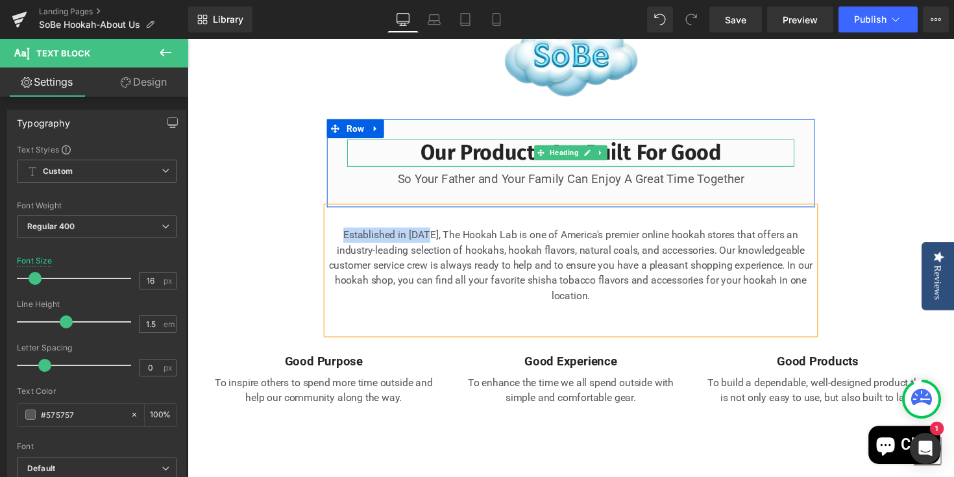
click at [752, 166] on h3 "Our Products Are Built For Good" at bounding box center [580, 156] width 458 height 28
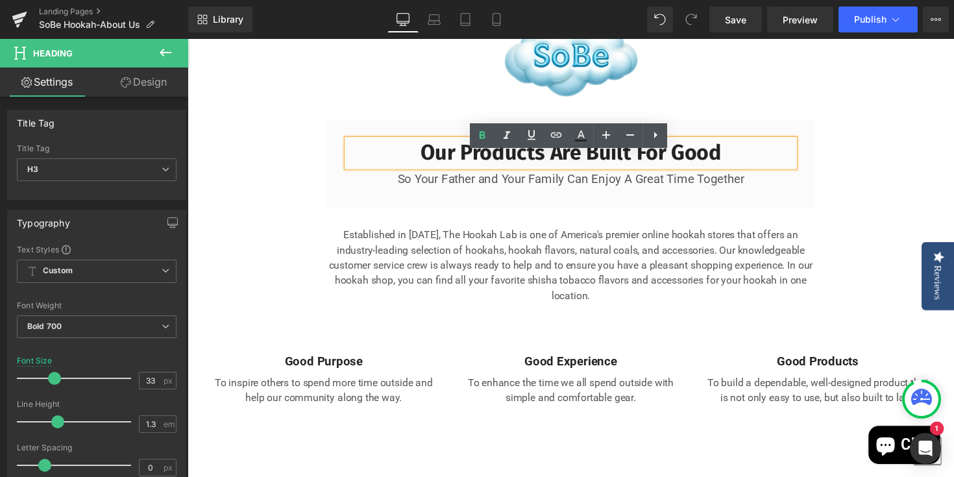
click at [768, 212] on div "Our Products Are Built For Good Heading So Your Father and Your Family Can Enjo…" at bounding box center [580, 166] width 500 height 91
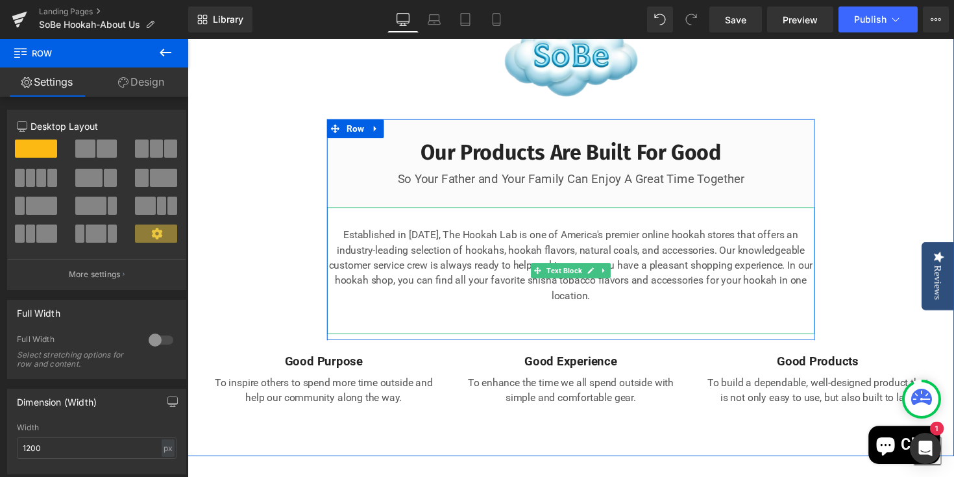
click at [814, 243] on div "Established in 2019, The Hookah Lab is one of America's premier online hookah s…" at bounding box center [580, 277] width 500 height 130
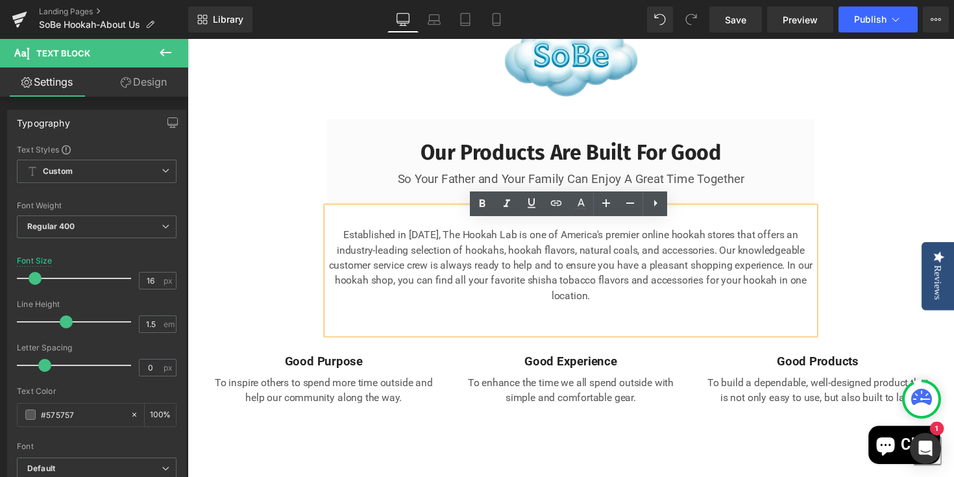
click at [439, 254] on div "Established in 2019, The Hookah Lab is one of America's premier online hookah s…" at bounding box center [580, 277] width 500 height 130
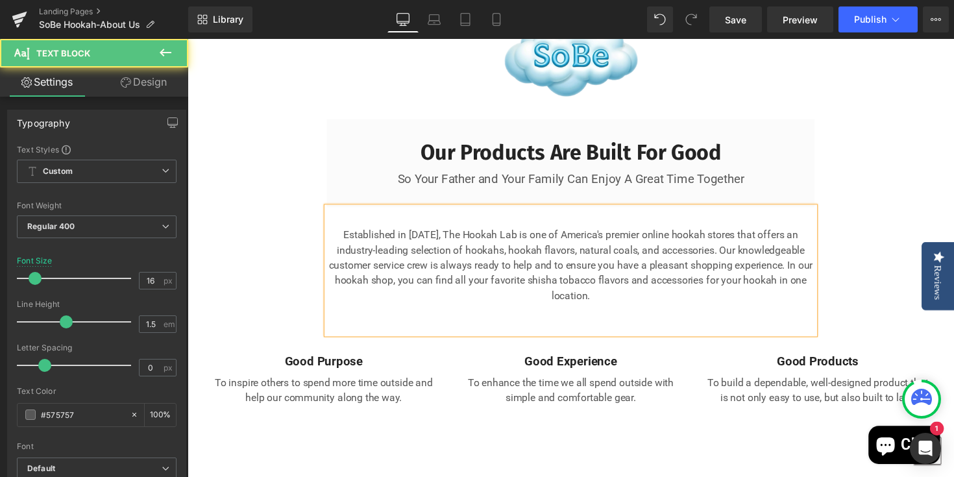
click at [523, 254] on div "Established in 2008, The Hookah Lab is one of America's premier online hookah s…" at bounding box center [580, 277] width 500 height 130
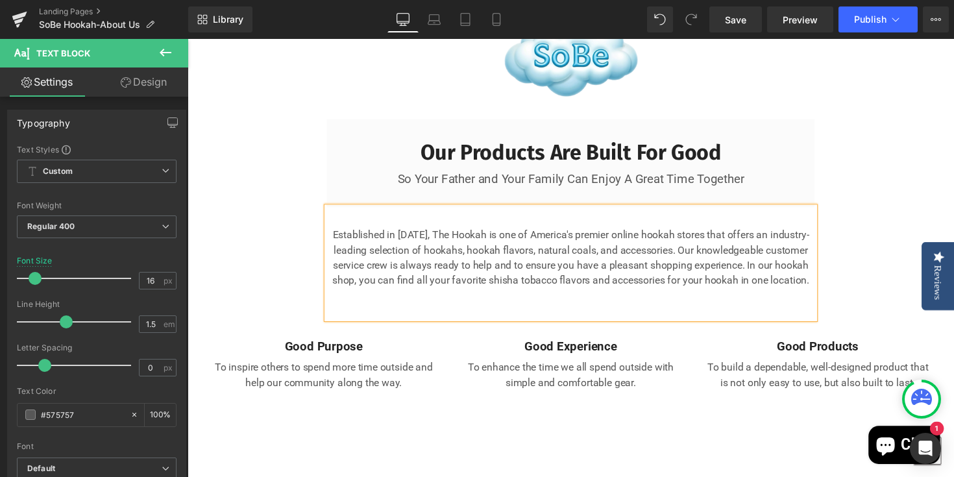
click at [454, 254] on div "Established in 2008, The Hookah is one of America's premier online hookah store…" at bounding box center [580, 269] width 500 height 114
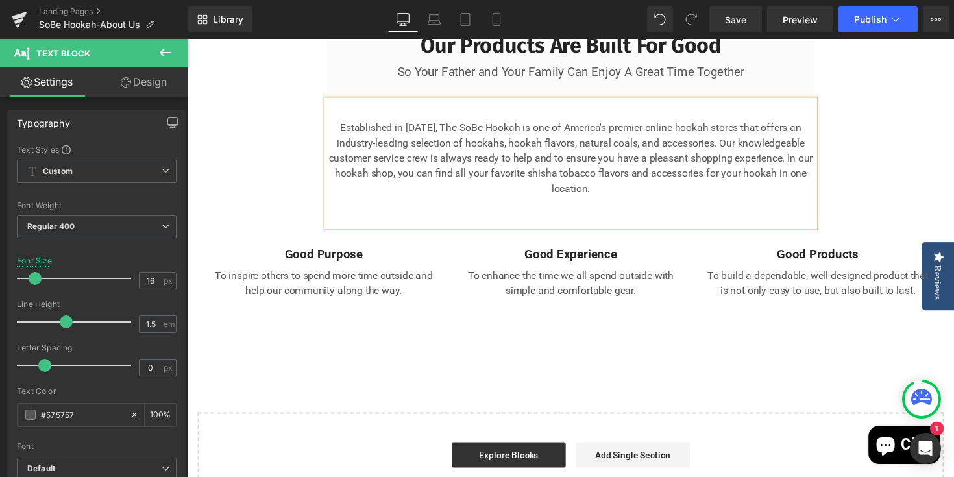
scroll to position [2313, 0]
click at [684, 215] on div at bounding box center [580, 207] width 500 height 16
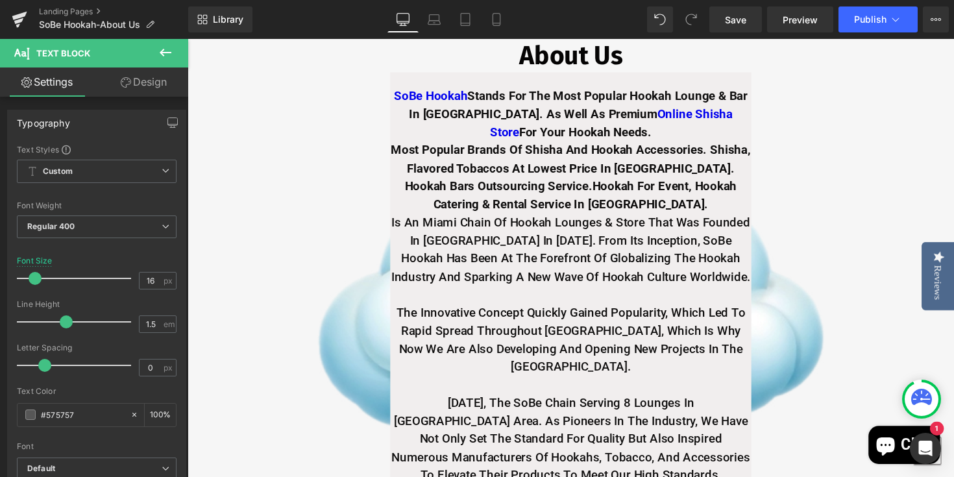
scroll to position [213, 0]
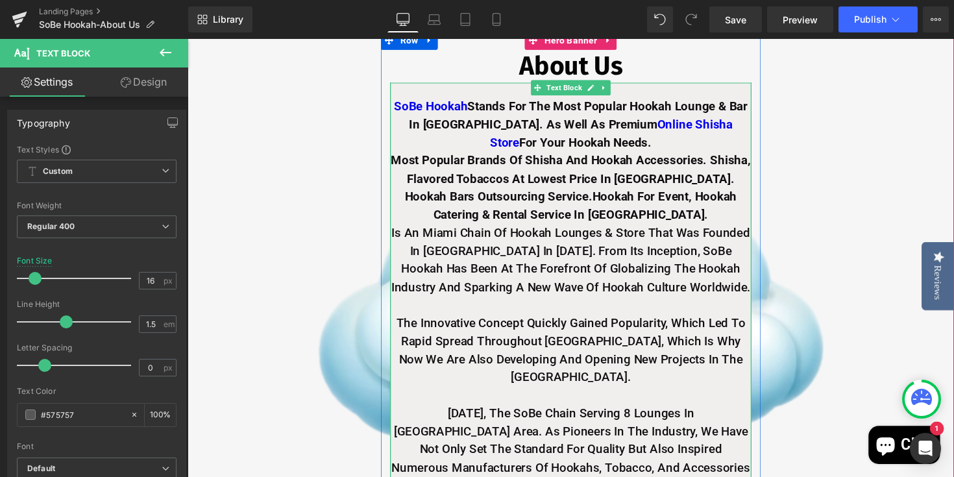
click at [404, 267] on strong "is an Miami chain of hookah lounges & Store that was founded in Miami in 2008. …" at bounding box center [581, 265] width 368 height 71
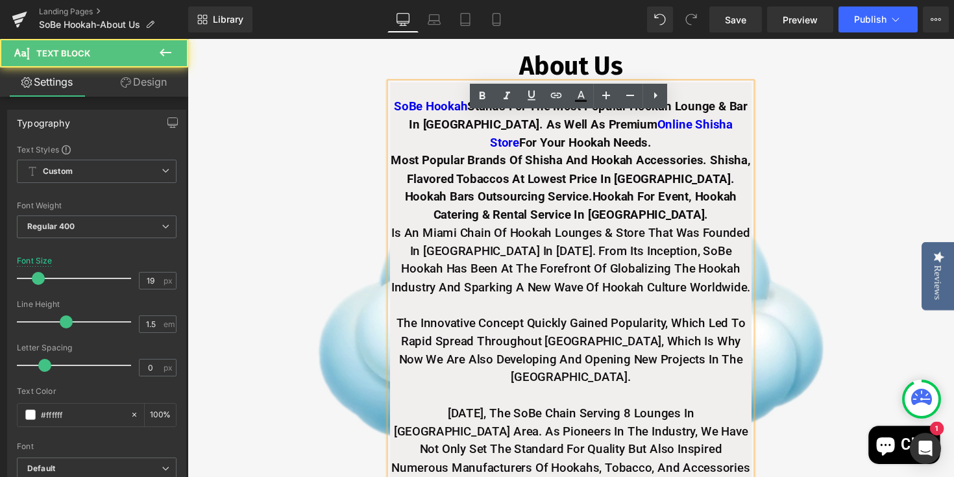
click at [404, 267] on strong "is an Miami chain of hookah lounges & Store that was founded in Miami in 2008. …" at bounding box center [581, 265] width 368 height 71
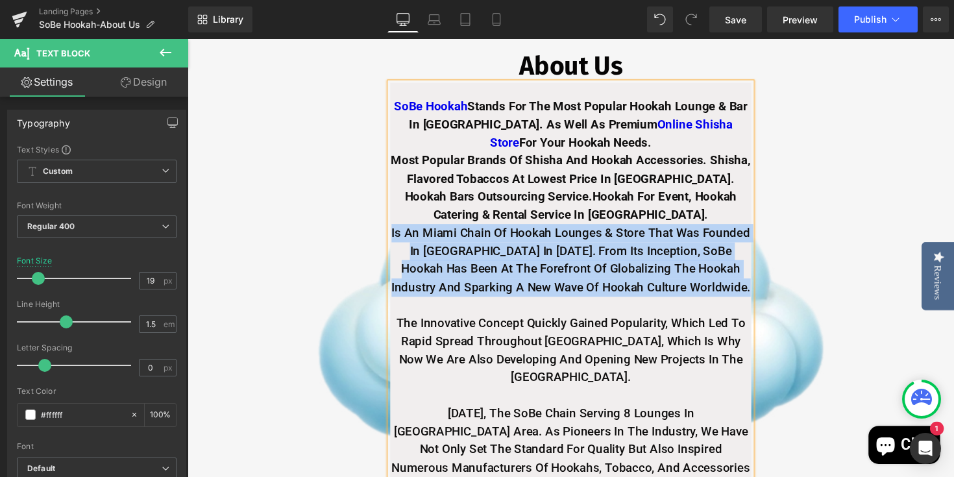
drag, startPoint x: 399, startPoint y: 271, endPoint x: 699, endPoint y: 350, distance: 310.0
click at [695, 347] on div "SoBe Hookah Stands For The Most popular Hookah Lounge & Bar In Miami. As Well A…" at bounding box center [580, 342] width 370 height 517
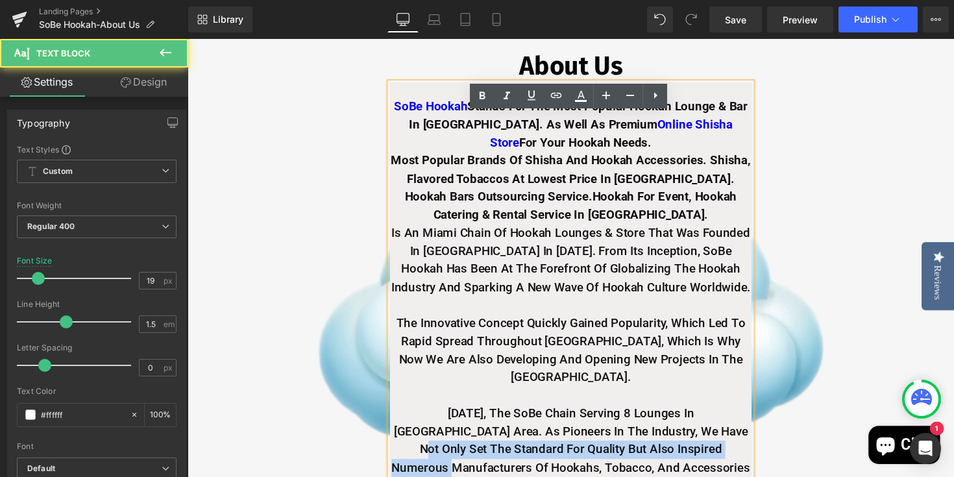
drag, startPoint x: 680, startPoint y: 480, endPoint x: 672, endPoint y: 441, distance: 39.7
click at [672, 442] on strong "[DATE], the SoBe chain serving 8 lounges in [GEOGRAPHIC_DATA] area. As pioneers…" at bounding box center [580, 459] width 367 height 89
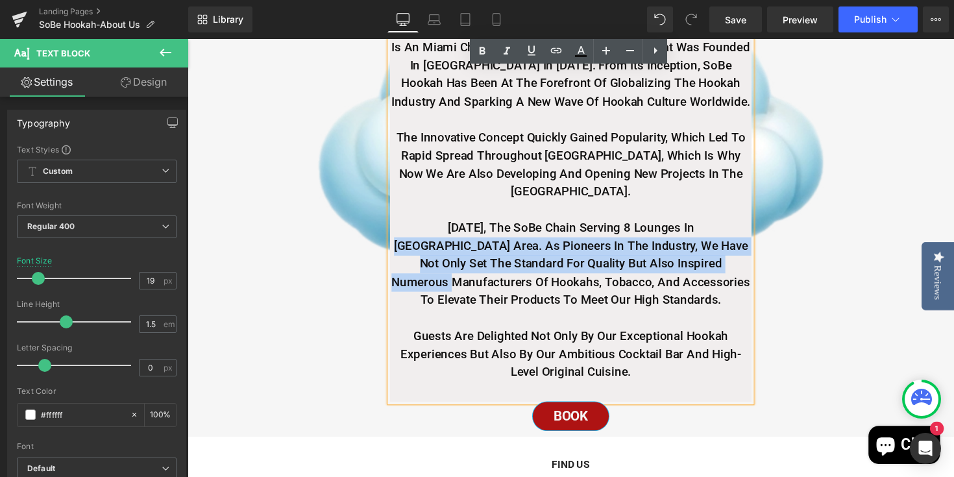
scroll to position [402, 0]
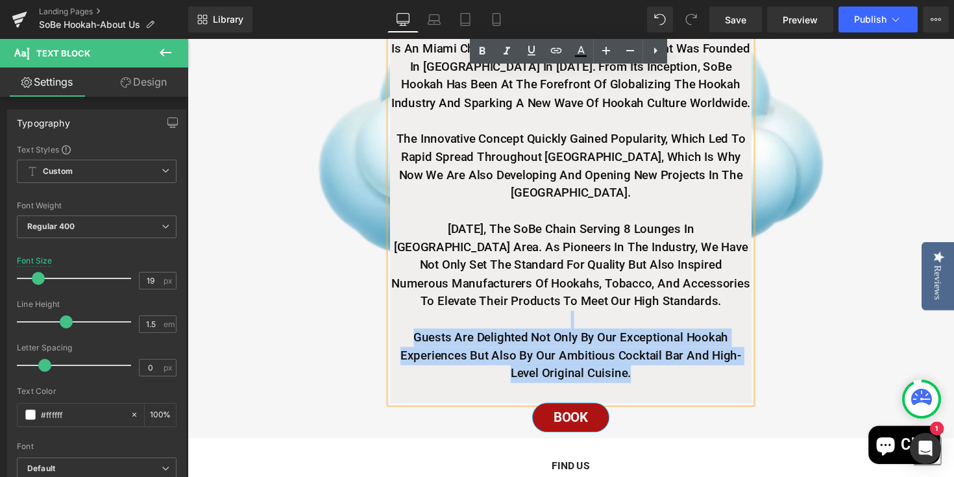
drag, startPoint x: 652, startPoint y: 402, endPoint x: 534, endPoint y: 334, distance: 136.4
click at [535, 336] on div "SoBe Hookah Stands For The Most popular Hookah Lounge & Bar In Miami. As Well A…" at bounding box center [580, 153] width 370 height 517
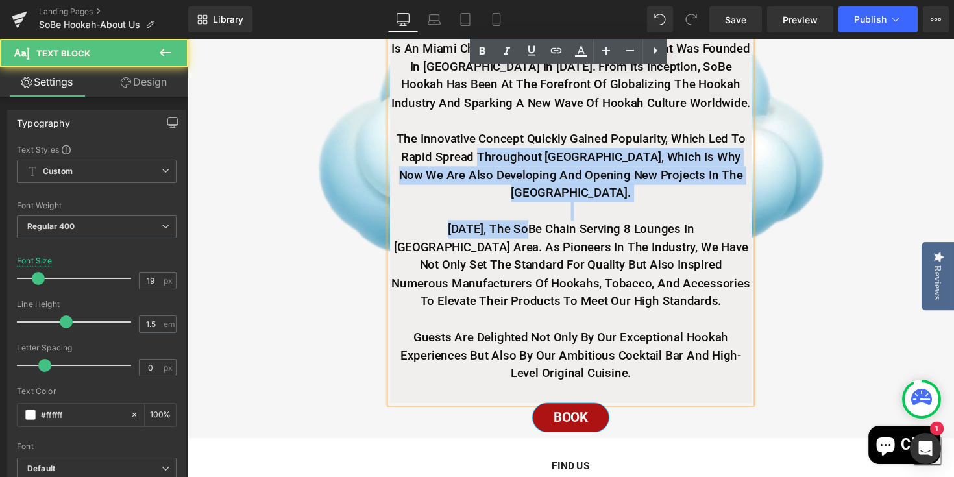
drag, startPoint x: 497, startPoint y: 238, endPoint x: 482, endPoint y: 201, distance: 40.5
click at [482, 201] on div "SoBe Hookah Stands For The Most popular Hookah Lounge & Bar In Miami. As Well A…" at bounding box center [580, 153] width 370 height 517
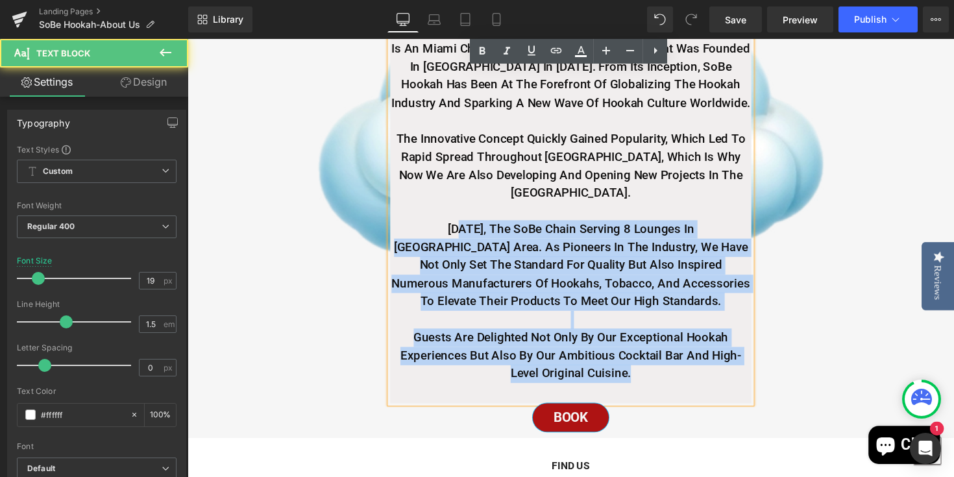
drag, startPoint x: 645, startPoint y: 392, endPoint x: 423, endPoint y: 247, distance: 265.0
click at [423, 247] on div "SoBe Hookah Stands For The Most popular Hookah Lounge & Bar In Miami. As Well A…" at bounding box center [580, 153] width 370 height 517
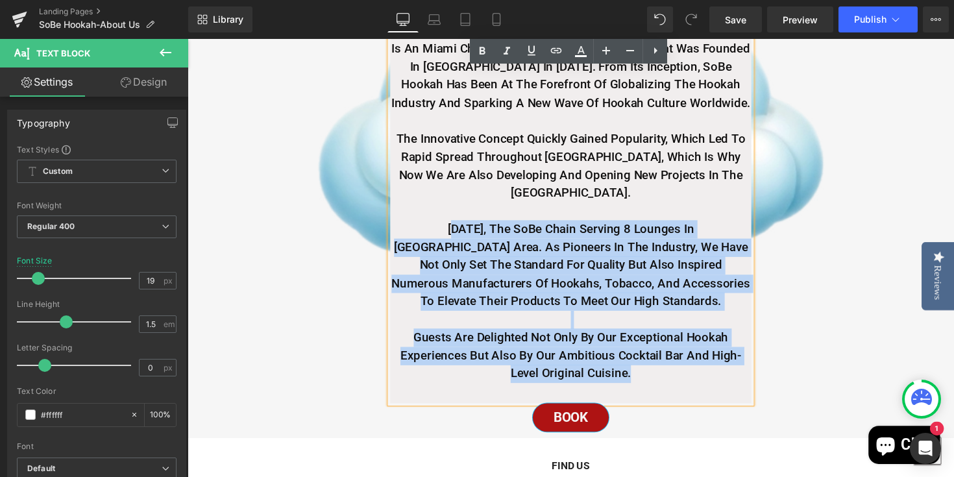
scroll to position [404, 0]
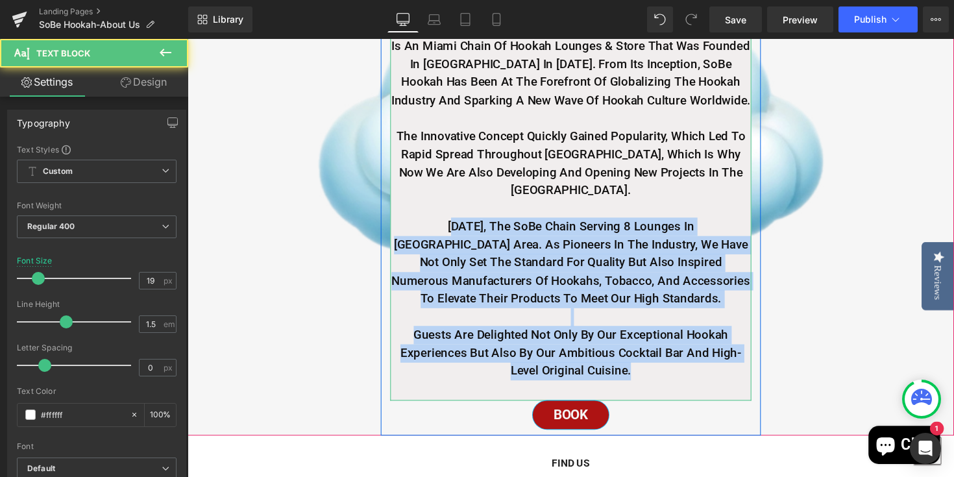
click at [671, 402] on div "SoBe Hookah Stands For The Most popular Hookah Lounge & Bar In Miami. As Well A…" at bounding box center [580, 150] width 370 height 517
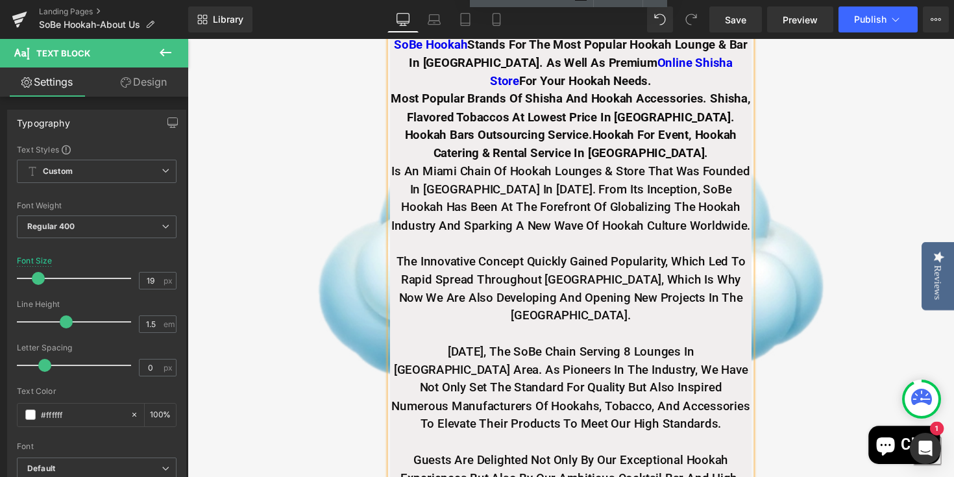
scroll to position [276, 0]
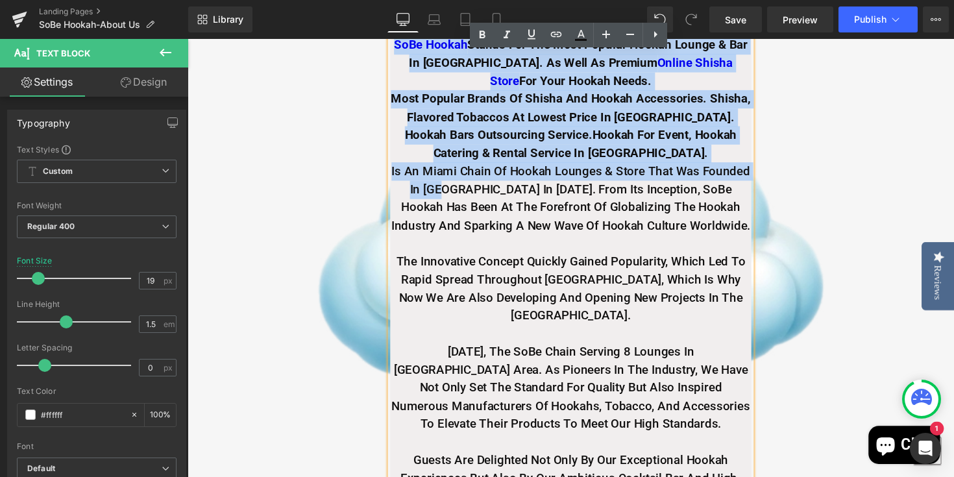
drag, startPoint x: 672, startPoint y: 400, endPoint x: 438, endPoint y: 221, distance: 294.5
click at [438, 220] on div "SoBe Hookah Stands For The Most popular Hookah Lounge & Bar In Miami. As Well A…" at bounding box center [580, 279] width 370 height 517
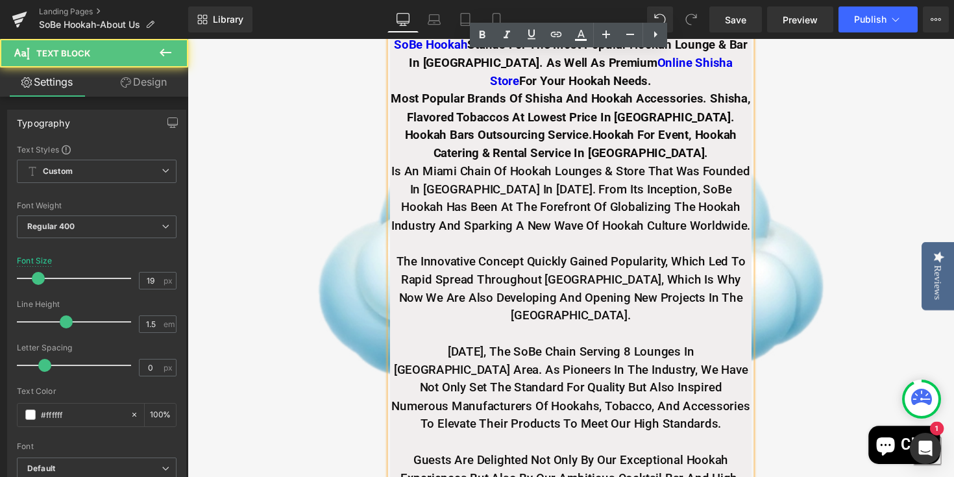
click at [439, 221] on strong "is an Miami chain of hookah lounges & Store that was founded in Miami in 2008. …" at bounding box center [581, 202] width 368 height 71
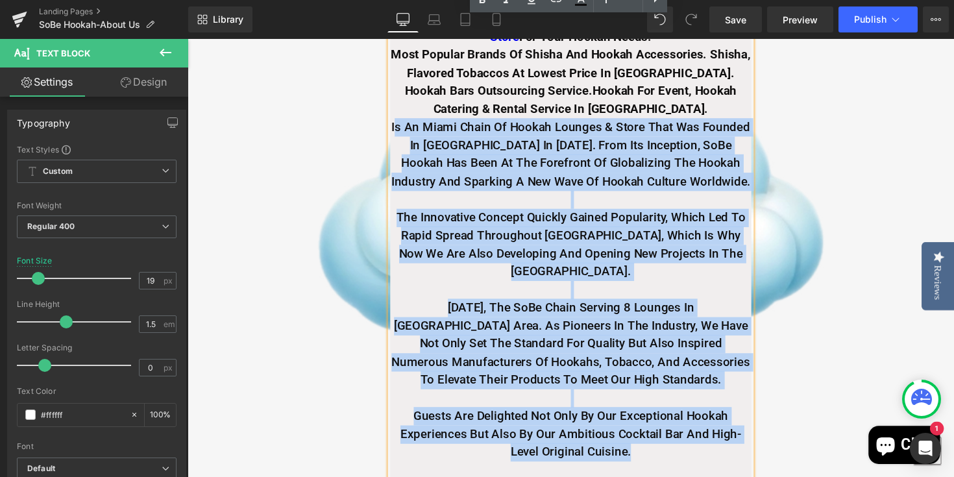
scroll to position [336, 0]
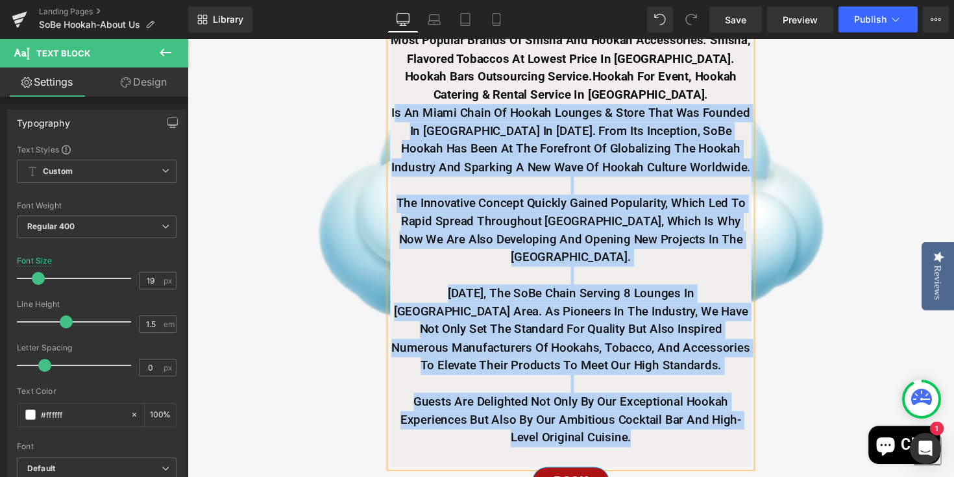
drag, startPoint x: 400, startPoint y: 206, endPoint x: 725, endPoint y: 475, distance: 421.9
click at [725, 475] on div "SoBe Hookah Stands For The Most popular Hookah Lounge & Bar In Miami. As Well A…" at bounding box center [580, 219] width 370 height 517
copy div "s an Miami chain of hookah lounges & Store that was founded in Miami in 2008. F…"
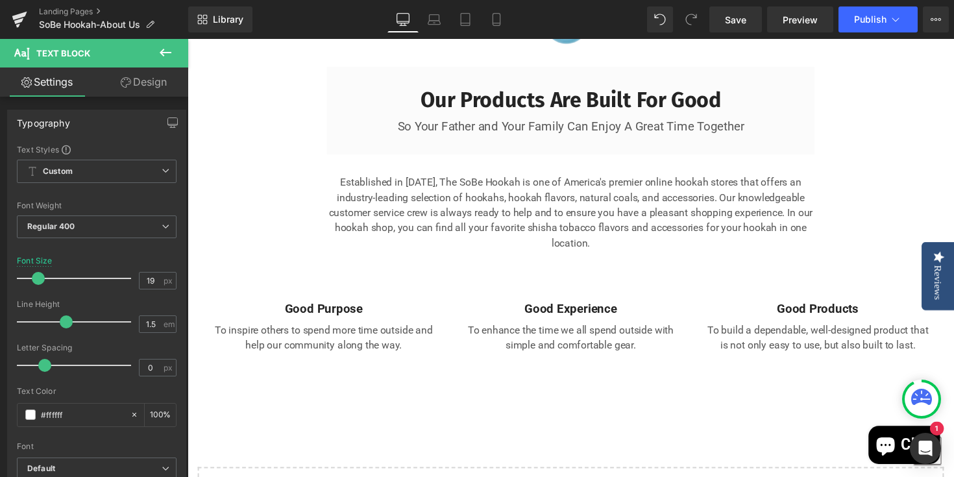
scroll to position [2259, 0]
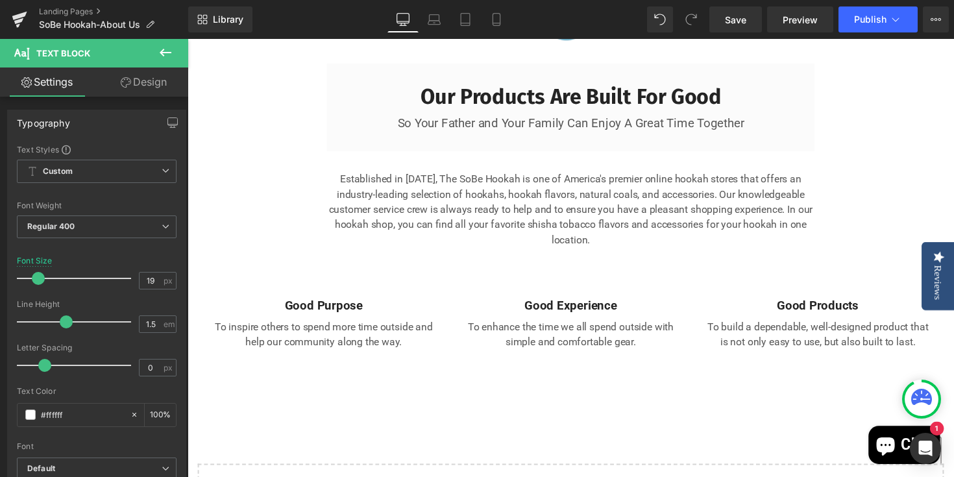
click at [650, 262] on div "Established in 2008, The SoBe Hookah is one of America's premier online hookah …" at bounding box center [580, 219] width 500 height 130
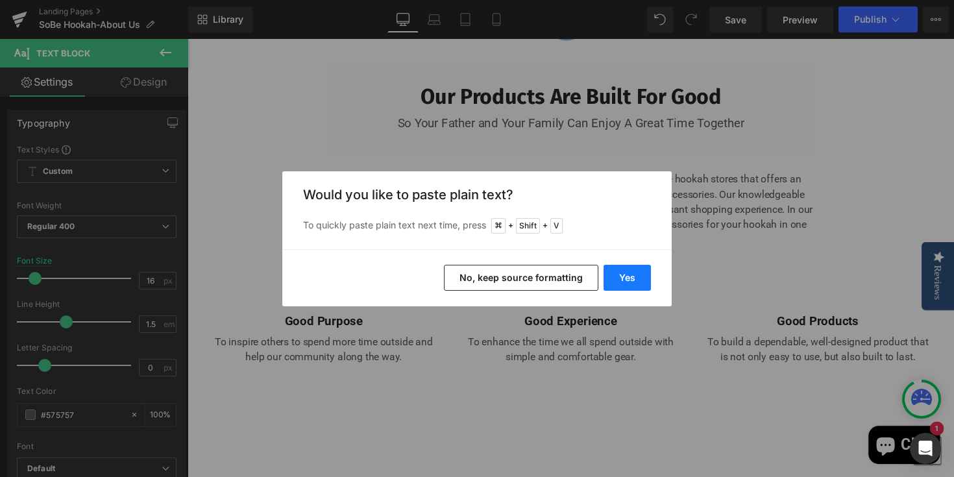
click at [637, 282] on button "Yes" at bounding box center [627, 278] width 47 height 26
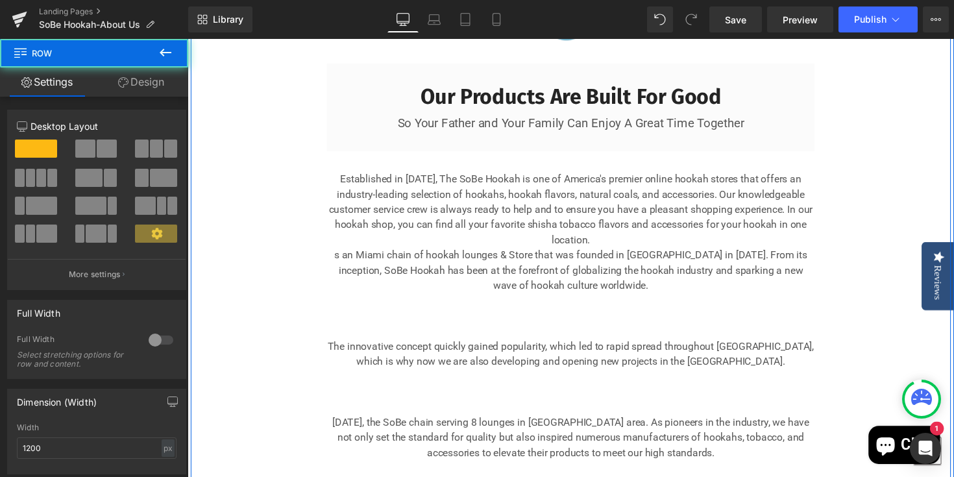
click at [271, 260] on div "Image Our Products Are Built For Good Heading So Your Father and Your Family Ca…" at bounding box center [580, 272] width 779 height 776
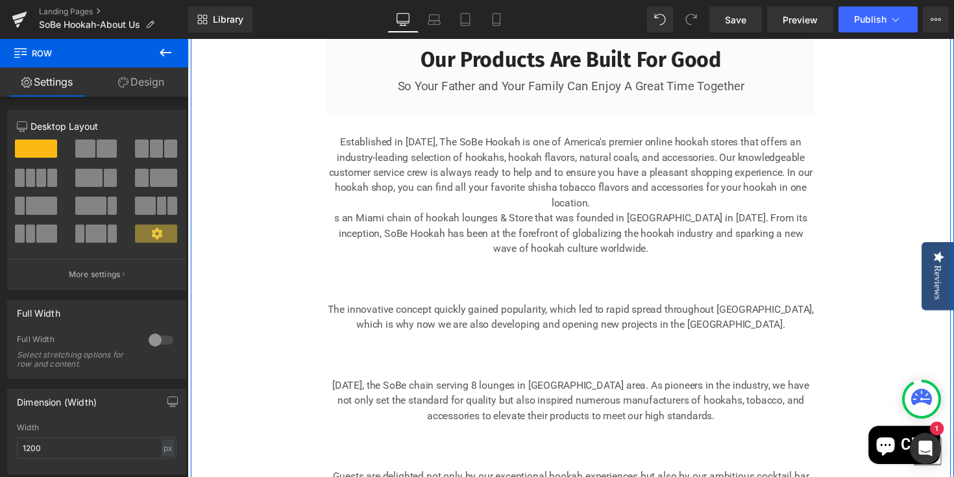
scroll to position [2297, 0]
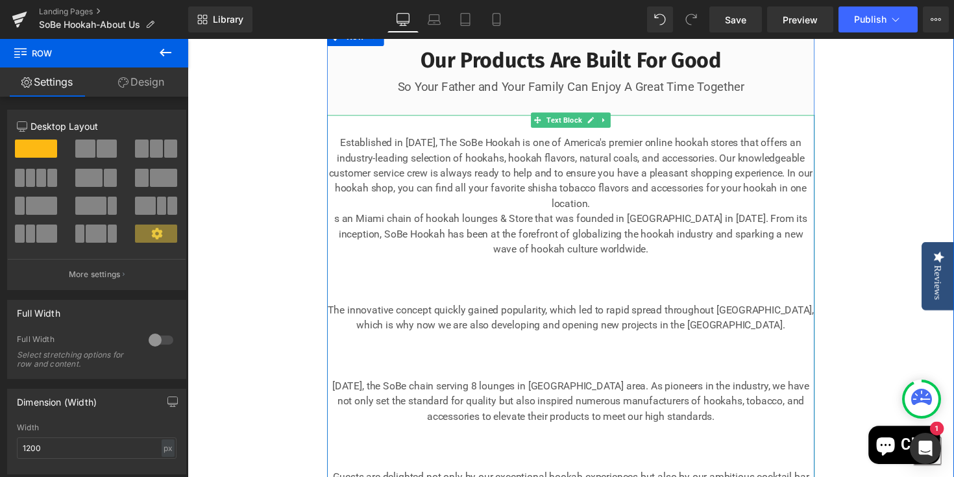
click at [647, 222] on div "Established in 2008, The SoBe Hookah is one of America's premier online hookah …" at bounding box center [580, 330] width 500 height 426
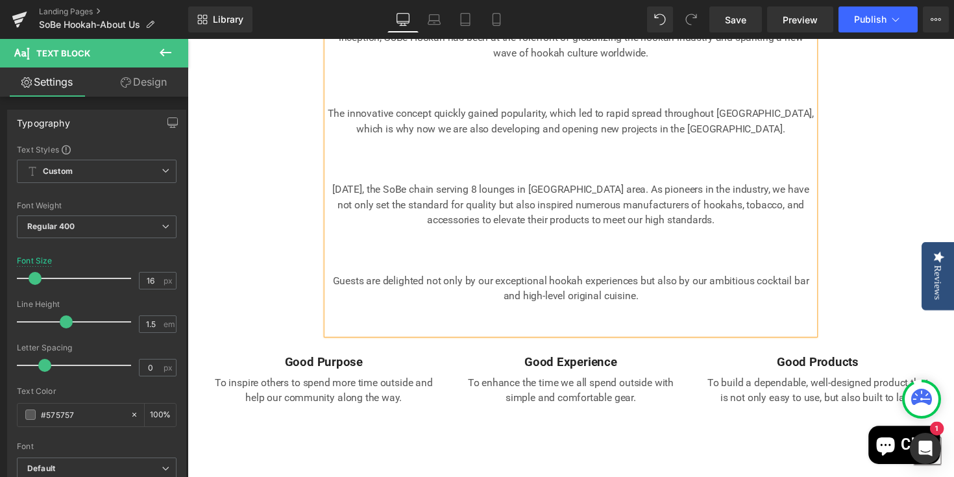
scroll to position [2523, 0]
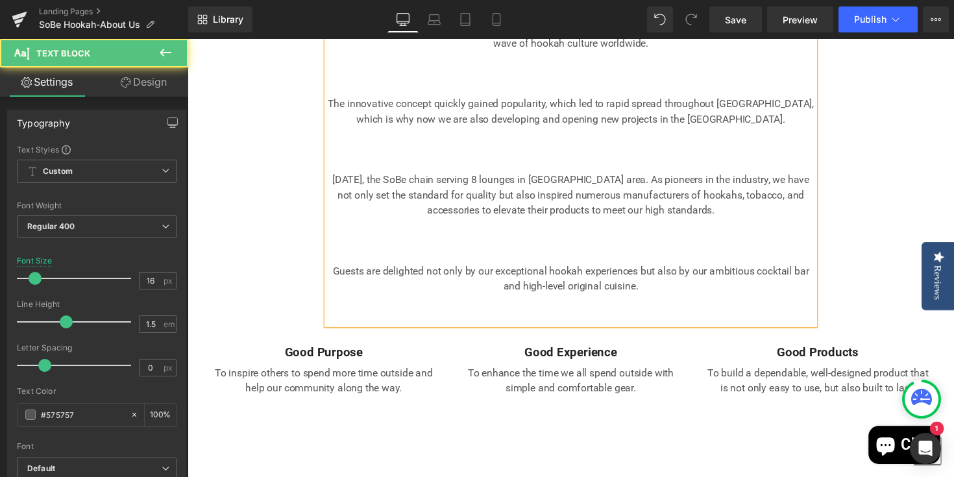
click at [530, 254] on div at bounding box center [580, 246] width 500 height 16
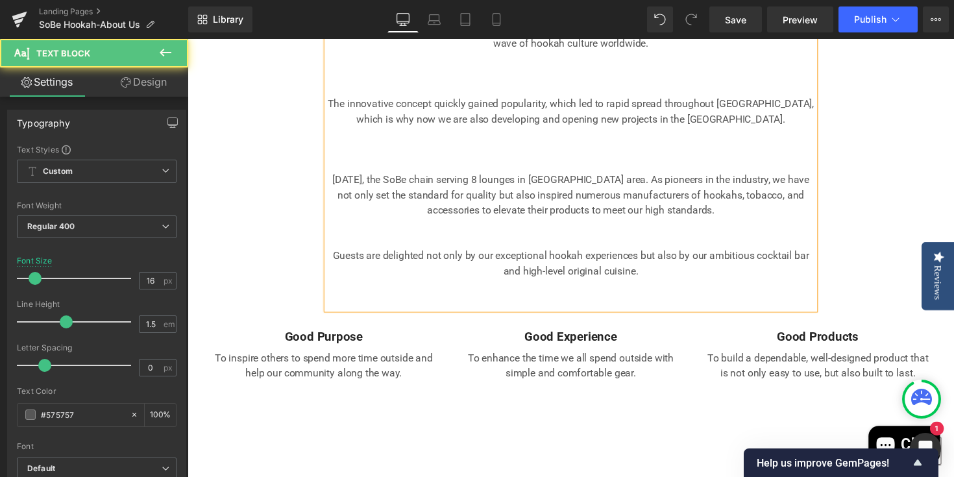
click at [608, 254] on div at bounding box center [580, 246] width 500 height 16
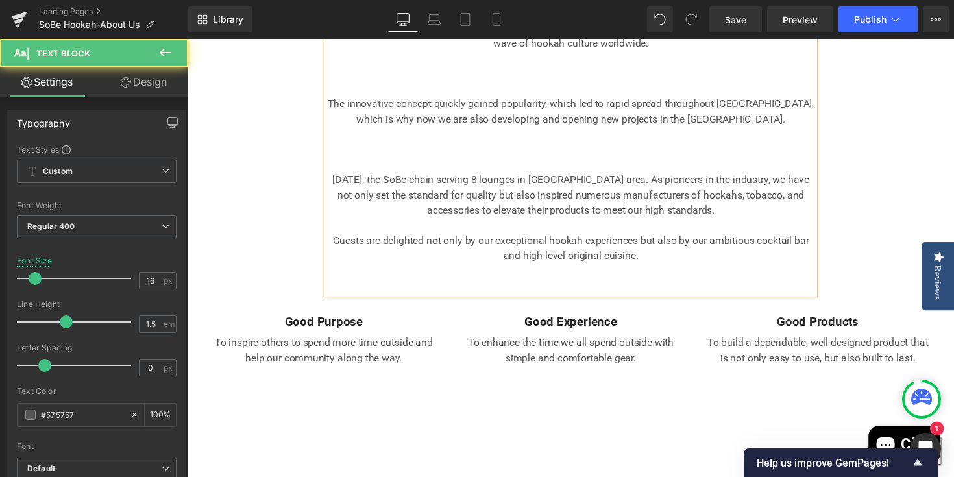
click at [582, 160] on div at bounding box center [580, 153] width 500 height 16
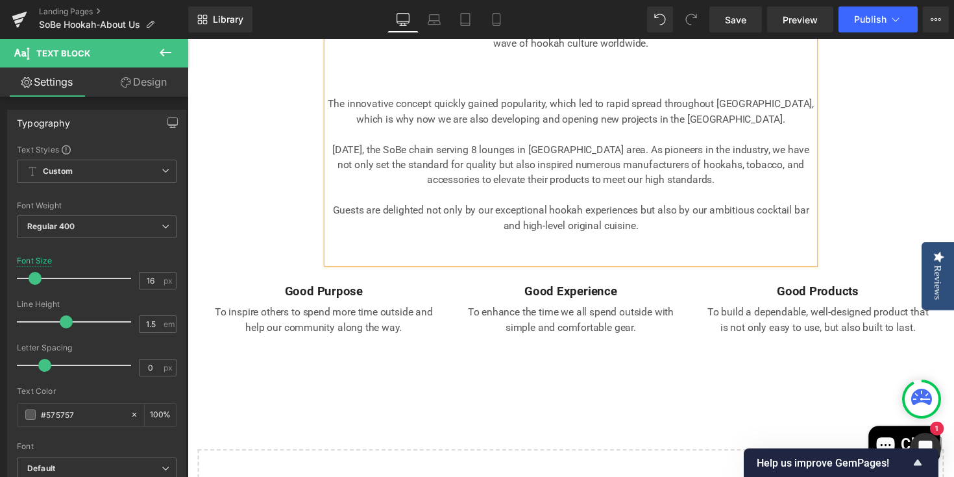
click at [582, 145] on div at bounding box center [580, 137] width 500 height 16
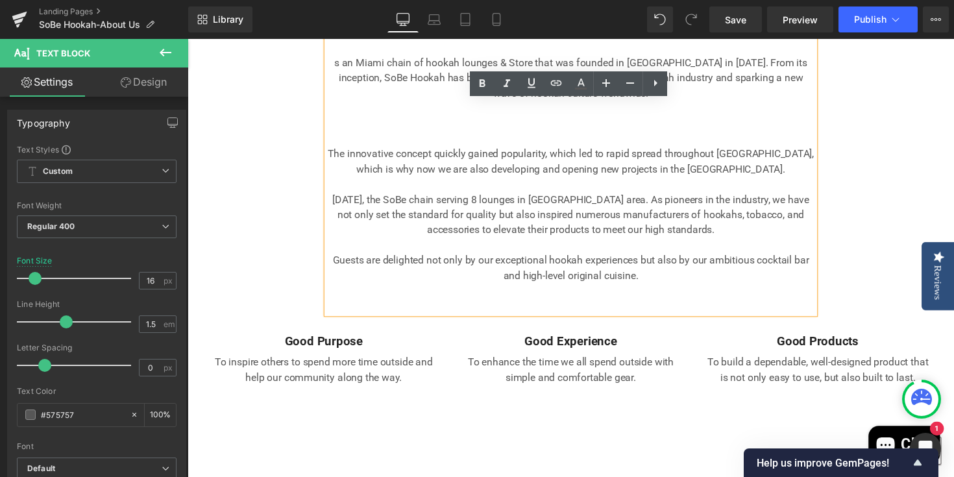
scroll to position [2456, 0]
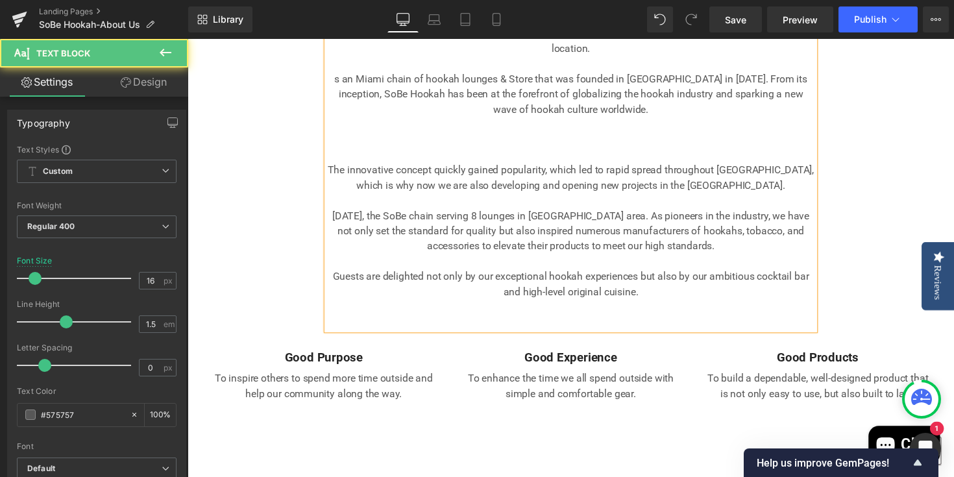
click at [599, 150] on div at bounding box center [580, 142] width 500 height 16
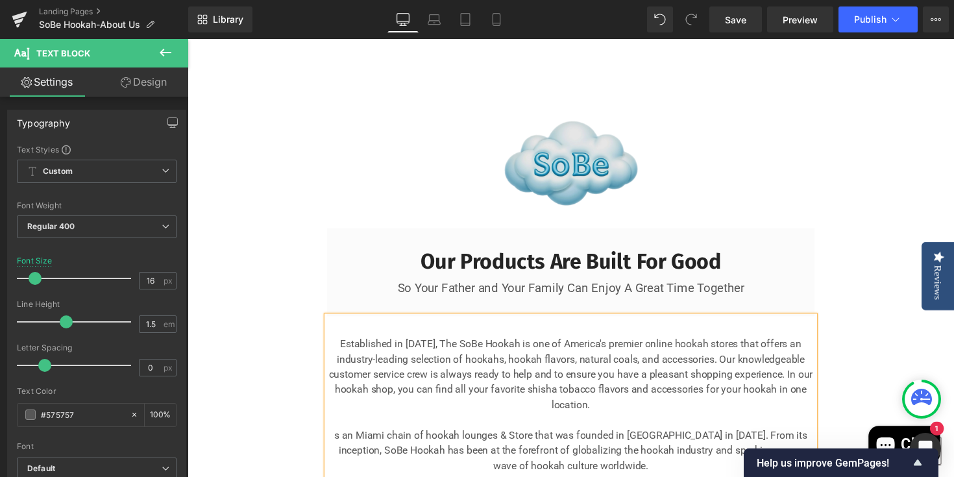
scroll to position [2091, 0]
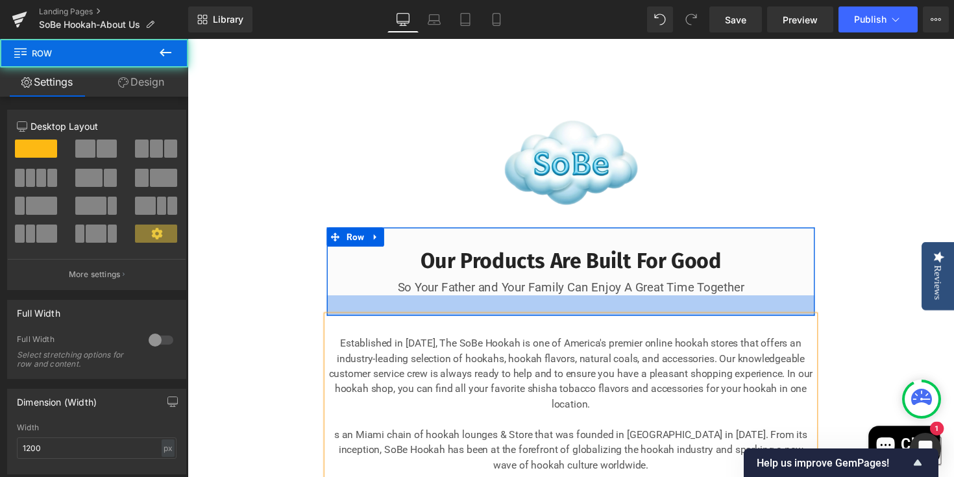
drag, startPoint x: 784, startPoint y: 324, endPoint x: 784, endPoint y: 342, distance: 18.2
click at [783, 323] on div "32px" at bounding box center [580, 312] width 500 height 21
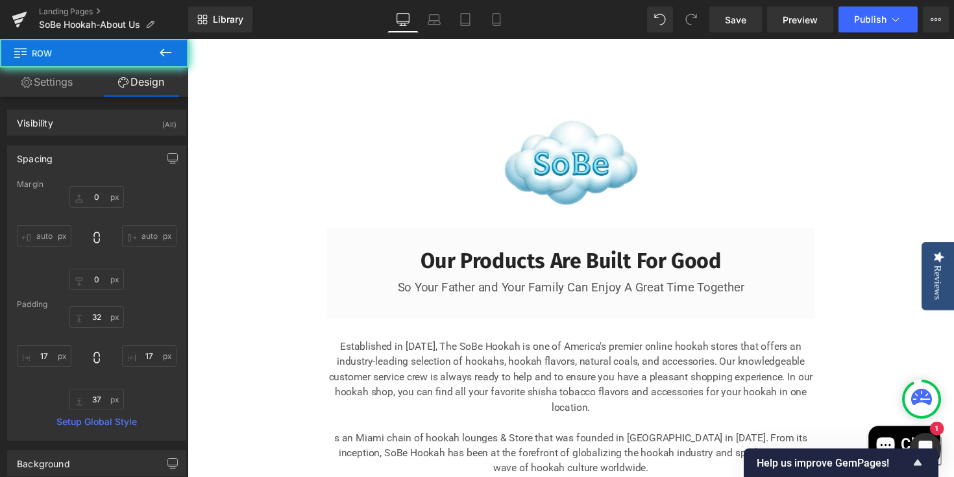
scroll to position [2094, 0]
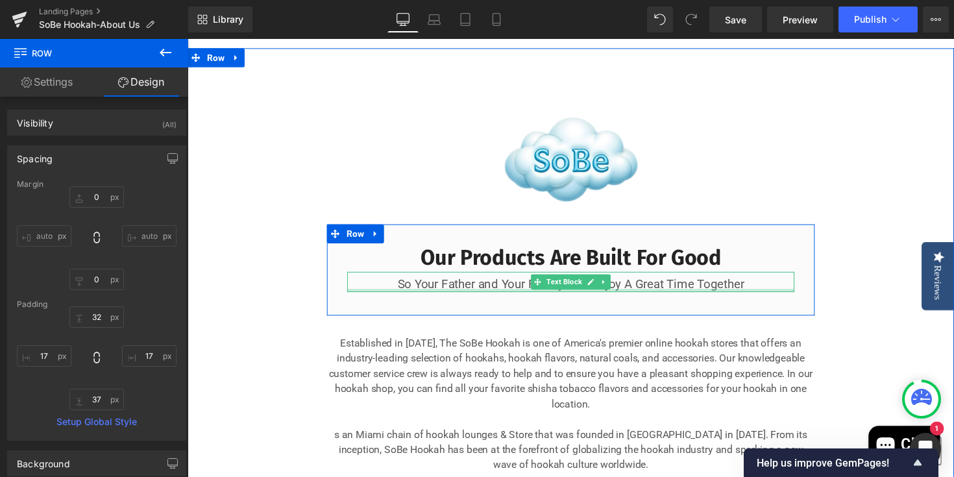
click at [759, 299] on p "So Your Father and Your Family Can Enjoy A Great Time Together" at bounding box center [580, 291] width 458 height 16
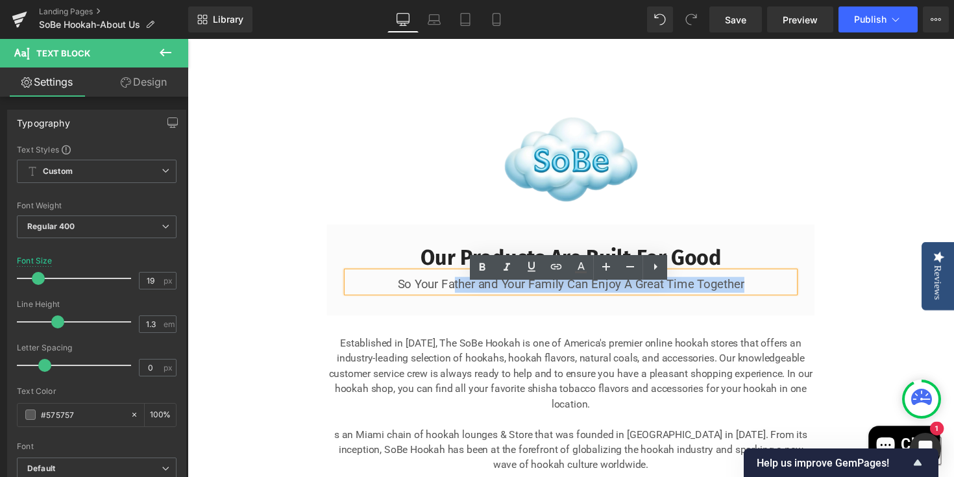
drag, startPoint x: 734, startPoint y: 310, endPoint x: 458, endPoint y: 306, distance: 275.9
click at [459, 299] on p "So Your Father and Your Family Can Enjoy A Great Time Together" at bounding box center [580, 291] width 458 height 16
drag, startPoint x: 404, startPoint y: 304, endPoint x: 764, endPoint y: 299, distance: 360.3
click at [764, 299] on p "So Your Father and Your Family Can Enjoy A Great Time Together" at bounding box center [580, 291] width 458 height 16
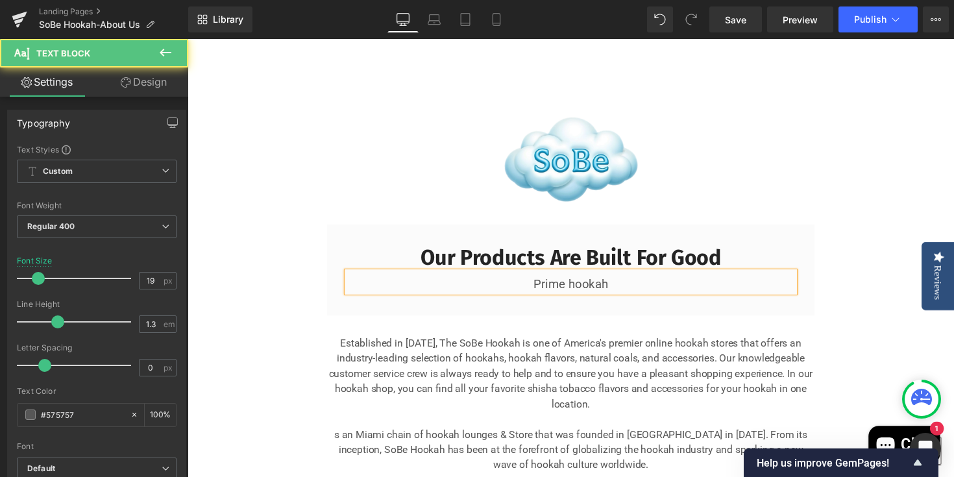
click at [588, 299] on p "Prime hookah" at bounding box center [580, 291] width 458 height 16
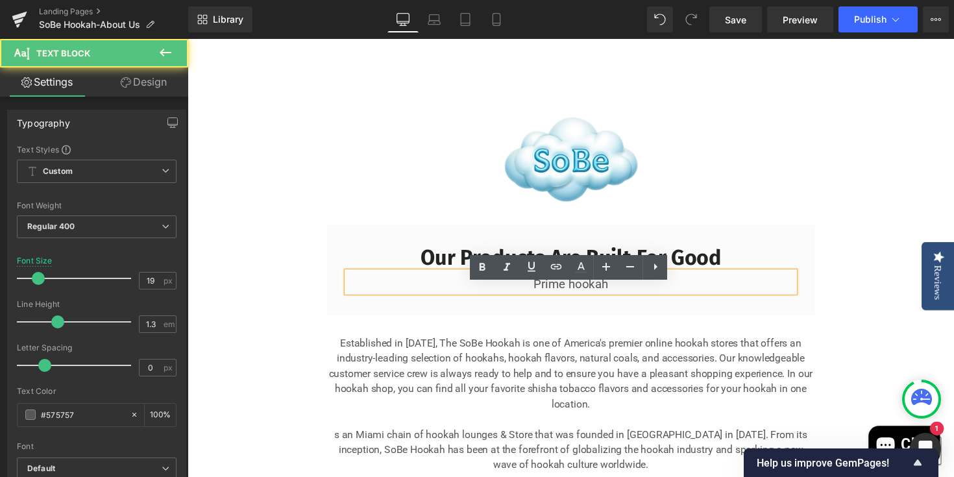
click at [582, 299] on p "Prime hookah" at bounding box center [580, 291] width 458 height 16
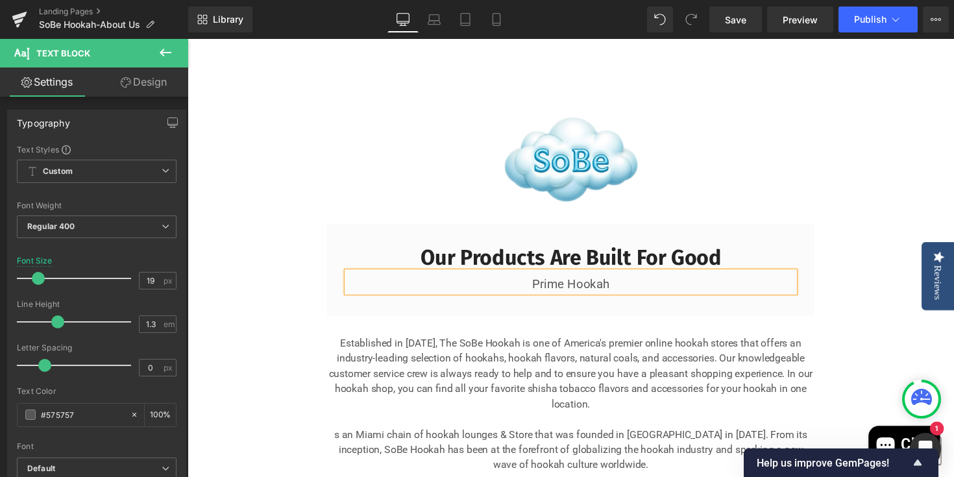
click at [641, 299] on p "Prime Hookah" at bounding box center [580, 291] width 458 height 16
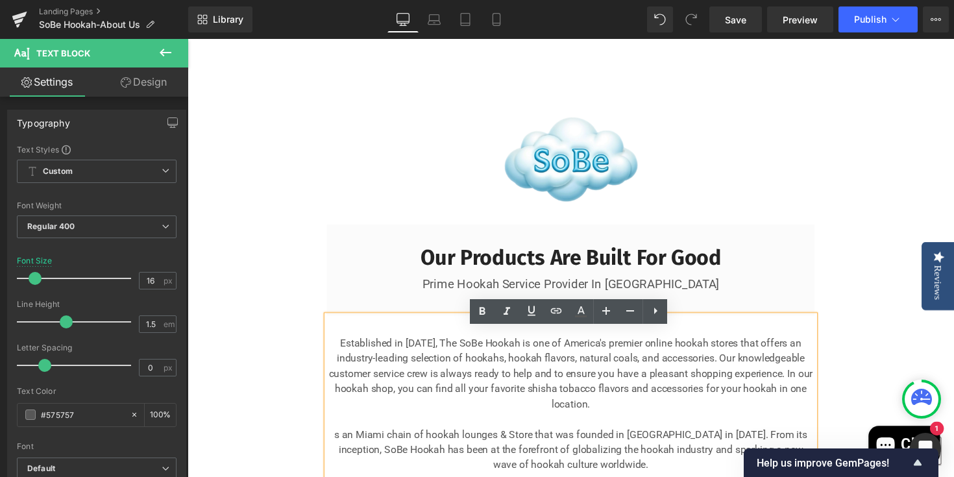
click at [881, 363] on div "Image Our Products Are Built For Good Heading Prime Hookah Service Provider In …" at bounding box center [580, 400] width 779 height 702
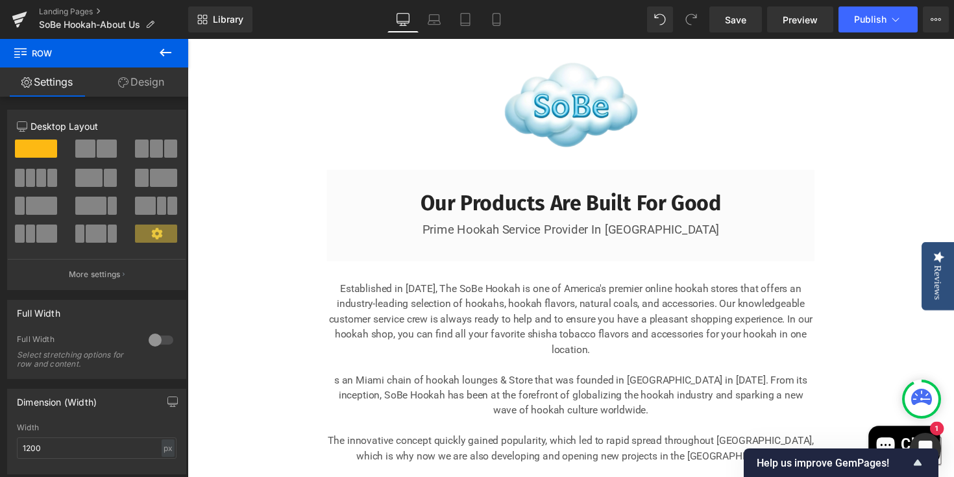
scroll to position [2139, 0]
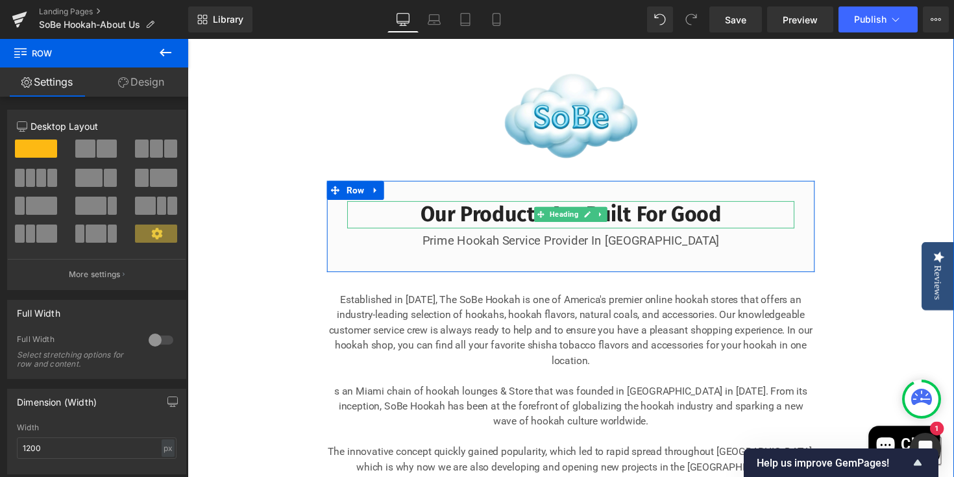
click at [752, 231] on h3 "Our Products Are Built For Good" at bounding box center [580, 219] width 458 height 28
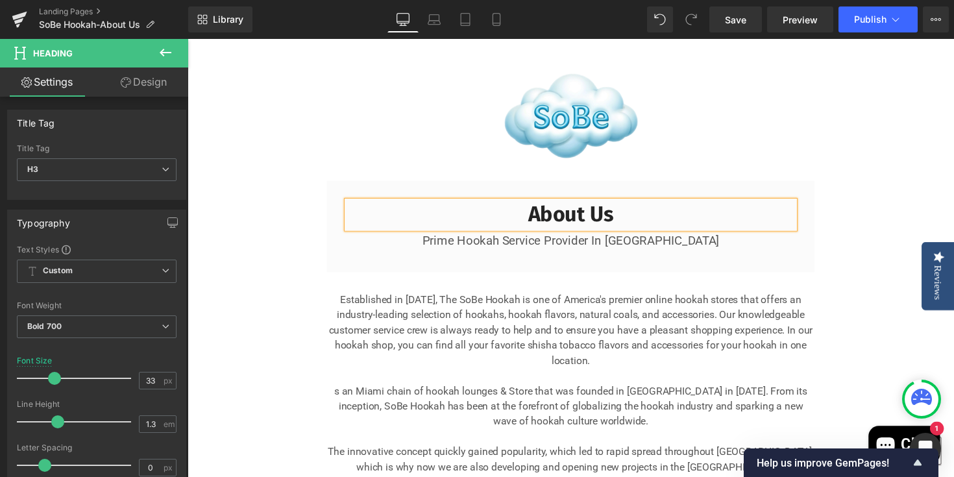
click at [834, 279] on div "Image About Us Heading Prime Hookah Service Provider In Miami Text Block Row 37…" at bounding box center [580, 355] width 779 height 702
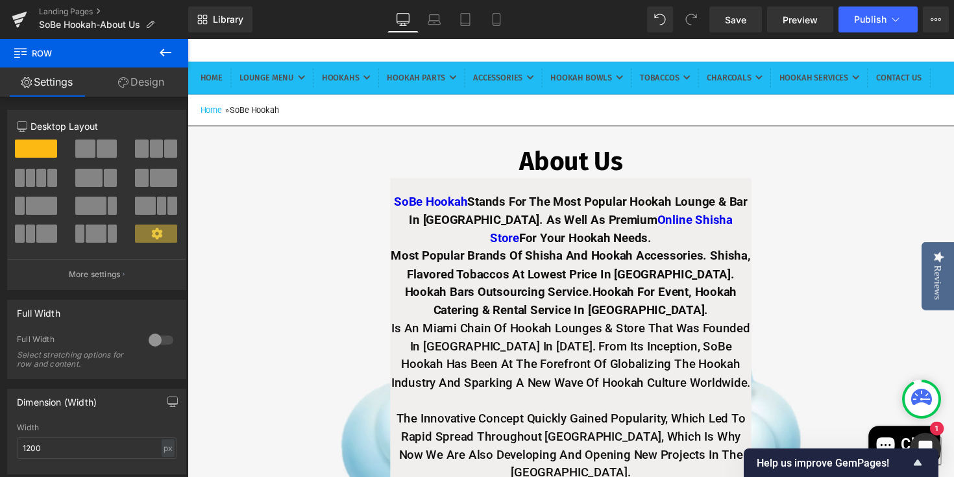
scroll to position [116, 0]
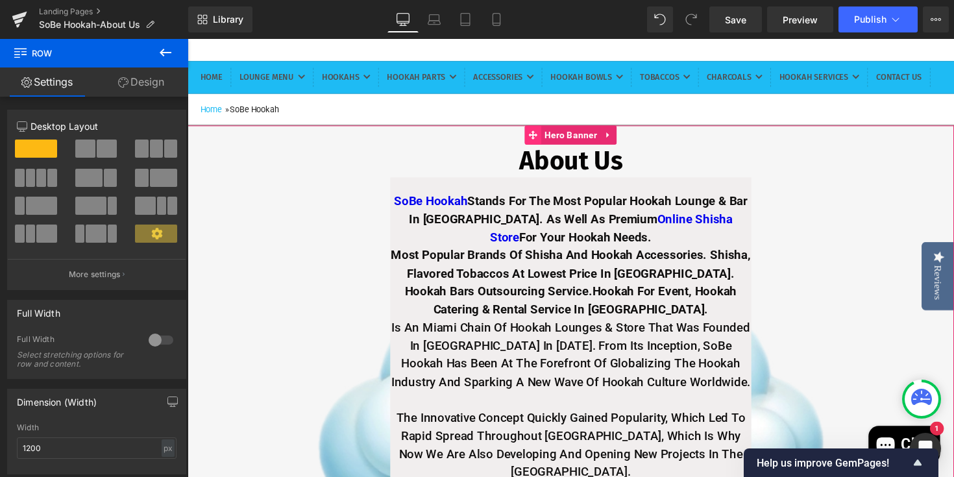
click at [541, 142] on icon at bounding box center [541, 137] width 9 height 9
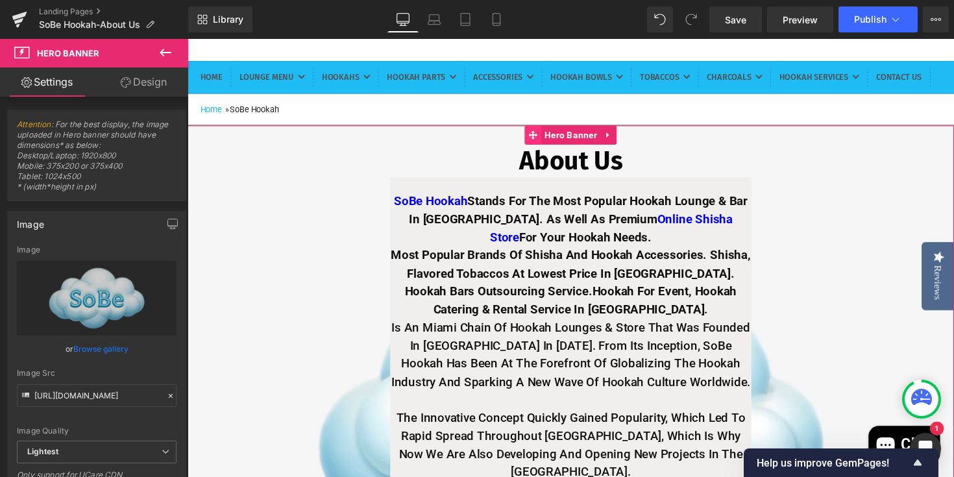
click at [539, 142] on icon at bounding box center [541, 137] width 9 height 10
click at [619, 142] on icon at bounding box center [619, 137] width 9 height 10
click at [631, 142] on icon at bounding box center [627, 137] width 9 height 9
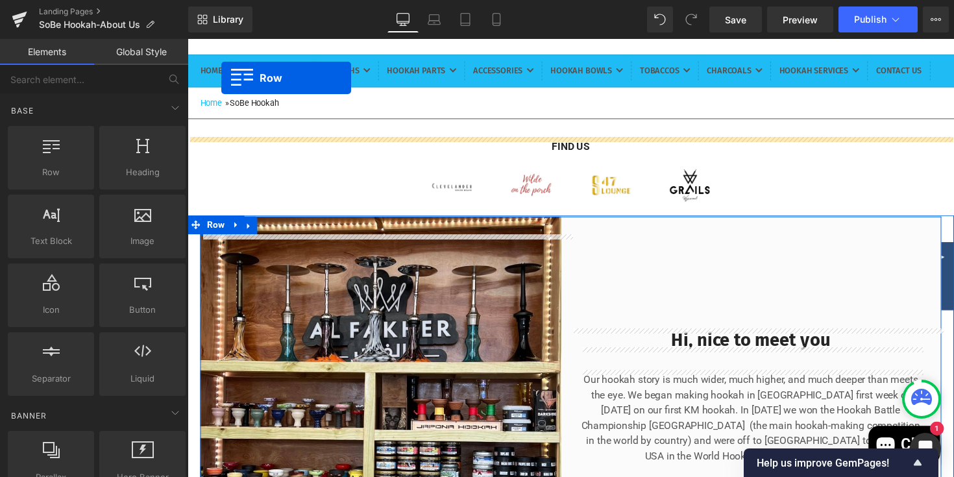
scroll to position [110, 0]
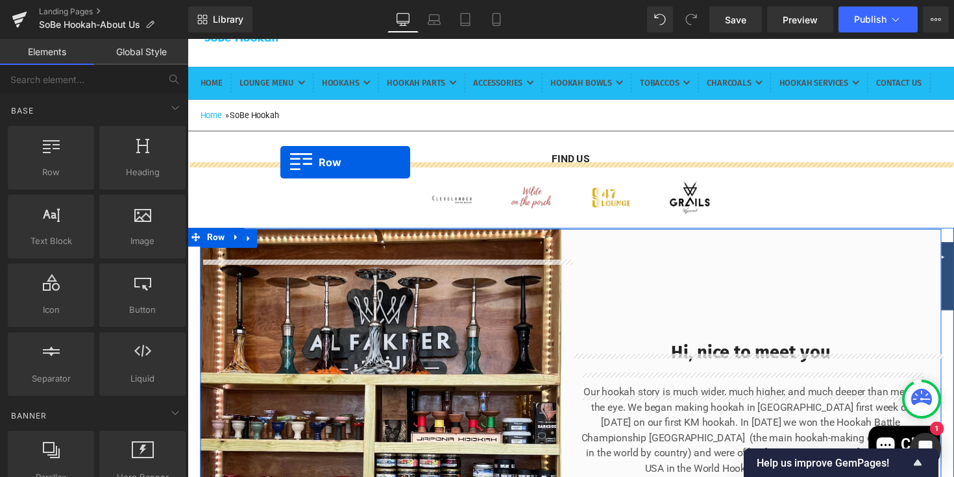
drag, startPoint x: 221, startPoint y: 222, endPoint x: 282, endPoint y: 164, distance: 84.9
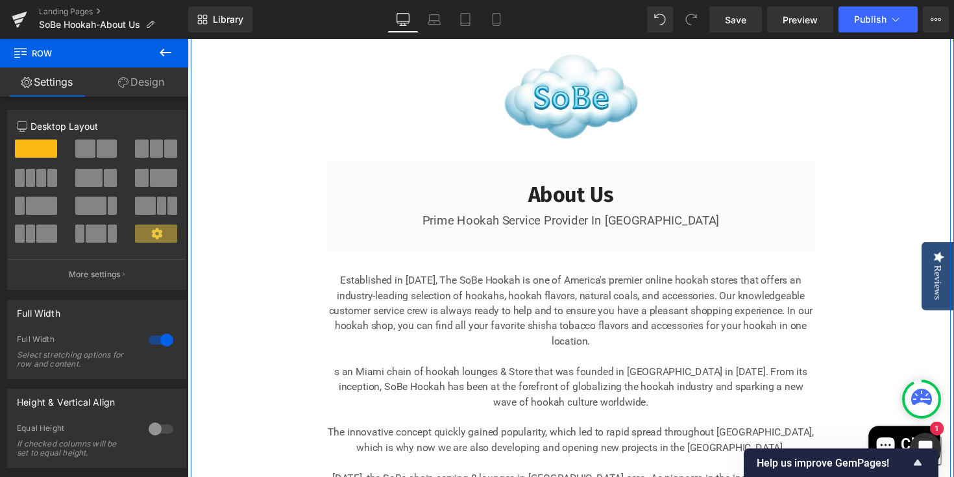
scroll to position [258, 0]
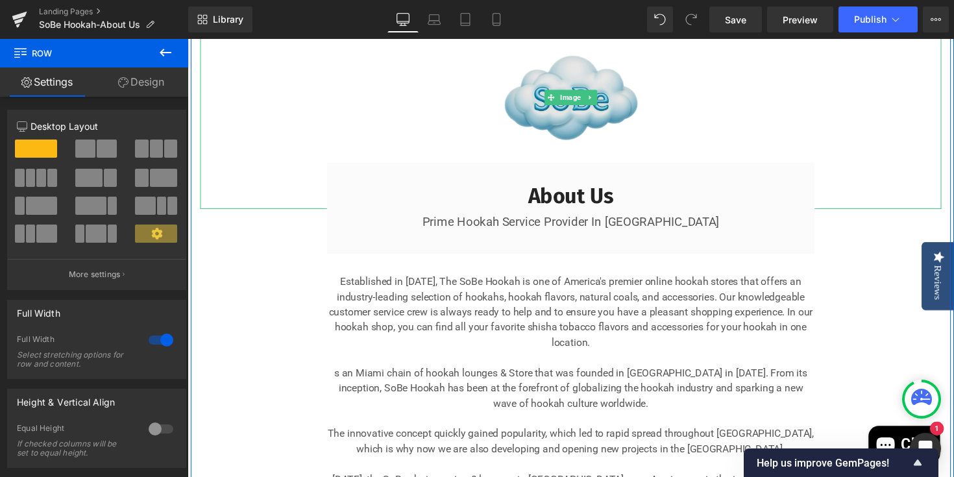
click at [526, 140] on img at bounding box center [581, 99] width 228 height 228
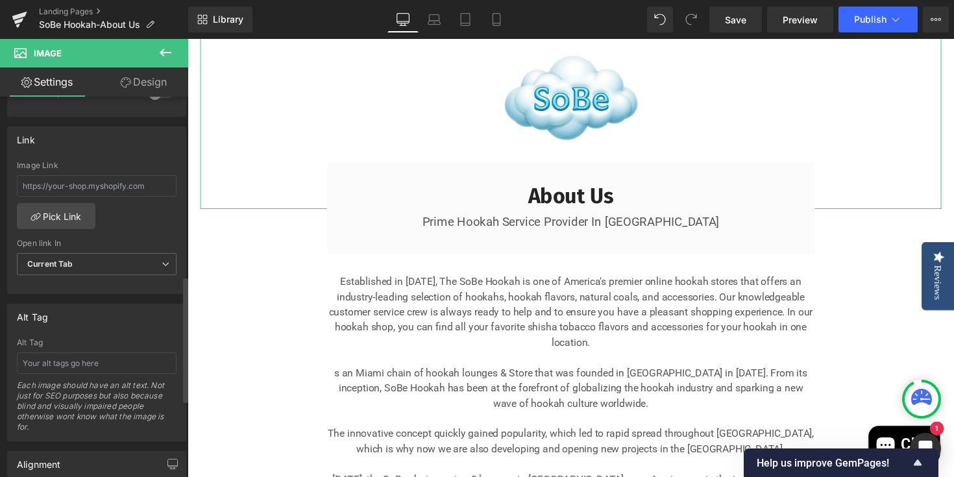
scroll to position [539, 0]
click at [112, 360] on input "text" at bounding box center [97, 363] width 160 height 21
type input "B"
click at [110, 365] on input "text" at bounding box center [97, 363] width 160 height 21
paste input "SoBe Hookah Stands For The Best Hookah Lounge & Bar In Miami. Premium Online Sh…"
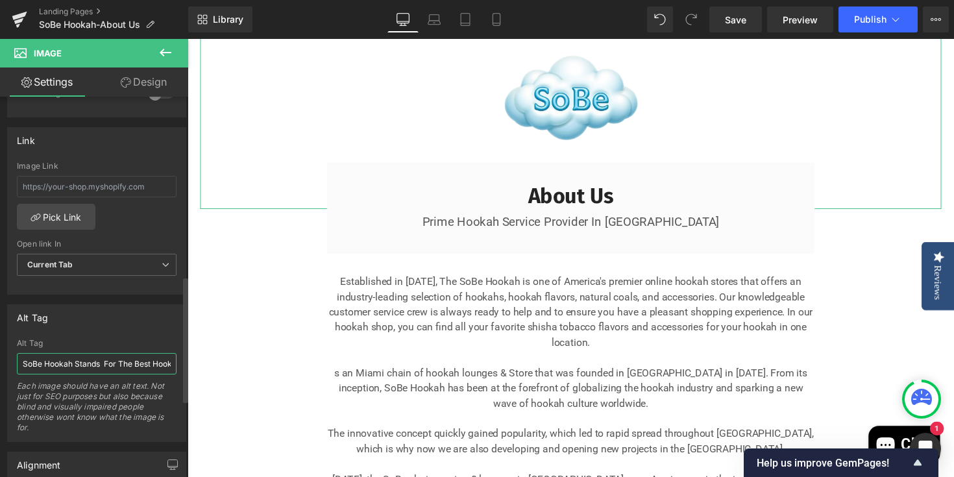
scroll to position [0, 1075]
type input "SoBe Hookah Stands For The Best Hookah Lounge & Bar In Miami. Premium Online Sh…"
click at [149, 331] on div "Alt Tag SoBe Hookah Stands For The Best Hookah Lounge & Bar In Miami. Premium O…" at bounding box center [96, 373] width 179 height 138
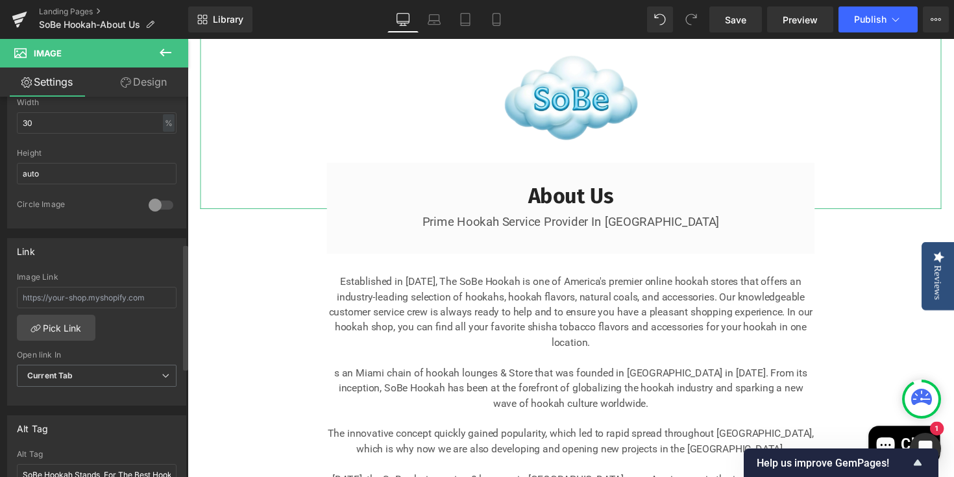
scroll to position [424, 0]
click at [66, 325] on link "Pick Link" at bounding box center [56, 332] width 79 height 26
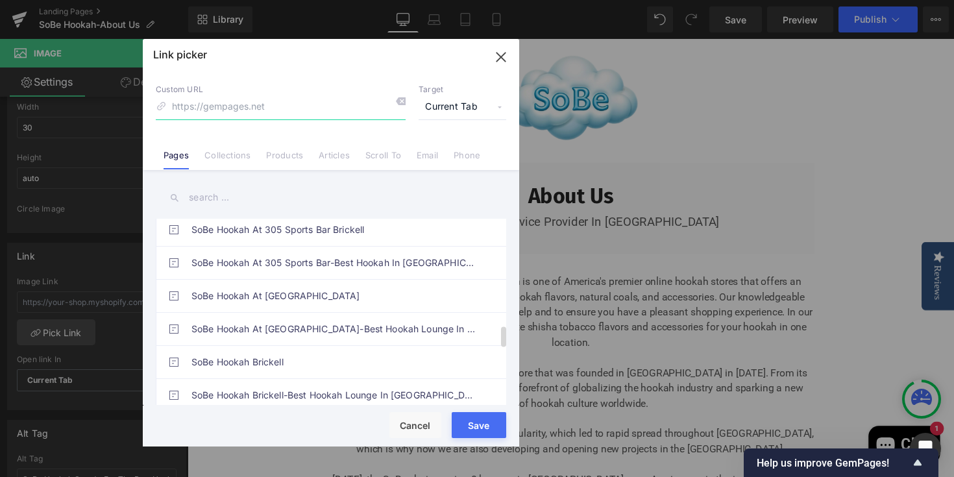
scroll to position [960, 0]
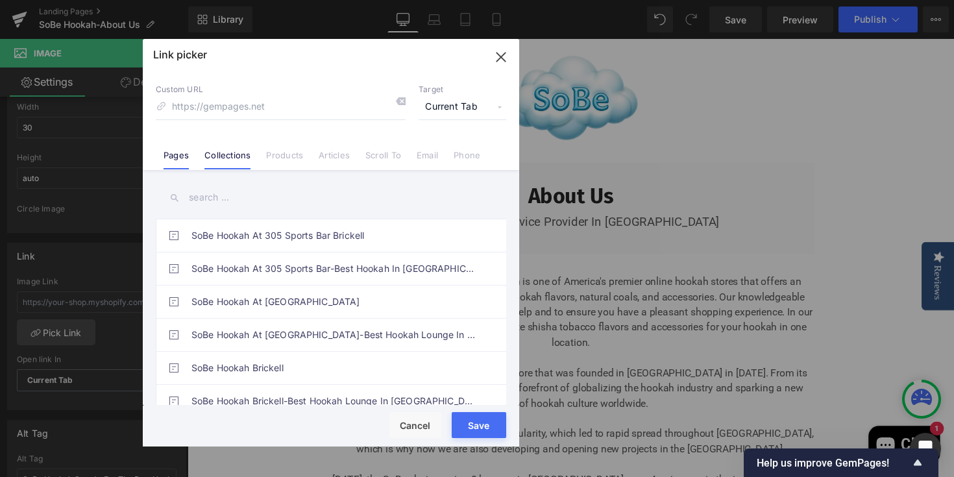
click at [231, 160] on link "Collections" at bounding box center [227, 159] width 46 height 19
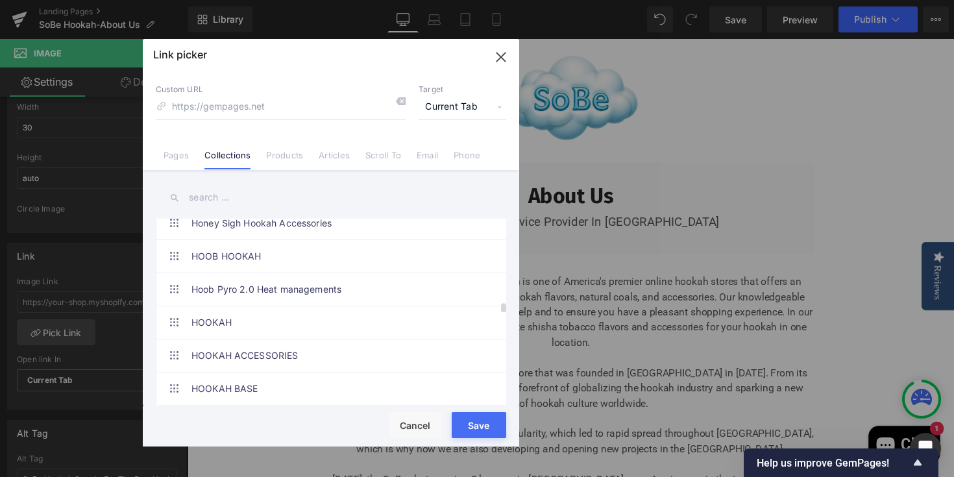
scroll to position [3322, 0]
click at [253, 317] on link "HOOKAH" at bounding box center [334, 323] width 286 height 32
type input "/collections/hookah"
click at [479, 425] on div "Rendering Content" at bounding box center [478, 426] width 80 height 14
click at [459, 435] on button "Save" at bounding box center [479, 425] width 55 height 26
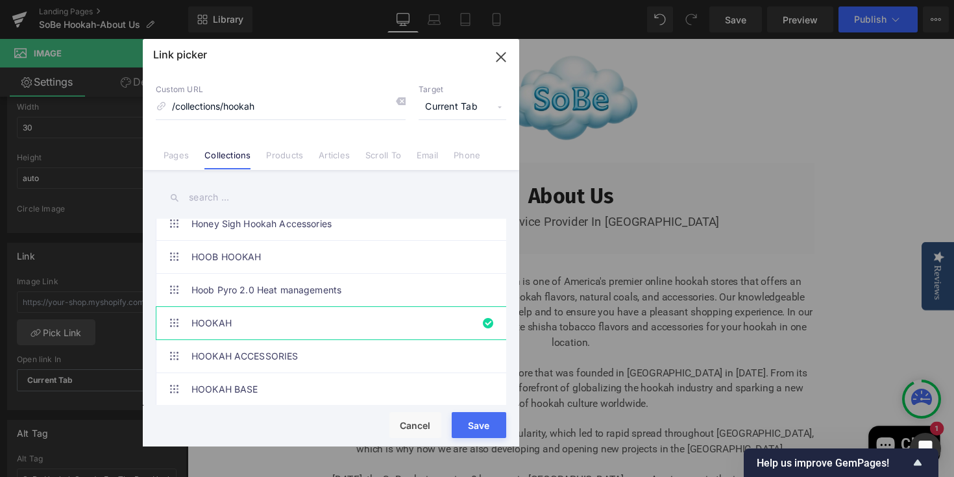
type input "/collections/hookah"
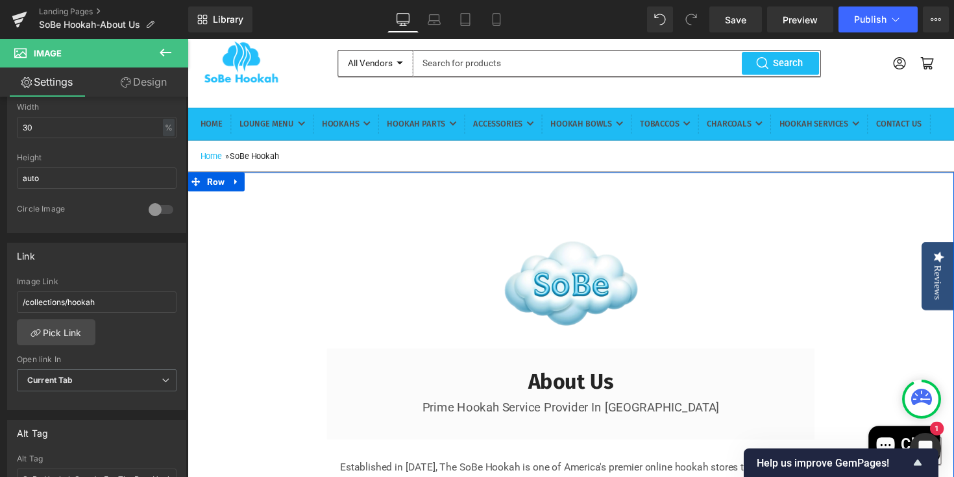
scroll to position [72, 0]
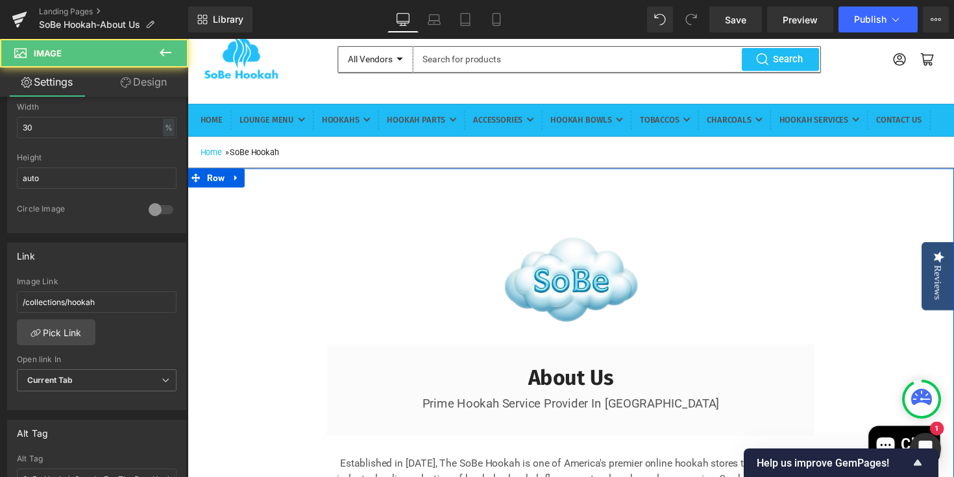
click at [465, 330] on link at bounding box center [580, 285] width 759 height 228
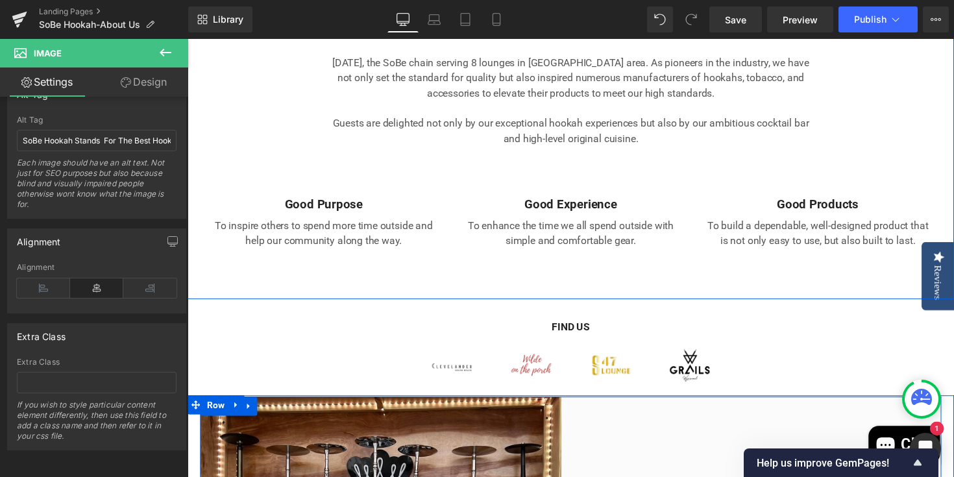
scroll to position [692, 0]
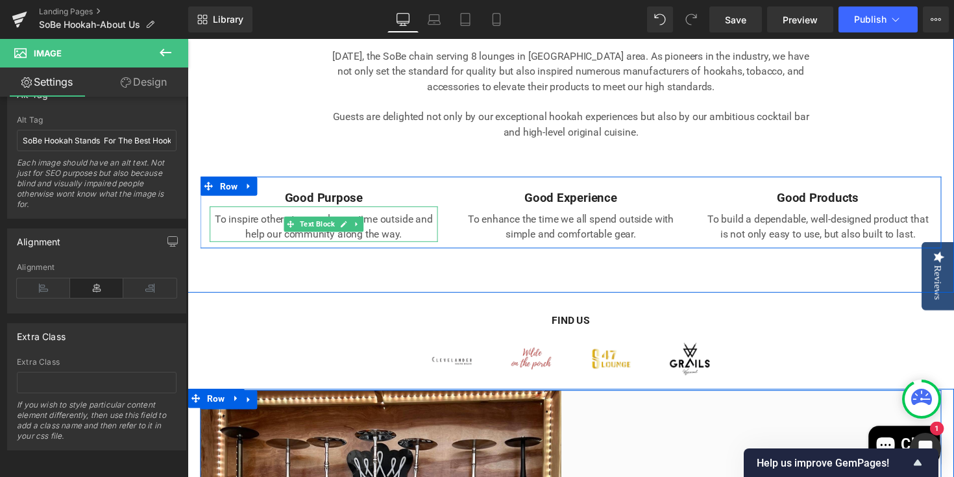
click at [417, 247] on p "To inspire others to spend more time outside and help our community along the w…" at bounding box center [327, 231] width 234 height 31
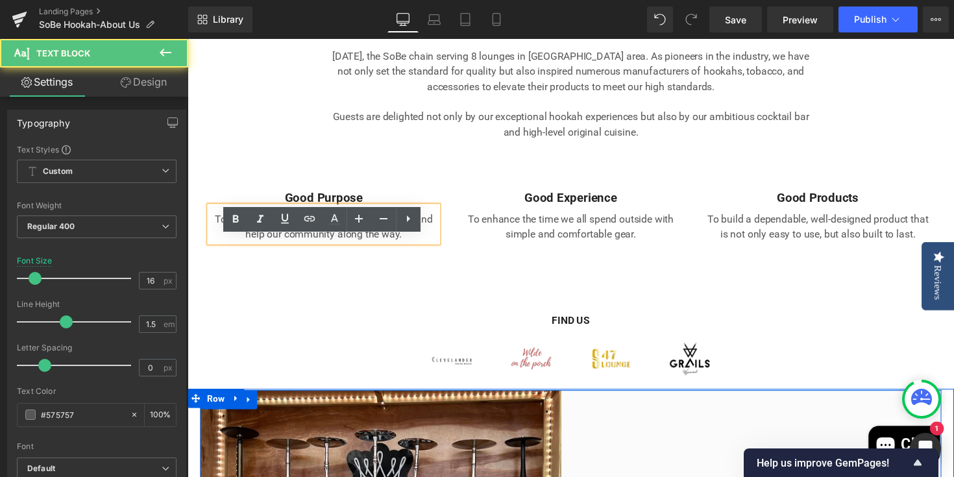
click at [439, 247] on p "To inspire others to spend more time outside and help our community along the w…" at bounding box center [327, 231] width 234 height 31
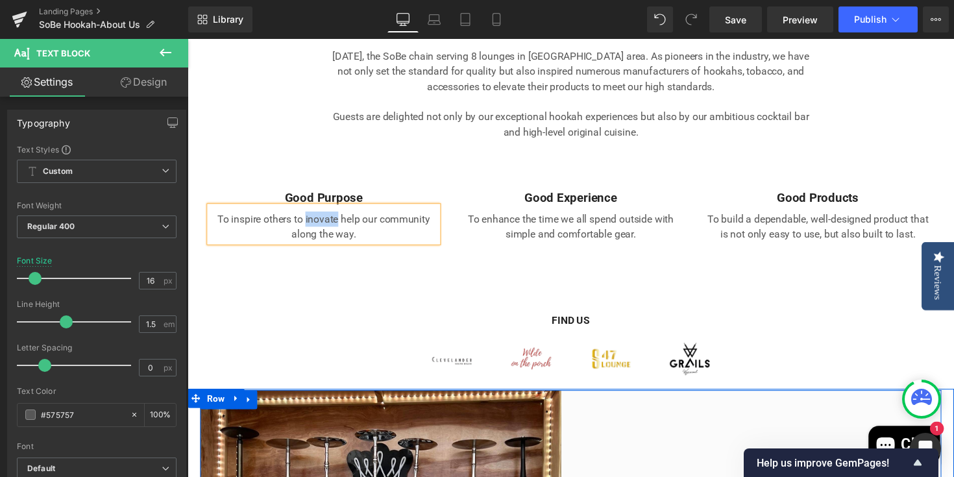
drag, startPoint x: 309, startPoint y: 256, endPoint x: 341, endPoint y: 258, distance: 31.9
click at [341, 247] on p "To inspire others to inovate help our community along the way." at bounding box center [327, 231] width 234 height 31
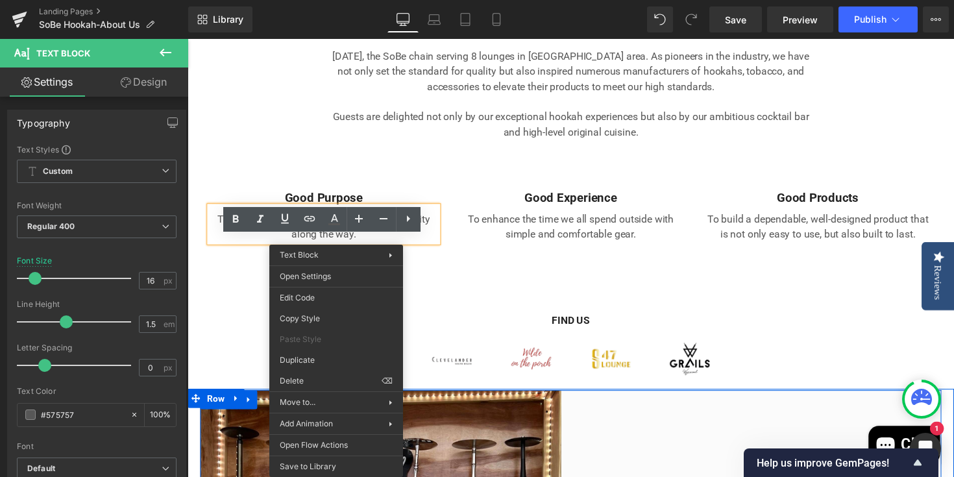
drag, startPoint x: 259, startPoint y: 295, endPoint x: 262, endPoint y: 288, distance: 8.4
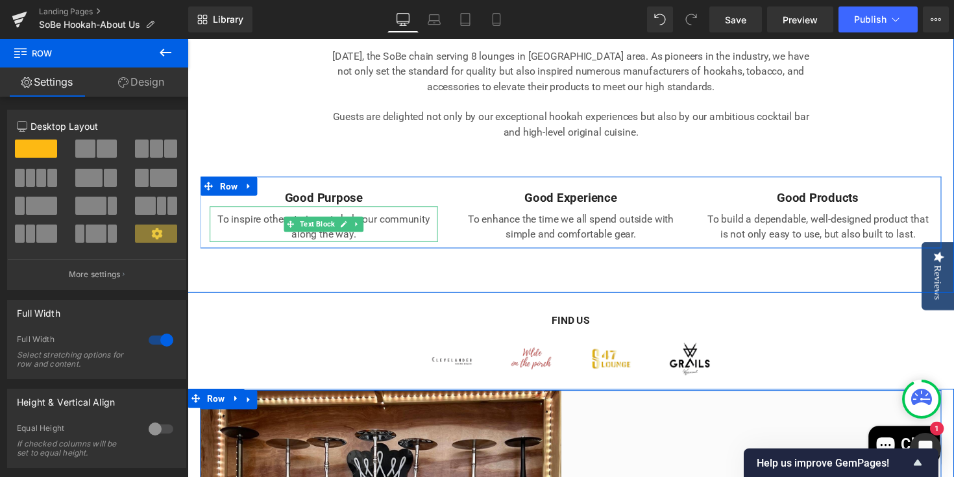
click at [395, 247] on p "To inspire others to inovate help our community along the way." at bounding box center [327, 231] width 234 height 31
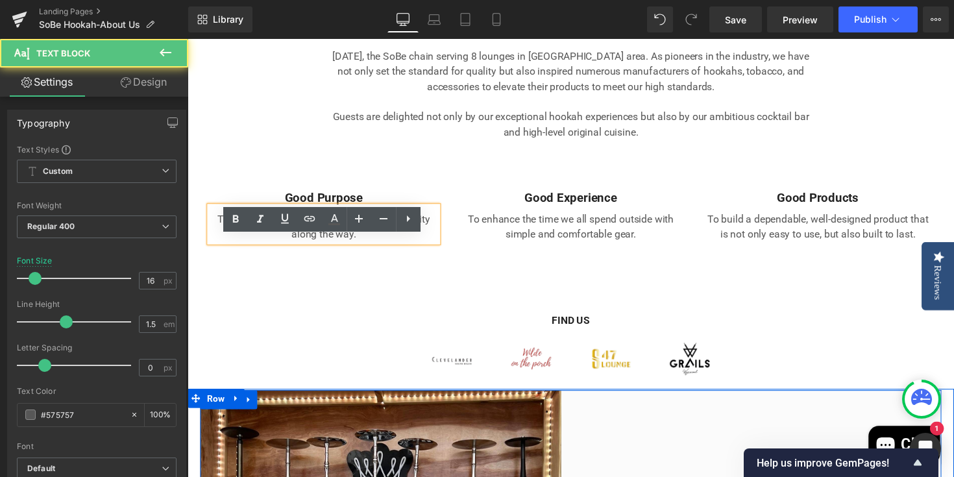
click at [342, 247] on p "To inspire others to inovate help our community along the way." at bounding box center [327, 231] width 234 height 31
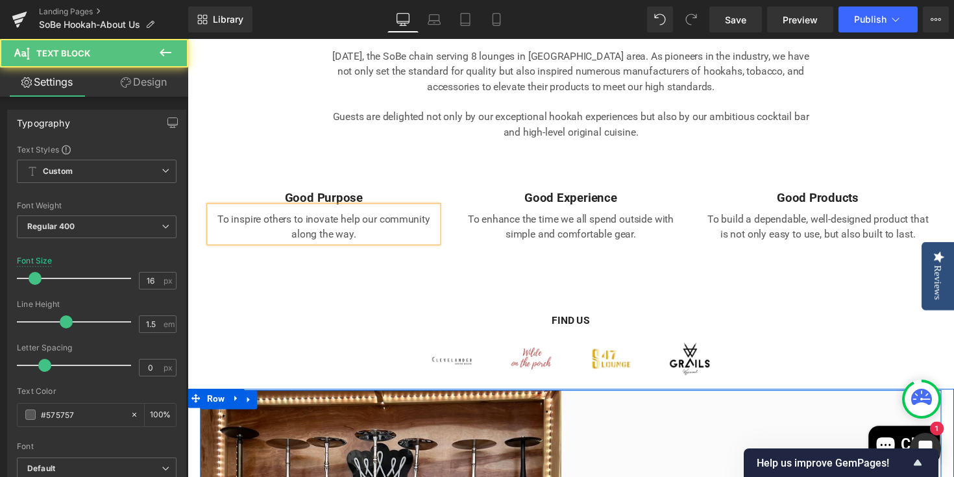
click at [319, 247] on p "To inspire others to inovate help our community along the way." at bounding box center [327, 231] width 234 height 31
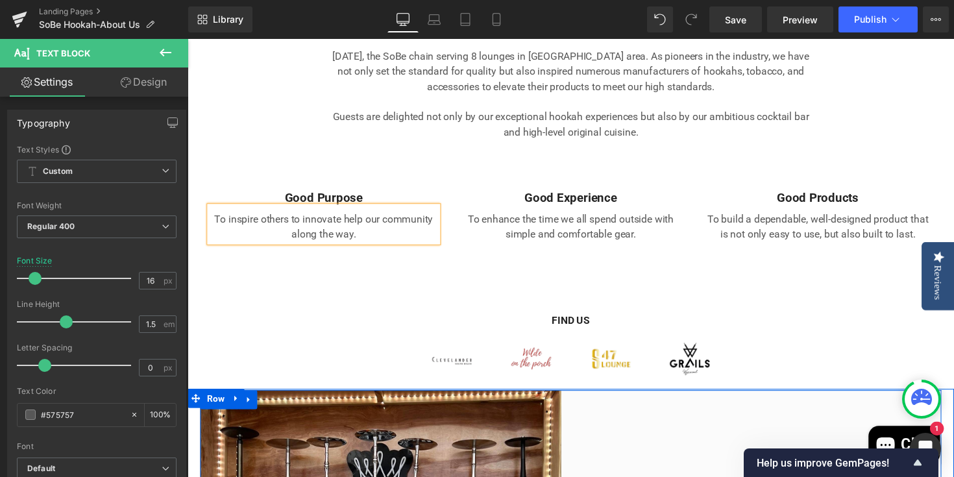
click at [389, 247] on p "To inspire others to innovate help our community along the way." at bounding box center [327, 231] width 234 height 31
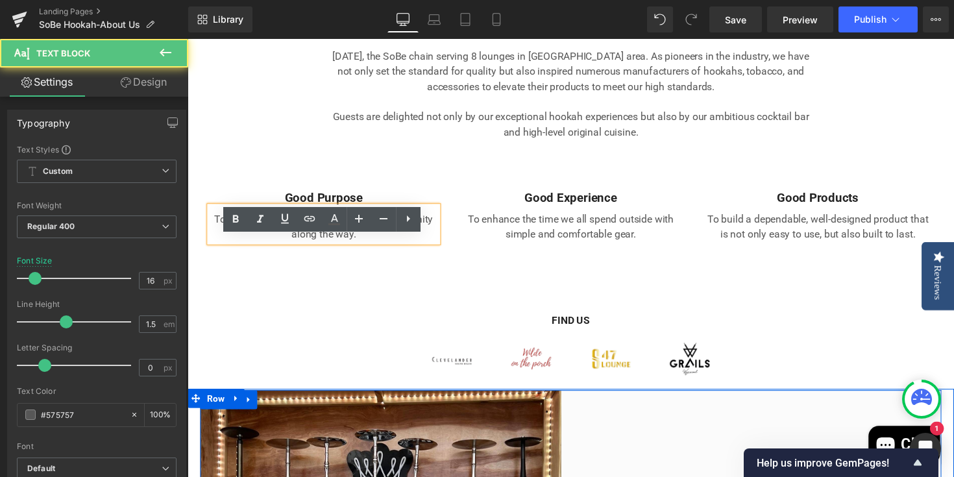
click at [384, 247] on p "To inspire others to innovate help our community along the way." at bounding box center [327, 231] width 234 height 31
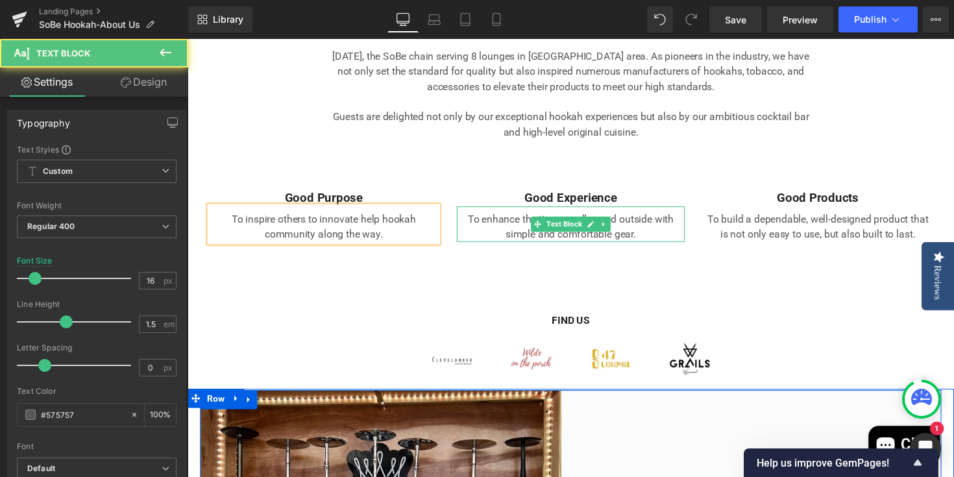
click at [667, 247] on p "To enhance the time we all spend outside with simple and comfortable gear." at bounding box center [580, 231] width 234 height 31
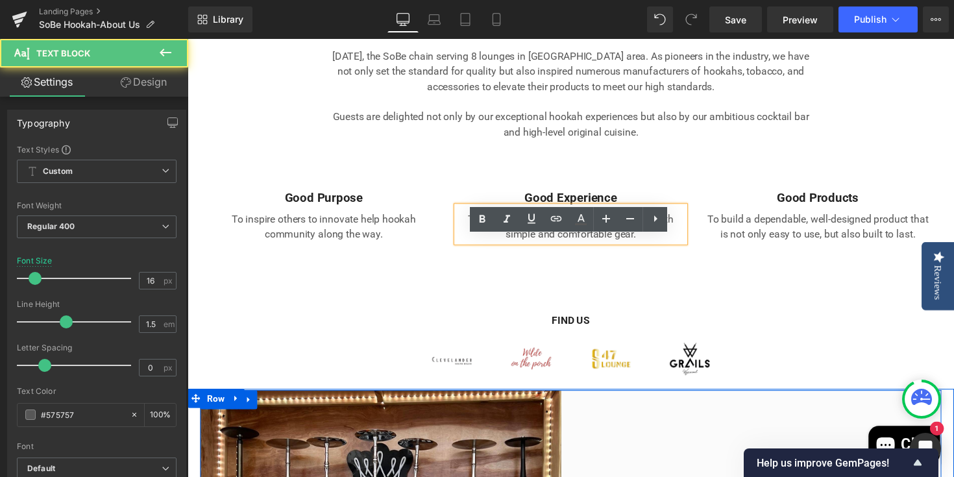
click at [663, 247] on p "To enhance the time we all spend outside with simple and comfortable gear." at bounding box center [580, 231] width 234 height 31
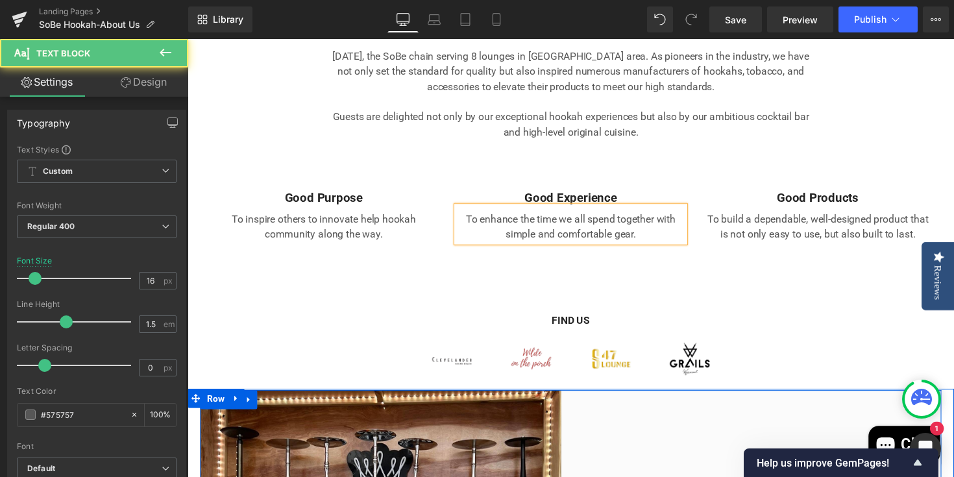
click at [645, 247] on p "To enhance the time we all spend together with simple and comfortable gear." at bounding box center [580, 231] width 234 height 31
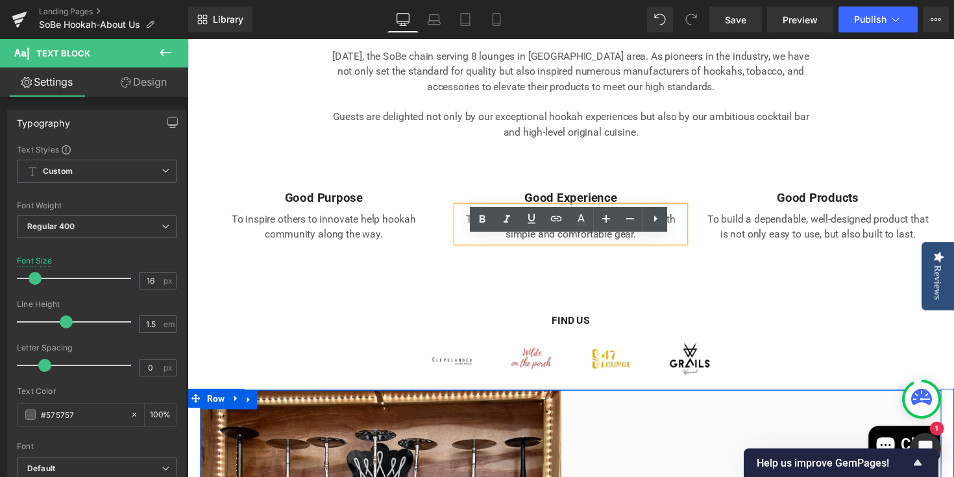
click at [623, 247] on p "To enhance the time we all spend together with simple and comfortable gear." at bounding box center [580, 231] width 234 height 31
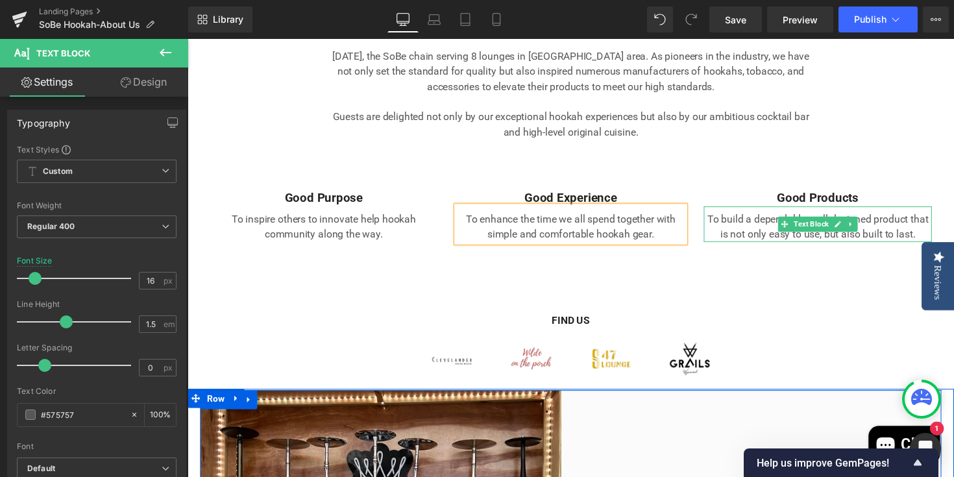
click at [769, 247] on p "To build a dependable, well-designed product that is not only easy to use, but …" at bounding box center [834, 231] width 234 height 31
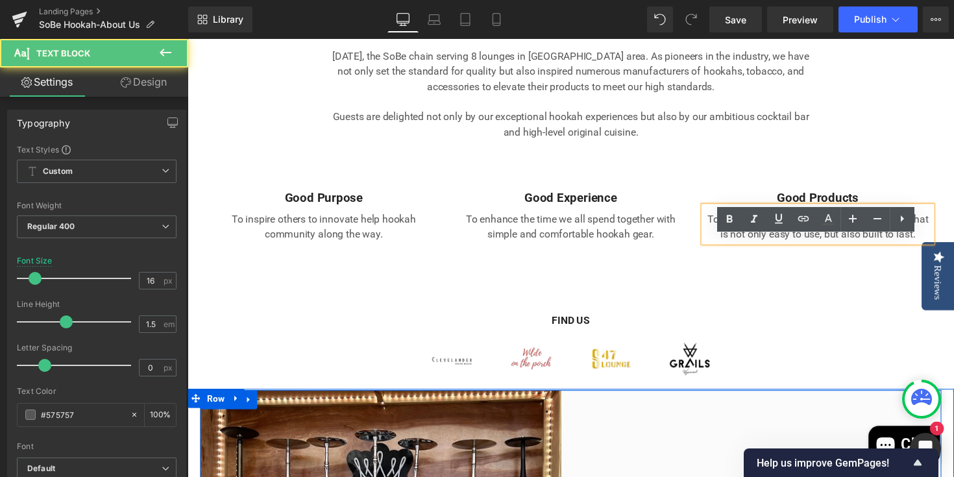
click at [755, 247] on p "To build a dependable, well-designed product that is not only easy to use, but …" at bounding box center [834, 231] width 234 height 31
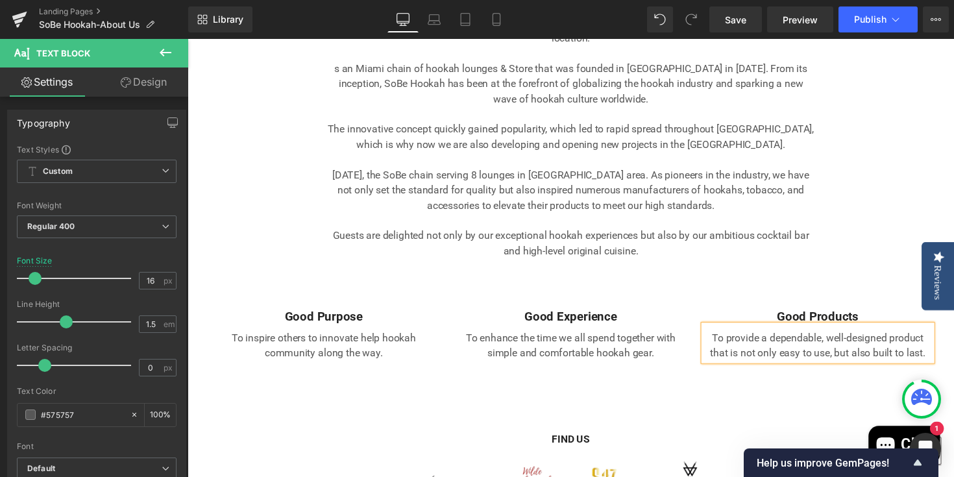
scroll to position [569, 0]
click at [895, 280] on div "Image About Us Heading Prime Hookah Service Provider In Miami Text Block Row 37…" at bounding box center [580, 25] width 779 height 702
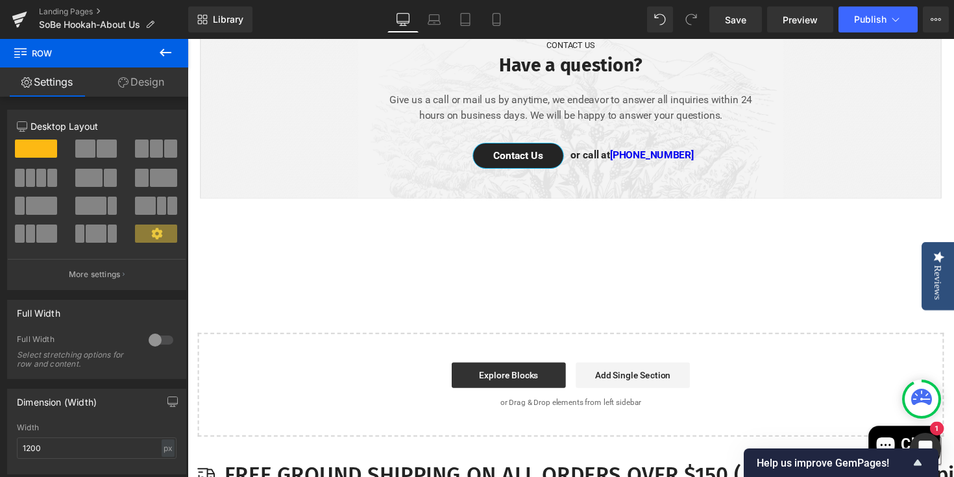
scroll to position [2008, 0]
click at [648, 397] on link "Add Single Section" at bounding box center [644, 384] width 117 height 26
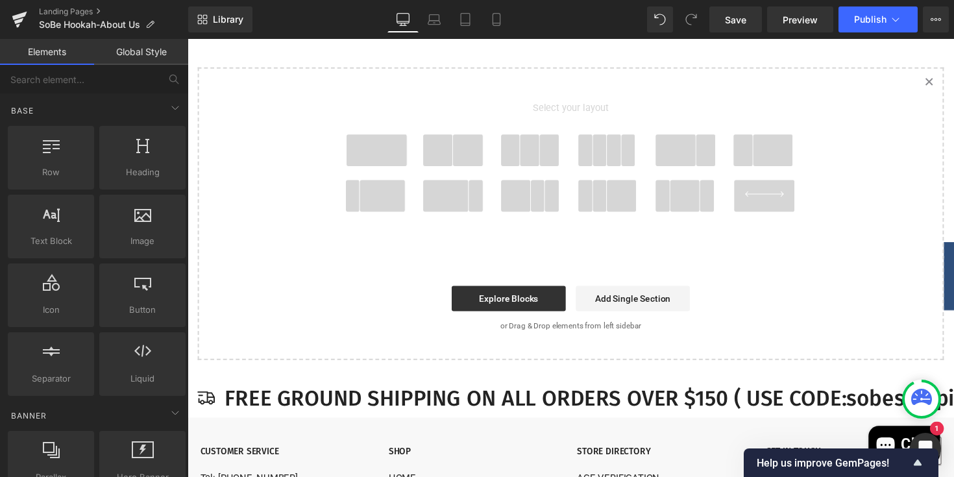
scroll to position [2284, 0]
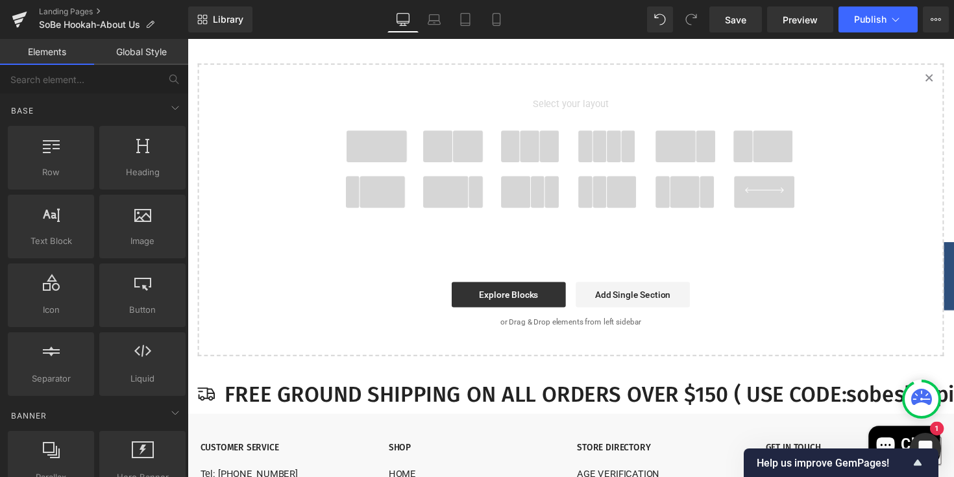
click at [946, 83] on icon "Created with Sketch." at bounding box center [947, 79] width 8 height 8
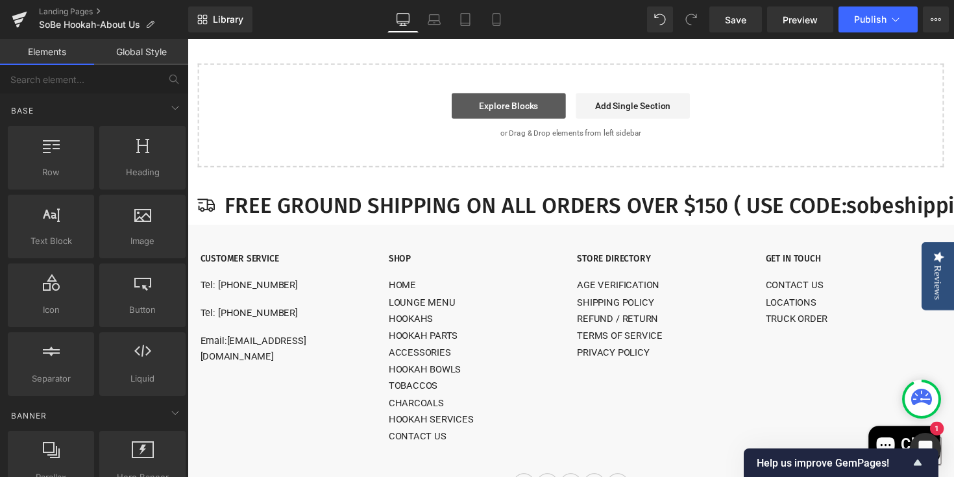
click at [524, 121] on link "Explore Blocks" at bounding box center [516, 108] width 117 height 26
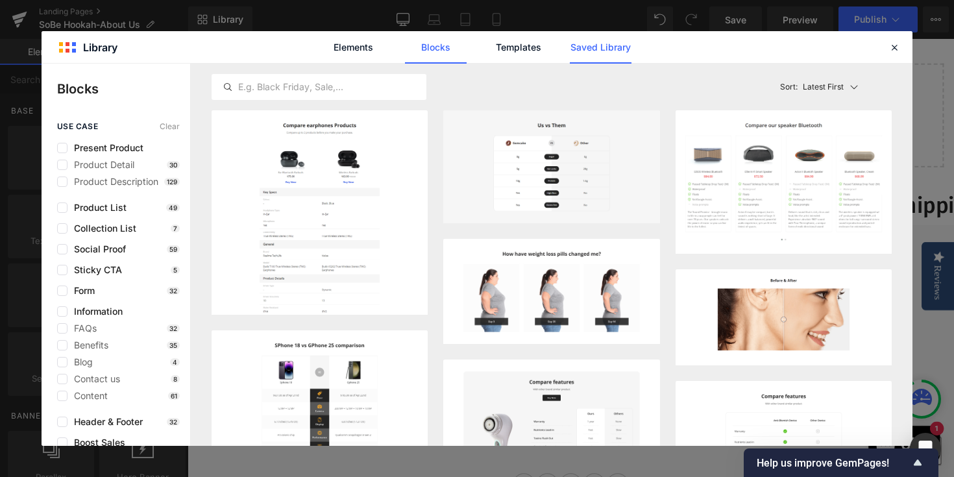
click at [596, 48] on link "Saved Library" at bounding box center [601, 47] width 62 height 32
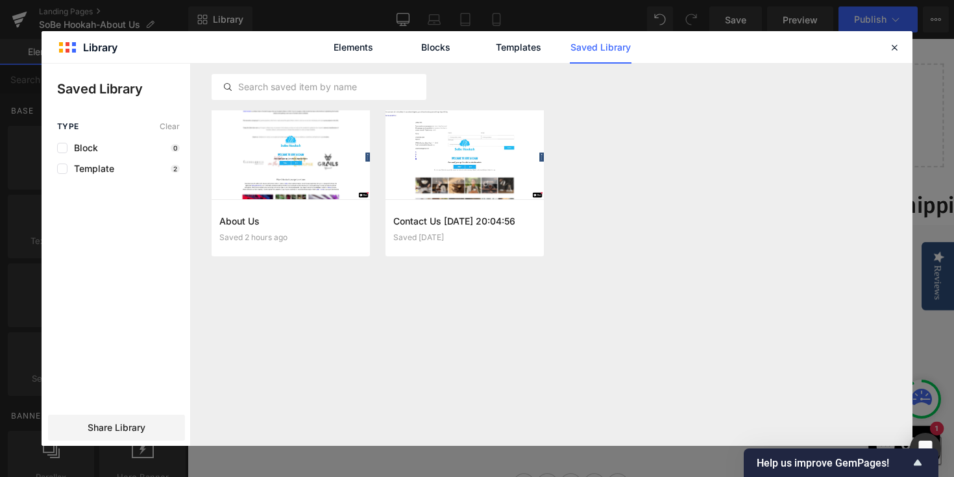
click at [571, 140] on div "About Us Saved 2 hours ago Add to page Contact Us 2025-08-27 20:04:56 Saved 1 m…" at bounding box center [552, 191] width 680 height 162
click at [895, 52] on icon at bounding box center [895, 48] width 12 height 12
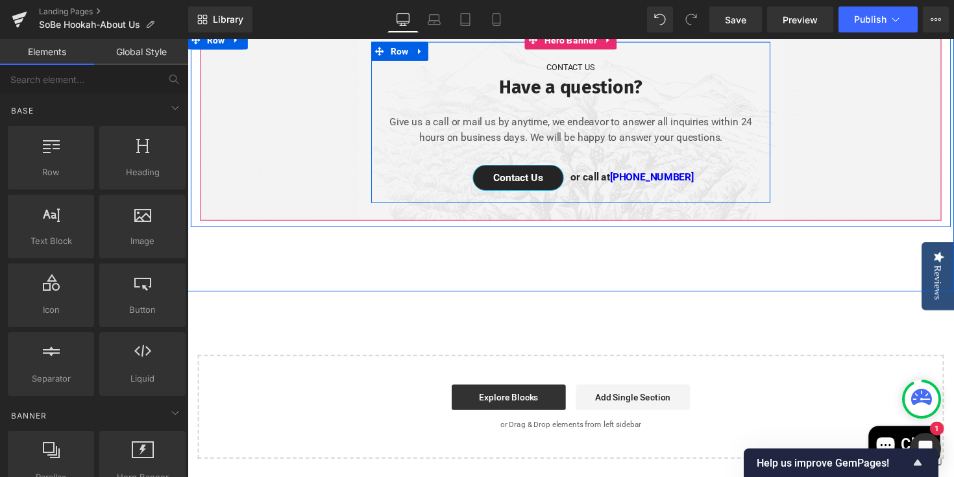
scroll to position [1982, 0]
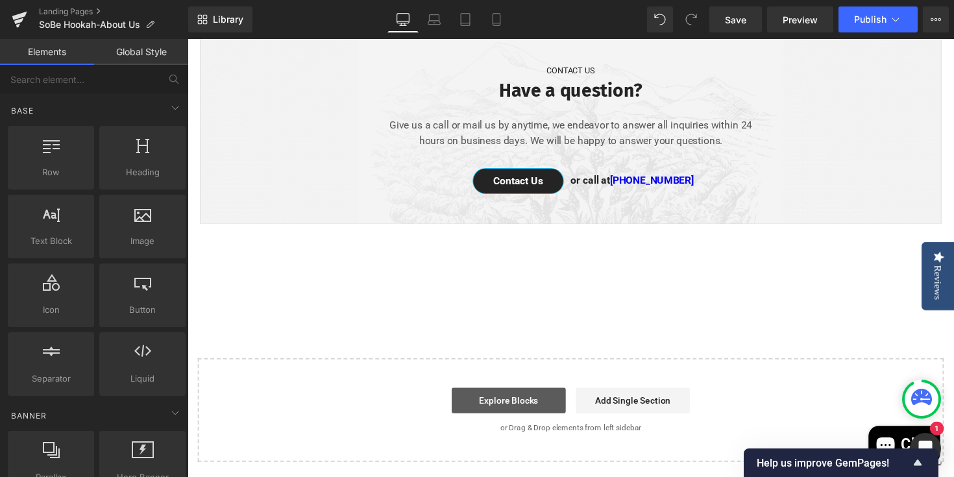
click at [518, 423] on link "Explore Blocks" at bounding box center [516, 410] width 117 height 26
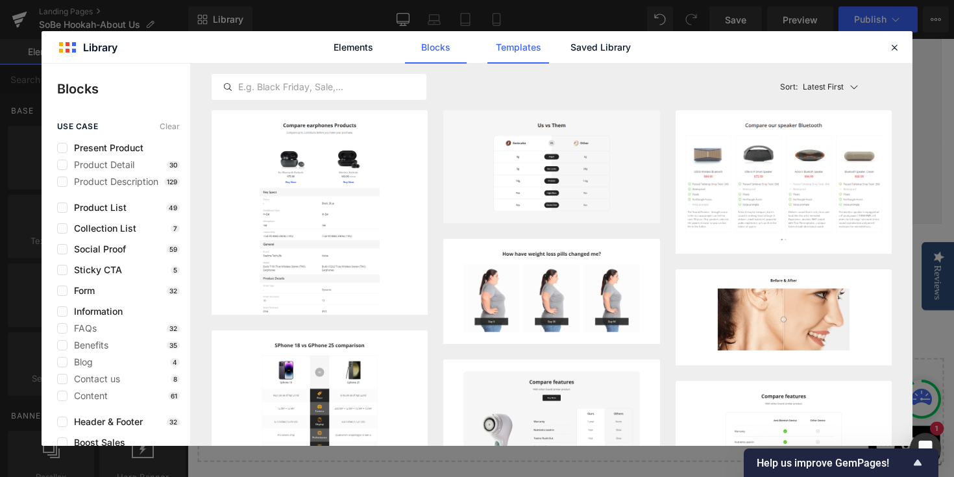
click at [521, 53] on link "Templates" at bounding box center [519, 47] width 62 height 32
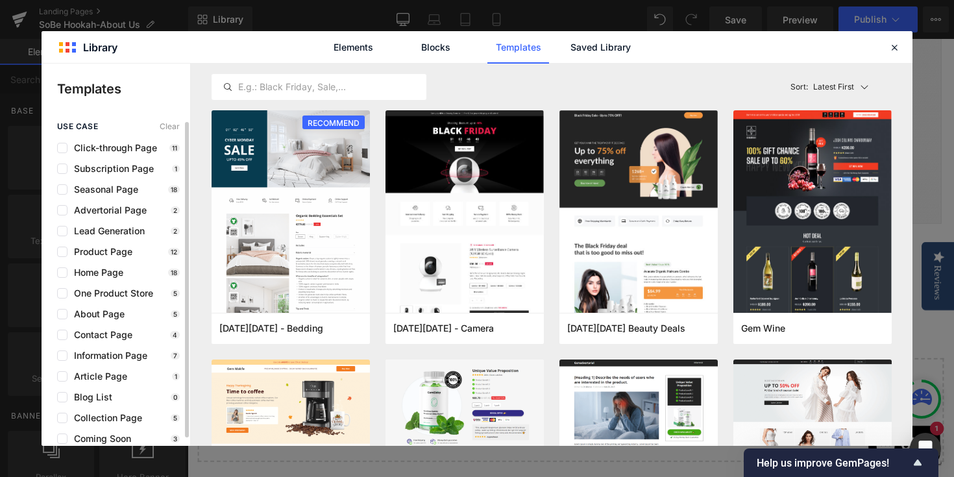
scroll to position [8, 0]
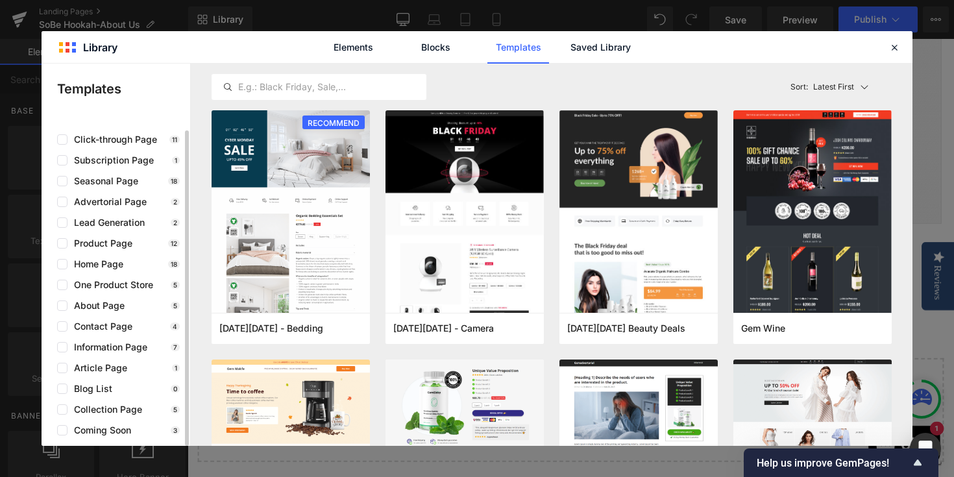
click at [98, 319] on div "use case Clear Click-through Page 11 Subscription Page 1 Seasonal Page 18 Adver…" at bounding box center [116, 275] width 149 height 322
click at [95, 323] on span "Contact Page" at bounding box center [100, 326] width 65 height 10
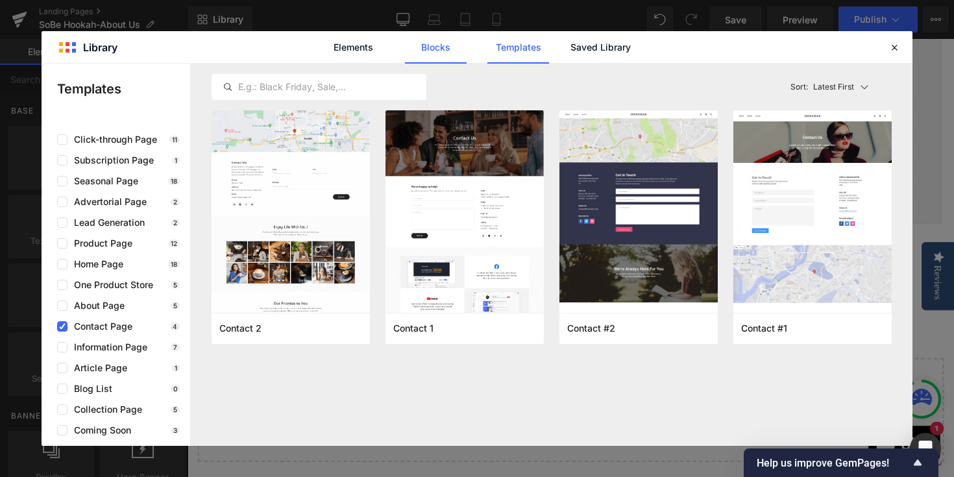
click at [430, 40] on link "Blocks" at bounding box center [436, 47] width 62 height 32
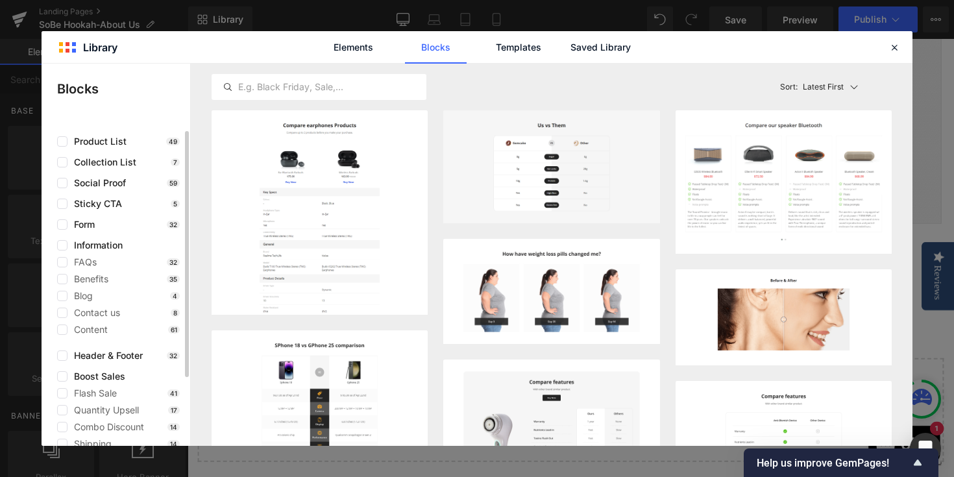
scroll to position [71, 0]
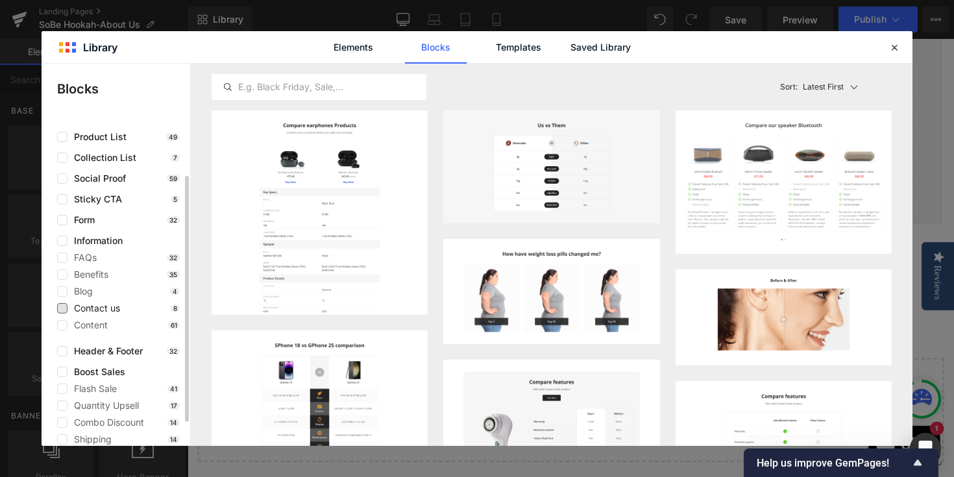
click at [96, 310] on span "Contact us" at bounding box center [94, 308] width 53 height 10
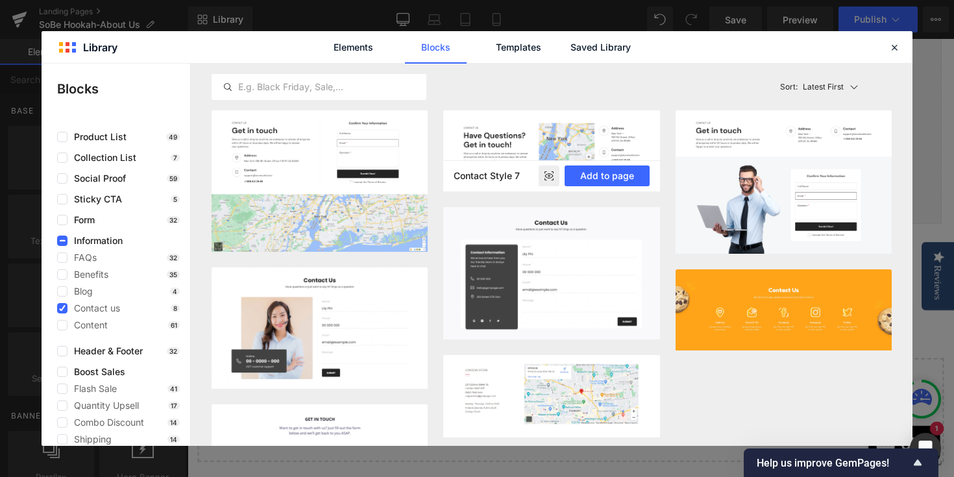
click at [638, 127] on img at bounding box center [551, 150] width 216 height 81
click at [599, 180] on button "Add to page" at bounding box center [607, 176] width 85 height 21
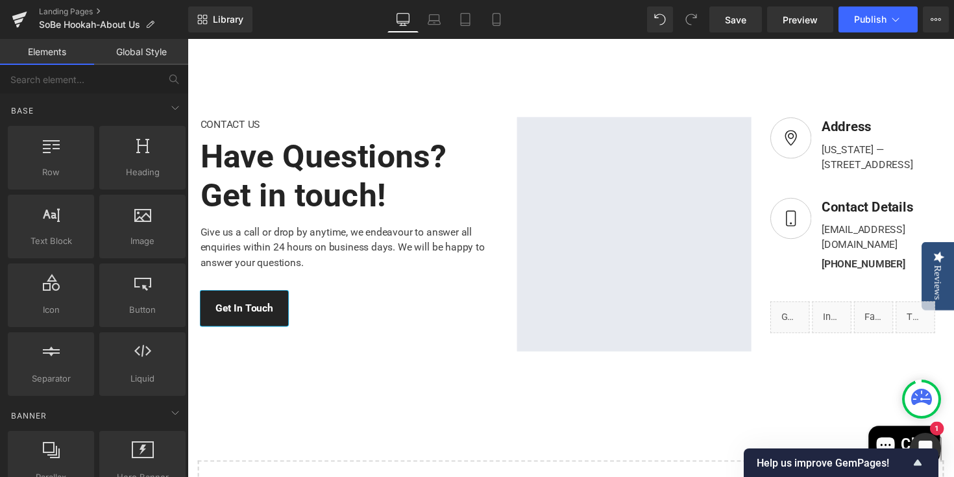
scroll to position [2220, 0]
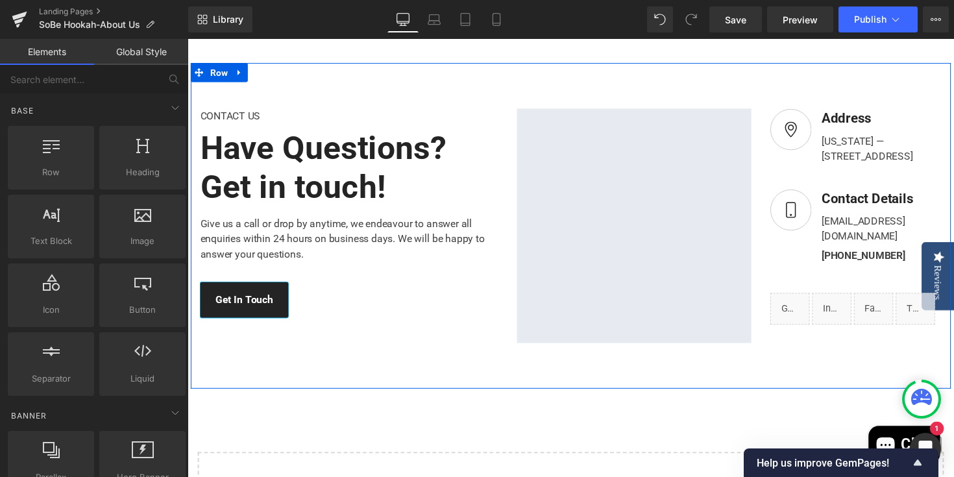
click at [300, 389] on div "CONTACT US Text Block Have Questions? Get in touch! Heading Give us a call or d…" at bounding box center [580, 231] width 779 height 334
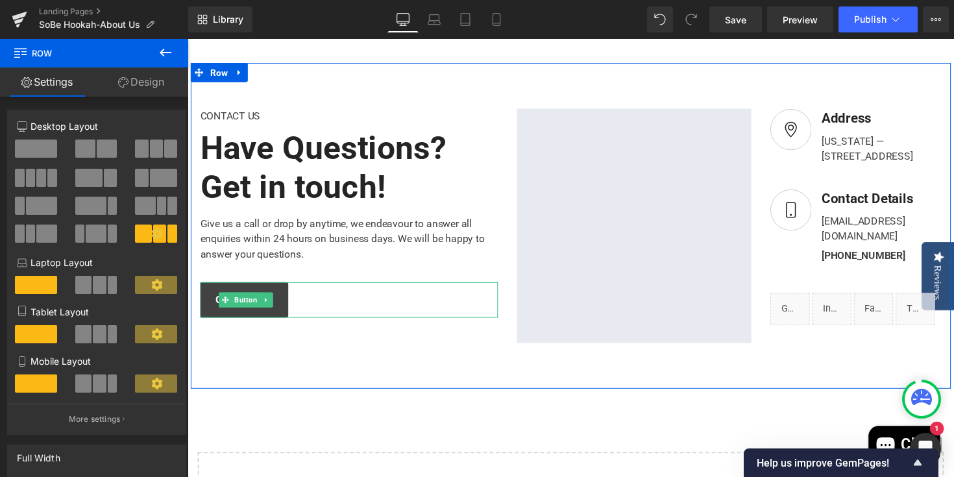
click at [284, 325] on link "Get In Touch" at bounding box center [246, 306] width 90 height 36
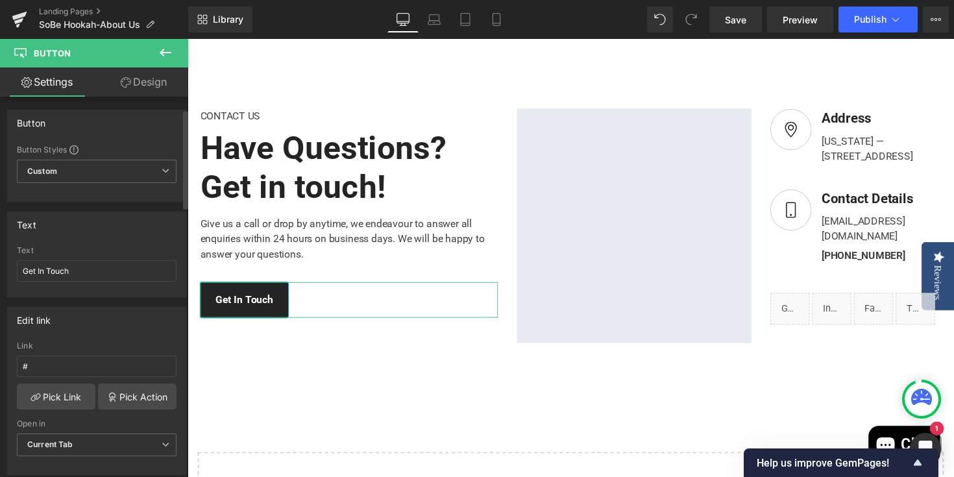
scroll to position [72, 0]
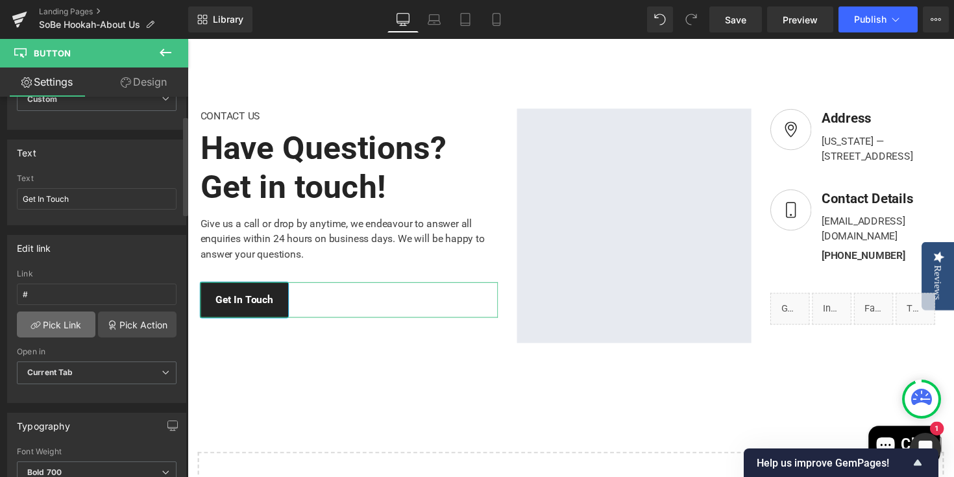
click at [63, 328] on link "Pick Link" at bounding box center [56, 325] width 79 height 26
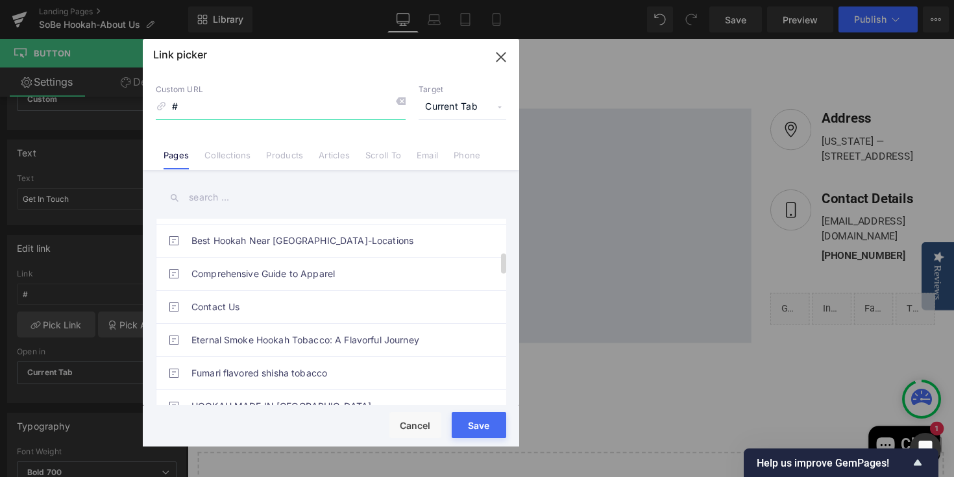
scroll to position [294, 0]
click at [308, 300] on link "Contact Us" at bounding box center [334, 306] width 286 height 32
type input "/pages/contact-us"
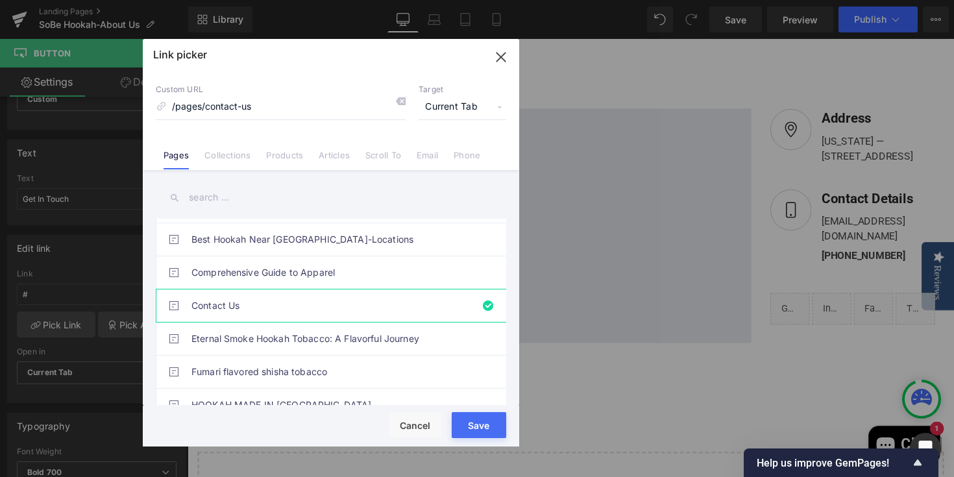
click at [479, 423] on div "Rendering Content" at bounding box center [478, 426] width 80 height 14
click at [460, 430] on div "Rendering Content" at bounding box center [478, 426] width 80 height 14
click at [460, 434] on button "Save" at bounding box center [479, 425] width 55 height 26
type input "/pages/contact-us"
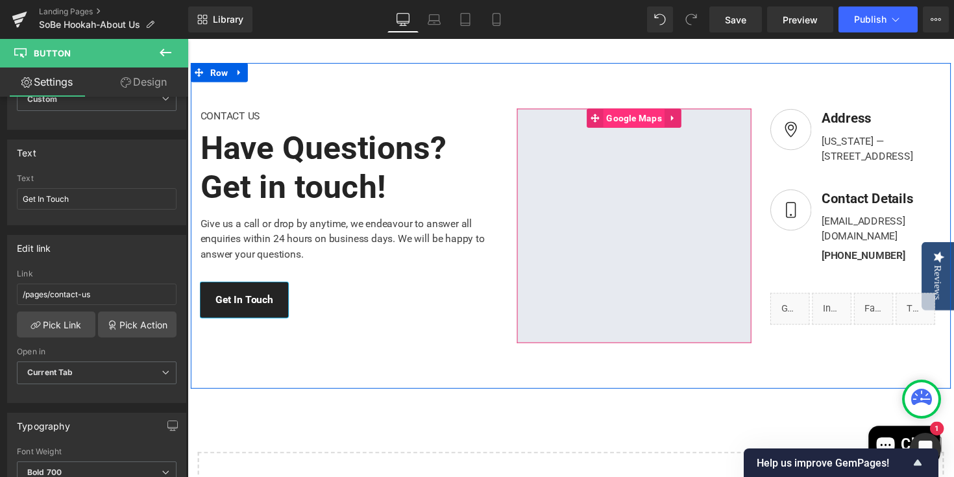
click at [638, 130] on span "Google Maps" at bounding box center [644, 119] width 63 height 19
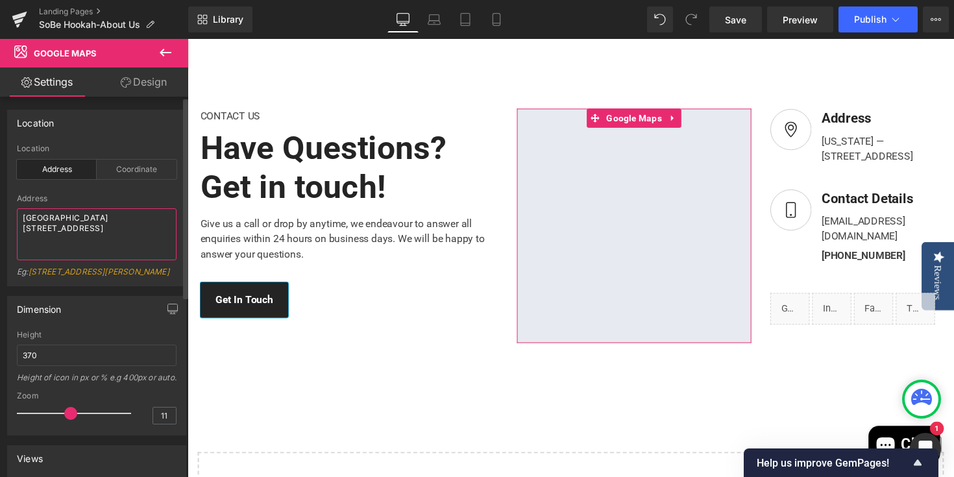
drag, startPoint x: 144, startPoint y: 219, endPoint x: 3, endPoint y: 224, distance: 140.9
click at [3, 224] on div "Location address Location Address Coordinate Address 789 18h Street, Office 478…" at bounding box center [97, 193] width 194 height 186
drag, startPoint x: 143, startPoint y: 214, endPoint x: 19, endPoint y: 215, distance: 124.6
click at [19, 215] on textarea "789 18h Street, Office 478 NY" at bounding box center [97, 234] width 160 height 52
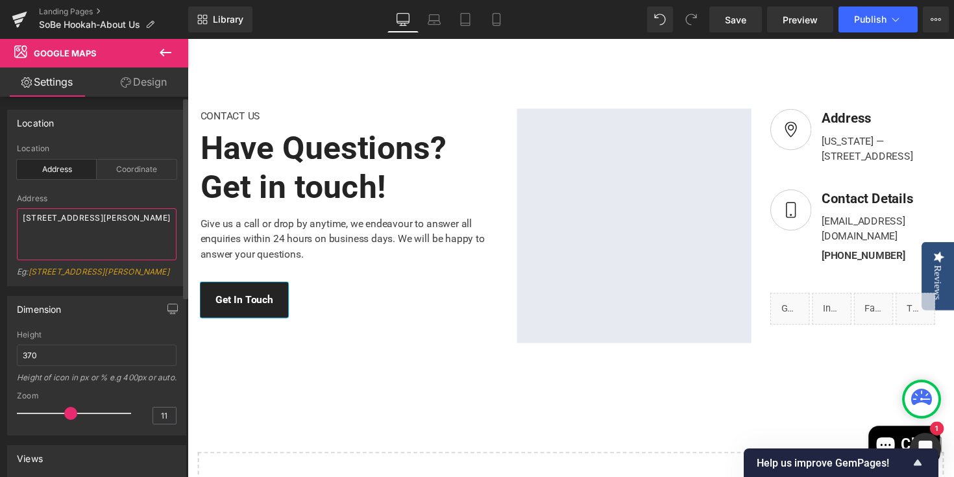
type textarea "1700 Collins Ave, Miami Beach, FL, 33139"
click at [95, 286] on div "Eg: 86-90 Paul Street, London, EC2A 4NE, UK" at bounding box center [97, 276] width 160 height 19
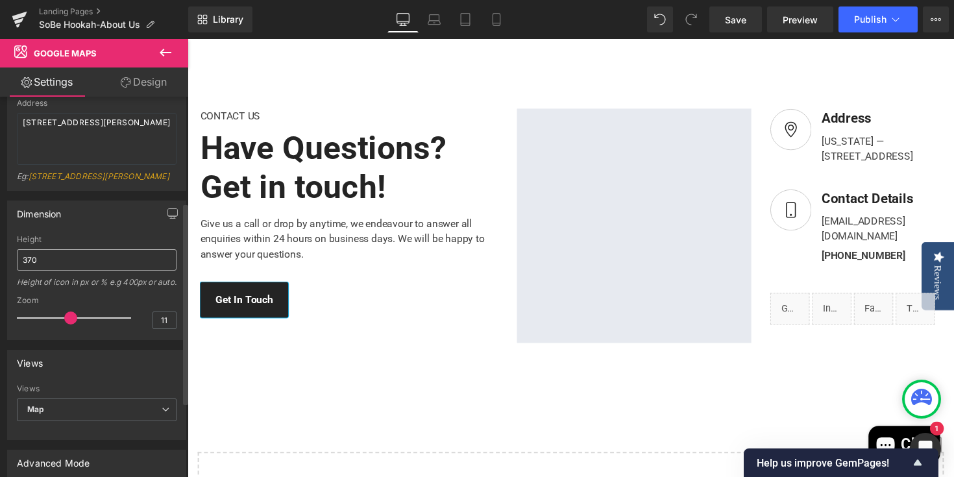
scroll to position [0, 0]
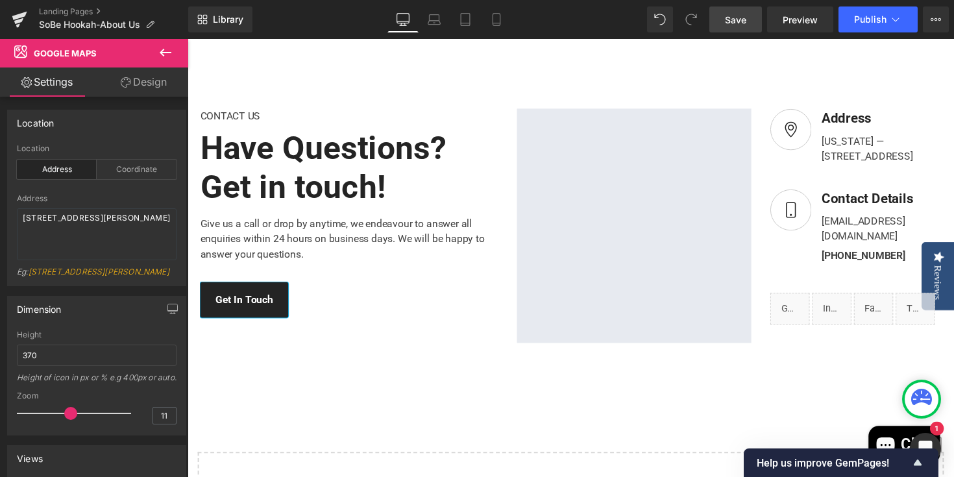
click at [727, 17] on span "Save" at bounding box center [735, 20] width 21 height 14
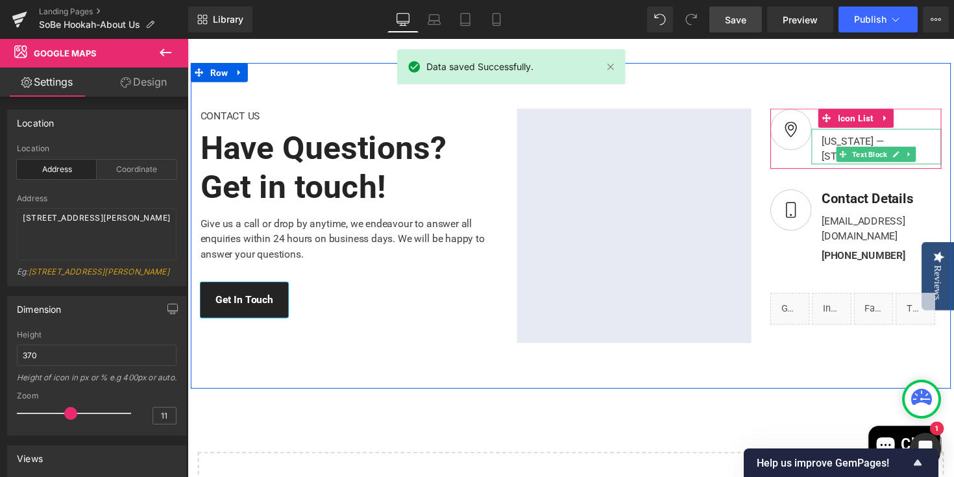
click at [841, 167] on div "New York — 789 18h Street, Office 478 NY, De 81566" at bounding box center [893, 149] width 133 height 36
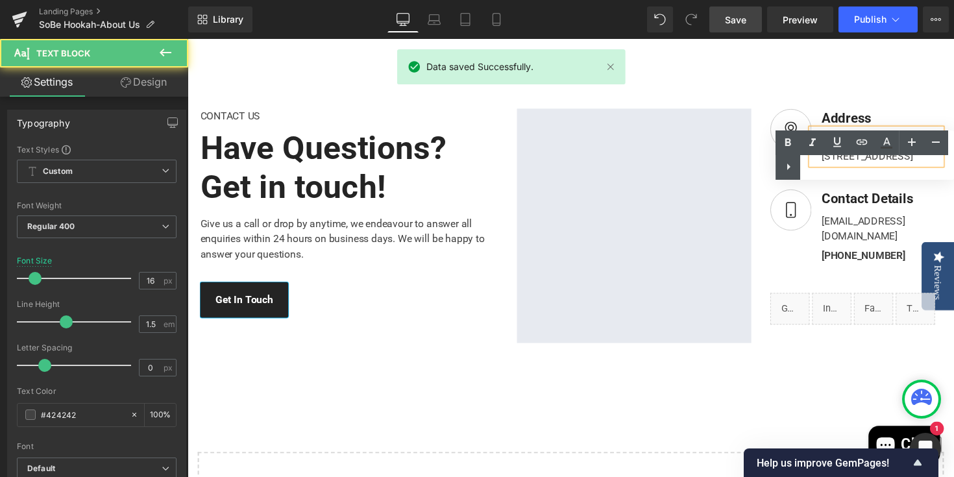
click at [878, 167] on div "New York — 789 18h Street, Office 478 NY, De 81566" at bounding box center [893, 149] width 133 height 36
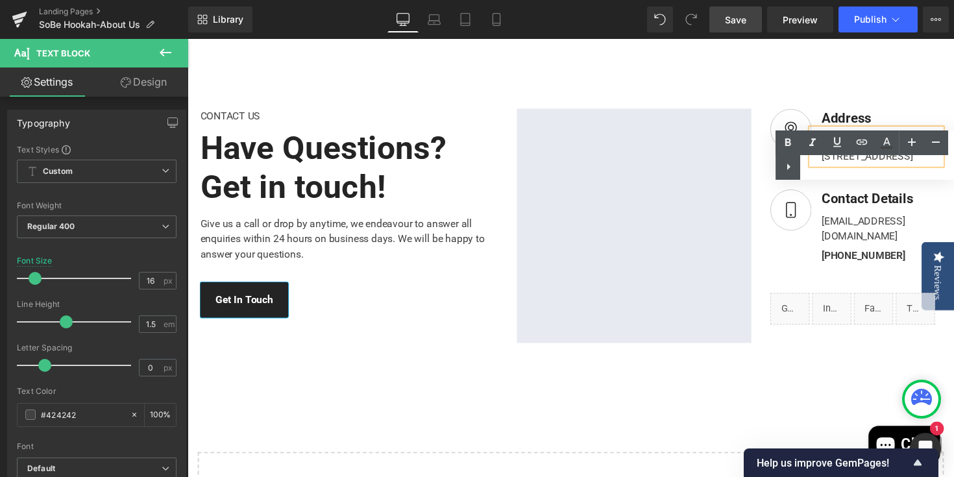
drag, startPoint x: 861, startPoint y: 208, endPoint x: 834, endPoint y: 175, distance: 42.4
click at [834, 167] on div "New York — 789 18h Street, Office 478 NY, De 81566" at bounding box center [893, 149] width 133 height 36
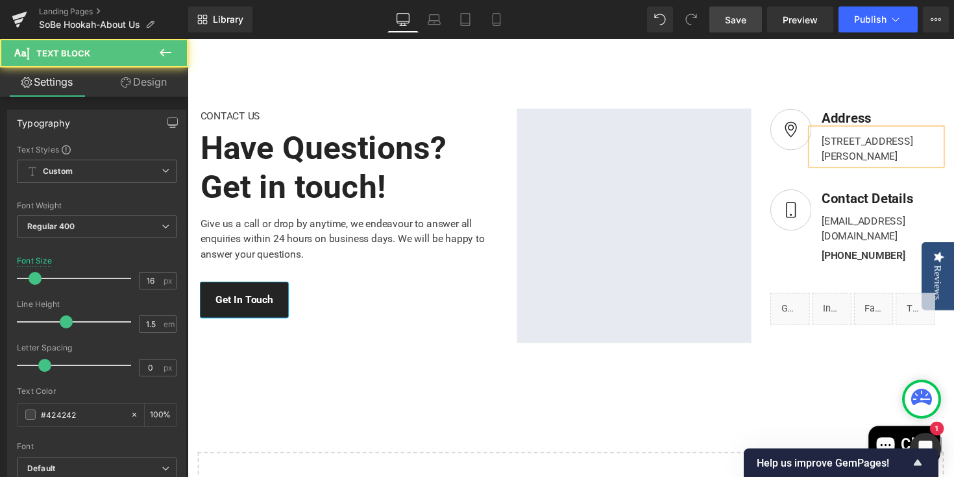
click at [889, 167] on div "1700 Collins Ave, Miami Beach, FL,33139" at bounding box center [893, 149] width 133 height 36
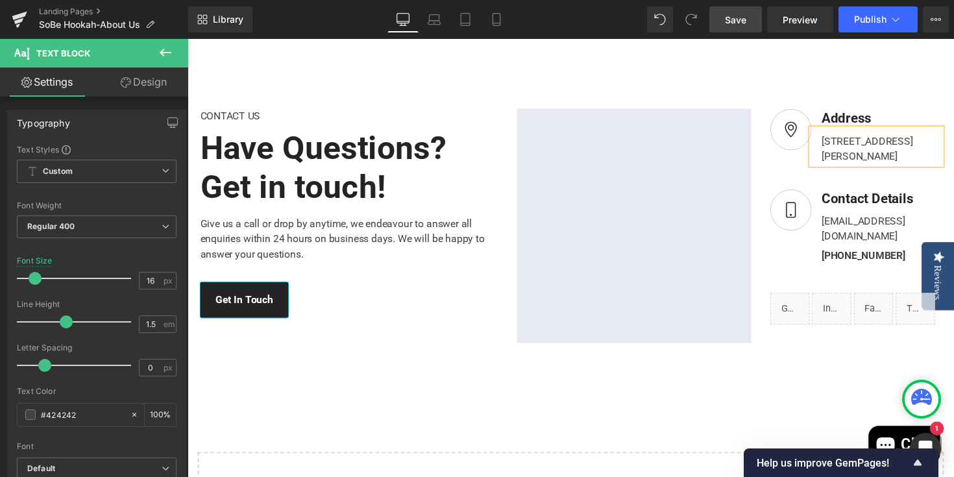
click at [920, 167] on div "1700 Collins Ave, Miami Beach, FL, 33139" at bounding box center [893, 149] width 133 height 36
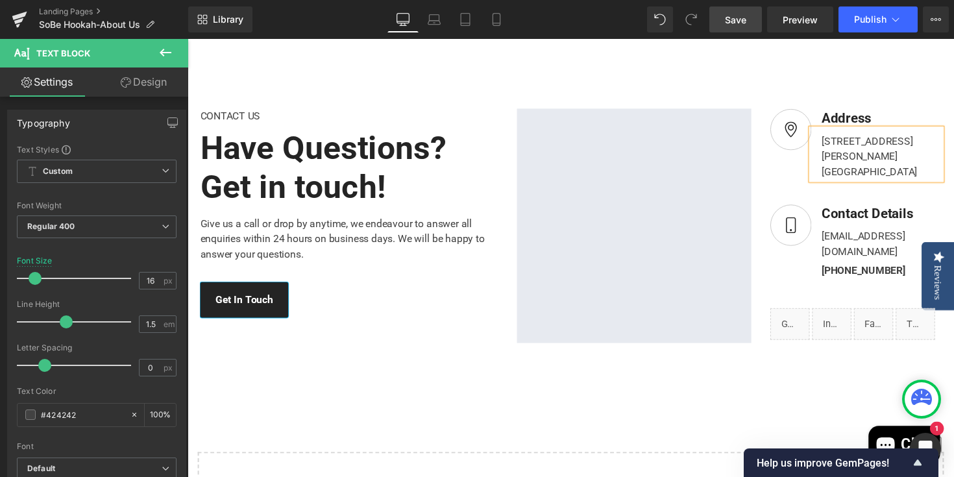
click at [782, 196] on div "Image Address Text Block 1700 Collins Ave, Miami Beach, FL, 33139 Text Block Ic…" at bounding box center [872, 229] width 195 height 239
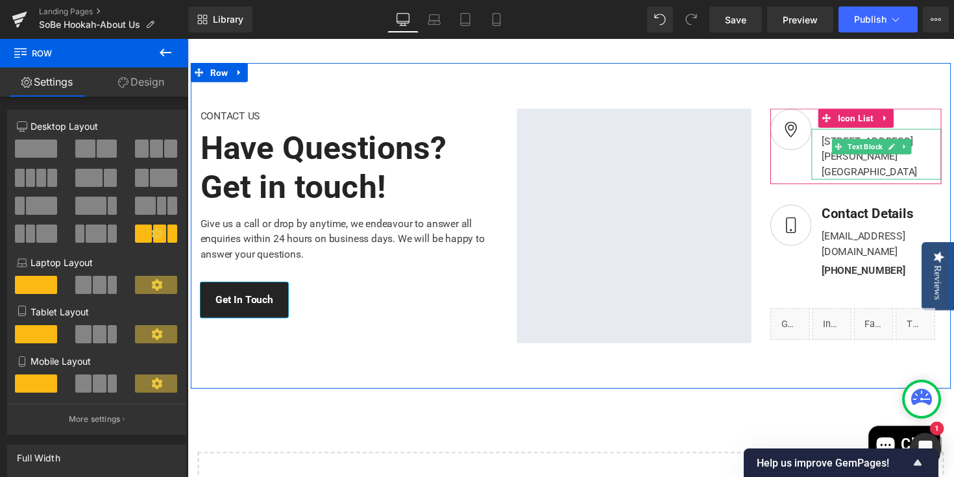
click at [948, 183] on div "Miami Beach, FL, 33139" at bounding box center [898, 175] width 123 height 16
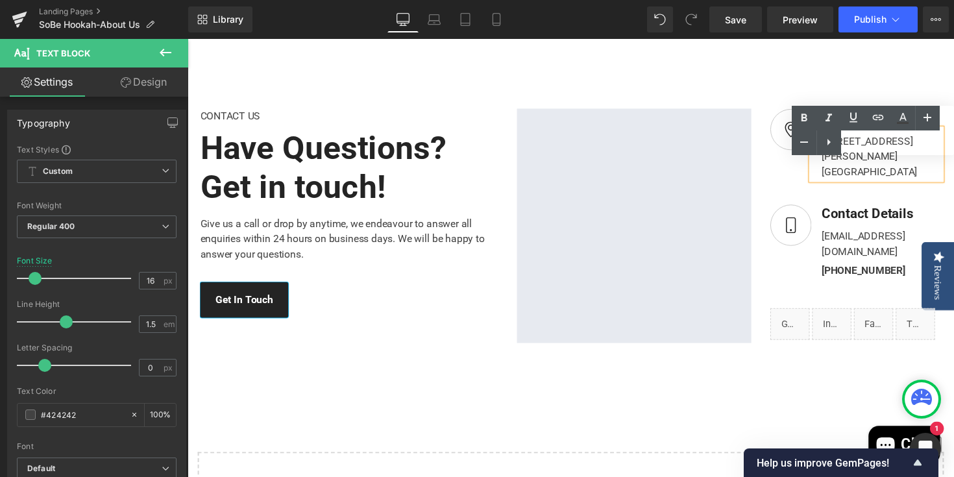
drag, startPoint x: 954, startPoint y: 191, endPoint x: 848, endPoint y: 166, distance: 108.9
click at [848, 166] on div "1700 Collins Ave, Miami Beach, FL, 33139" at bounding box center [893, 157] width 133 height 52
click at [876, 116] on icon at bounding box center [878, 118] width 16 height 16
click at [866, 200] on input "text" at bounding box center [927, 199] width 200 height 32
paste input "https://maps.app.goo.gl/EknibbViHyHMjwqP7"
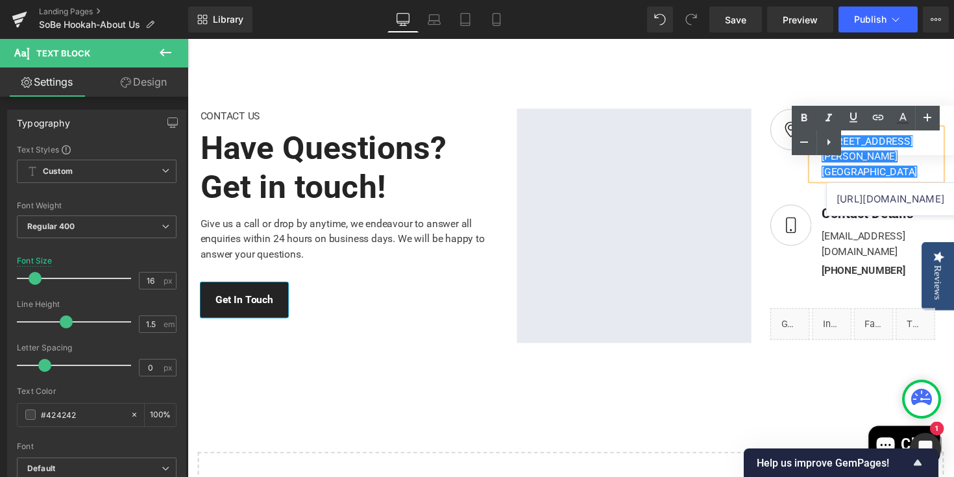
scroll to position [0, 63]
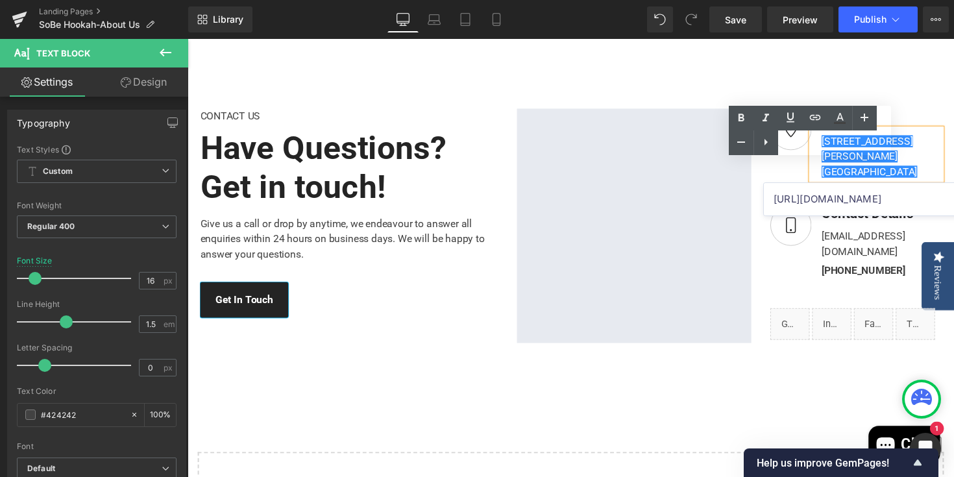
type input "https://maps.app.goo.gl/EknibbViHyHMjwqP7"
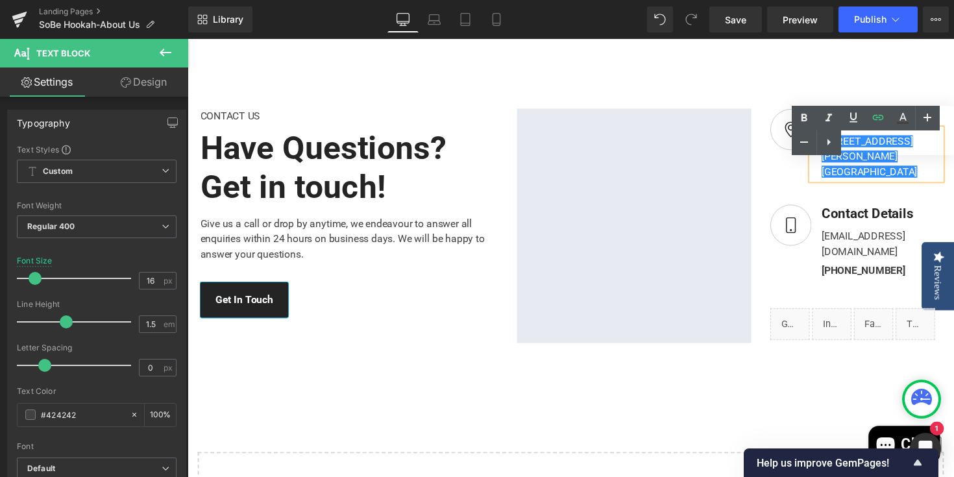
scroll to position [0, 0]
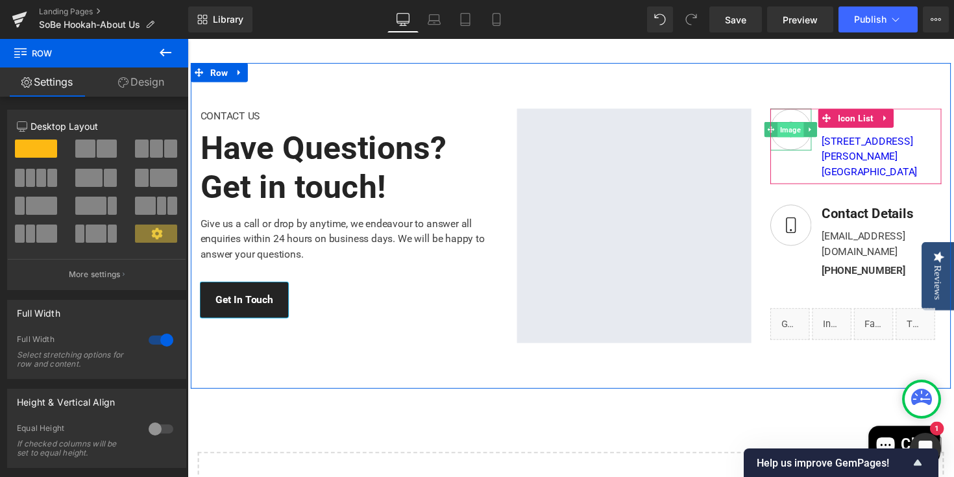
click at [812, 140] on span "Image" at bounding box center [806, 133] width 27 height 16
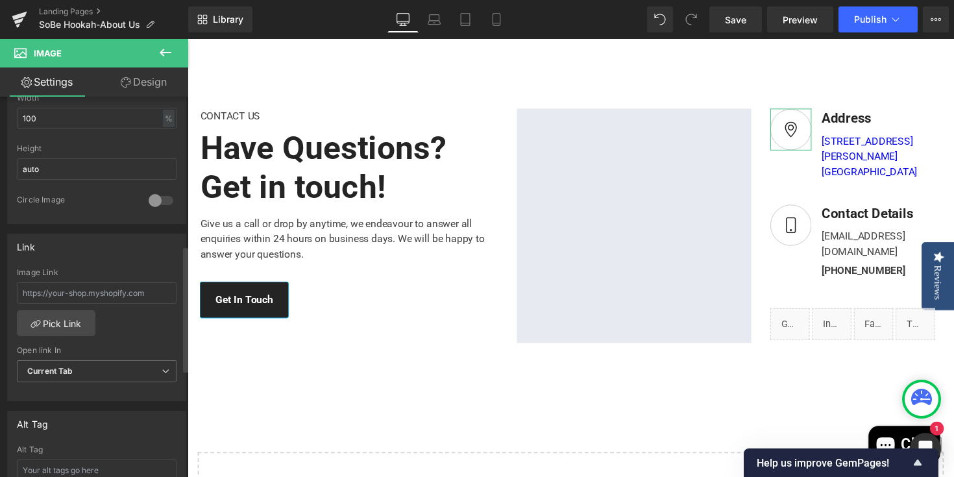
scroll to position [456, 0]
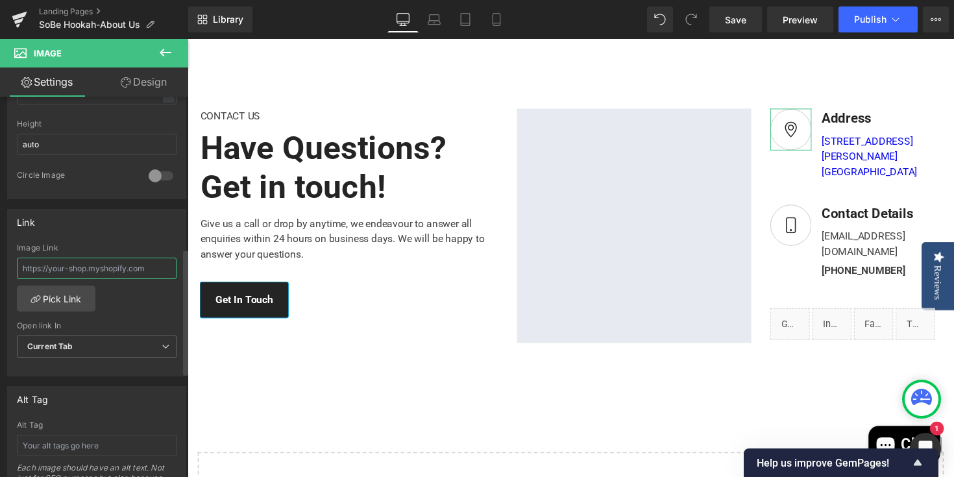
click at [145, 267] on input "text" at bounding box center [97, 268] width 160 height 21
type input "https://maps.app.goo.gl/EknibbViHyHMjwqP7"
click at [149, 287] on div "https://maps.app.goo.gl/EknibbViHyHMjwqP7 Image Link https://maps.app.goo.gl/Ek…" at bounding box center [97, 309] width 178 height 133
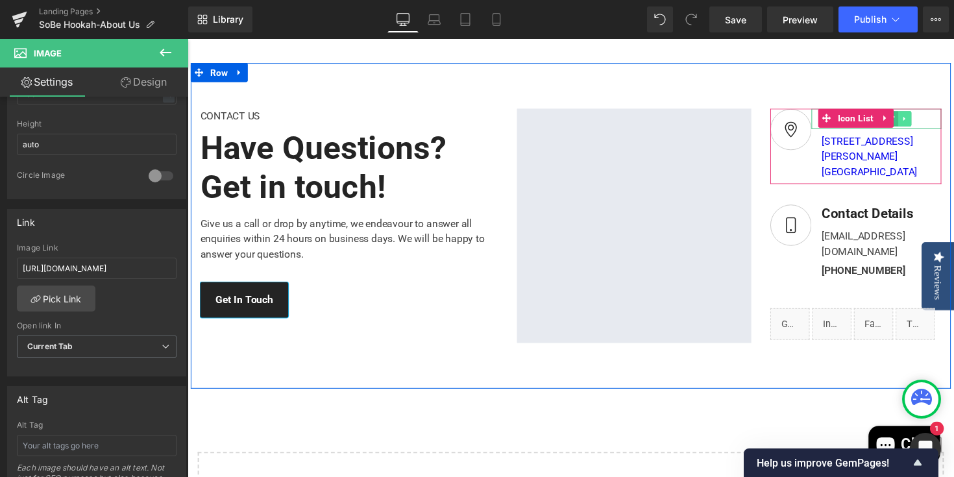
click at [926, 125] on icon at bounding box center [922, 121] width 7 height 8
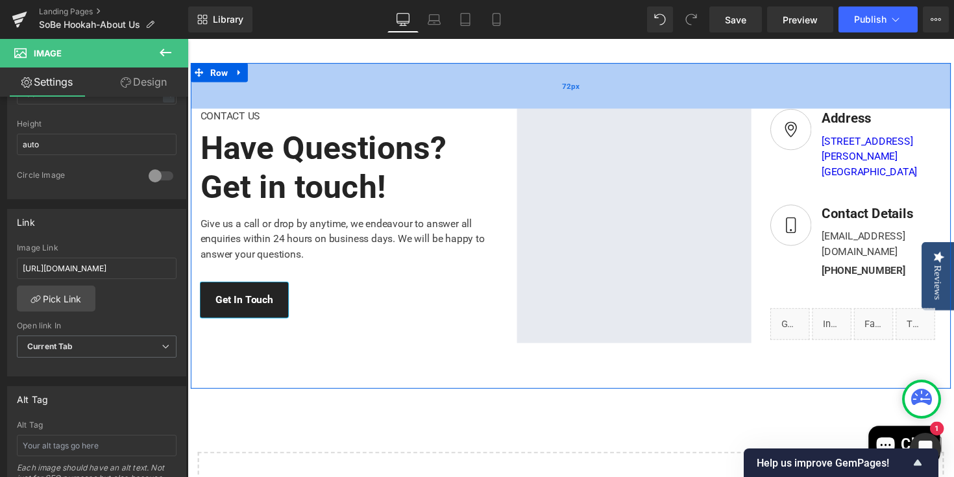
click at [856, 110] on div "72px" at bounding box center [580, 87] width 779 height 47
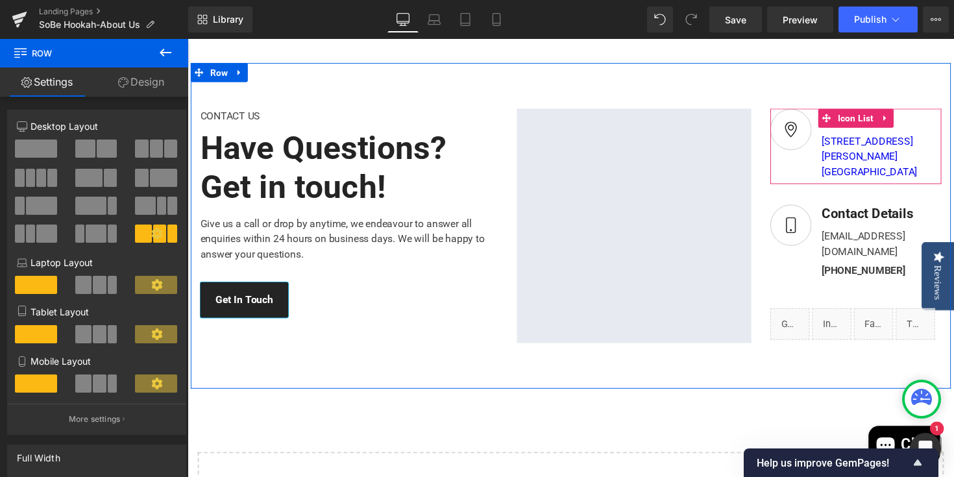
click at [824, 183] on div "Address Text Block 1700 Collins Ave, Miami Beach, FL, 33139 Text Block" at bounding box center [872, 146] width 175 height 73
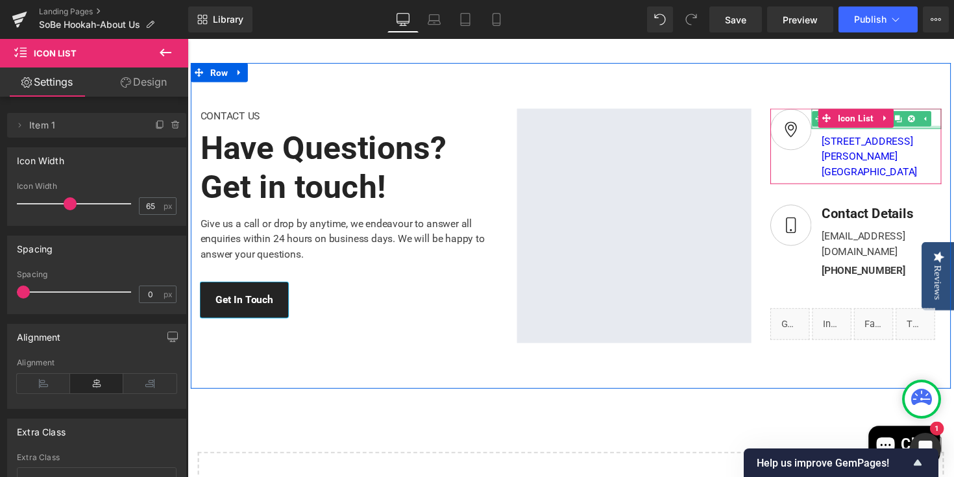
click at [930, 163] on div "1700 Collins Ave, Miami Beach, FL, 33139 Text Block" at bounding box center [893, 157] width 133 height 52
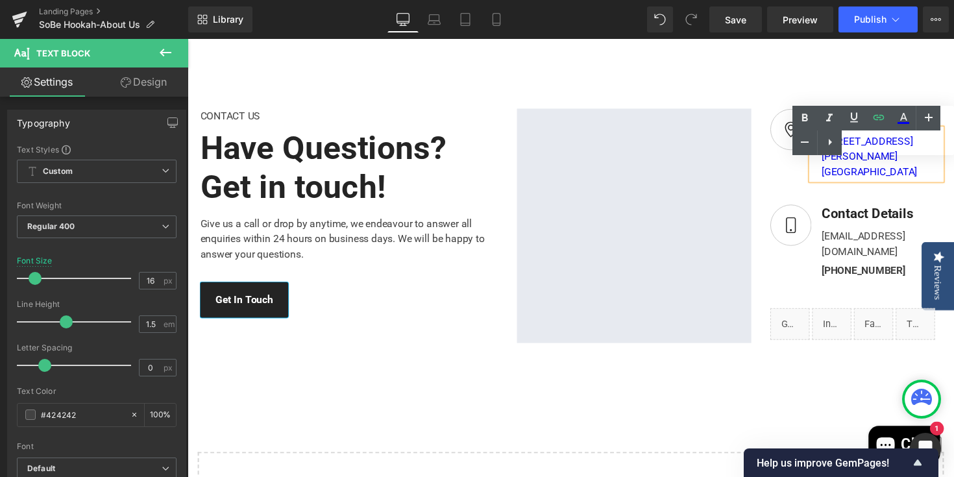
click at [869, 149] on div "Text Color Highlight Color #333333" at bounding box center [874, 130] width 162 height 49
click at [780, 278] on div "Image Address Text Block 1700 Collins Ave, Miami Beach, FL, 33139 Text Block Ic…" at bounding box center [872, 229] width 195 height 239
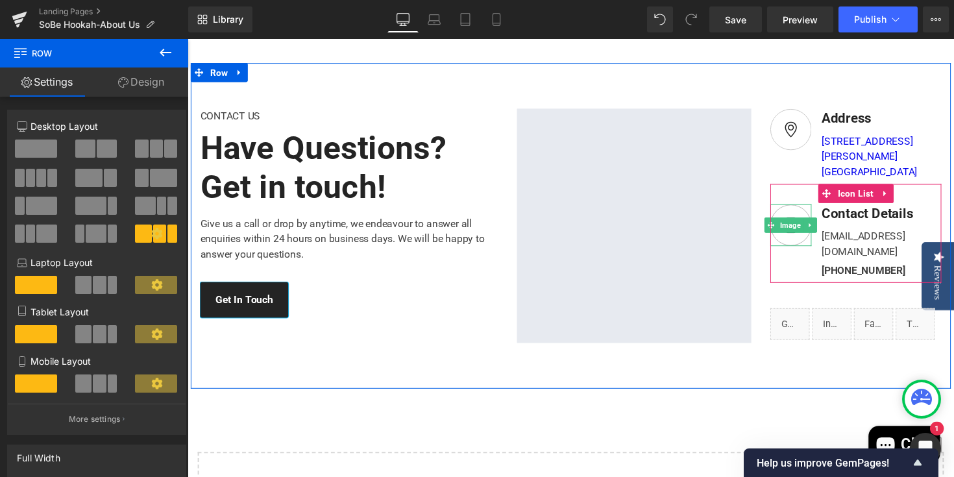
click at [815, 251] on img at bounding box center [806, 229] width 42 height 43
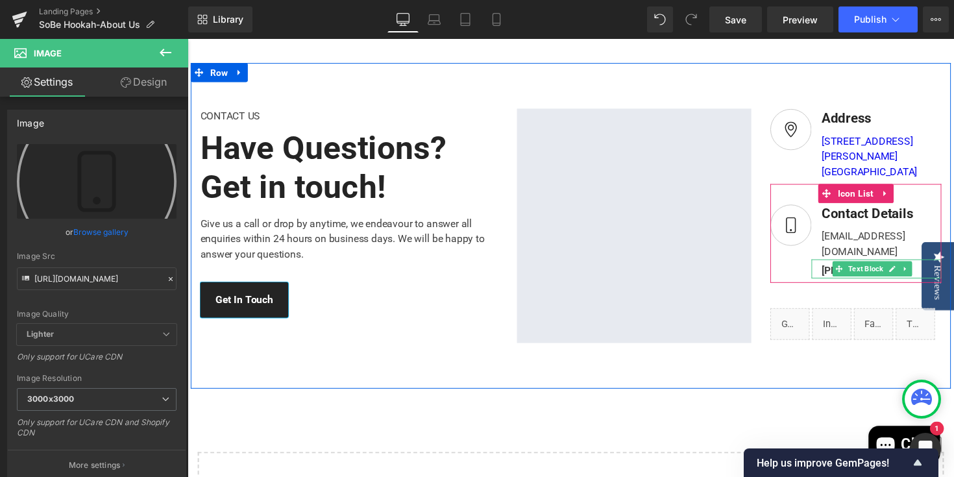
click at [940, 277] on div "+1 555 841 25 69" at bounding box center [893, 274] width 133 height 19
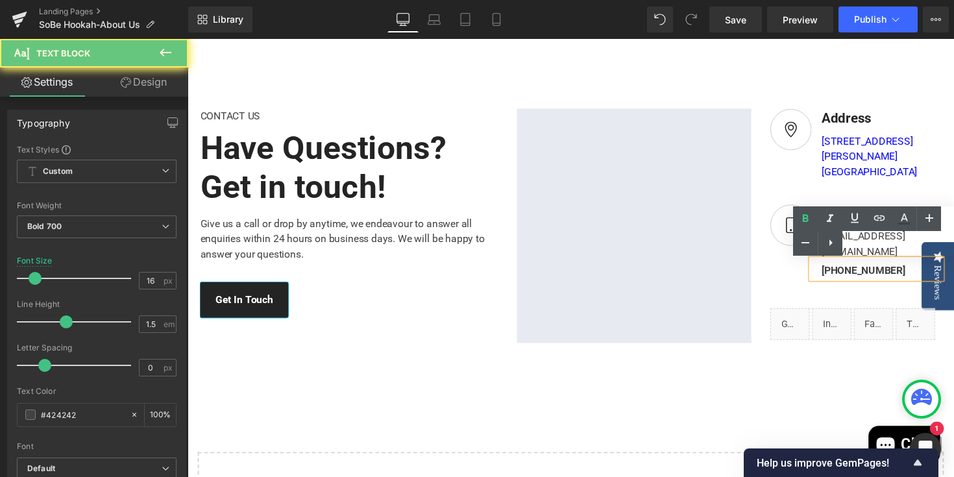
click at [937, 277] on div "+1 555 841 25 69" at bounding box center [893, 274] width 133 height 19
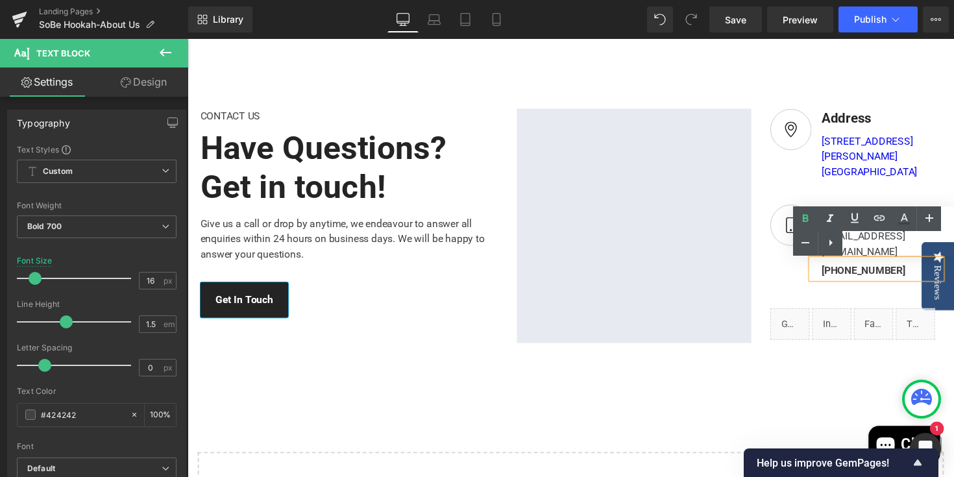
drag, startPoint x: 935, startPoint y: 277, endPoint x: 836, endPoint y: 277, distance: 99.3
click at [836, 277] on div "+1 555 841 25 69" at bounding box center [893, 274] width 133 height 19
click at [877, 217] on icon at bounding box center [880, 218] width 16 height 16
click at [863, 303] on input "text" at bounding box center [926, 298] width 200 height 32
paste input "tel:13053362409"
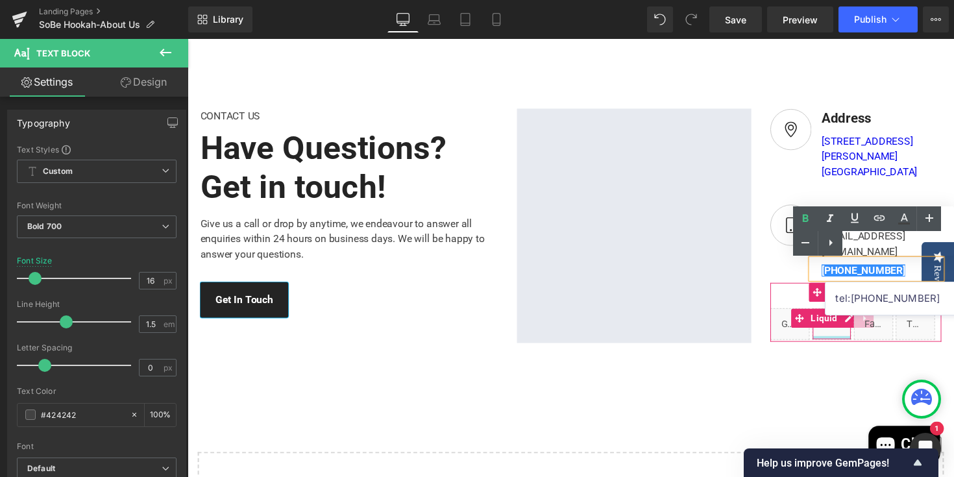
type input "tel:13053362409"
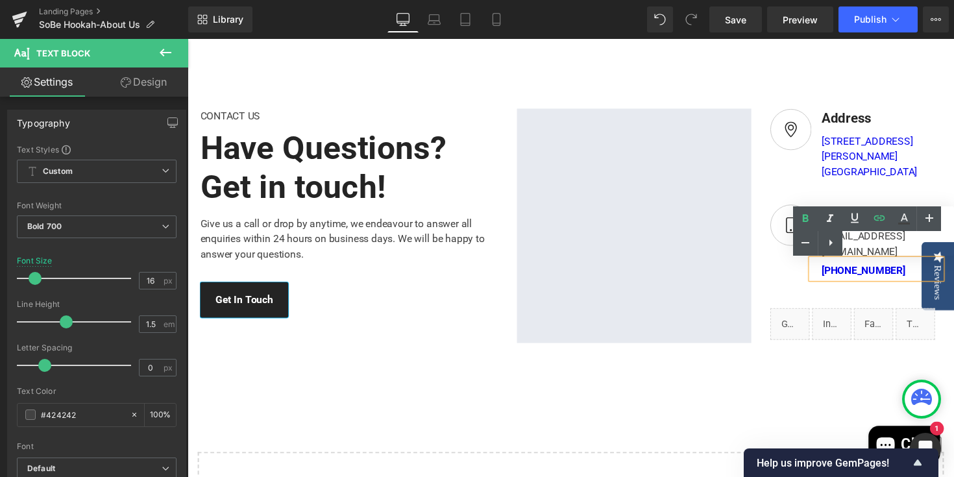
click at [794, 282] on div "Contact Details Text Block support@ecomsolid.com Text Block +1 555 841 25 69 Te…" at bounding box center [872, 246] width 175 height 77
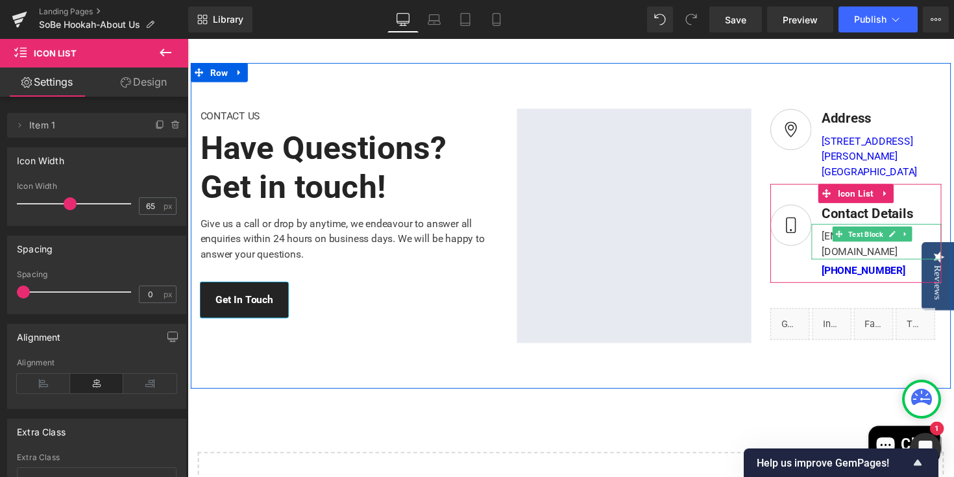
click at [843, 259] on div "support@ecomsolid.com" at bounding box center [893, 246] width 133 height 36
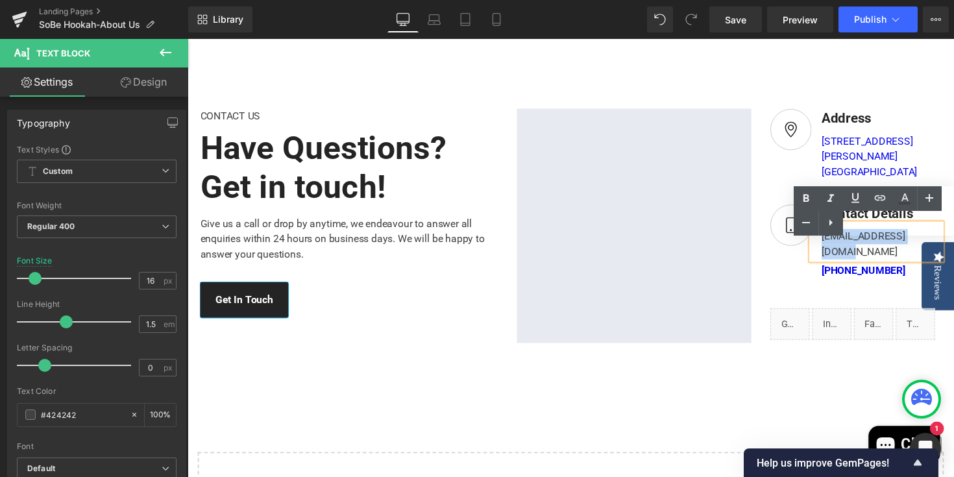
drag, startPoint x: 845, startPoint y: 260, endPoint x: 954, endPoint y: 262, distance: 109.1
click at [954, 262] on div "support@ecomsolid.com" at bounding box center [893, 246] width 133 height 36
click at [879, 203] on icon at bounding box center [880, 198] width 16 height 16
drag, startPoint x: 858, startPoint y: 280, endPoint x: 864, endPoint y: 279, distance: 6.5
click at [858, 279] on input "text" at bounding box center [926, 280] width 200 height 32
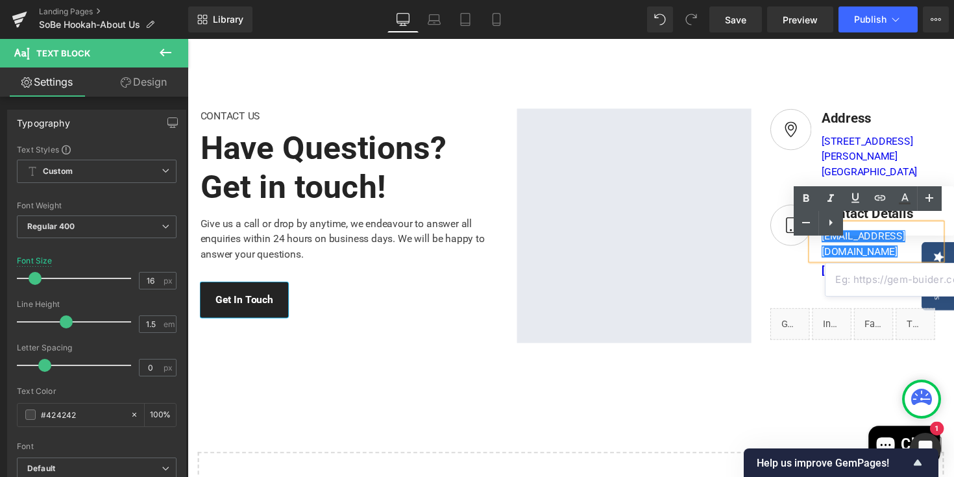
paste input "mailto:sobehookah@gmail.com"
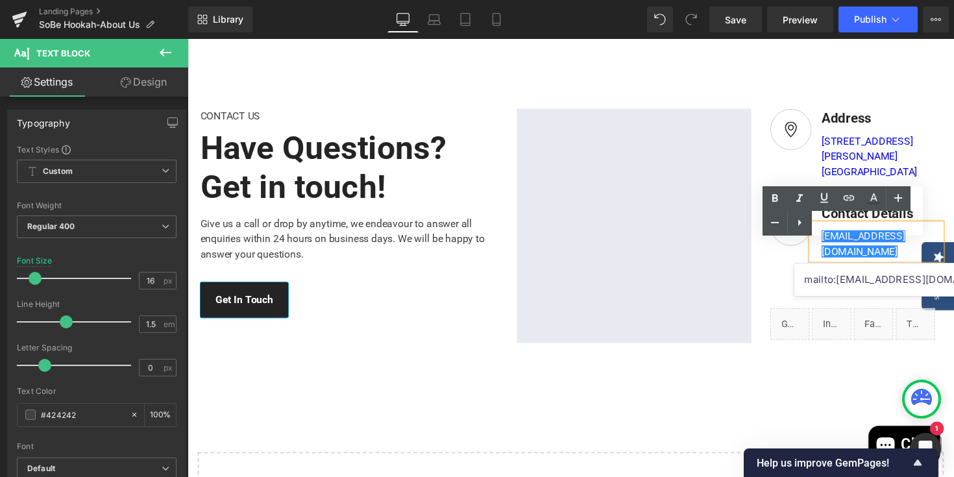
type input "mailto:sobehookah@gmail.com"
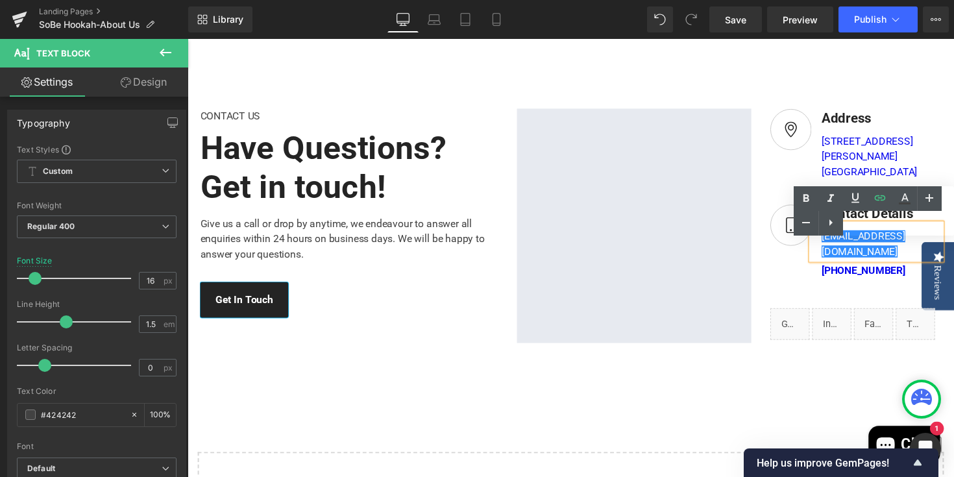
scroll to position [0, 0]
click at [682, 397] on div "CONTACT US Text Block Have Questions? Get in touch! Heading Give us a call or d…" at bounding box center [580, 231] width 779 height 334
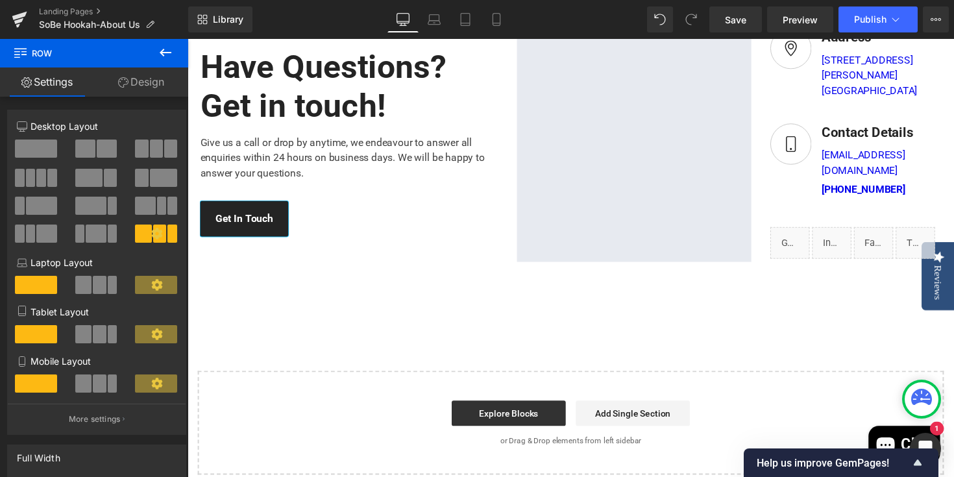
scroll to position [2306, 0]
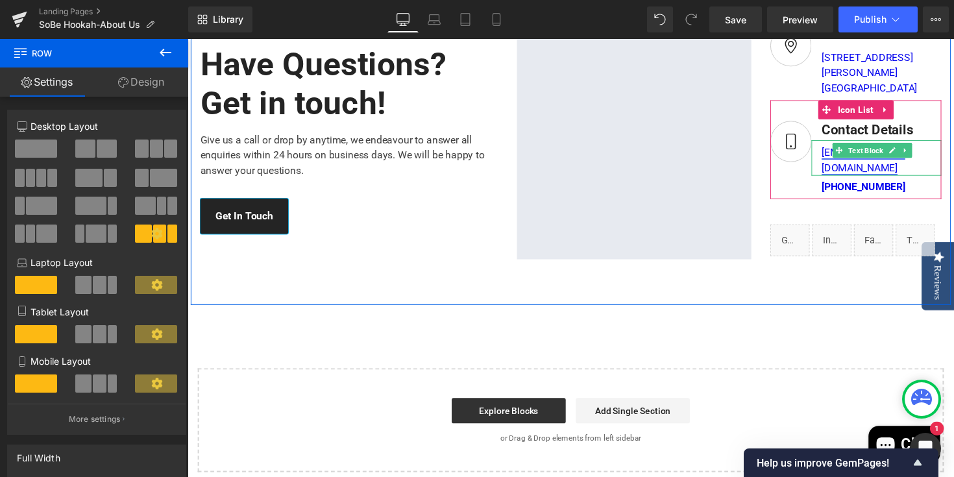
click at [923, 173] on link "support@ecomsolid.com" at bounding box center [880, 163] width 86 height 28
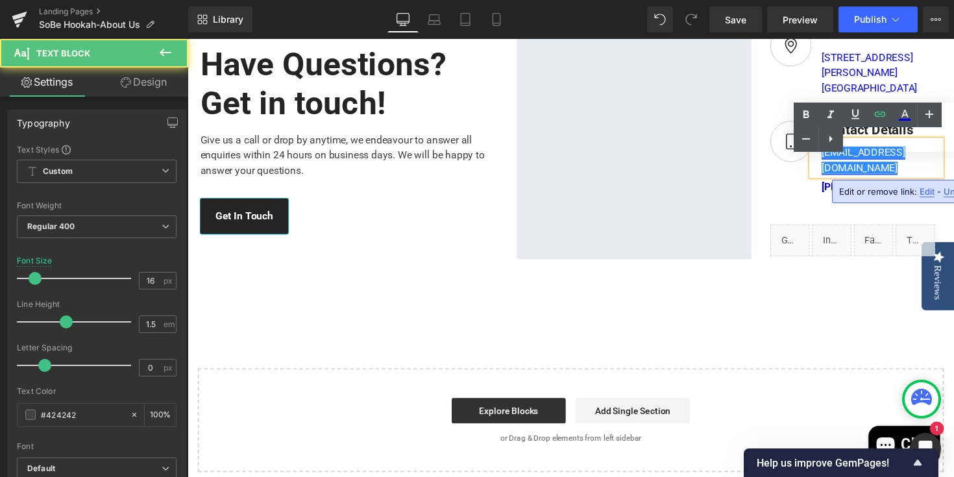
click at [923, 173] on link "support@ecomsolid.com" at bounding box center [880, 163] width 86 height 28
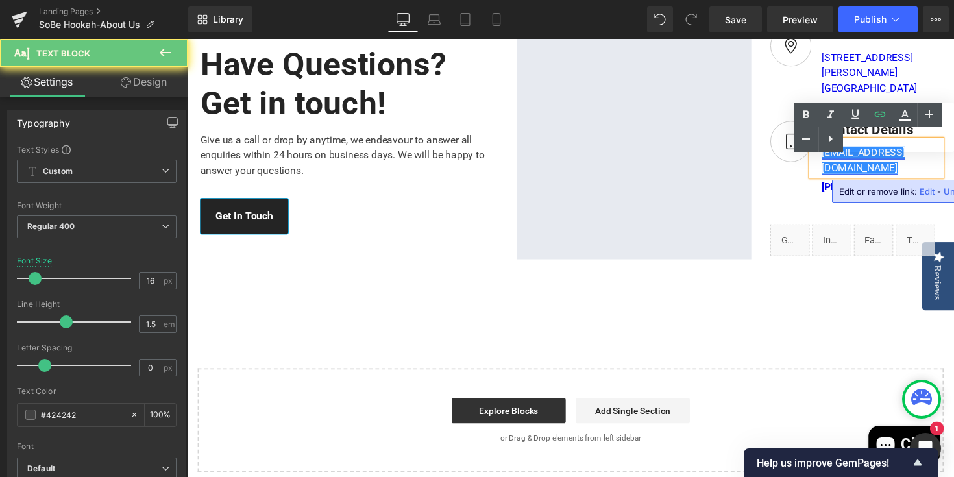
click at [923, 173] on link "support@ecomsolid.com" at bounding box center [880, 163] width 86 height 28
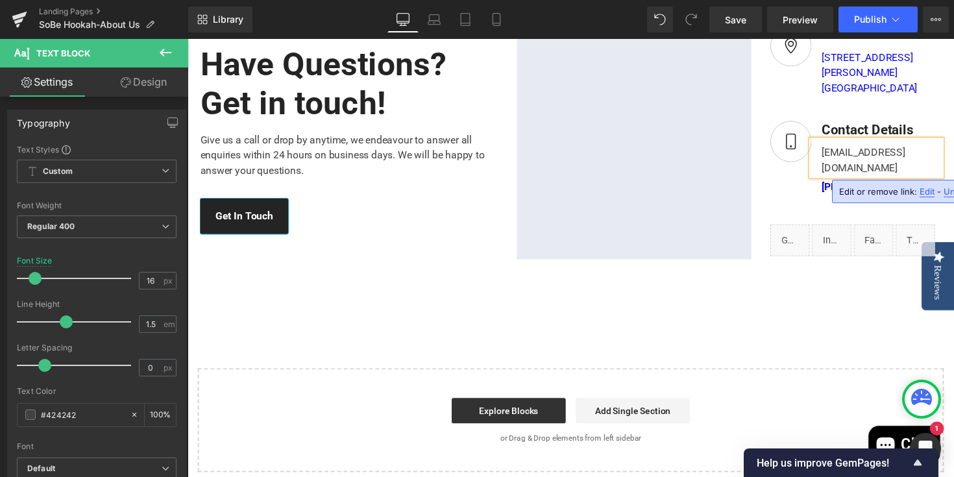
click at [926, 193] on span "Edit" at bounding box center [927, 191] width 15 height 11
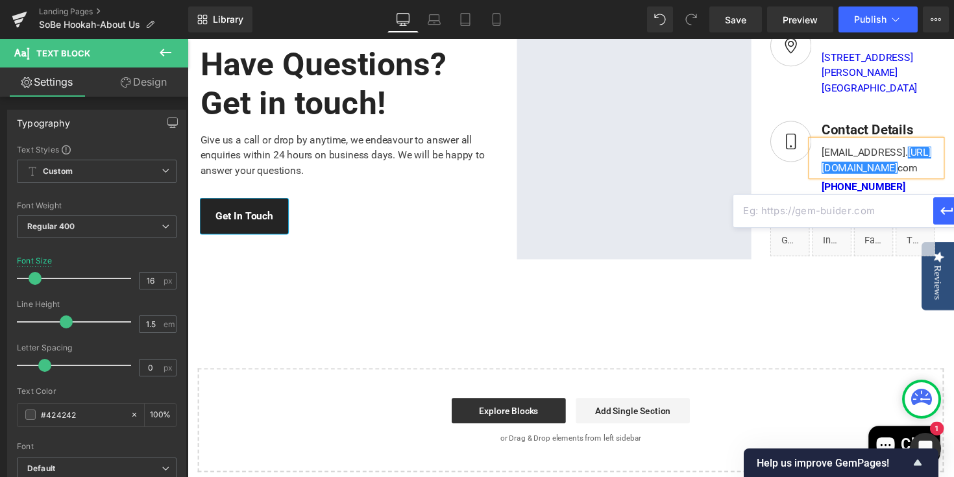
paste input "mailto:sobehookah@gmail.com"
type input "mailto:sobehookah@gmail.com"
click at [784, 137] on div "Image Address Text Block 1700 Collins Ave, Miami Beach, FL, 33139 Text Block Ic…" at bounding box center [872, 144] width 195 height 239
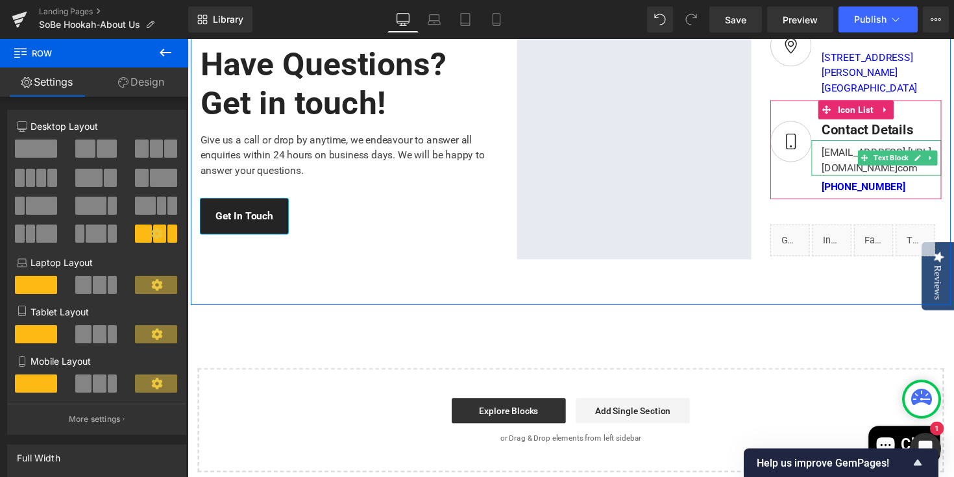
click at [839, 179] on div "sobehookahinfo@gmail. https://gem-3910432.net com" at bounding box center [893, 161] width 133 height 36
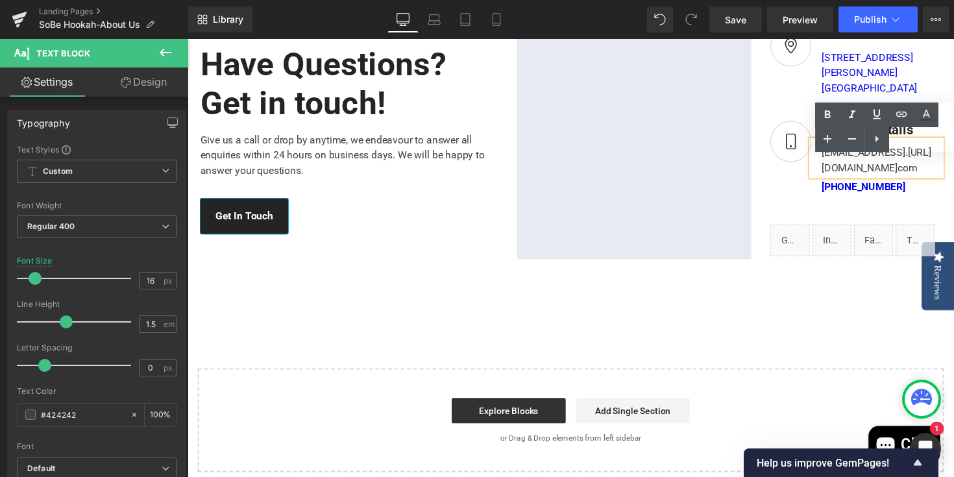
click at [934, 179] on div "sobehookahinfo@gmail. https://gem-3910432.net com" at bounding box center [893, 161] width 133 height 36
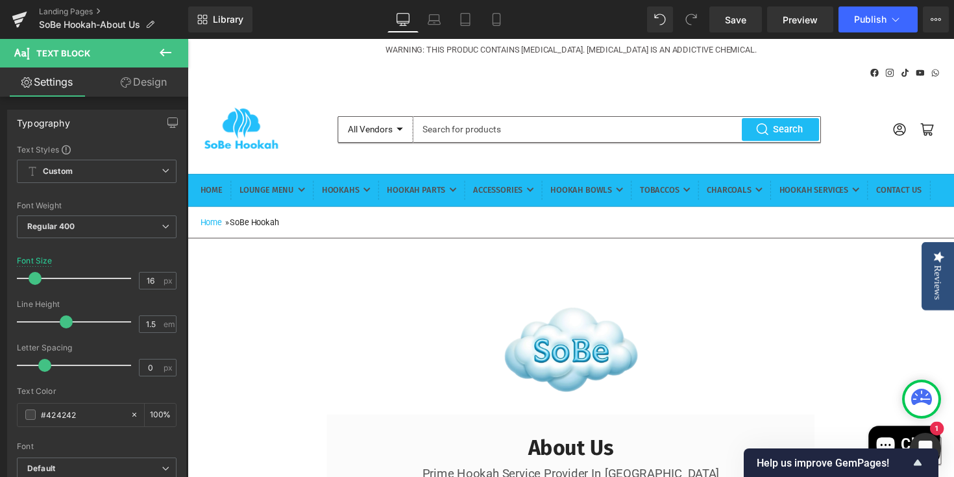
scroll to position [0, 0]
drag, startPoint x: 837, startPoint y: 175, endPoint x: 972, endPoint y: 181, distance: 135.8
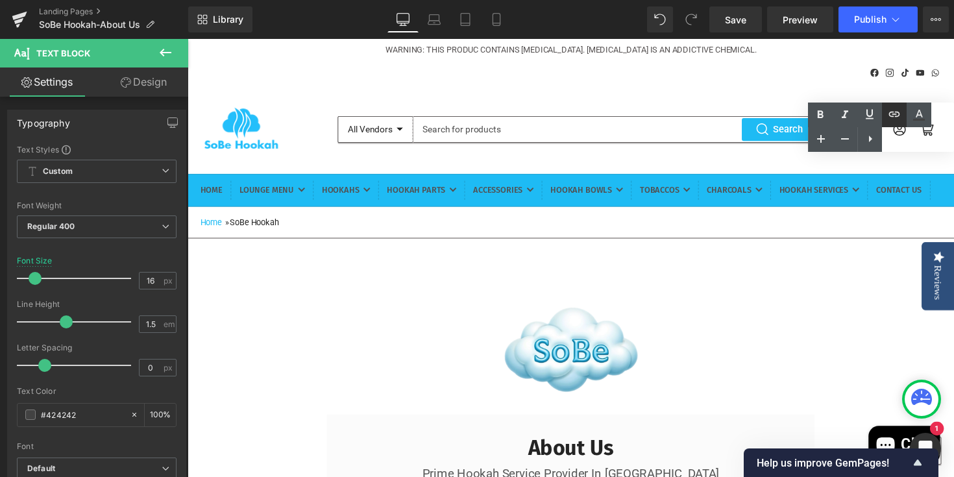
click at [895, 117] on icon at bounding box center [895, 114] width 16 height 16
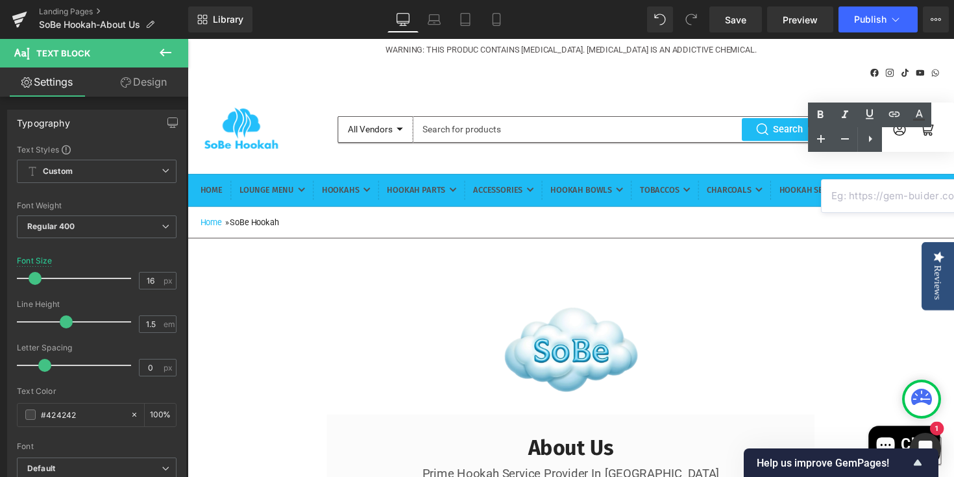
paste input "mailto:sobehookah@gmail.com"
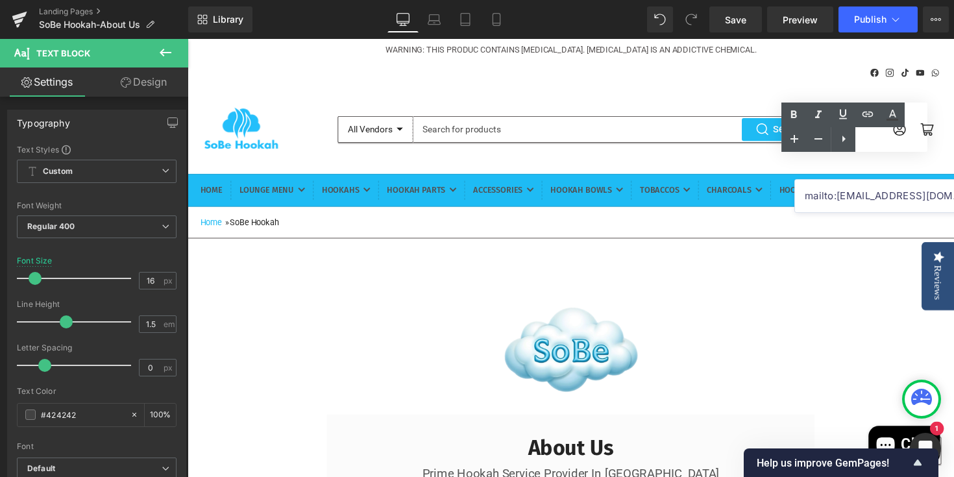
type input "mailto:sobehookah@gmail.com"
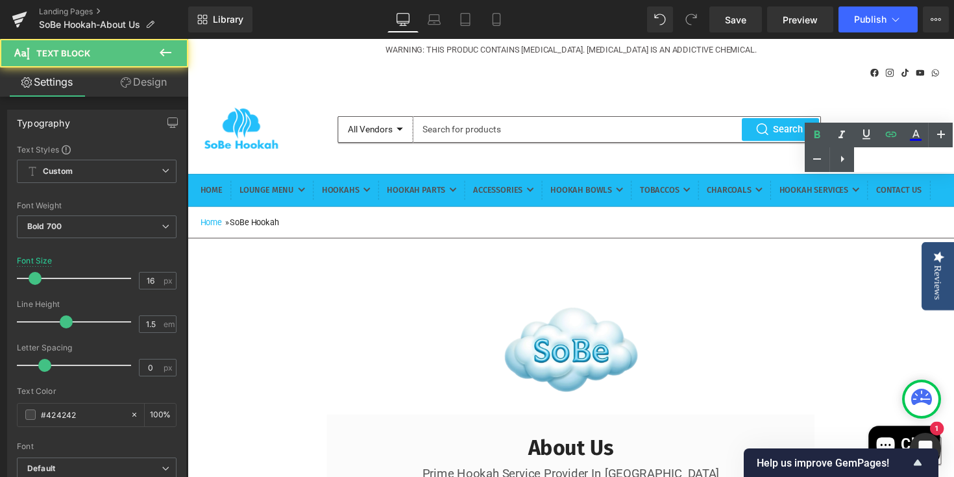
drag, startPoint x: 930, startPoint y: 193, endPoint x: 830, endPoint y: 196, distance: 99.4
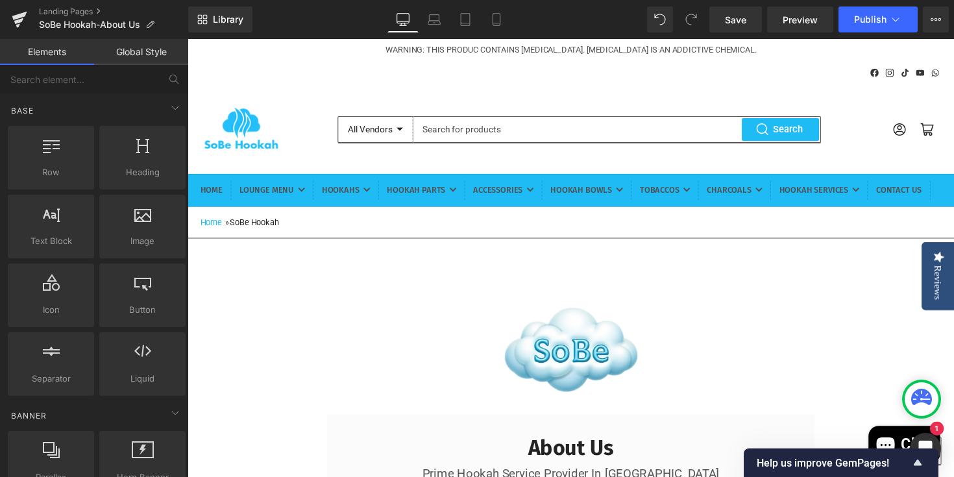
scroll to position [2406, 0]
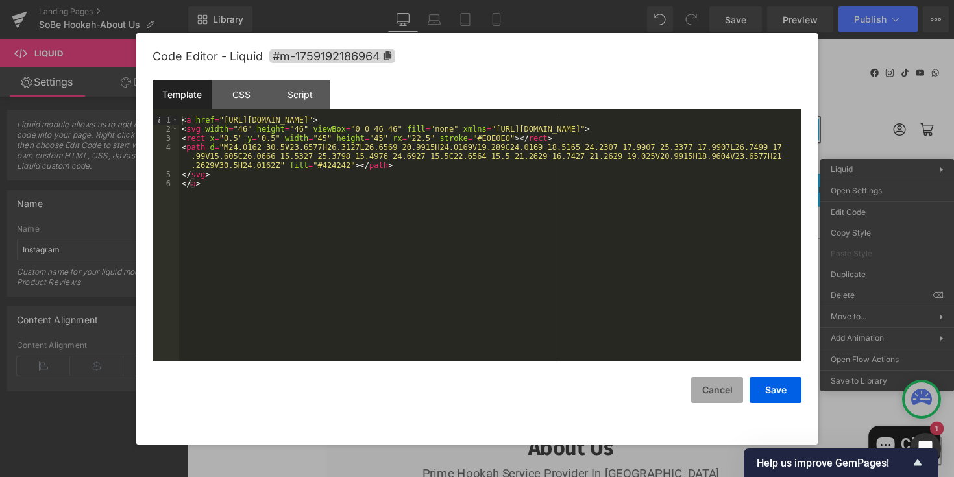
click at [723, 395] on button "Cancel" at bounding box center [717, 390] width 52 height 26
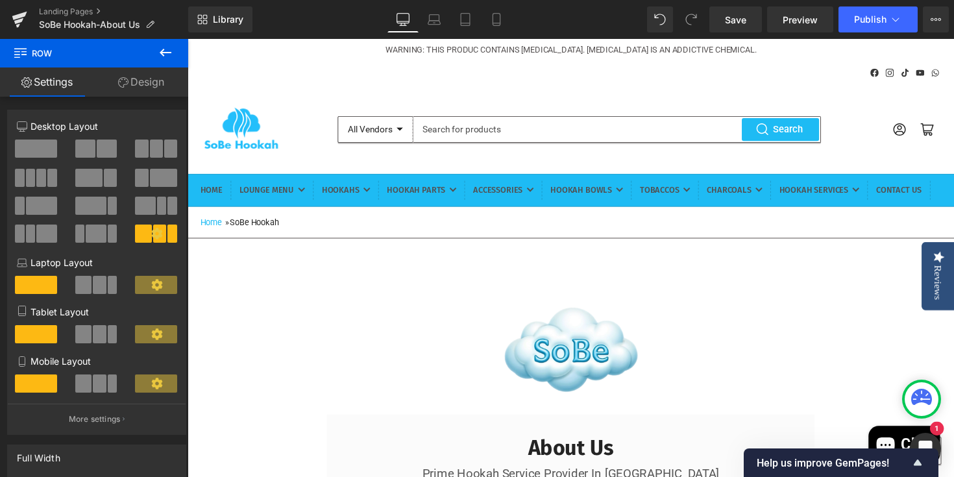
scroll to position [2339, 0]
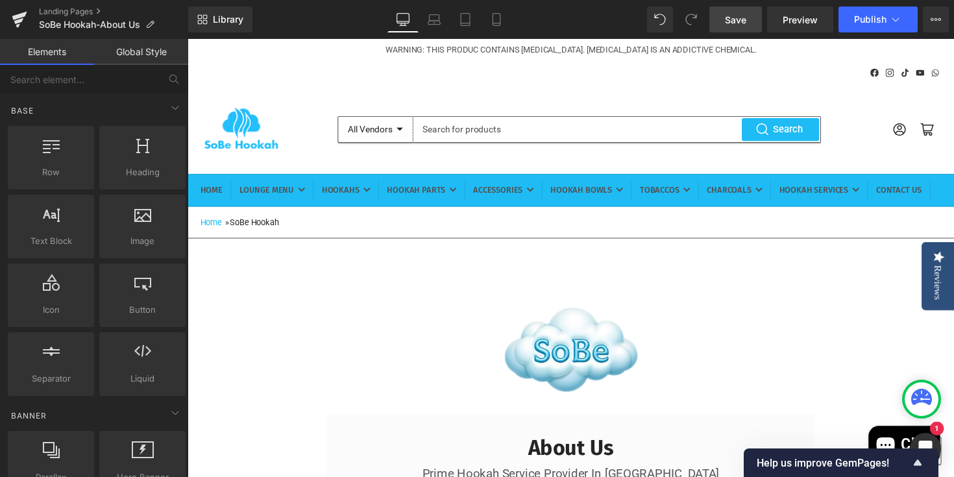
click at [735, 21] on span "Save" at bounding box center [735, 20] width 21 height 14
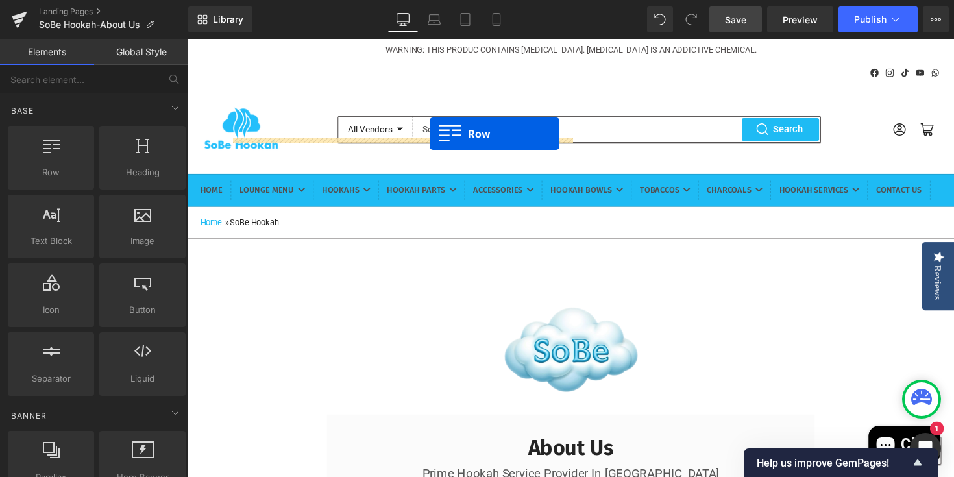
scroll to position [1459, 0]
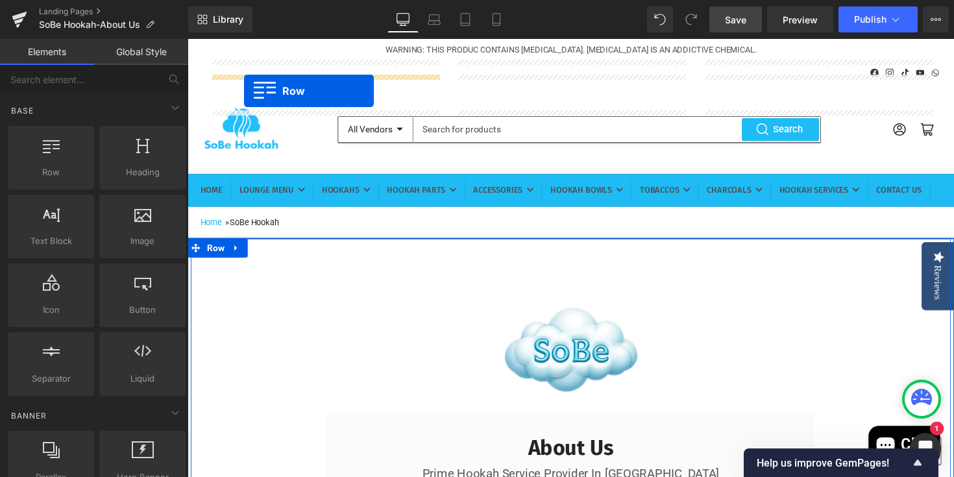
drag, startPoint x: 197, startPoint y: 136, endPoint x: 239, endPoint y: 79, distance: 70.6
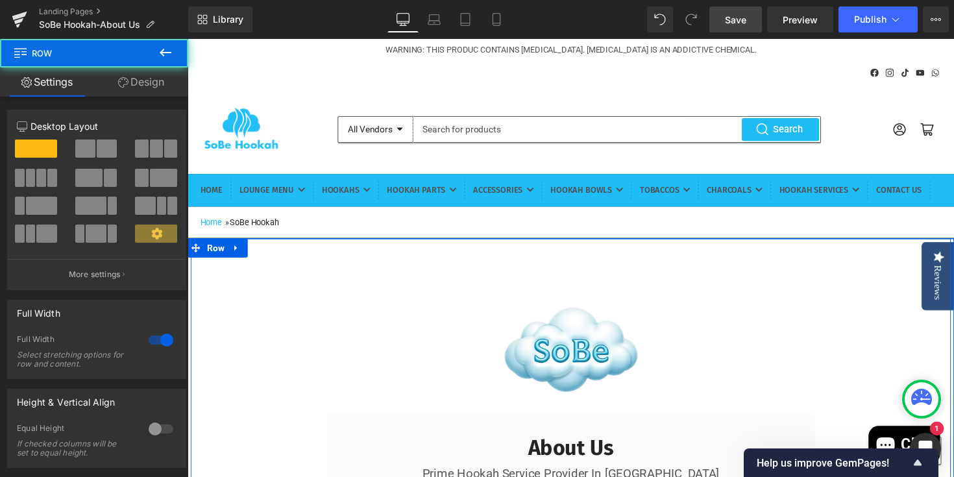
scroll to position [850, 0]
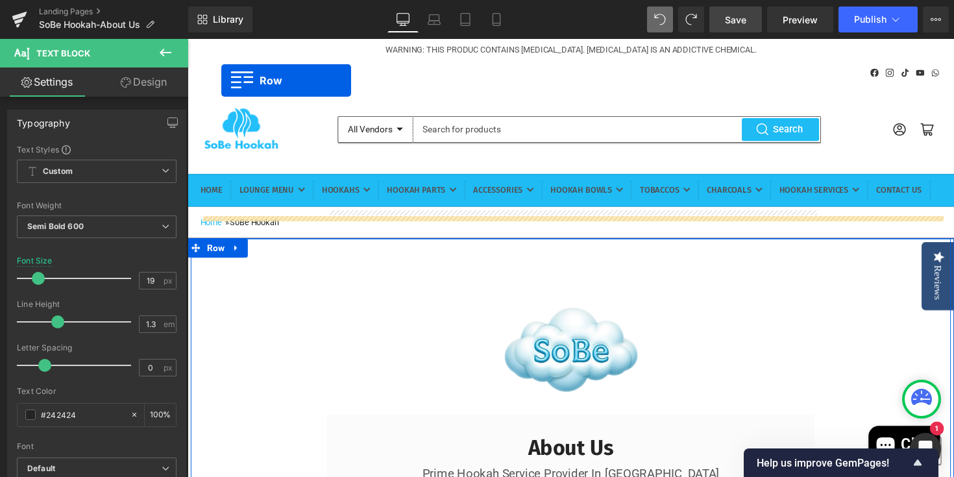
scroll to position [668, 0]
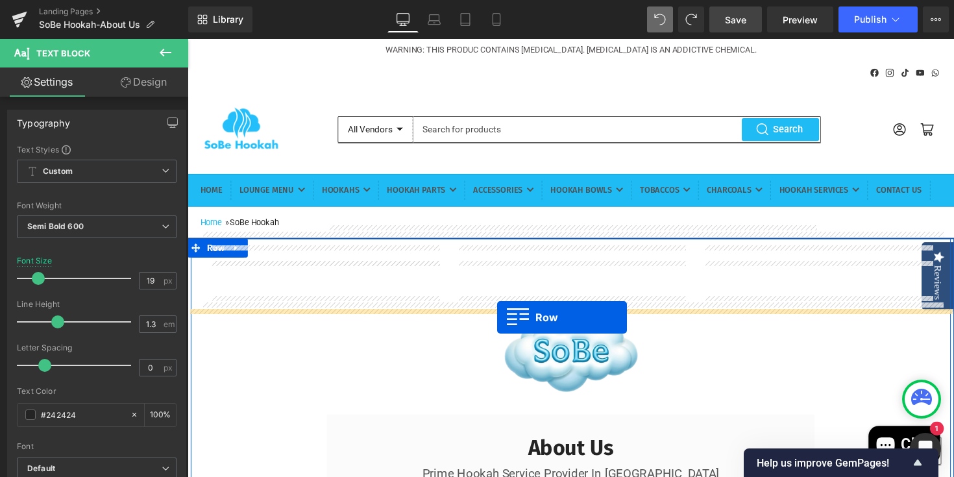
drag, startPoint x: 216, startPoint y: 225, endPoint x: 505, endPoint y: 325, distance: 306.1
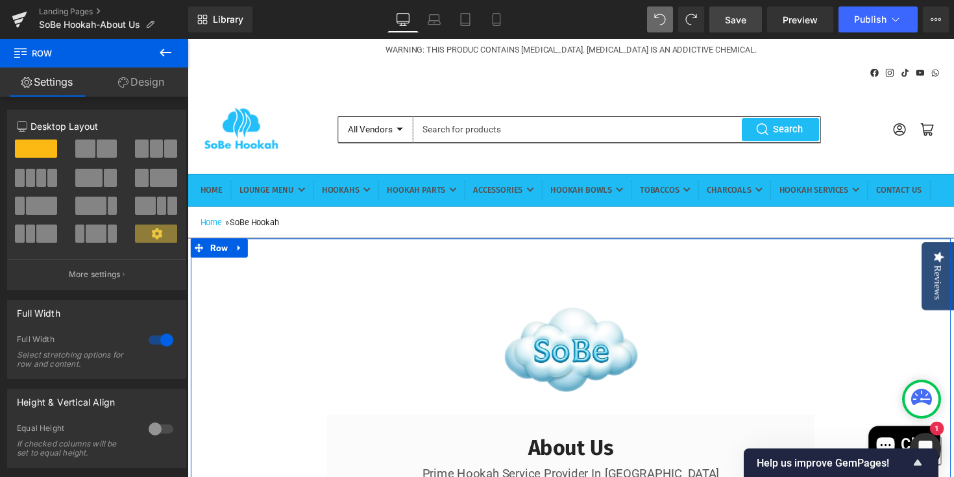
scroll to position [978, 0]
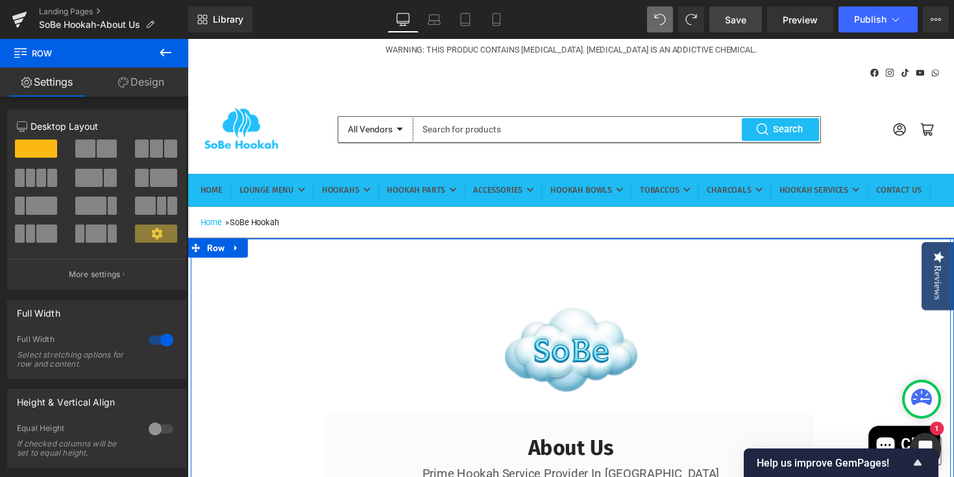
drag, startPoint x: 604, startPoint y: 299, endPoint x: 613, endPoint y: 225, distance: 73.8
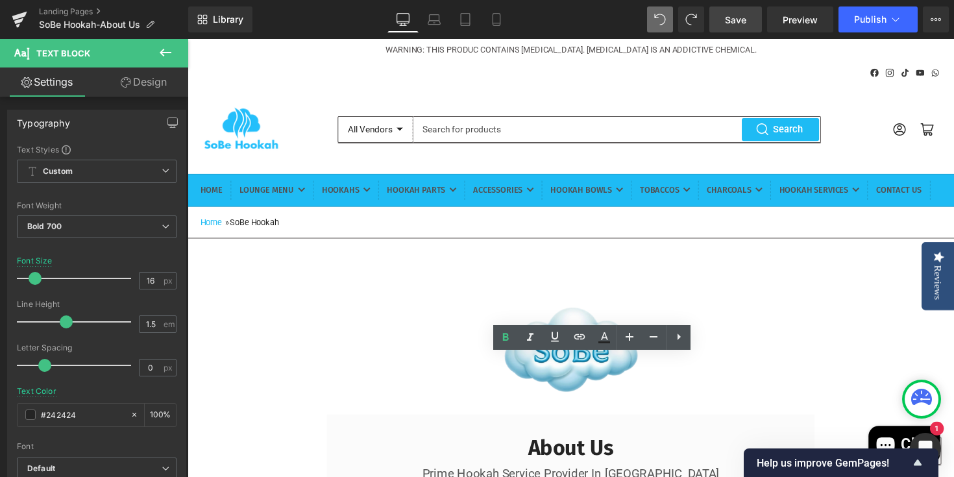
click at [737, 22] on span "Save" at bounding box center [735, 20] width 21 height 14
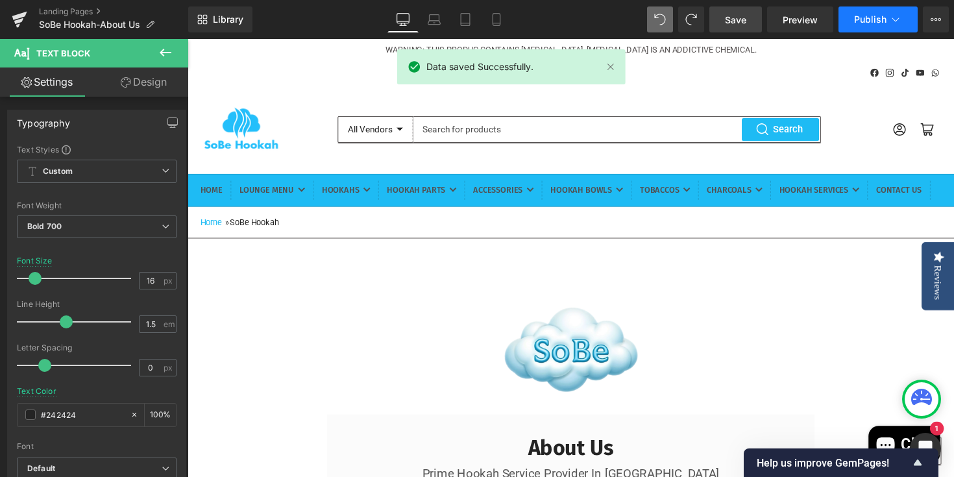
click at [859, 19] on span "Publish" at bounding box center [870, 19] width 32 height 10
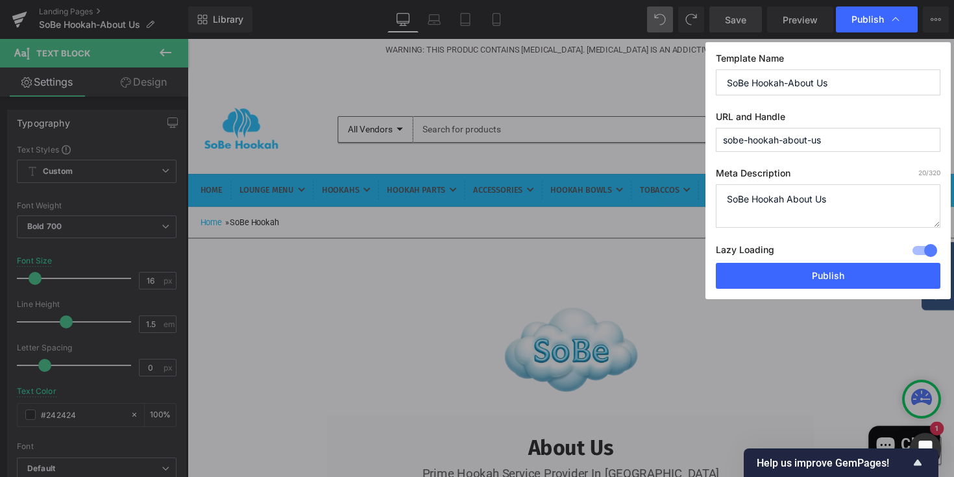
drag, startPoint x: 852, startPoint y: 197, endPoint x: 713, endPoint y: 193, distance: 139.0
click at [713, 193] on div "Template Name SoBe Hookah-About Us URL and Handle sobe-hookah-about-us Meta Des…" at bounding box center [828, 170] width 245 height 257
drag, startPoint x: 758, startPoint y: 85, endPoint x: 579, endPoint y: 46, distance: 182.7
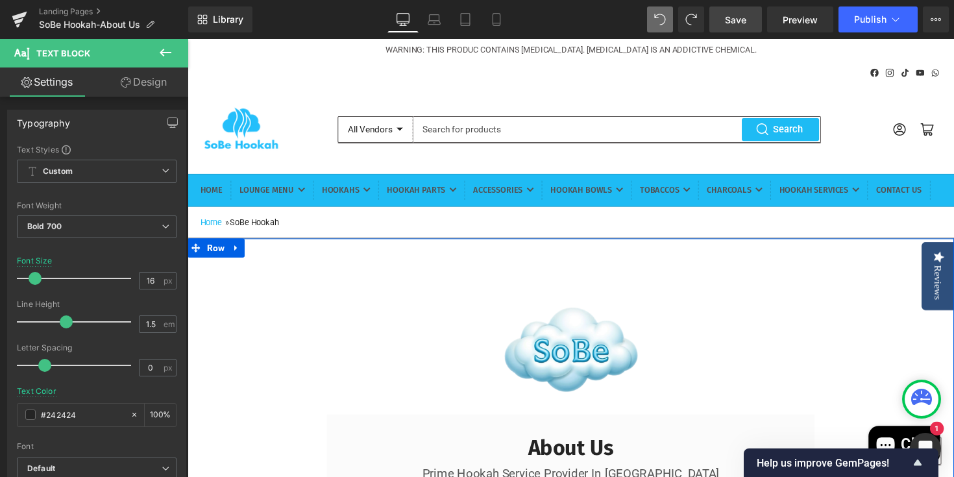
scroll to position [372, 0]
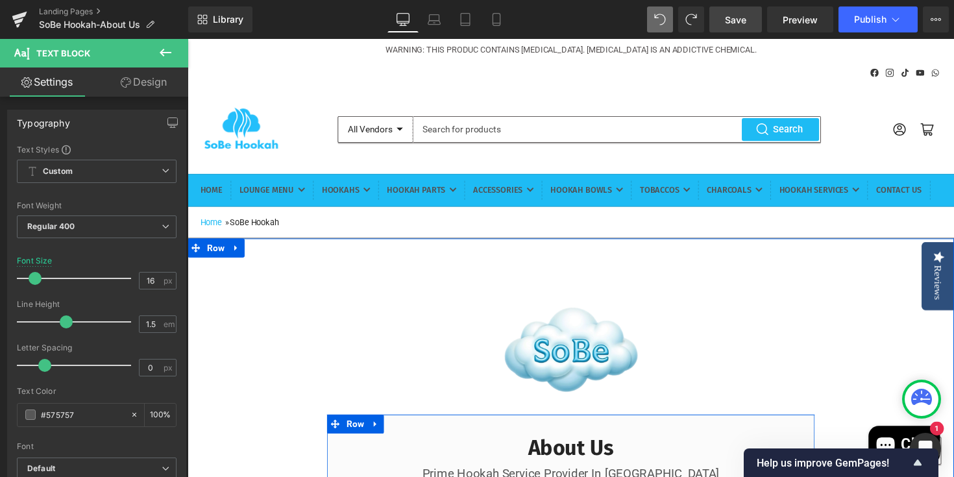
drag, startPoint x: 505, startPoint y: 231, endPoint x: 676, endPoint y: 269, distance: 175.0
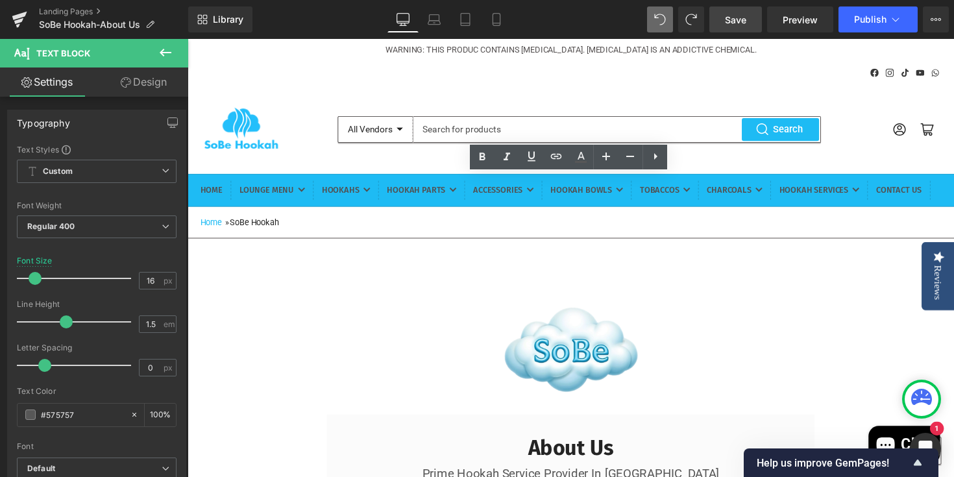
drag, startPoint x: 703, startPoint y: 352, endPoint x: 522, endPoint y: 319, distance: 184.1
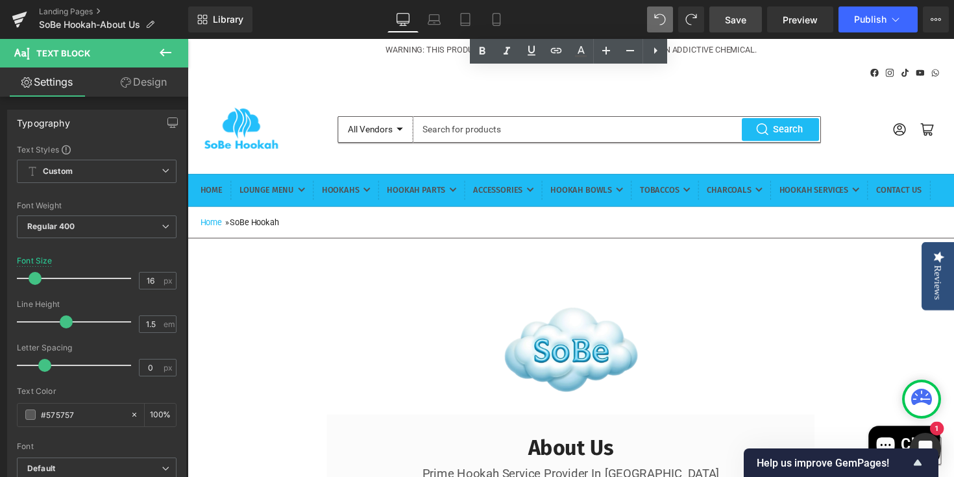
scroll to position [571, 0]
click at [861, 23] on span "Publish" at bounding box center [870, 19] width 32 height 10
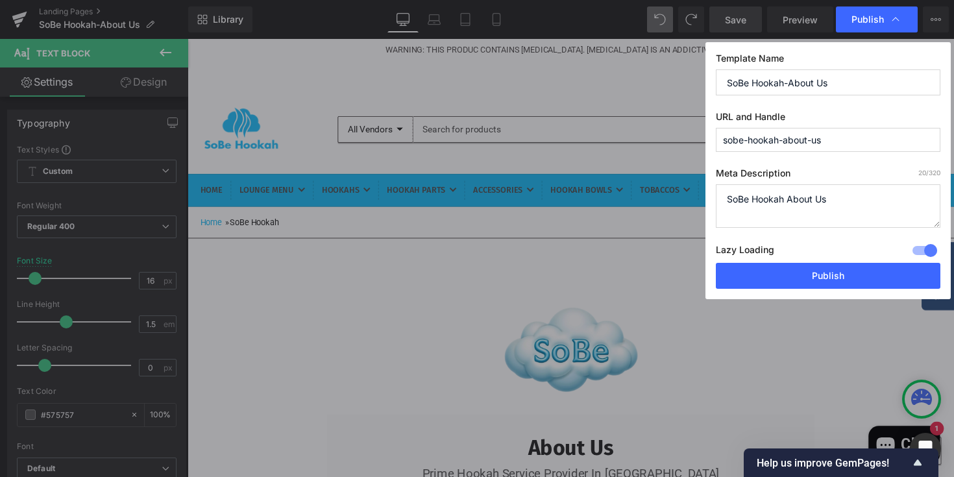
click at [852, 182] on label "Meta Description 20 /320" at bounding box center [828, 175] width 225 height 17
drag, startPoint x: 852, startPoint y: 197, endPoint x: 705, endPoint y: 186, distance: 147.8
click at [706, 191] on div "Template Name SoBe Hookah-About Us URL and Handle sobe-hookah-about-us Meta Des…" at bounding box center [828, 170] width 245 height 257
paste textarea "Established in 2019, The Hookah Lab is one of America's premier online hookah s…"
type textarea "Established in 2019, The Hookah Lab is one of America's premier online hookah s…"
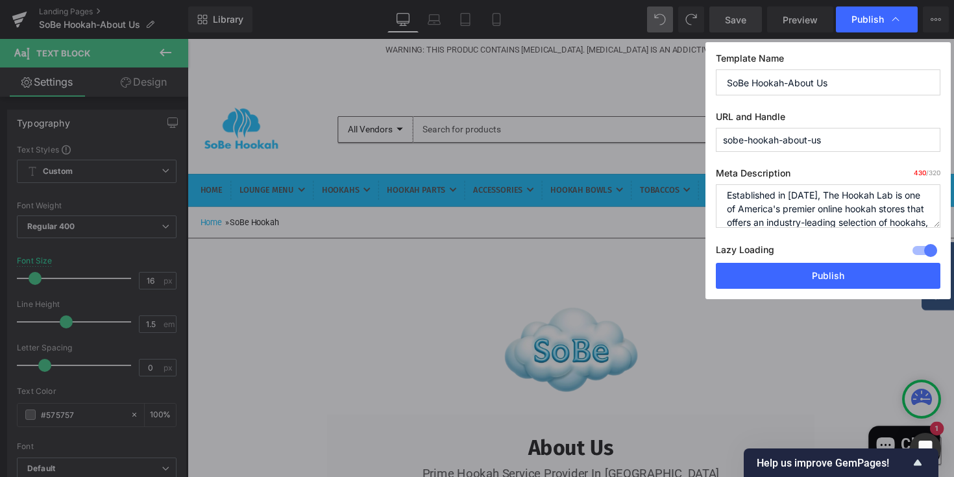
scroll to position [0, 0]
drag, startPoint x: 728, startPoint y: 198, endPoint x: 773, endPoint y: 196, distance: 44.8
click at [773, 196] on textarea "SoBe Hookah About Us" at bounding box center [828, 205] width 225 height 43
drag, startPoint x: 722, startPoint y: 197, endPoint x: 952, endPoint y: 243, distance: 234.2
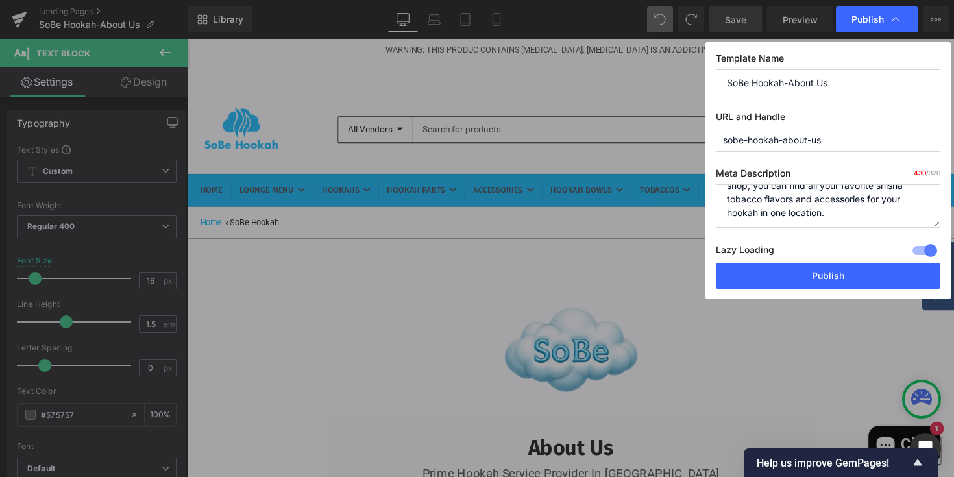
click at [952, 243] on div "Publish Template Name SoBe Hookah-About Us URL and Handle sobe-hookah-about-us …" at bounding box center [477, 238] width 954 height 477
drag, startPoint x: 832, startPoint y: 260, endPoint x: 656, endPoint y: 225, distance: 180.0
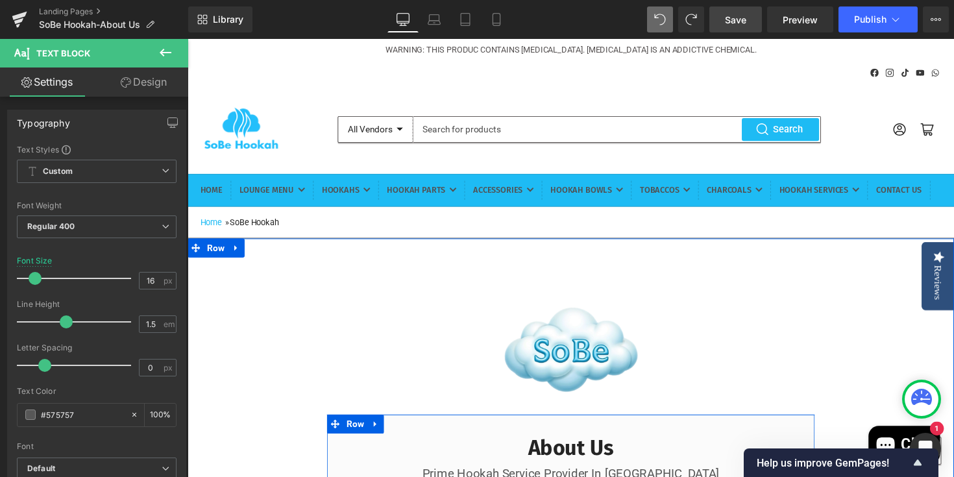
scroll to position [362, 0]
drag, startPoint x: 857, startPoint y: 357, endPoint x: 681, endPoint y: 325, distance: 178.8
drag, startPoint x: 721, startPoint y: 338, endPoint x: 542, endPoint y: 306, distance: 181.4
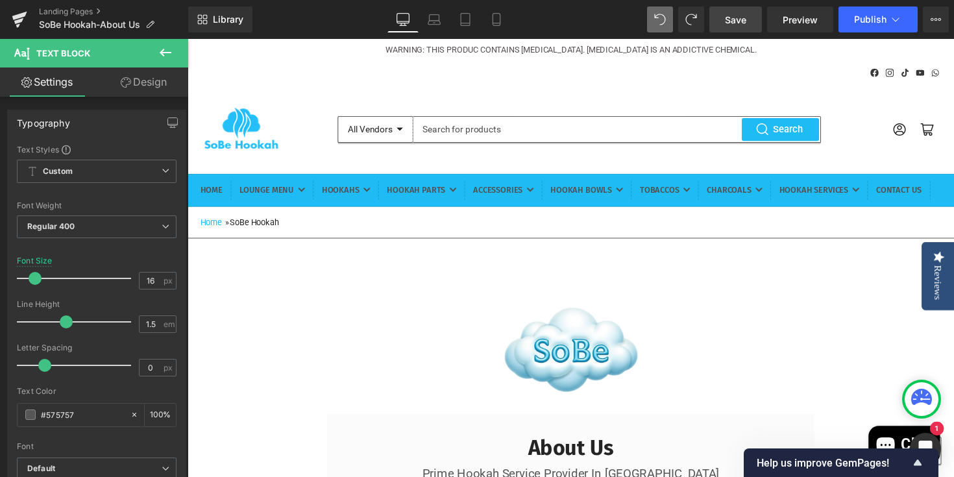
scroll to position [486, 0]
click at [863, 21] on span "Publish" at bounding box center [870, 19] width 32 height 10
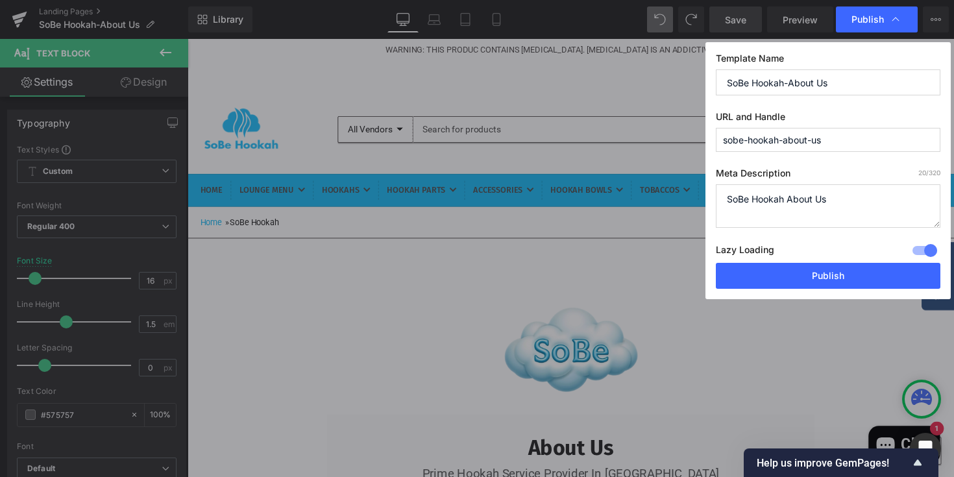
drag, startPoint x: 795, startPoint y: 198, endPoint x: 696, endPoint y: 191, distance: 98.9
click at [696, 193] on div "Publish Template Name SoBe Hookah-About Us URL and Handle sobe-hookah-about-us …" at bounding box center [477, 238] width 954 height 477
paste textarea "Established in 2019, The Hookah Lab is one of America's premier online hookah s…"
type textarea "Established in 2019, The Hookah Lab is one of America's premier online hookah s…"
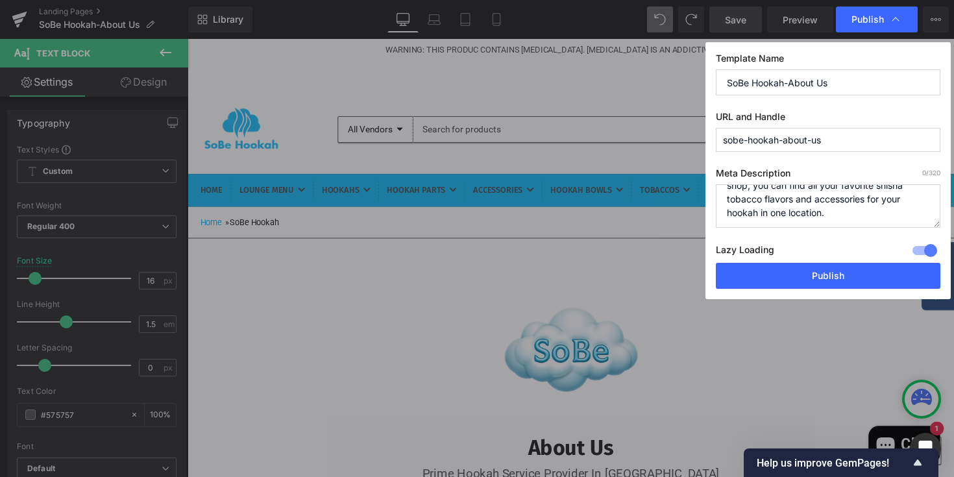
drag, startPoint x: 742, startPoint y: 201, endPoint x: 954, endPoint y: 308, distance: 237.5
click at [954, 308] on div "Publish Template Name SoBe Hookah-About Us URL and Handle sobe-hookah-about-us …" at bounding box center [477, 238] width 954 height 477
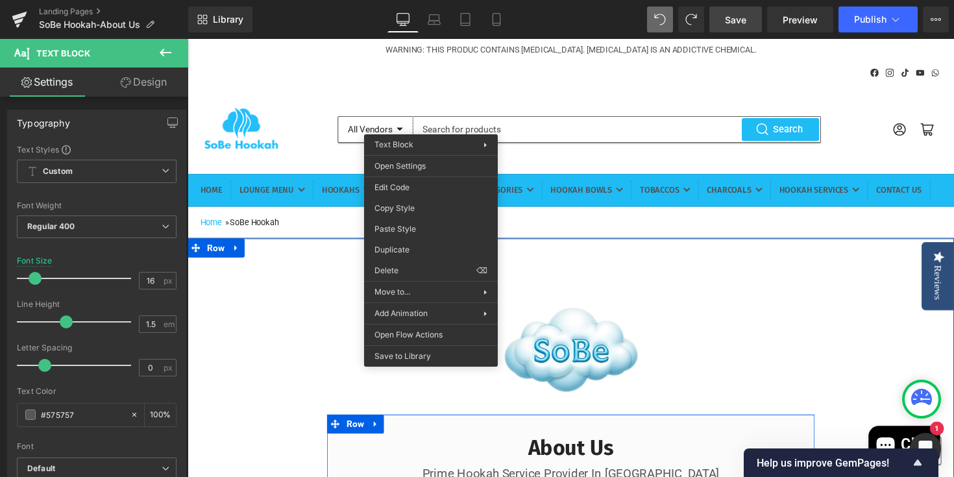
scroll to position [485, 0]
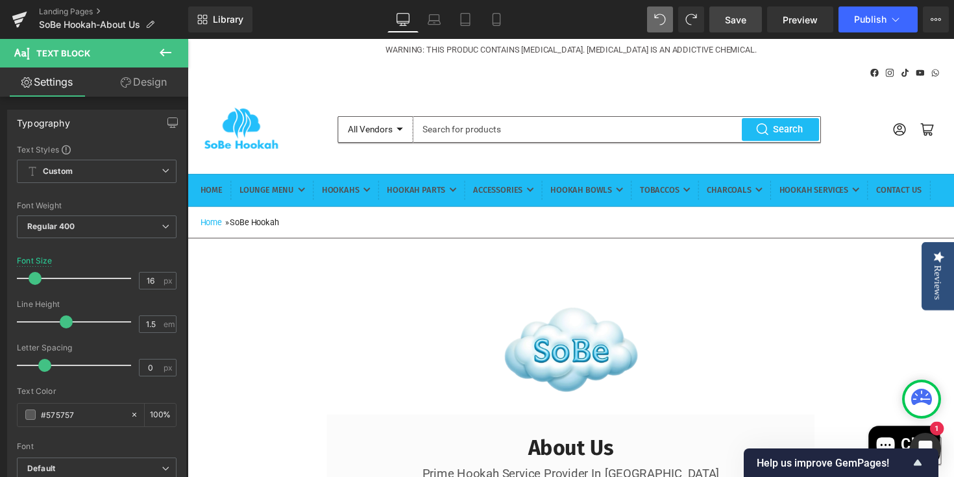
drag, startPoint x: 606, startPoint y: 247, endPoint x: 424, endPoint y: 212, distance: 185.7
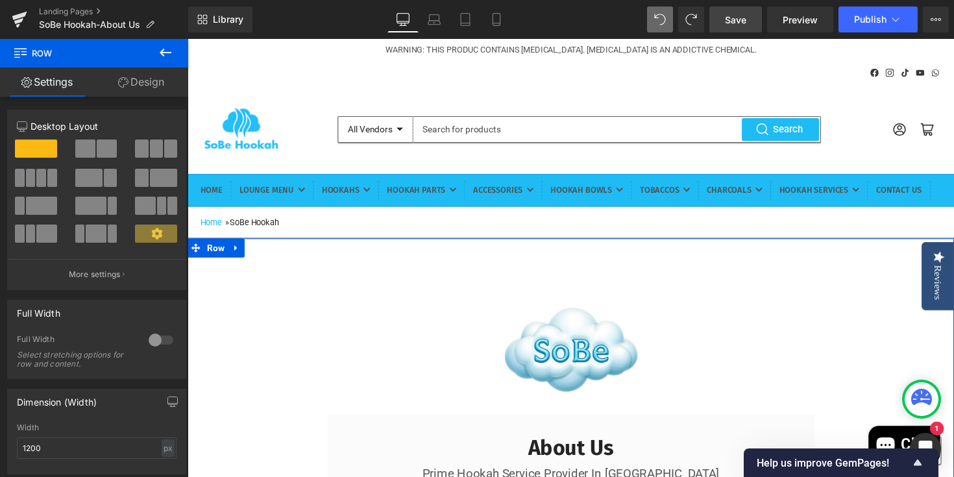
scroll to position [387, 0]
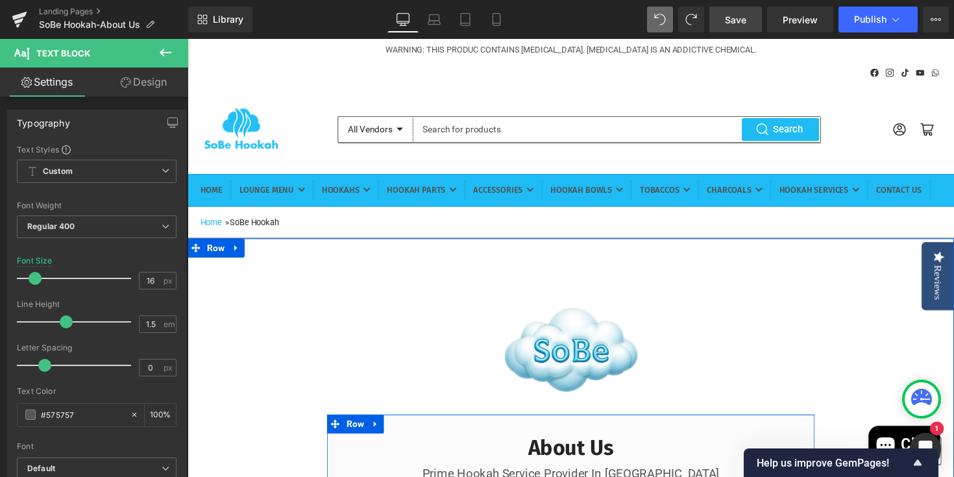
drag, startPoint x: 620, startPoint y: 248, endPoint x: 687, endPoint y: 260, distance: 68.6
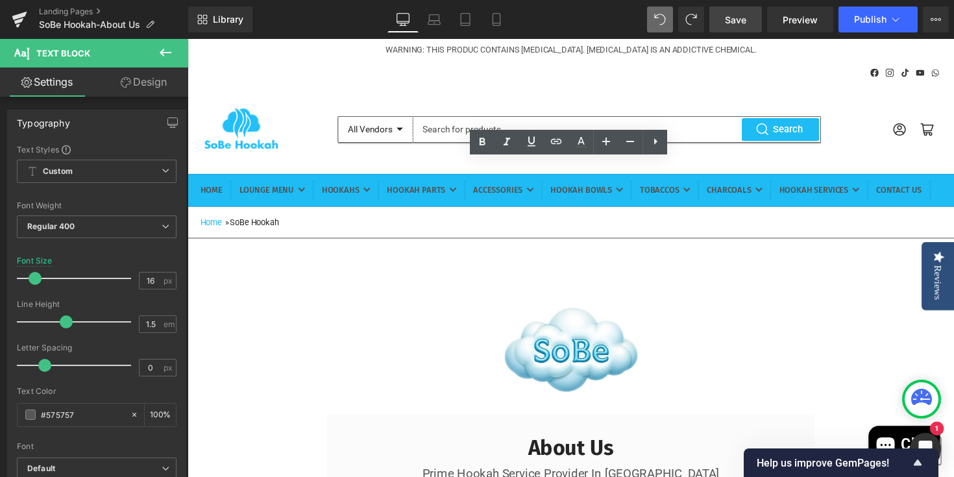
copy div "Established in 2008, The SoBe Hookah is one of America's premier online hookah …"
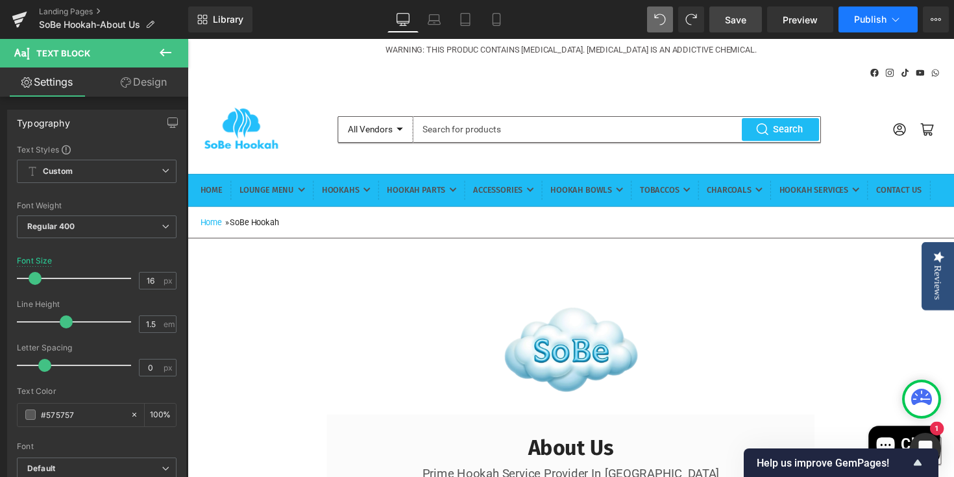
click at [871, 24] on span "Publish" at bounding box center [870, 19] width 32 height 10
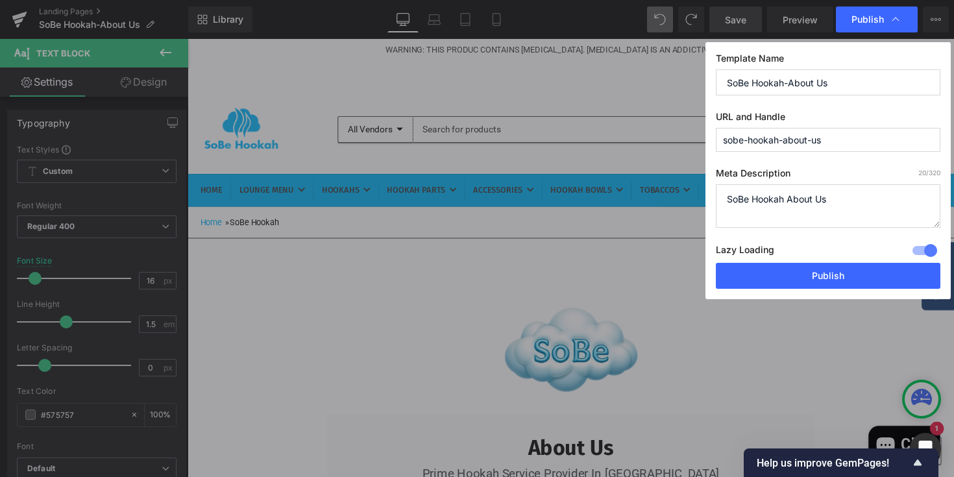
drag, startPoint x: 795, startPoint y: 198, endPoint x: 694, endPoint y: 205, distance: 101.5
click at [694, 205] on div "Publish Template Name SoBe Hookah-About Us URL and Handle sobe-hookah-about-us …" at bounding box center [477, 238] width 954 height 477
paste textarea "Established in 2008, The SoBe Hookah is one of America's premier online hookah …"
type textarea "Established in 2008, The SoBe Hookah is one of America's premier online hookah …"
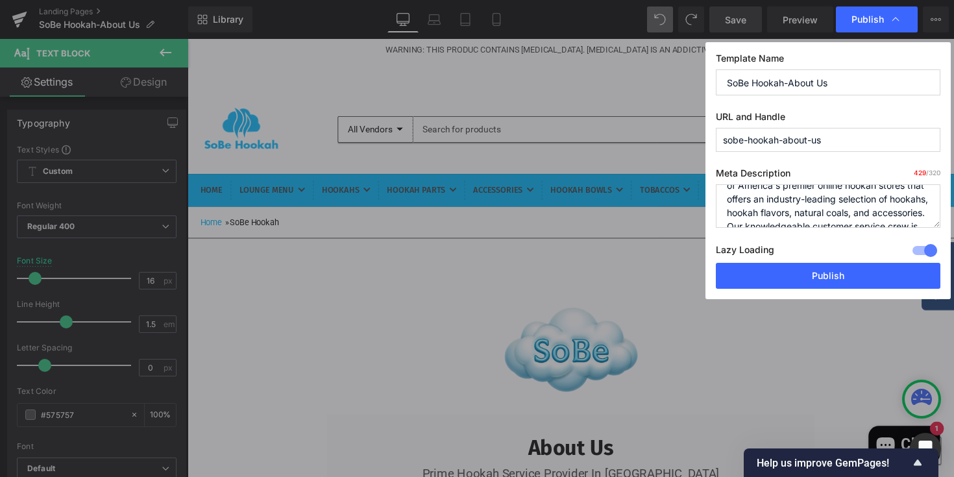
scroll to position [0, 0]
drag, startPoint x: 913, startPoint y: 214, endPoint x: 691, endPoint y: 180, distance: 224.6
click at [691, 180] on div "Publish Template Name SoBe Hookah-About Us URL and Handle sobe-hookah-about-us …" at bounding box center [477, 238] width 954 height 477
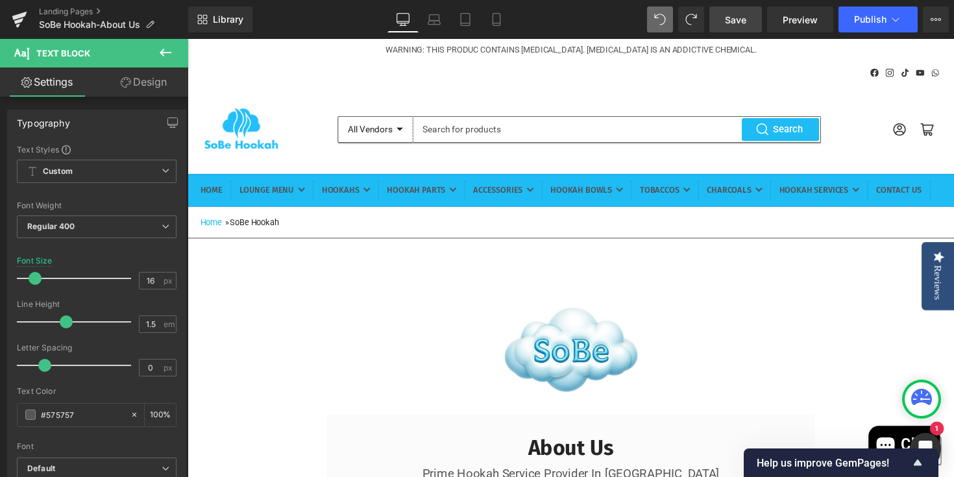
drag, startPoint x: 835, startPoint y: 325, endPoint x: 658, endPoint y: 291, distance: 179.8
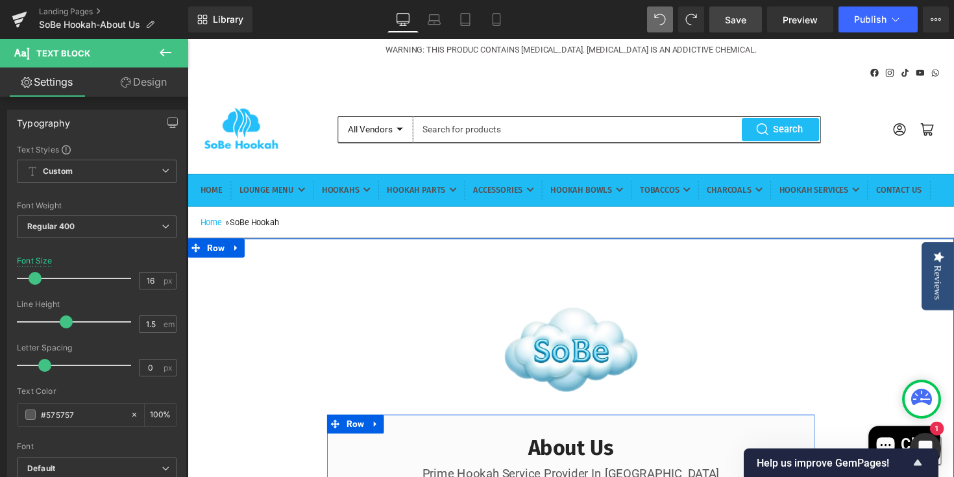
scroll to position [484, 0]
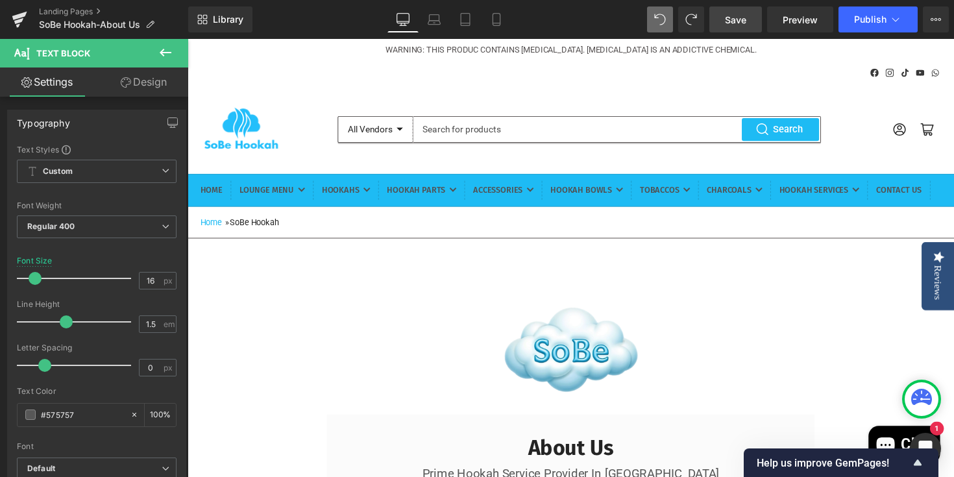
scroll to position [328, 0]
click at [876, 19] on span "Publish" at bounding box center [870, 19] width 32 height 10
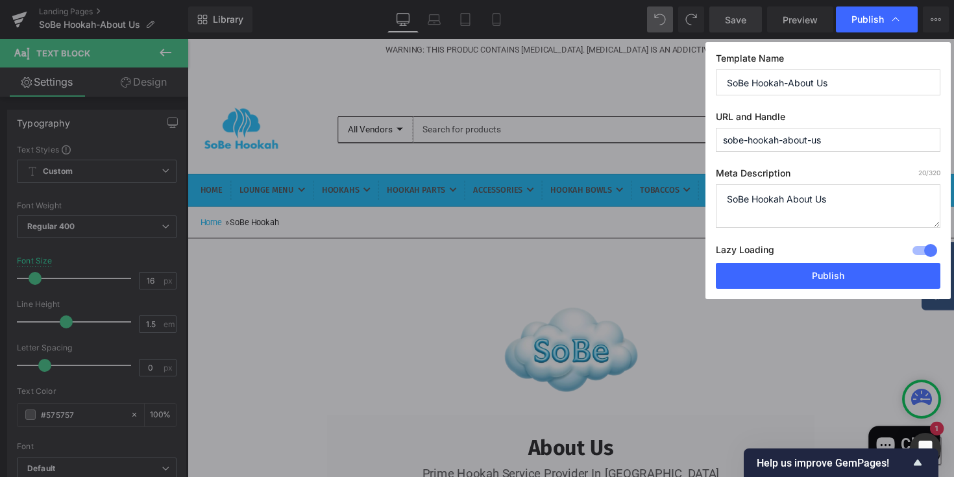
drag, startPoint x: 832, startPoint y: 206, endPoint x: 663, endPoint y: 189, distance: 169.6
click at [663, 190] on div "Publish Template Name SoBe Hookah-About Us URL and Handle sobe-hookah-about-us …" at bounding box center [477, 238] width 954 height 477
paste textarea "SoBe Hookah stands out as the best hookah lounge in Miami due to its unique ble…"
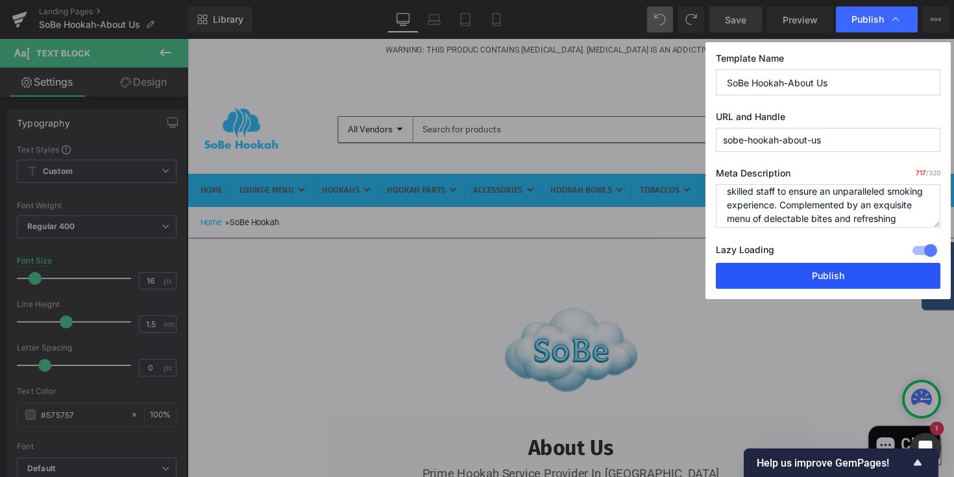
scroll to position [218, 0]
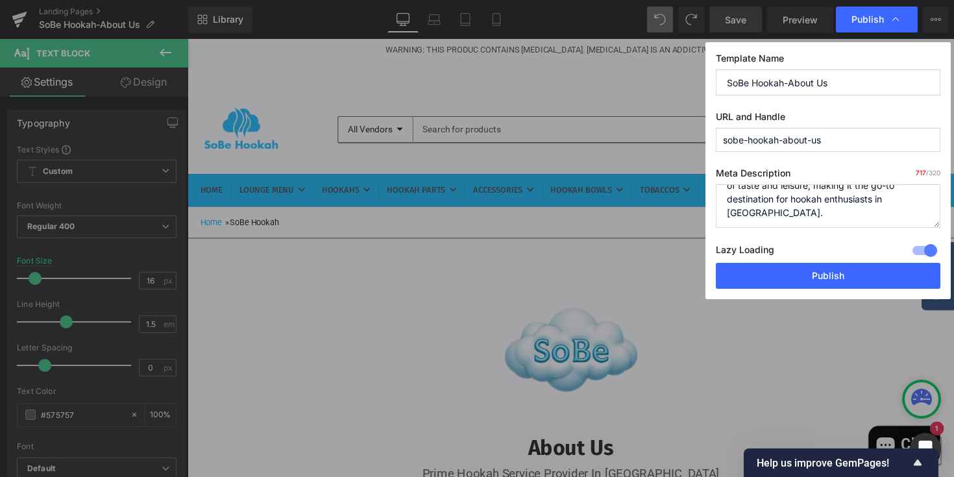
drag, startPoint x: 843, startPoint y: 216, endPoint x: 758, endPoint y: 239, distance: 88.0
click at [758, 239] on div "Meta Description 717 /320 SoBe Hookah About Us Lazy Loading Build Upgrade plan …" at bounding box center [828, 214] width 225 height 95
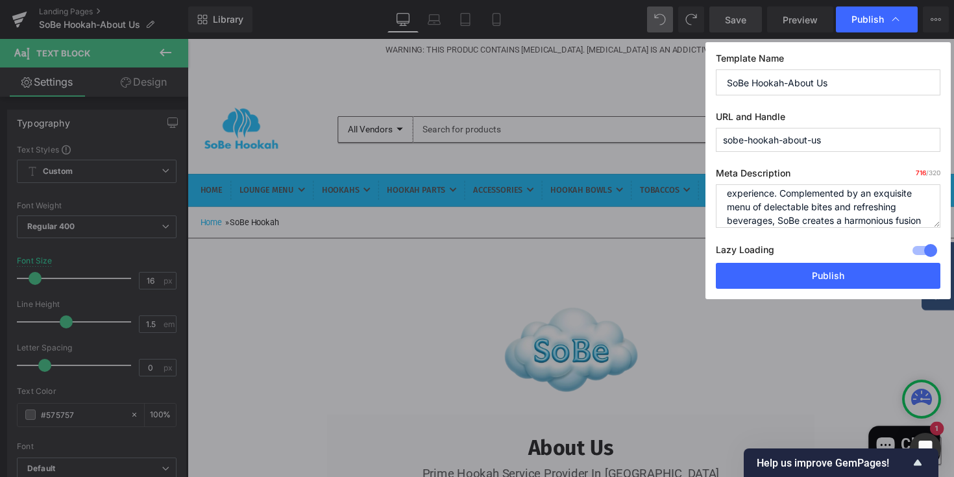
scroll to position [163, 0]
drag, startPoint x: 837, startPoint y: 213, endPoint x: 821, endPoint y: 204, distance: 18.6
click at [821, 204] on textarea "SoBe Hookah About Us" at bounding box center [828, 205] width 225 height 43
drag, startPoint x: 813, startPoint y: 215, endPoint x: 860, endPoint y: 195, distance: 50.9
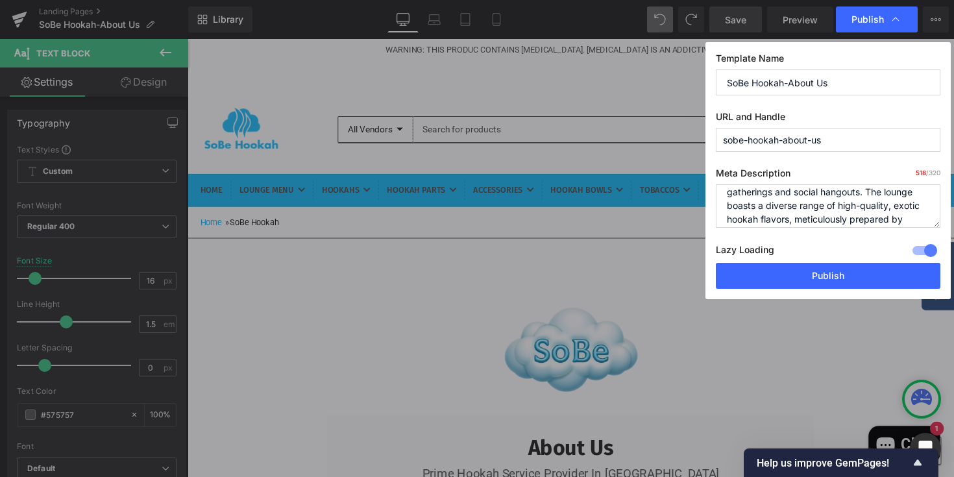
click at [860, 195] on textarea "SoBe Hookah About Us" at bounding box center [828, 205] width 225 height 43
click at [880, 221] on textarea "SoBe Hookah About Us" at bounding box center [828, 205] width 225 height 43
drag, startPoint x: 865, startPoint y: 221, endPoint x: 798, endPoint y: 193, distance: 72.1
click at [799, 193] on textarea "SoBe Hookah About Us" at bounding box center [828, 205] width 225 height 43
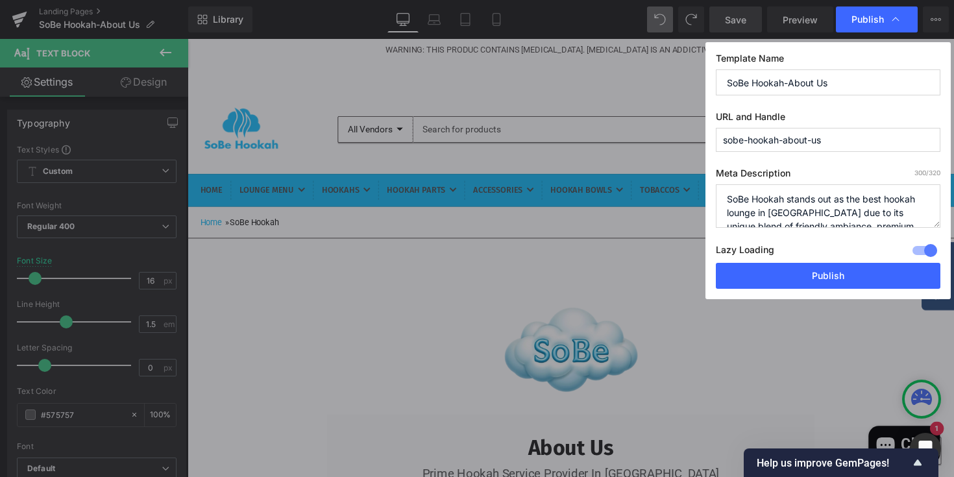
scroll to position [82, 0]
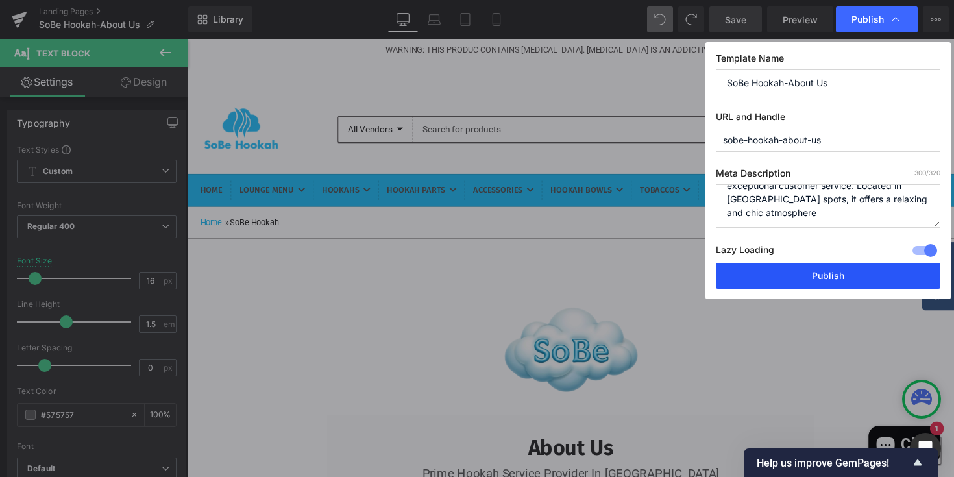
type textarea "SoBe Hookah stands out as the best hookah lounge in Miami due to its unique ble…"
click at [808, 271] on button "Publish" at bounding box center [828, 276] width 225 height 26
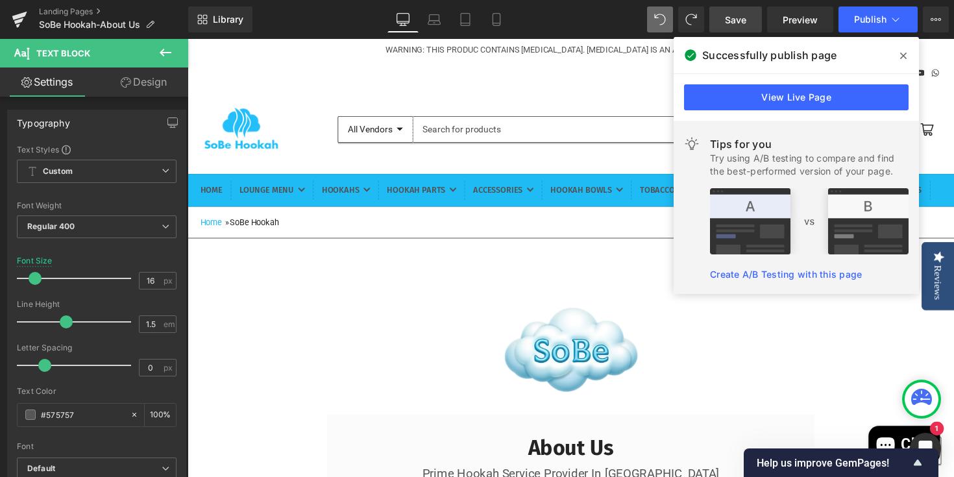
click at [900, 57] on icon at bounding box center [903, 56] width 6 height 10
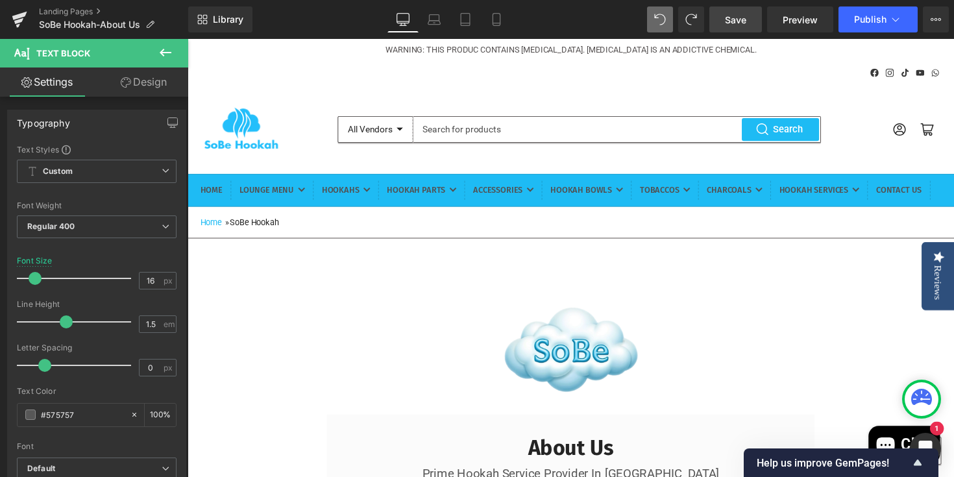
scroll to position [2696, 0]
click at [859, 21] on span "Publish" at bounding box center [870, 19] width 32 height 10
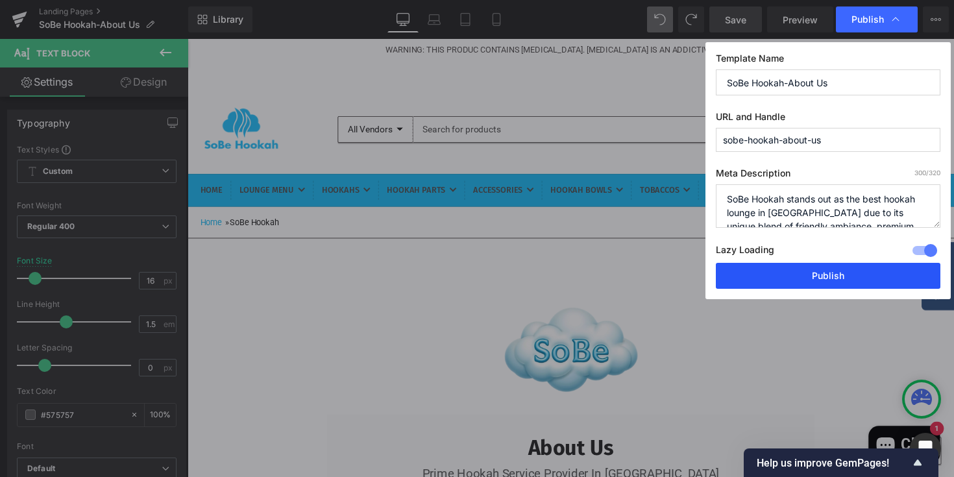
click at [776, 277] on button "Publish" at bounding box center [828, 276] width 225 height 26
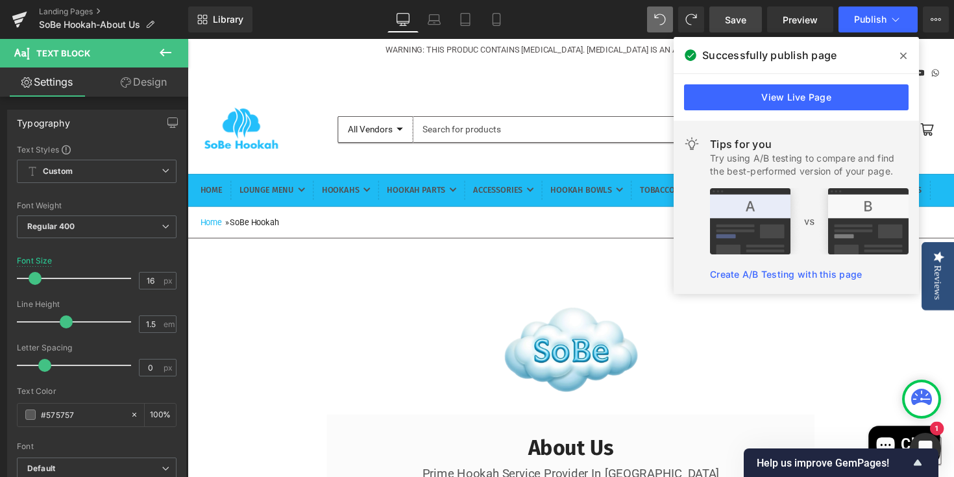
scroll to position [1657, 0]
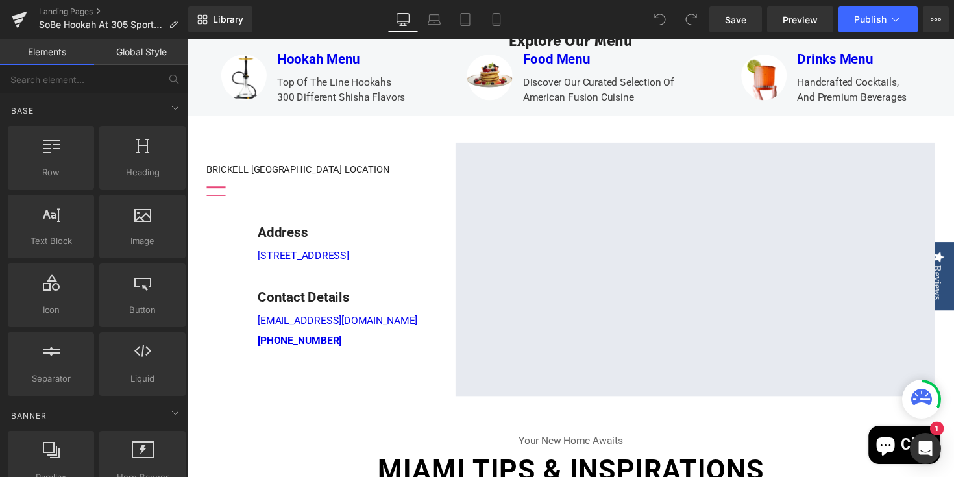
scroll to position [388, 0]
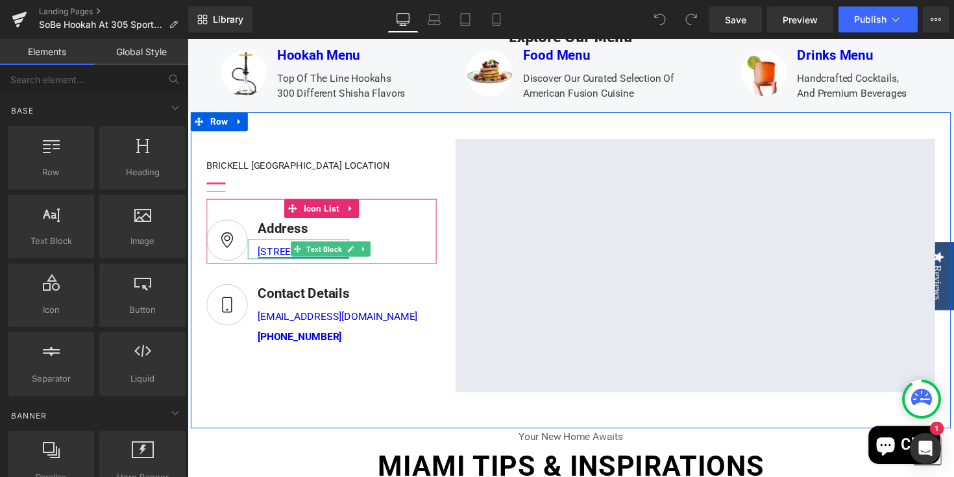
click at [353, 263] on link "919 Brickell Ave, Miami, FL, 33131" at bounding box center [306, 257] width 93 height 12
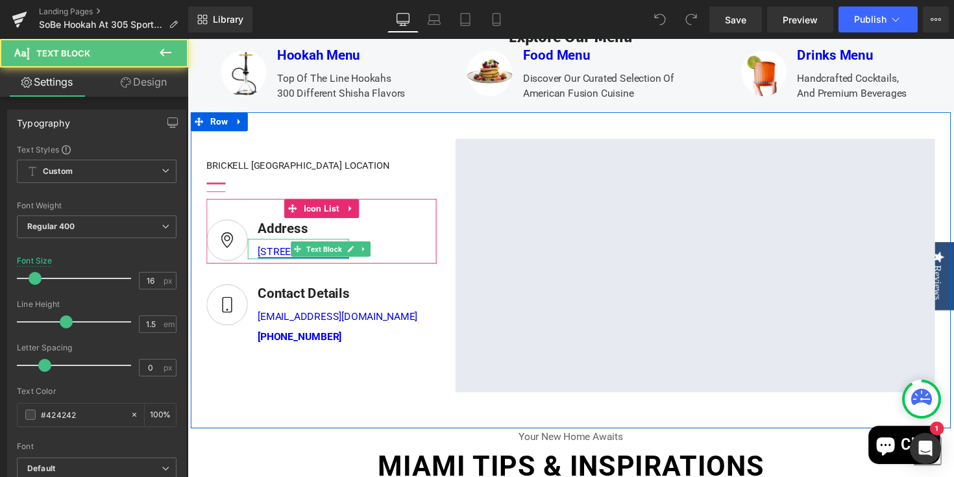
click at [353, 263] on link "919 Brickell Ave, Miami, FL, 33131" at bounding box center [306, 257] width 93 height 12
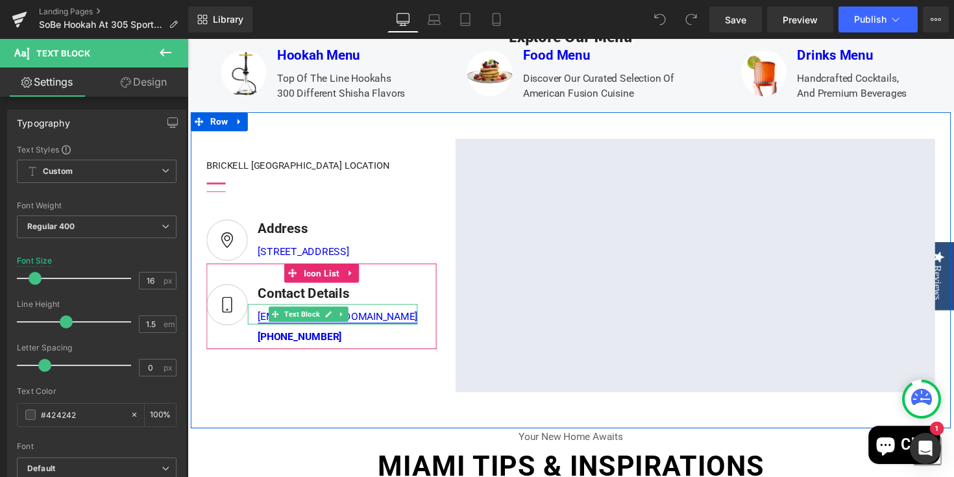
click at [369, 330] on link "sobehookah@gmail.com" at bounding box center [342, 323] width 164 height 12
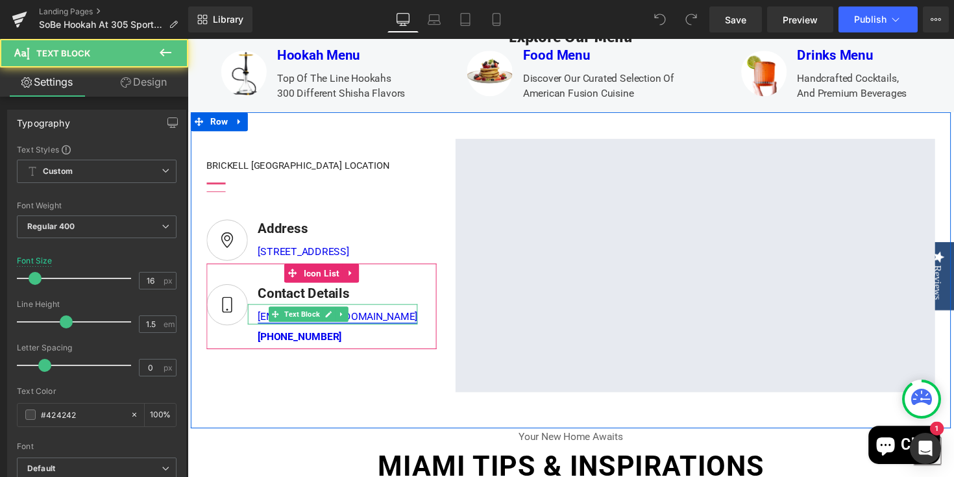
click at [369, 330] on link "sobehookah@gmail.com" at bounding box center [342, 323] width 164 height 12
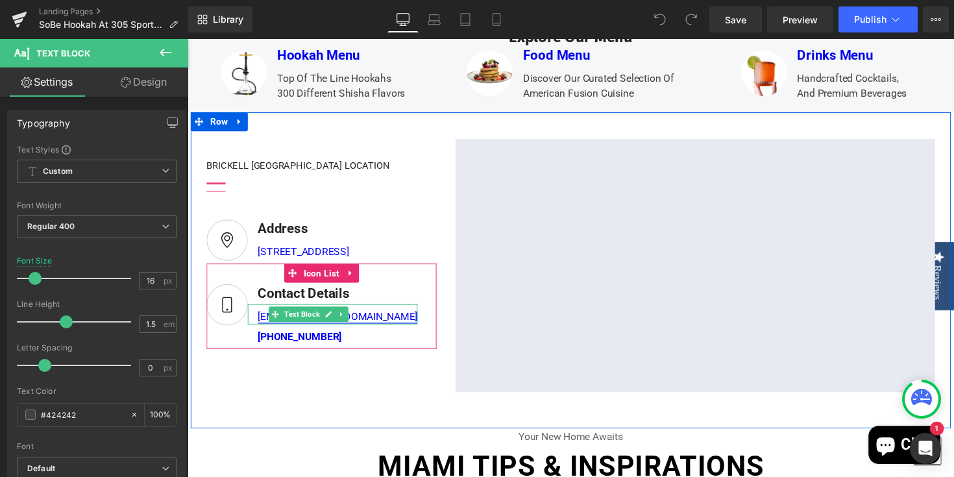
click at [369, 330] on link "sobehookah@gmail.com" at bounding box center [342, 323] width 164 height 12
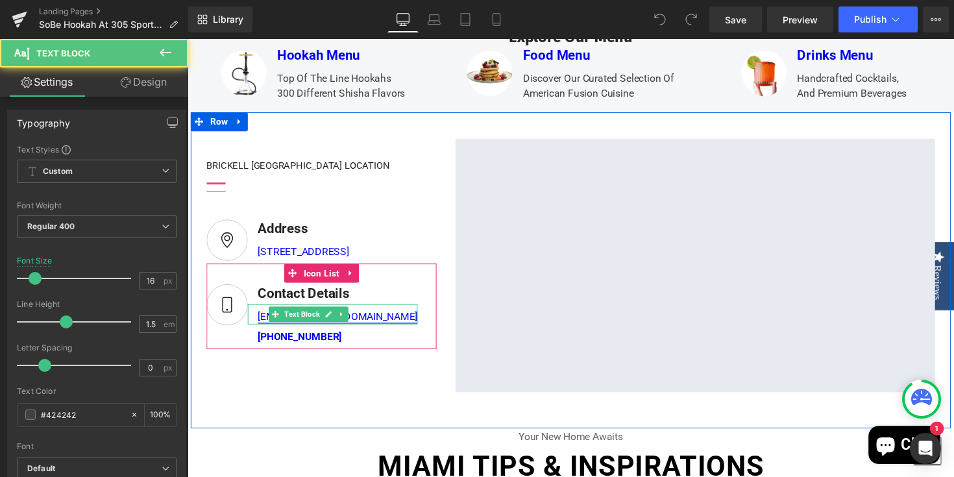
click at [369, 330] on link "sobehookah@gmail.com" at bounding box center [342, 323] width 164 height 12
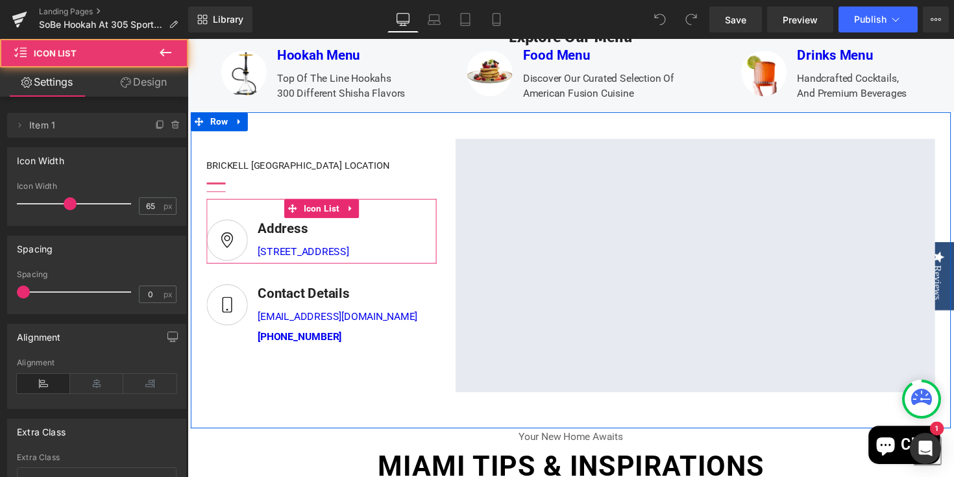
click at [413, 252] on div "Image Address Text Block 919 Brickell Ave, Miami, FL, 33131 Text Block Icon List" at bounding box center [325, 236] width 236 height 67
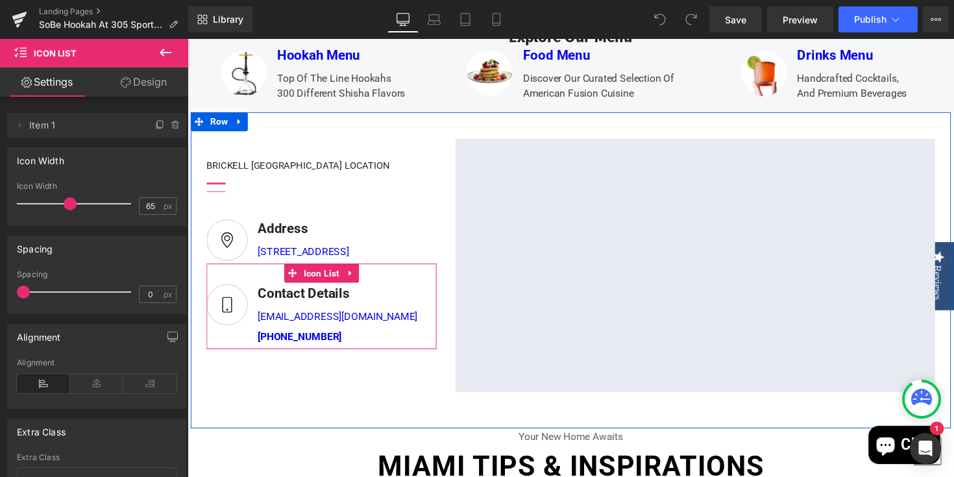
click at [435, 354] on div "Image Contact Details Text Block sobehookah@gmail.com Text Block +1 305 336 240…" at bounding box center [325, 323] width 236 height 67
click at [367, 330] on link "sobehookah@gmail.com" at bounding box center [342, 323] width 164 height 12
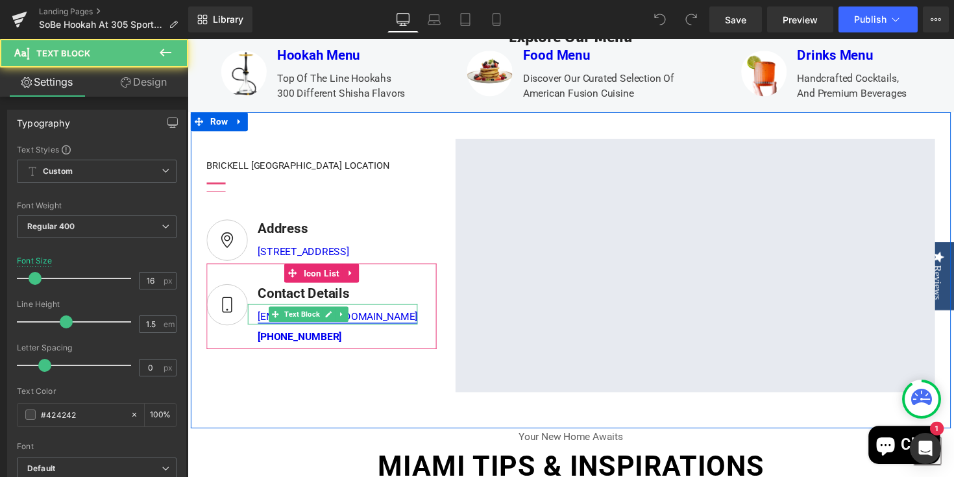
click at [367, 330] on link "sobehookah@gmail.com" at bounding box center [342, 323] width 164 height 12
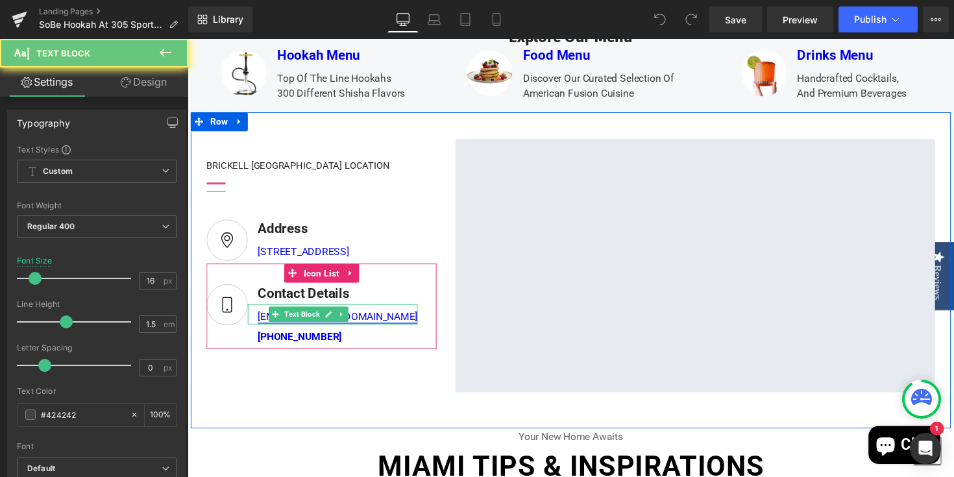
click at [367, 330] on link "sobehookah@gmail.com" at bounding box center [342, 323] width 164 height 12
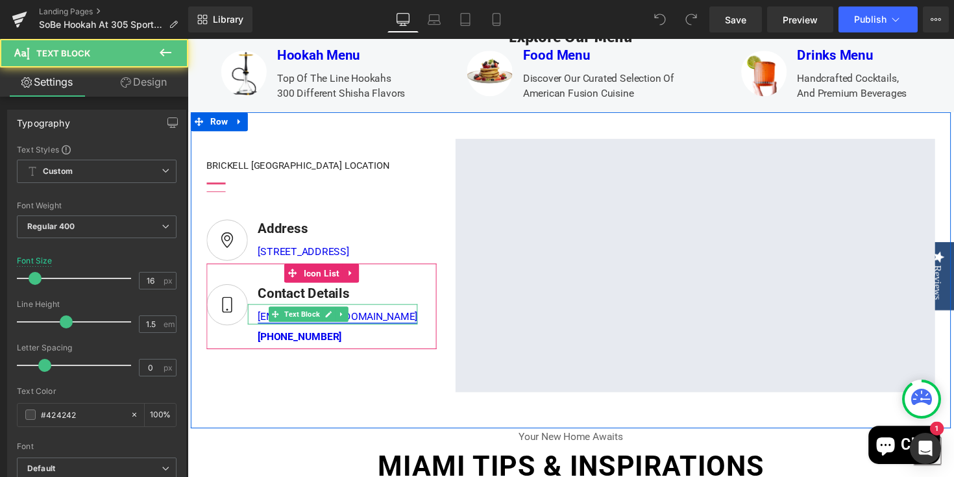
click at [360, 330] on link "sobehookah@gmail.com" at bounding box center [342, 323] width 164 height 12
click at [382, 354] on div "Image Contact Details Text Block sobehookah@gmail.com Text Block +1 305 336 240…" at bounding box center [325, 323] width 236 height 67
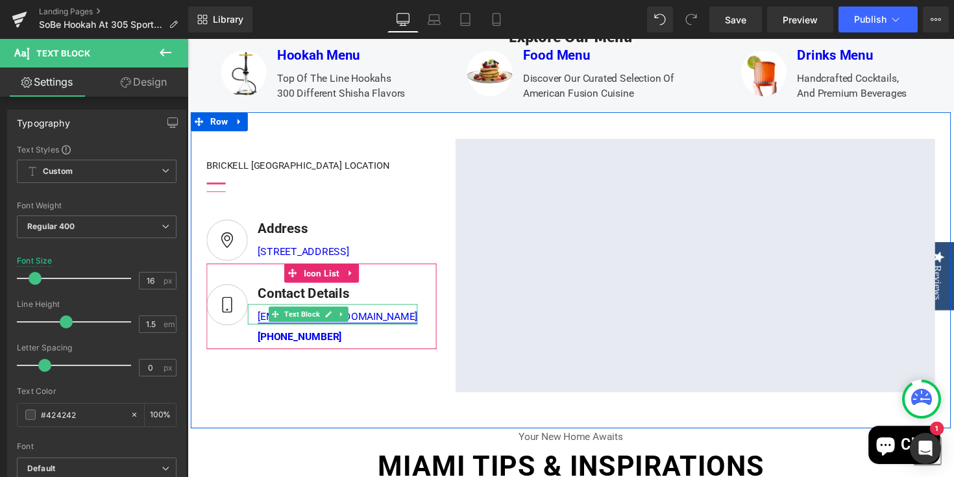
click at [369, 330] on link "sobehookah@gmail.com" at bounding box center [342, 323] width 164 height 12
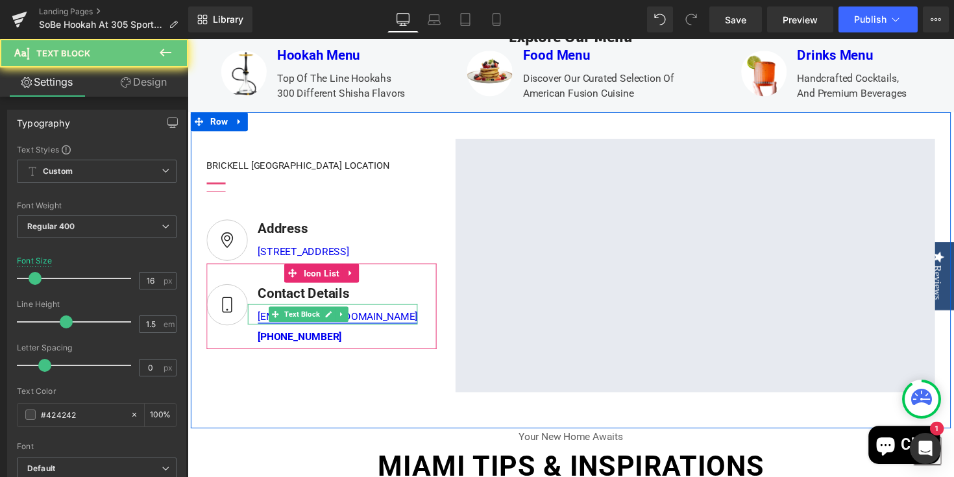
click at [369, 330] on link "sobehookah@gmail.com" at bounding box center [342, 323] width 164 height 12
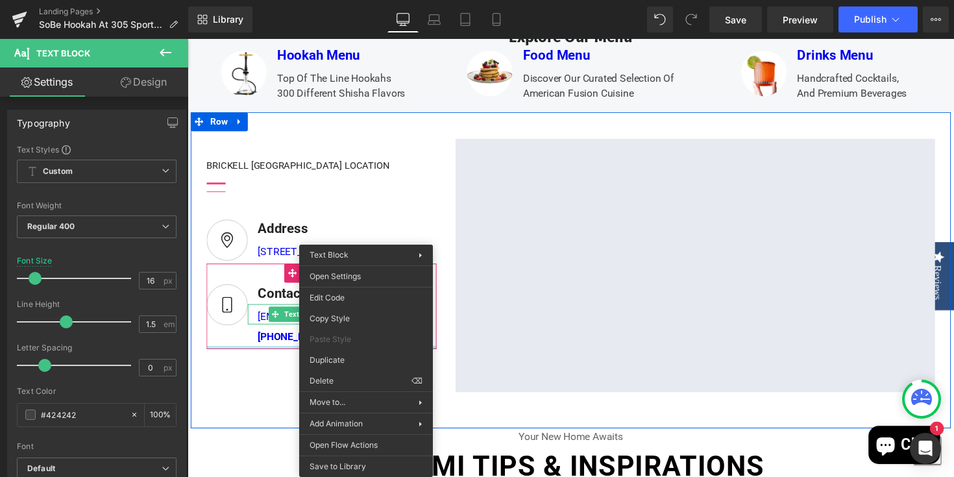
click at [273, 392] on div "BRICKELL MIAMI LOCATION Heading Separator Separator Image Address Text Block 91…" at bounding box center [580, 276] width 779 height 324
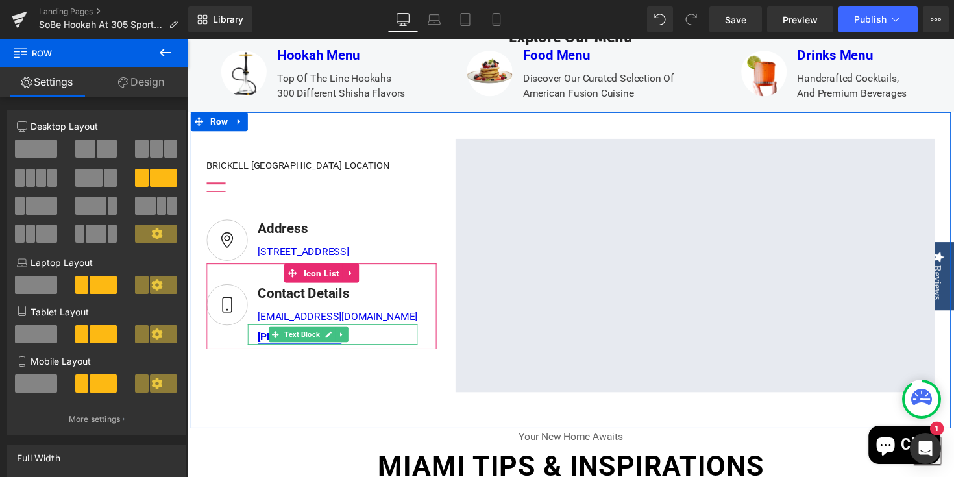
click at [261, 351] on link "+1 305 336 2409" at bounding box center [303, 344] width 86 height 12
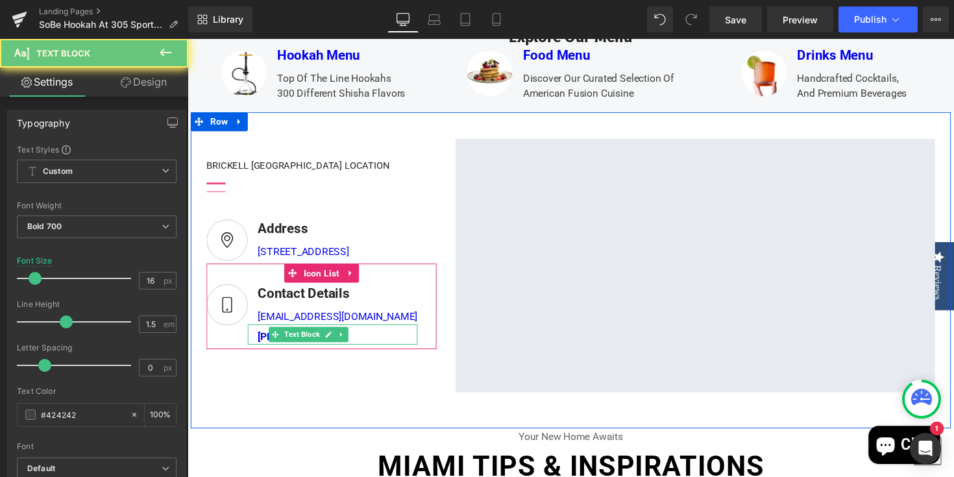
click at [255, 352] on div "+1 305 336 2409" at bounding box center [336, 342] width 174 height 21
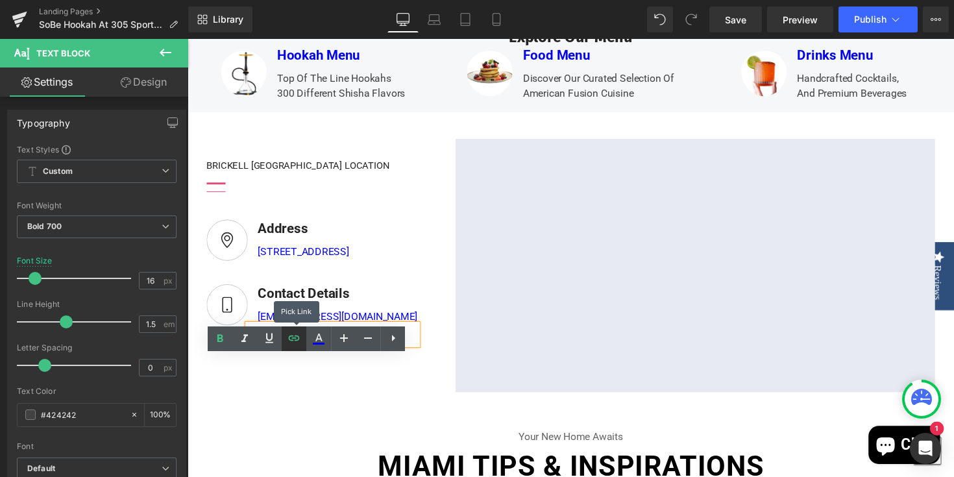
click at [294, 345] on link at bounding box center [294, 339] width 25 height 25
drag, startPoint x: 328, startPoint y: 399, endPoint x: 252, endPoint y: 393, distance: 76.2
click at [252, 393] on input "tel:[PHONE_NUMBER]" at bounding box center [344, 395] width 200 height 32
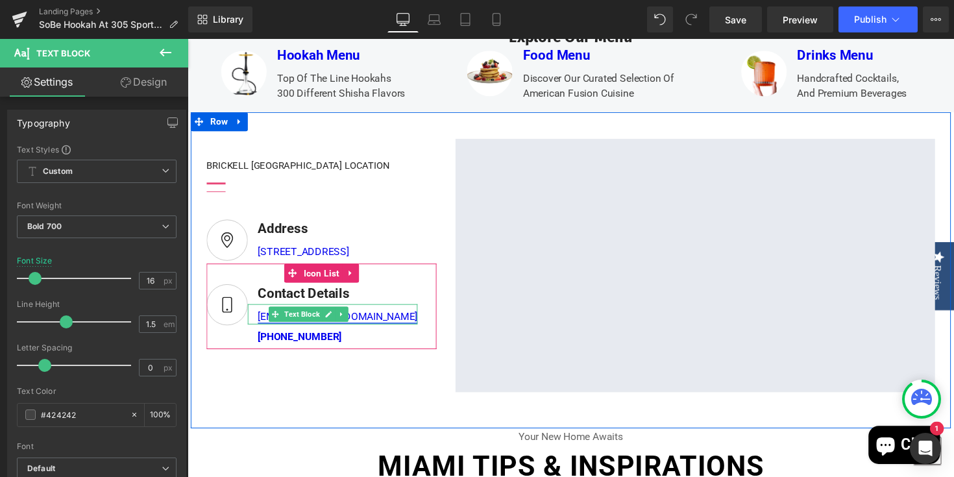
click at [369, 330] on link "sobehookah@gmail.com" at bounding box center [342, 323] width 164 height 12
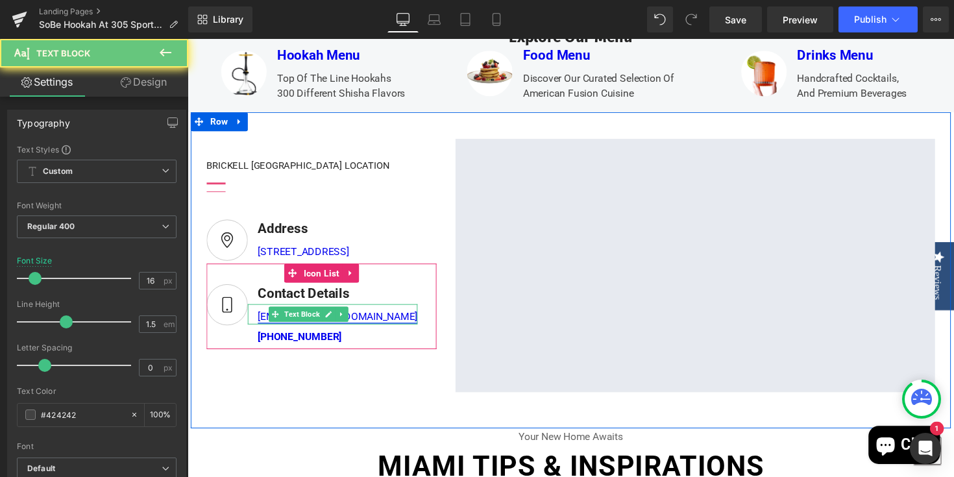
click at [364, 330] on link "sobehookah@gmail.com" at bounding box center [342, 323] width 164 height 12
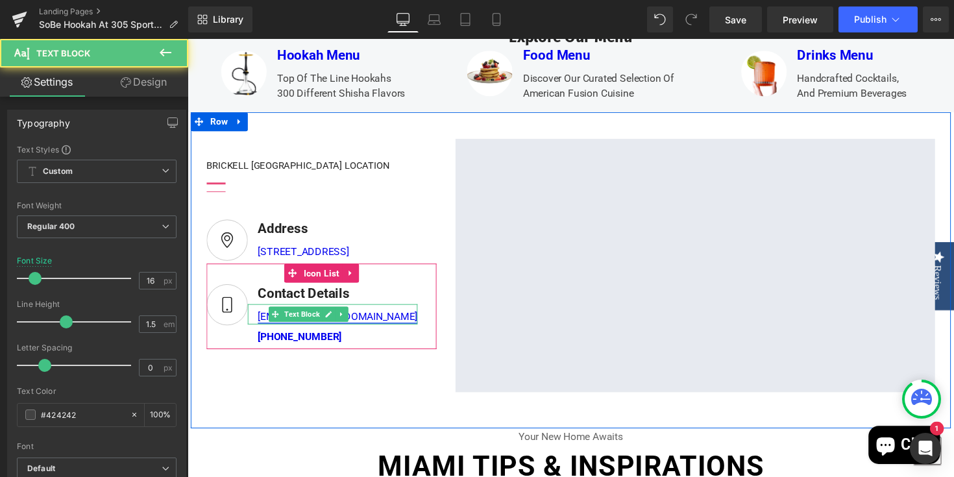
click at [362, 330] on link "sobehookah@gmail.com" at bounding box center [342, 323] width 164 height 12
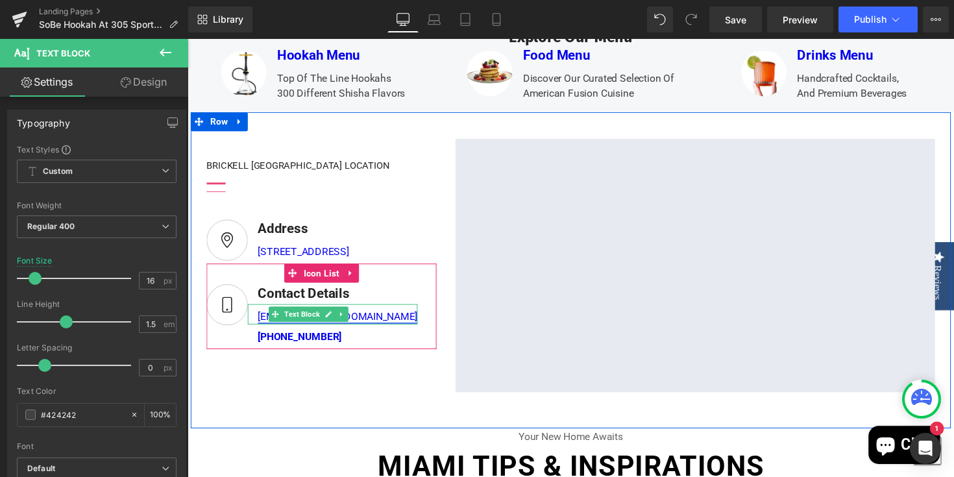
click at [360, 330] on link "sobehookah@gmail.com" at bounding box center [342, 323] width 164 height 12
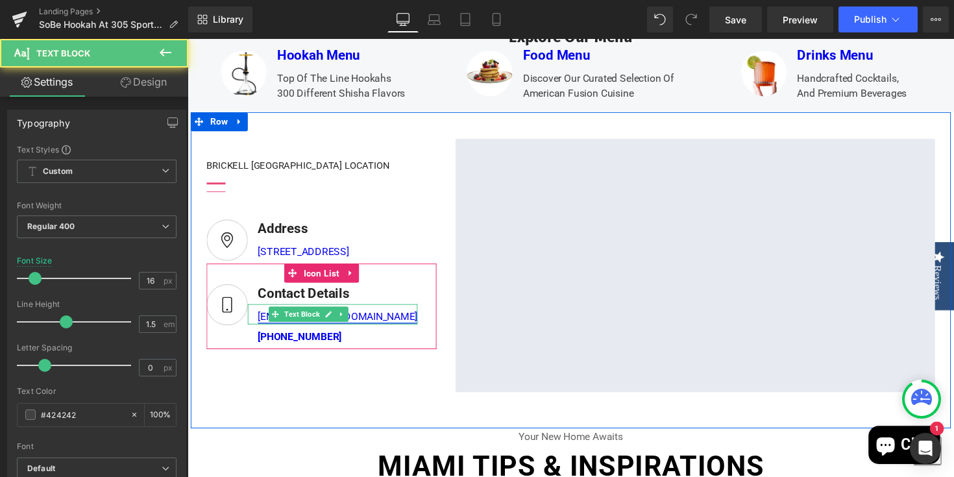
click at [360, 330] on link "sobehookah@gmail.com" at bounding box center [342, 323] width 164 height 12
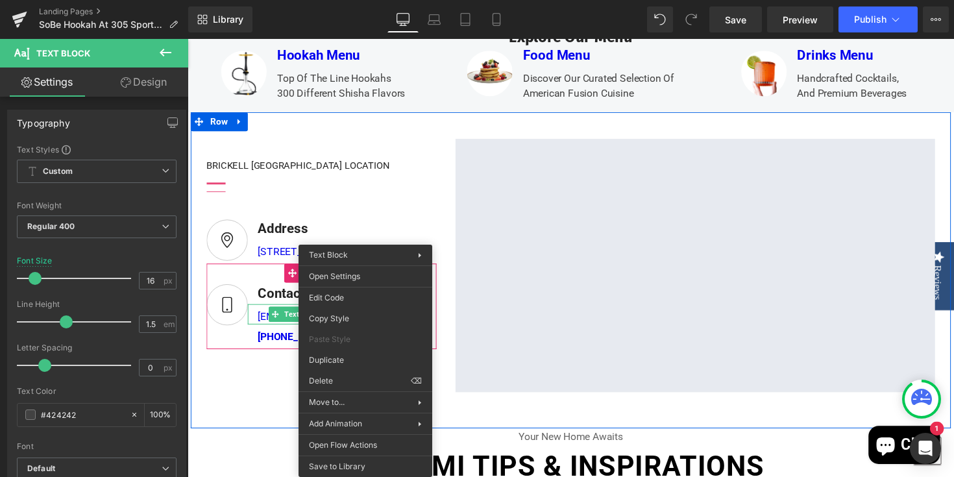
click at [257, 332] on div "sobehookah@gmail.com" at bounding box center [336, 321] width 174 height 21
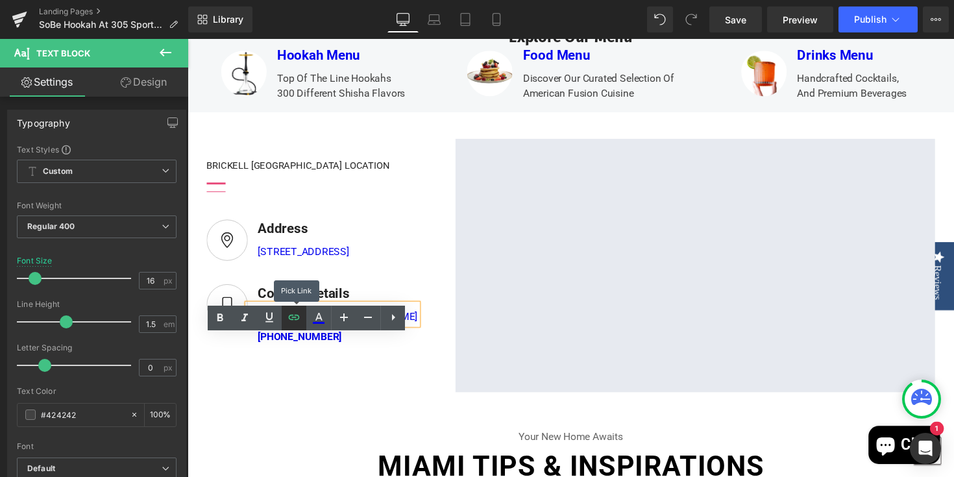
click at [297, 325] on icon at bounding box center [294, 318] width 16 height 16
type input "mailto:sobehookah@gmail.com"
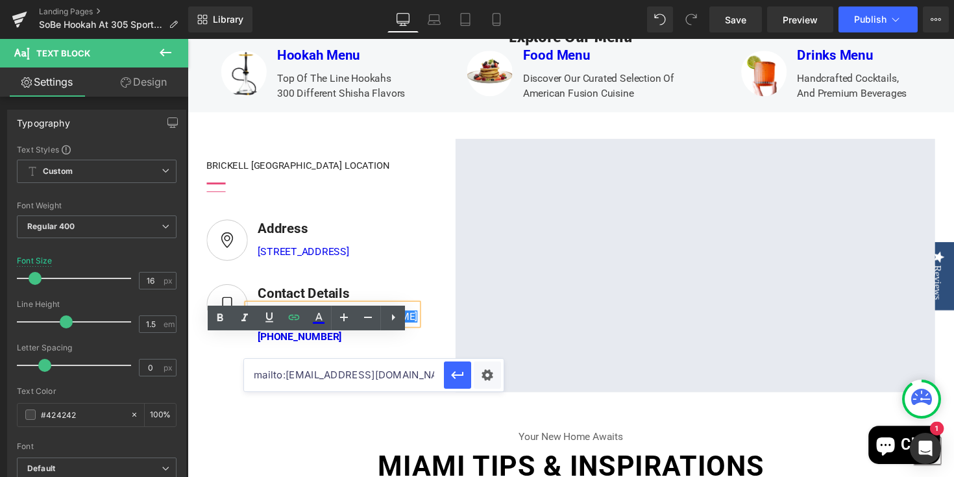
drag, startPoint x: 395, startPoint y: 376, endPoint x: 251, endPoint y: 369, distance: 143.6
click at [251, 371] on input "mailto:sobehookah@gmail.com" at bounding box center [344, 375] width 200 height 32
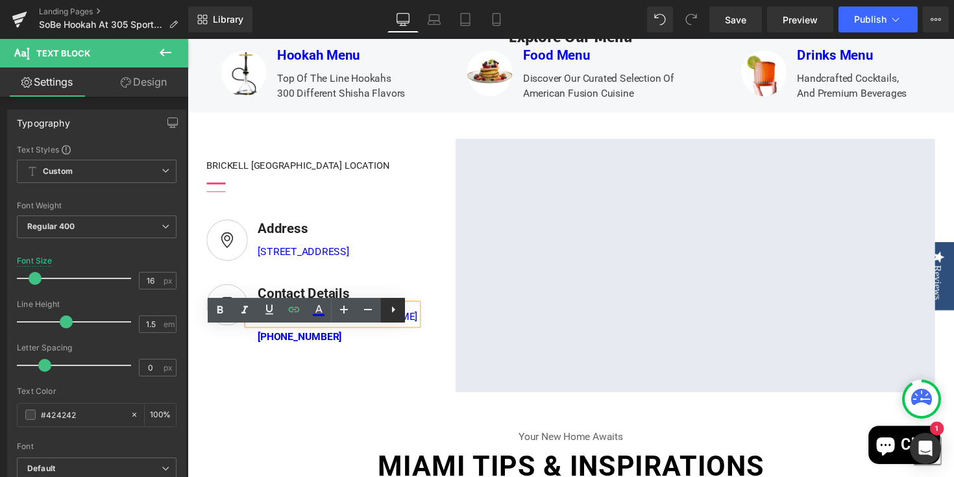
scroll to position [477, 0]
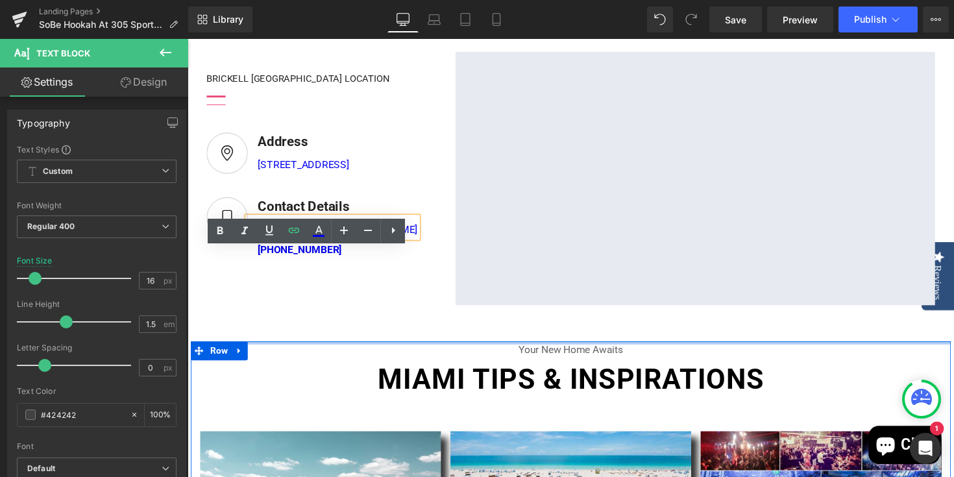
click at [336, 352] on div at bounding box center [580, 350] width 779 height 3
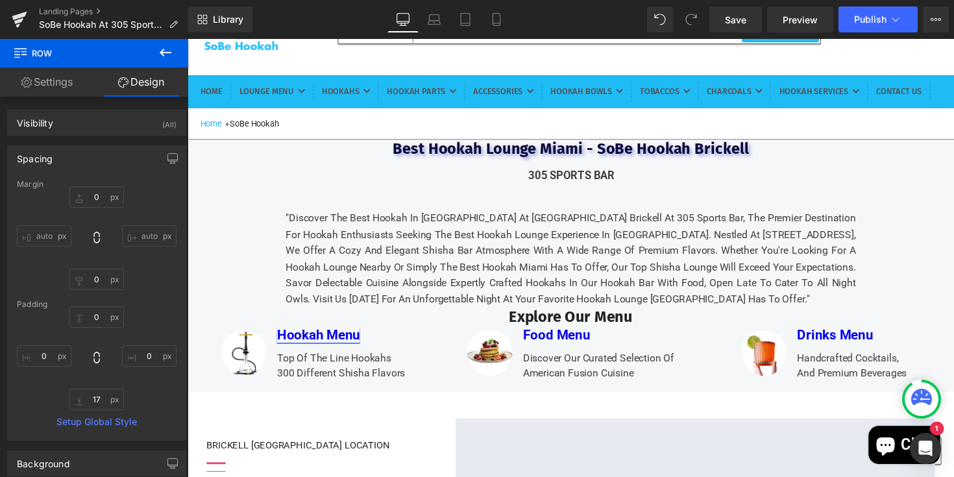
scroll to position [99, 0]
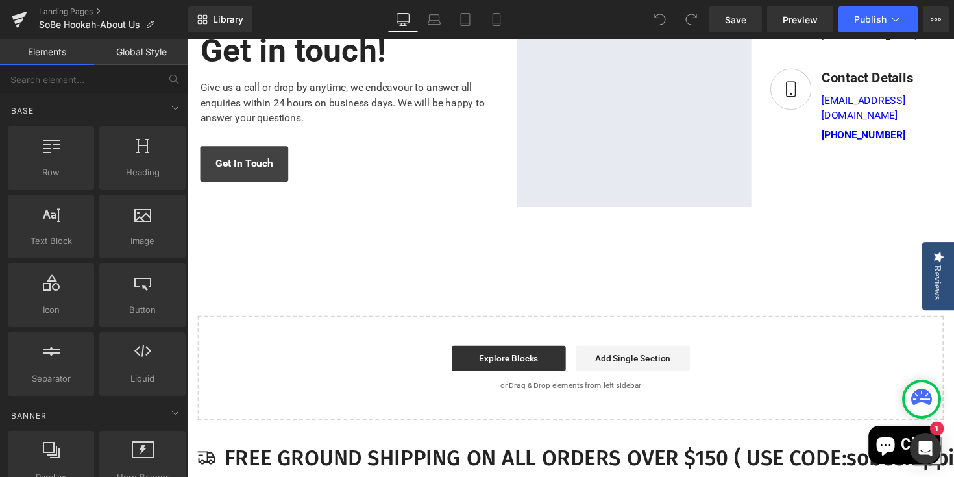
scroll to position [2320, 0]
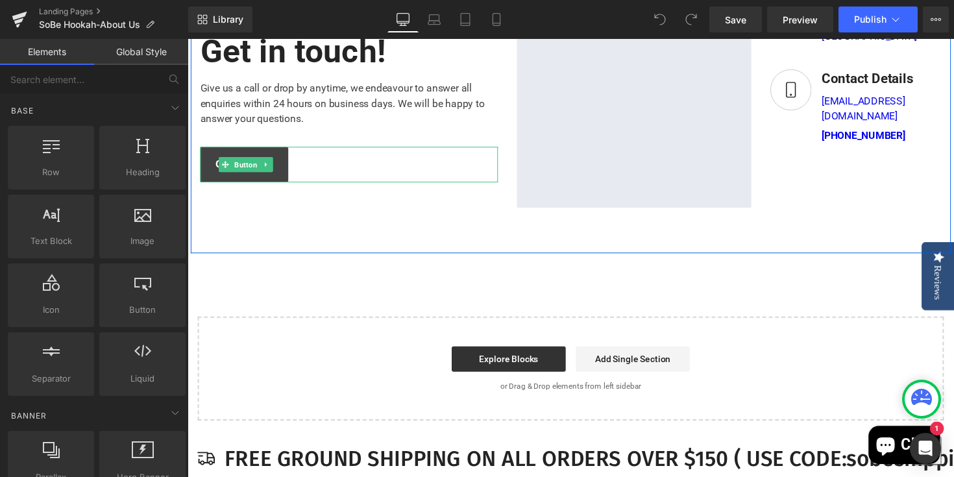
click at [286, 186] on link "Get In Touch" at bounding box center [246, 167] width 90 height 36
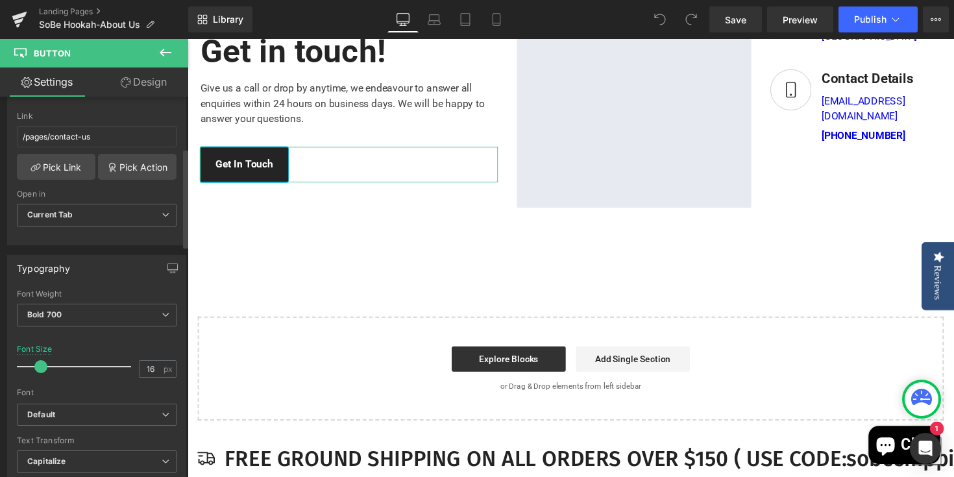
scroll to position [234, 0]
click at [71, 159] on link "Pick Link" at bounding box center [56, 163] width 79 height 26
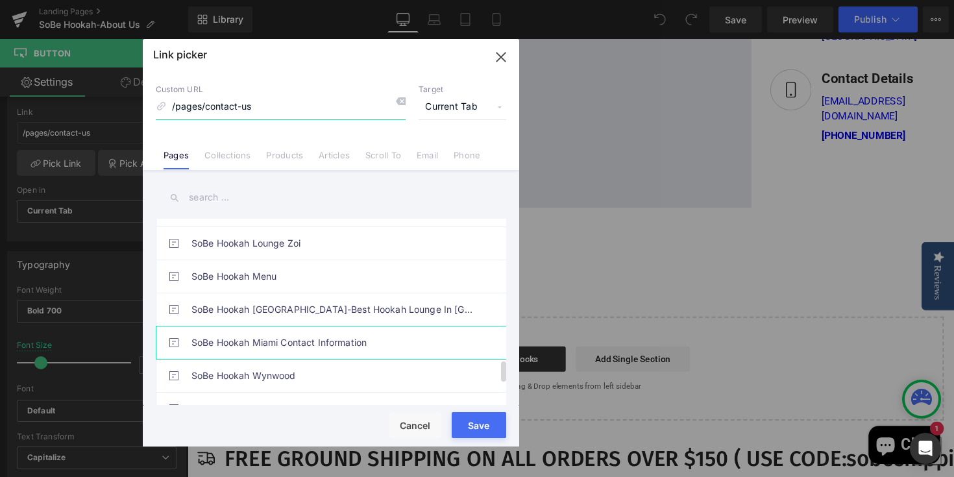
scroll to position [1283, 0]
click at [296, 341] on link "SoBe Hookah Miami Contact Information" at bounding box center [334, 343] width 286 height 32
type input "/pages/sobe-hookah-miami-contact-information"
click at [463, 433] on button "Save" at bounding box center [479, 425] width 55 height 26
type input "/pages/sobe-hookah-miami-contact-information"
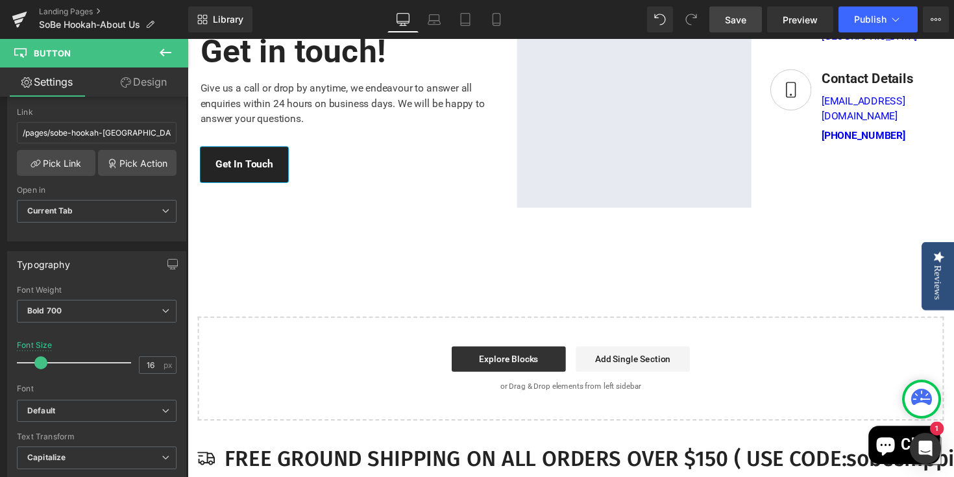
click at [728, 23] on span "Save" at bounding box center [735, 20] width 21 height 14
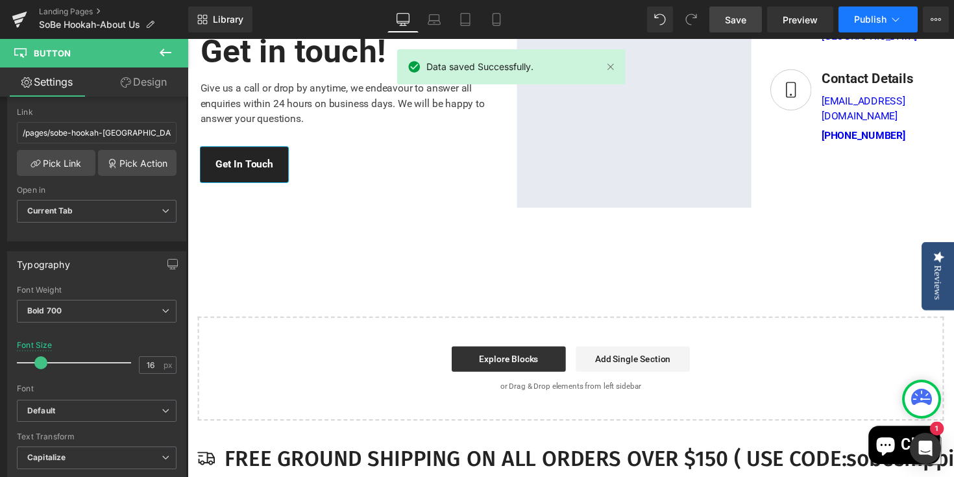
click at [863, 18] on span "Publish" at bounding box center [870, 19] width 32 height 10
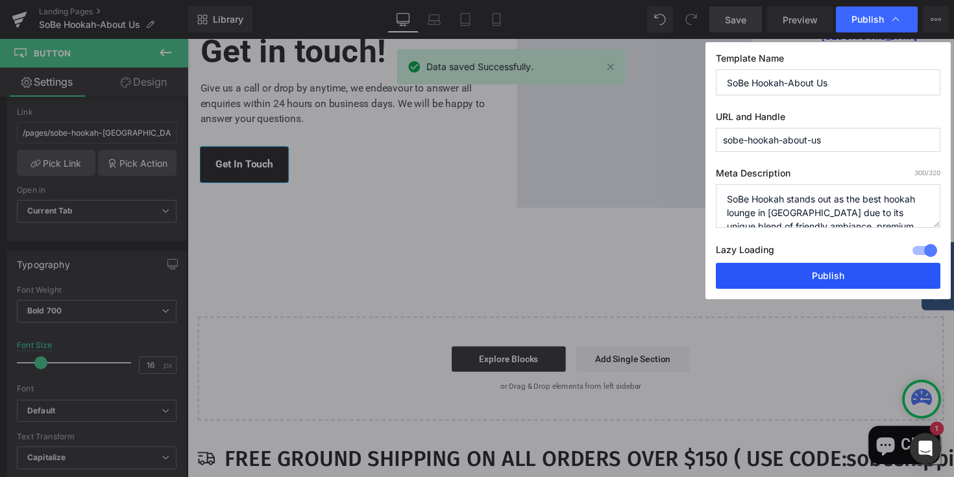
click at [794, 280] on button "Publish" at bounding box center [828, 276] width 225 height 26
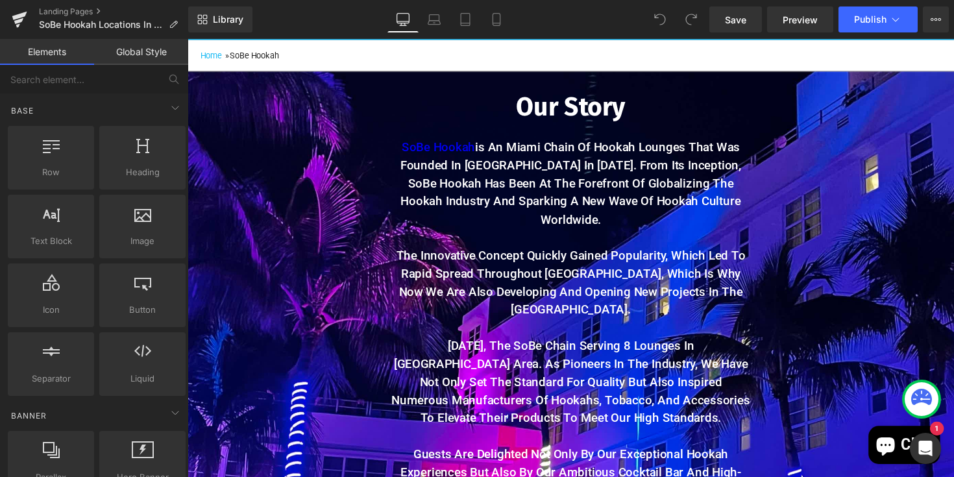
scroll to position [169, 0]
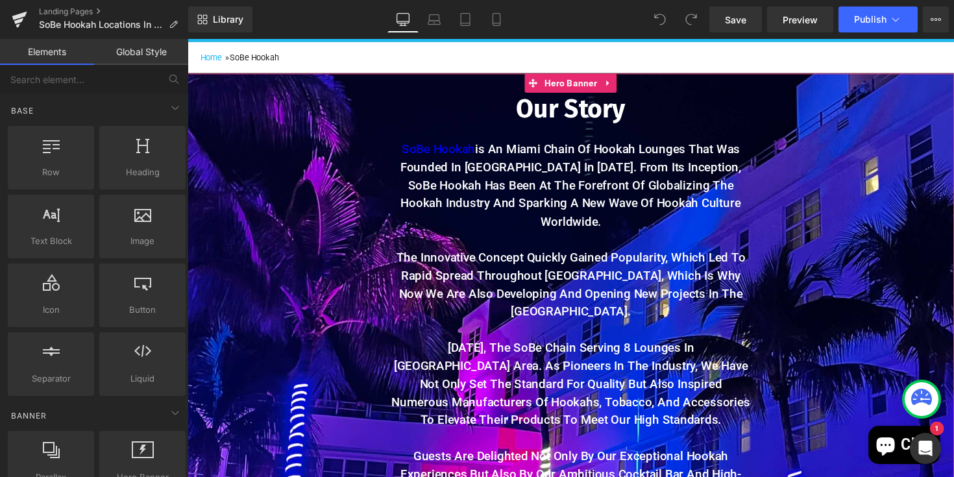
click at [335, 121] on span "Our Story Heading SoBe Hookah is an Miami chain of hookah lounges that was foun…" at bounding box center [580, 320] width 785 height 491
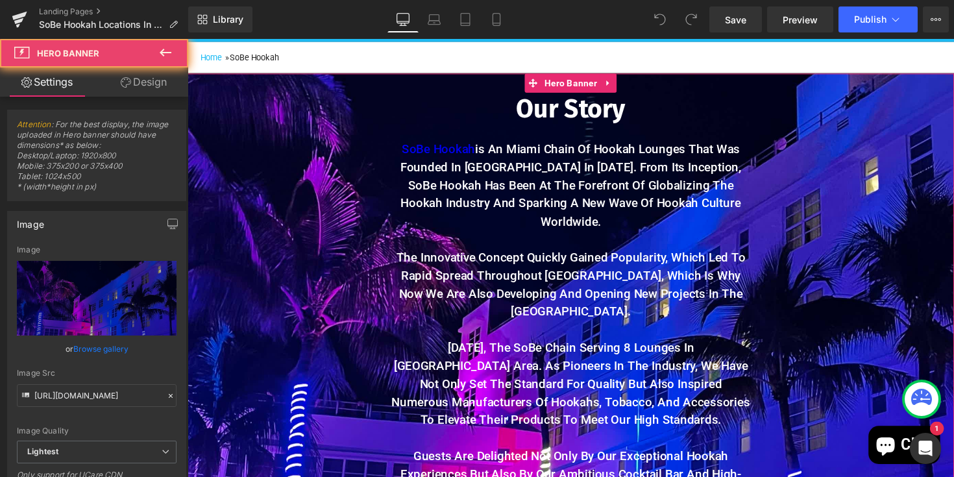
click at [205, 133] on span "Our Story Heading SoBe Hookah is an Miami chain of hookah lounges that was foun…" at bounding box center [580, 320] width 785 height 491
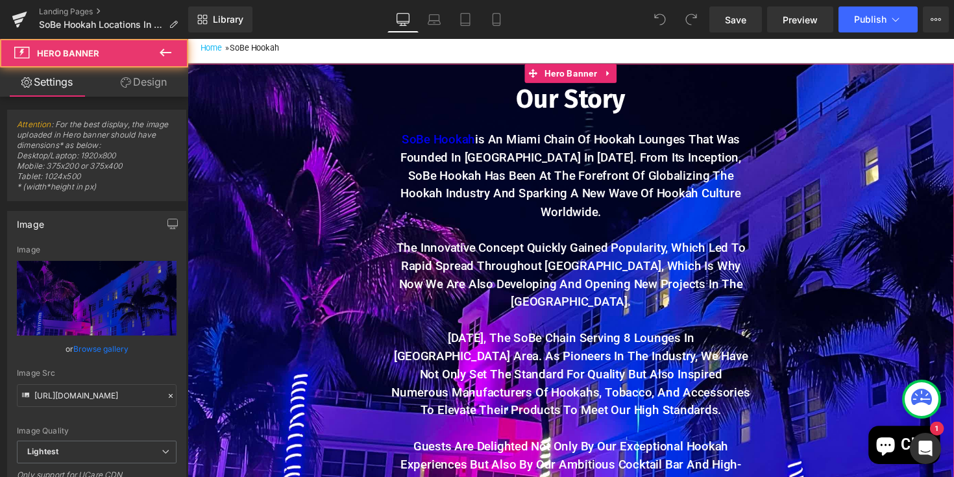
click at [782, 163] on span "Our Story Heading SoBe Hookah is an Miami chain of hookah lounges that was foun…" at bounding box center [580, 309] width 785 height 491
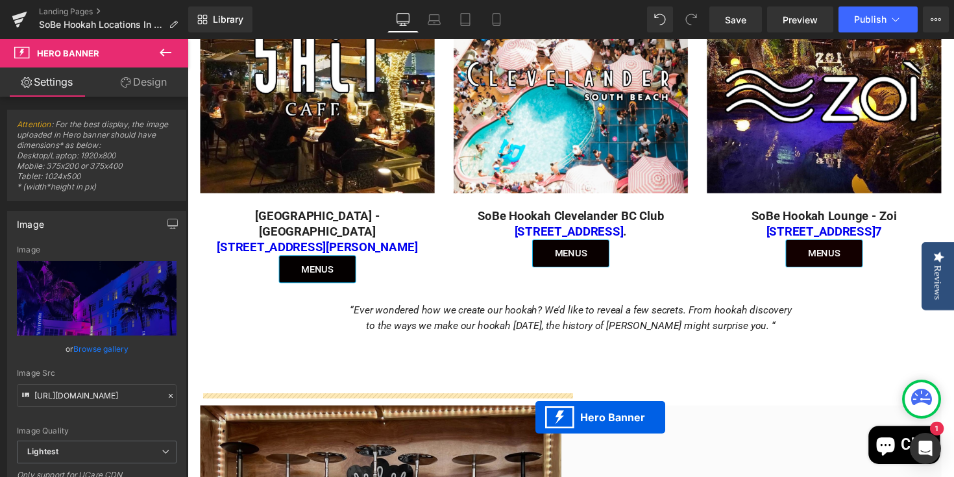
scroll to position [936, 0]
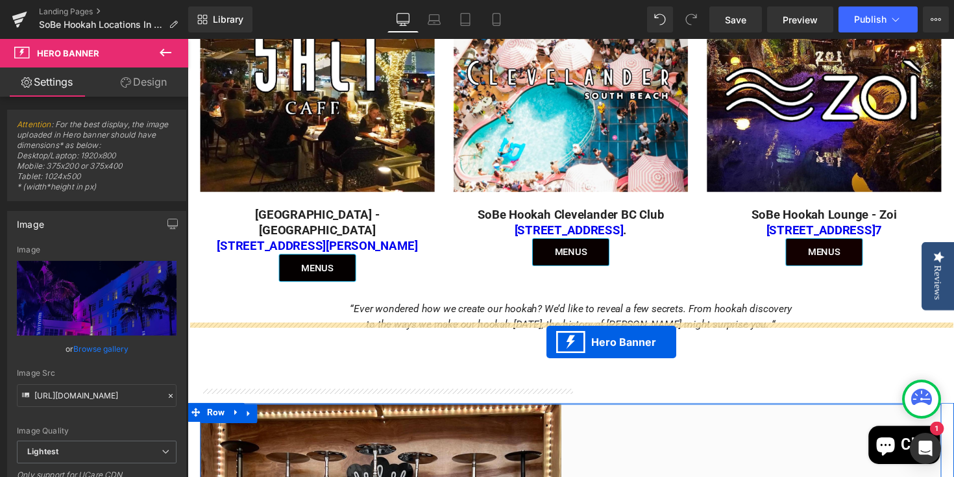
drag, startPoint x: 556, startPoint y: 147, endPoint x: 556, endPoint y: 349, distance: 202.5
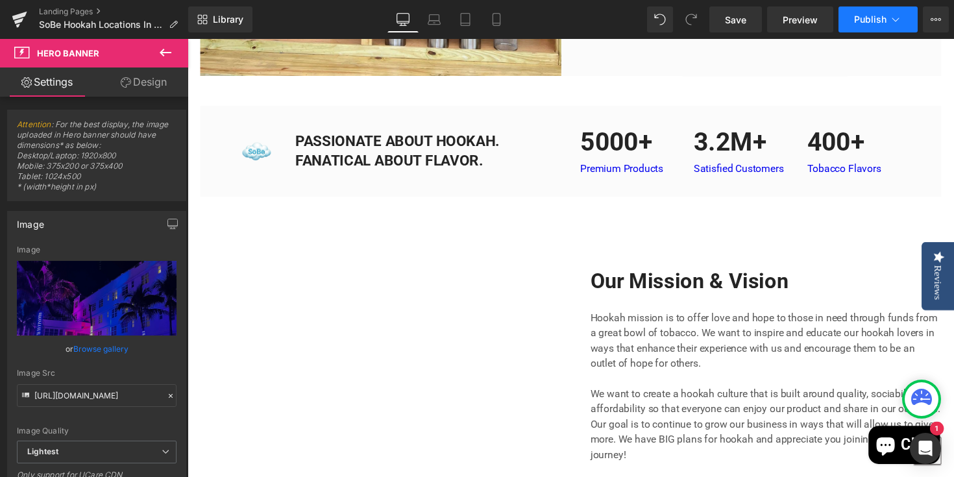
scroll to position [2158, 0]
click at [745, 18] on span "Save" at bounding box center [735, 20] width 21 height 14
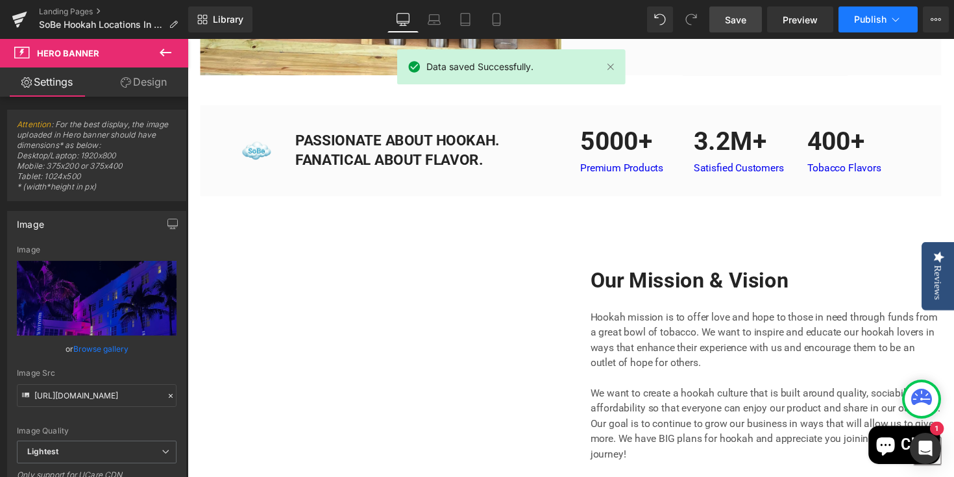
click at [865, 20] on span "Publish" at bounding box center [870, 19] width 32 height 10
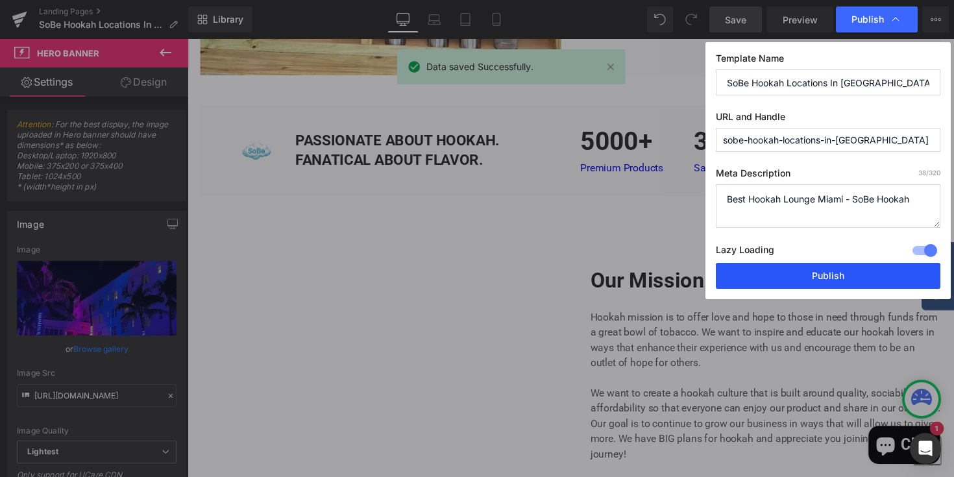
click at [787, 275] on button "Publish" at bounding box center [828, 276] width 225 height 26
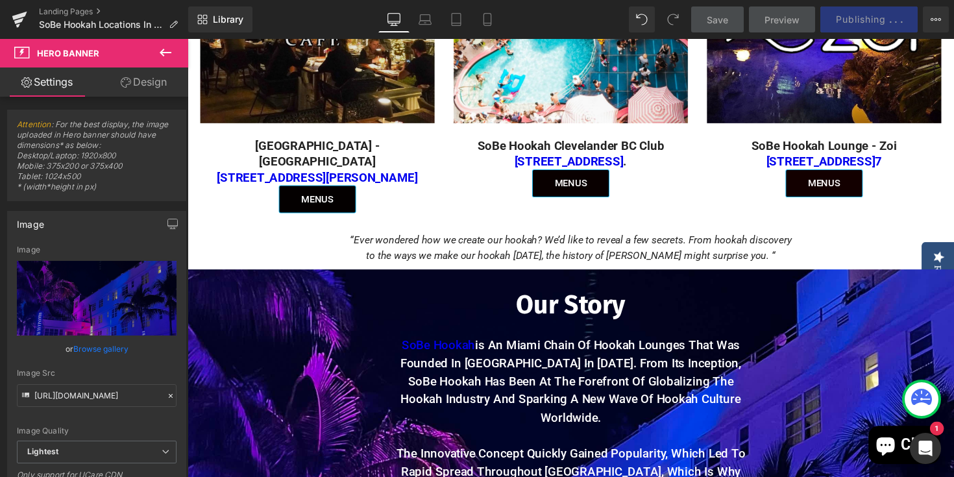
scroll to position [1065, 0]
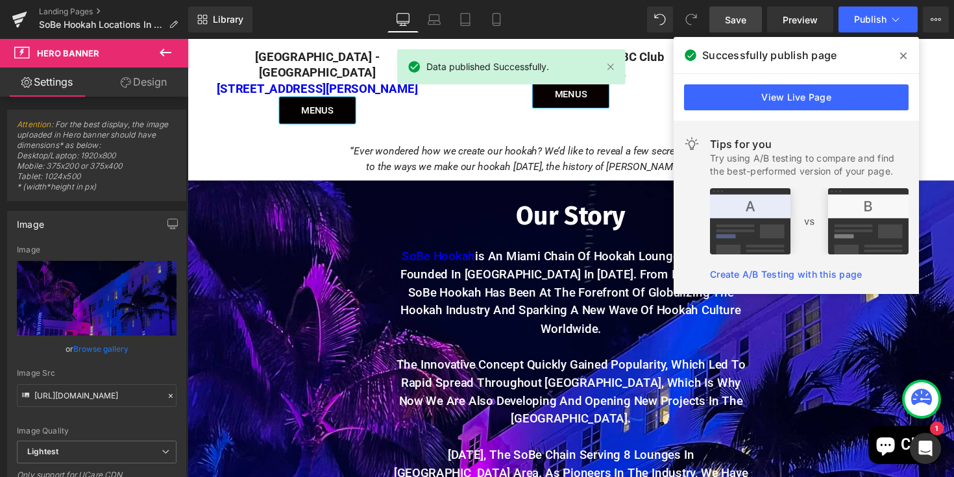
click at [903, 55] on icon at bounding box center [903, 56] width 6 height 10
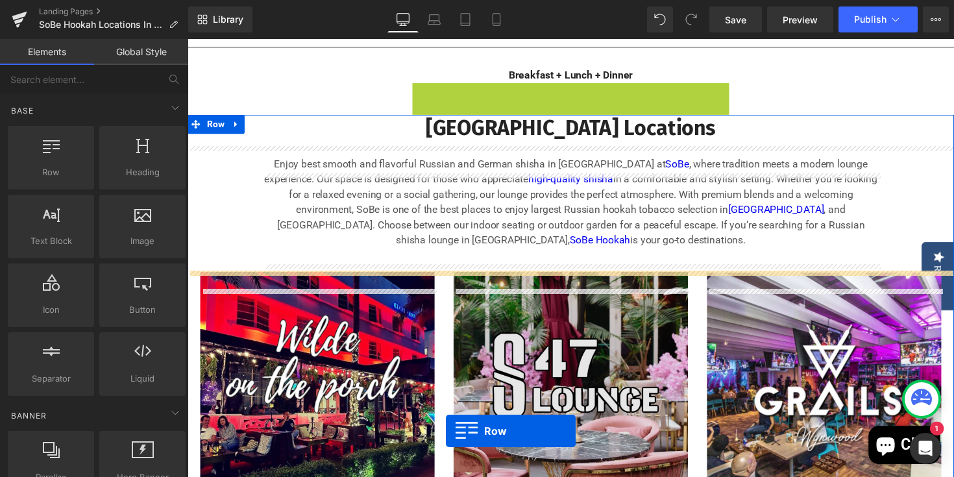
scroll to position [208, 0]
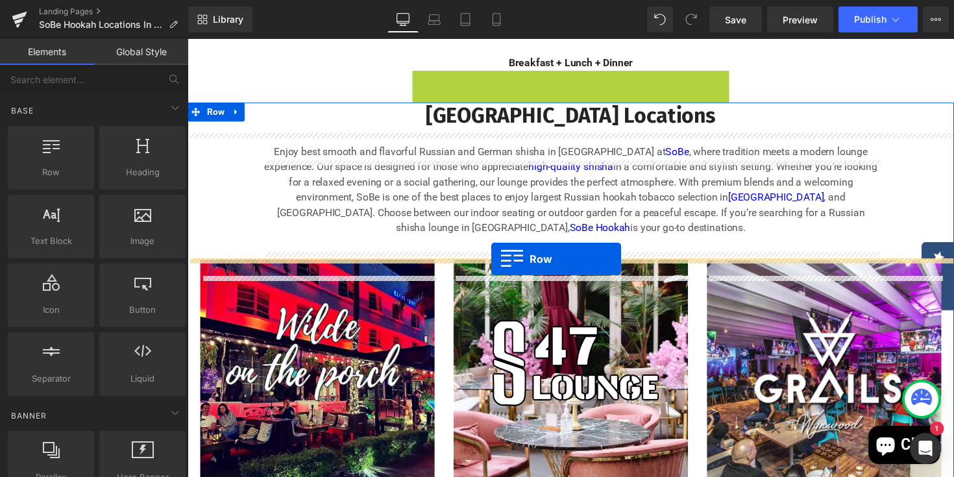
drag, startPoint x: 426, startPoint y: 225, endPoint x: 499, endPoint y: 264, distance: 82.8
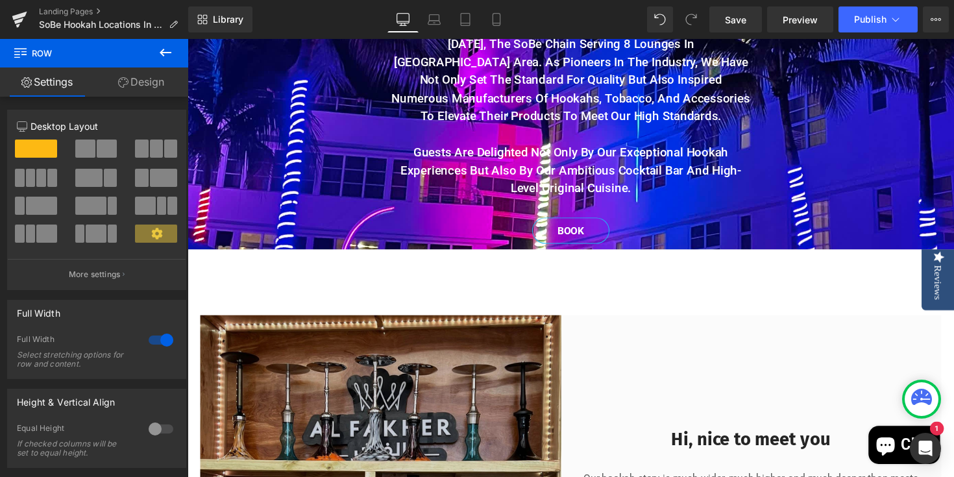
scroll to position [1484, 0]
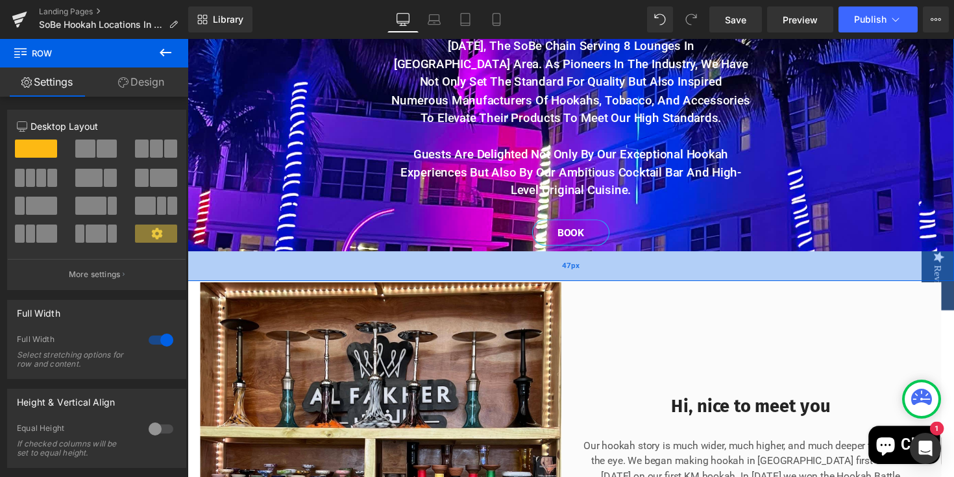
drag, startPoint x: 623, startPoint y: 268, endPoint x: 622, endPoint y: 232, distance: 36.4
click at [622, 256] on div "47px" at bounding box center [580, 271] width 785 height 31
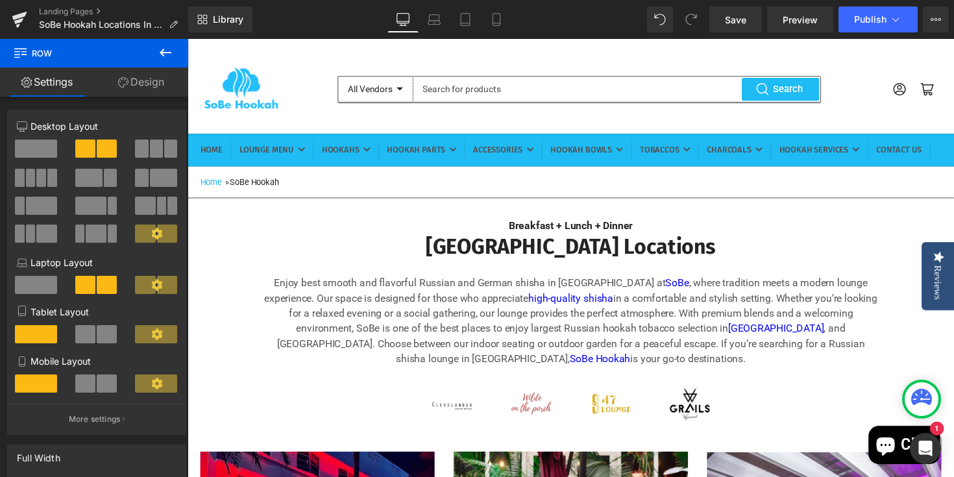
scroll to position [0, 0]
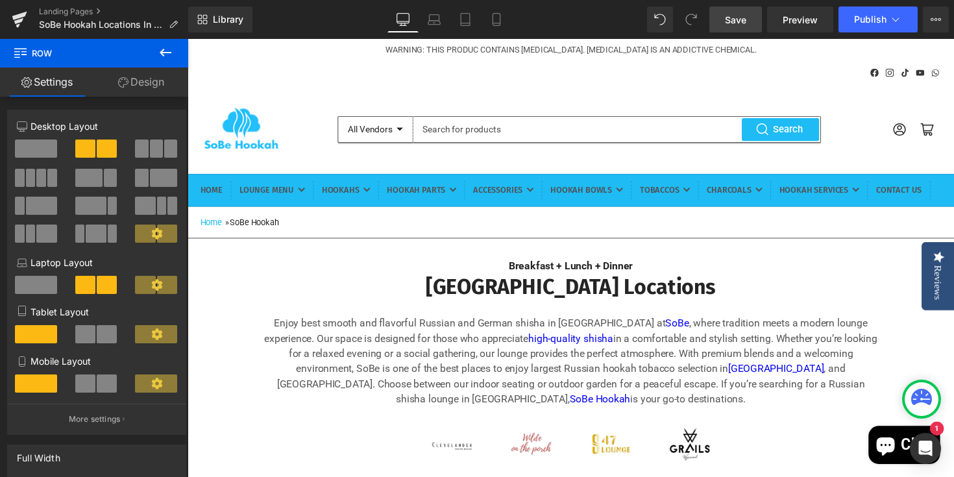
click at [737, 17] on span "Save" at bounding box center [735, 20] width 21 height 14
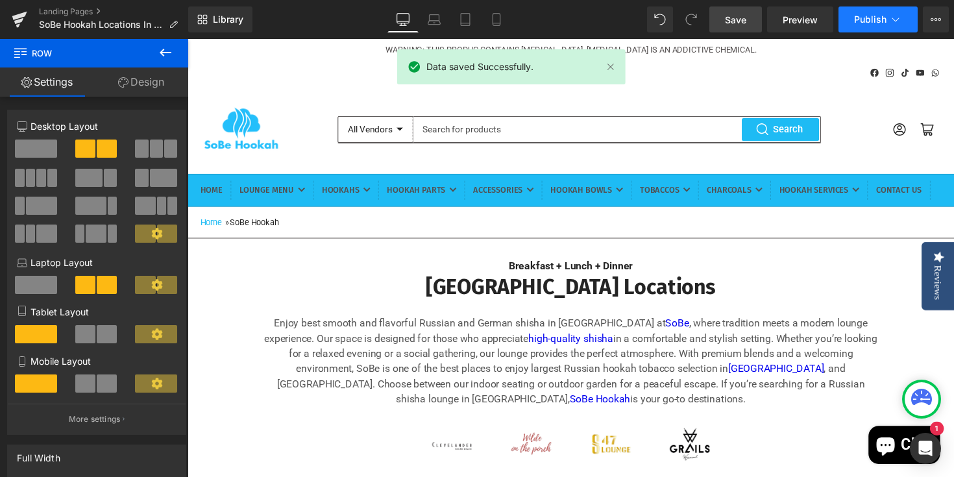
click at [862, 18] on span "Publish" at bounding box center [870, 19] width 32 height 10
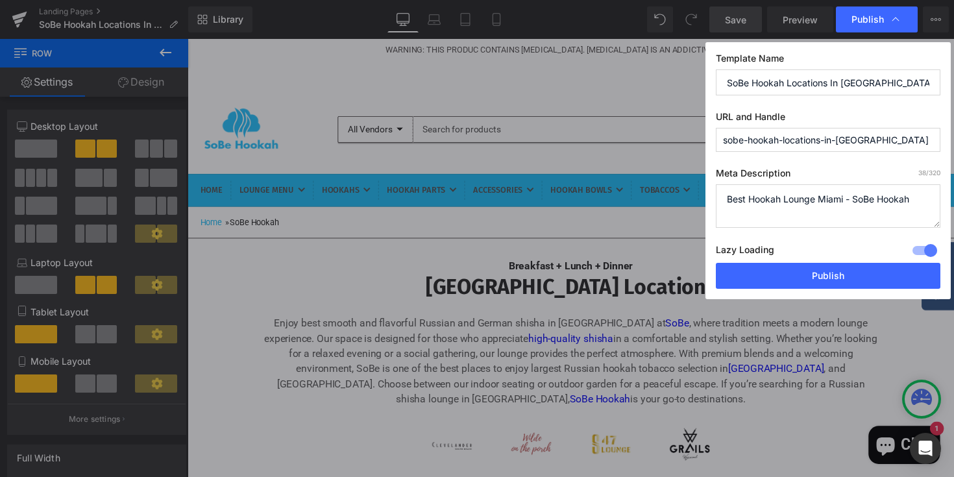
drag, startPoint x: 852, startPoint y: 199, endPoint x: 696, endPoint y: 193, distance: 156.6
click at [692, 201] on div "Publish Template Name SoBe Hookah Locations In [GEOGRAPHIC_DATA] URL and Handle…" at bounding box center [477, 238] width 954 height 477
click at [799, 204] on textarea "Best Hookah Lounge Miami - SoBe Hookah" at bounding box center [828, 205] width 225 height 43
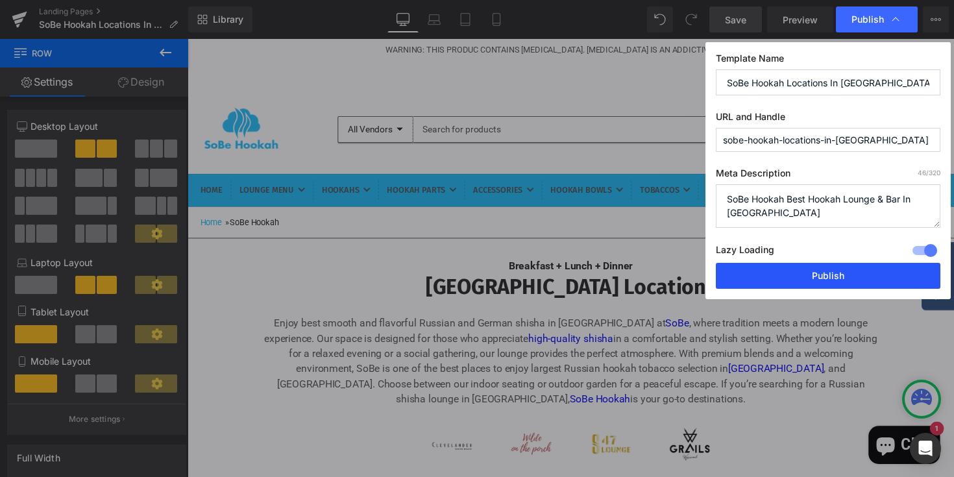
type textarea "SoBe Hookah Best Hookah Lounge & Bar In [GEOGRAPHIC_DATA]"
click at [839, 282] on button "Publish" at bounding box center [828, 276] width 225 height 26
